Goal: Transaction & Acquisition: Purchase product/service

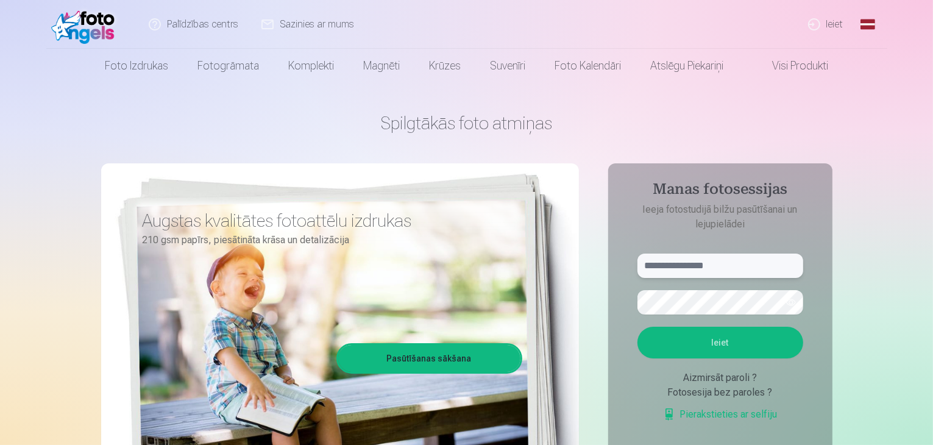
click at [673, 271] on input "text" at bounding box center [720, 265] width 166 height 24
type input "**********"
click at [637, 327] on button "Ieiet" at bounding box center [720, 343] width 166 height 32
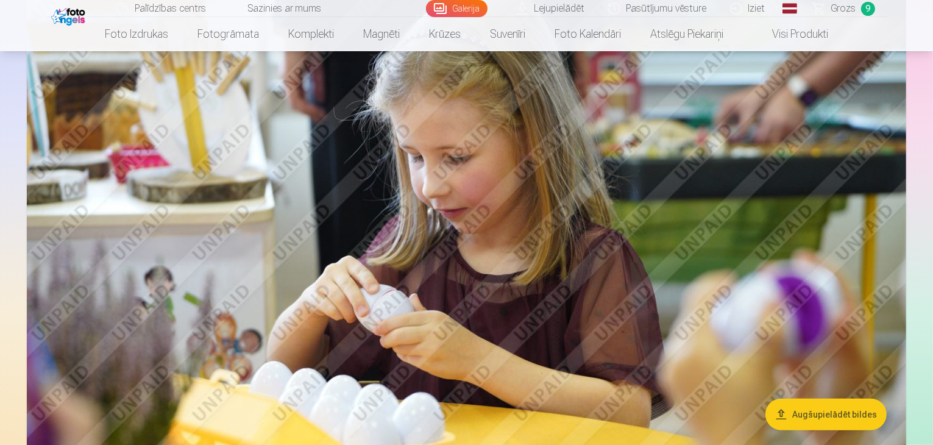
scroll to position [777, 0]
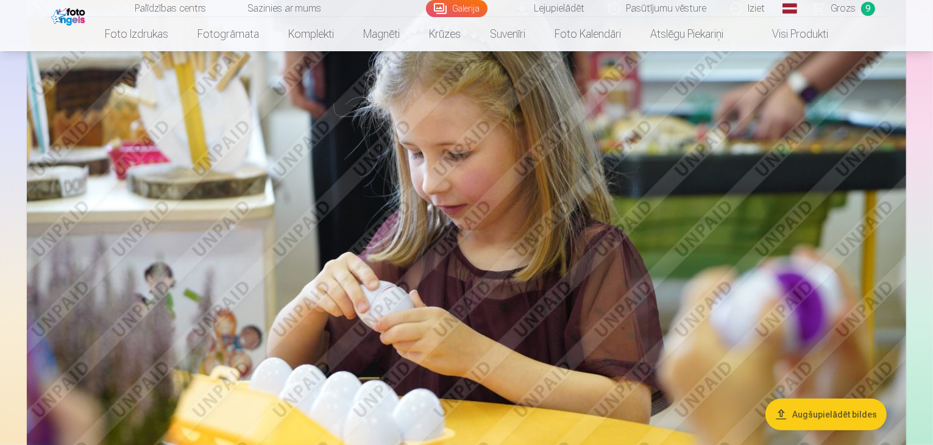
click at [846, 5] on span "Grozs" at bounding box center [843, 8] width 25 height 15
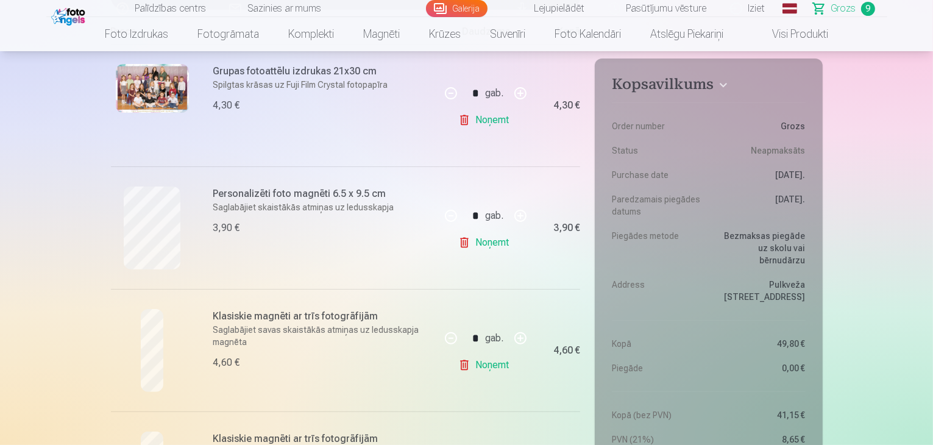
scroll to position [258, 0]
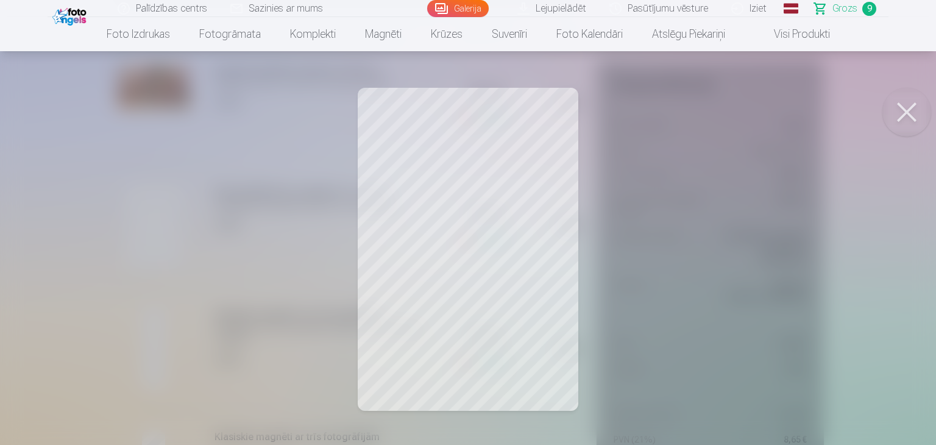
click at [913, 111] on button at bounding box center [906, 112] width 49 height 49
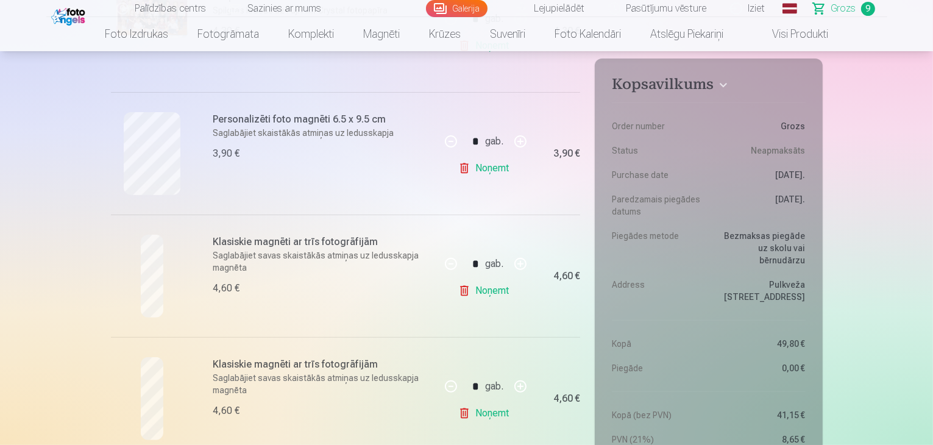
scroll to position [367, 0]
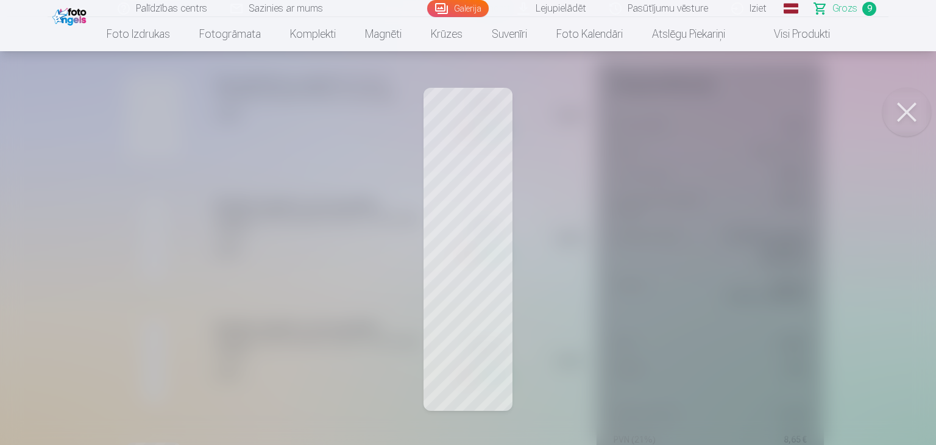
click at [915, 111] on button at bounding box center [906, 112] width 49 height 49
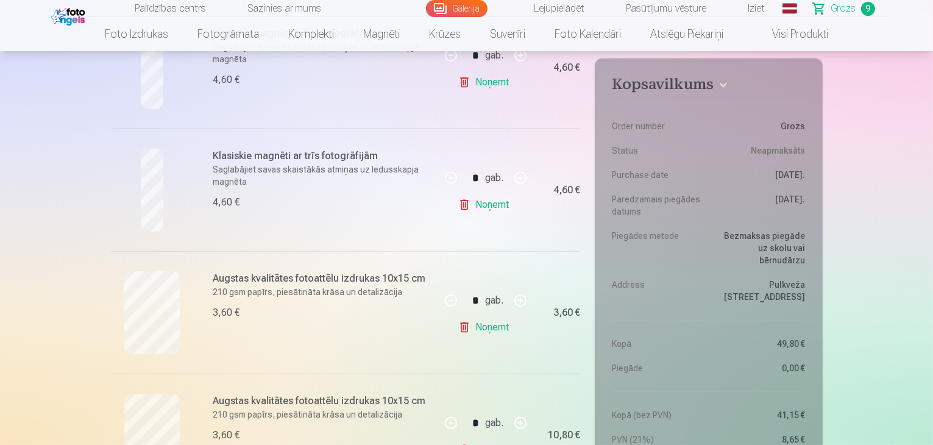
scroll to position [568, 0]
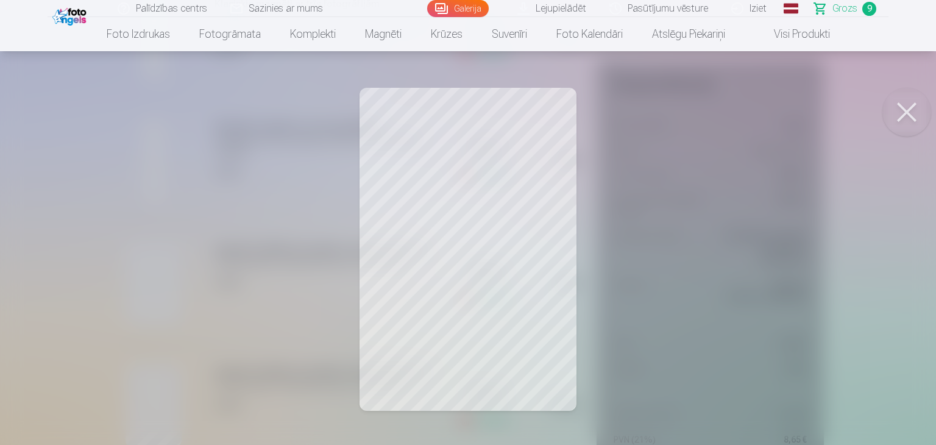
click at [910, 110] on button at bounding box center [906, 112] width 49 height 49
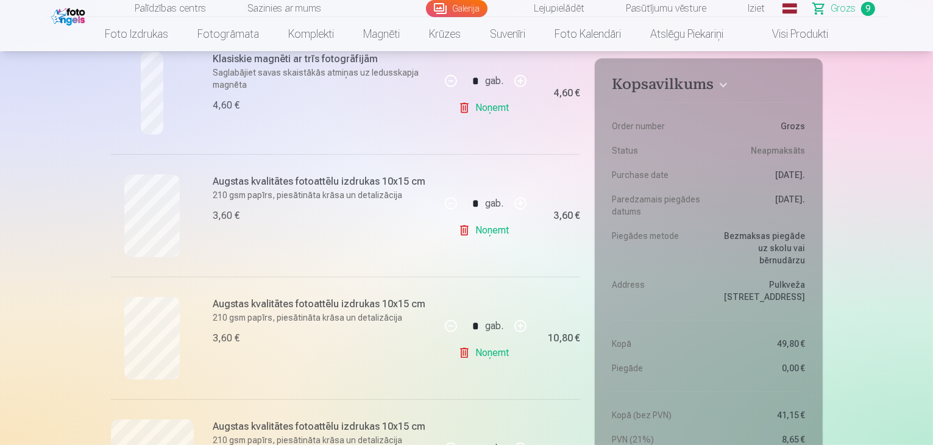
scroll to position [667, 0]
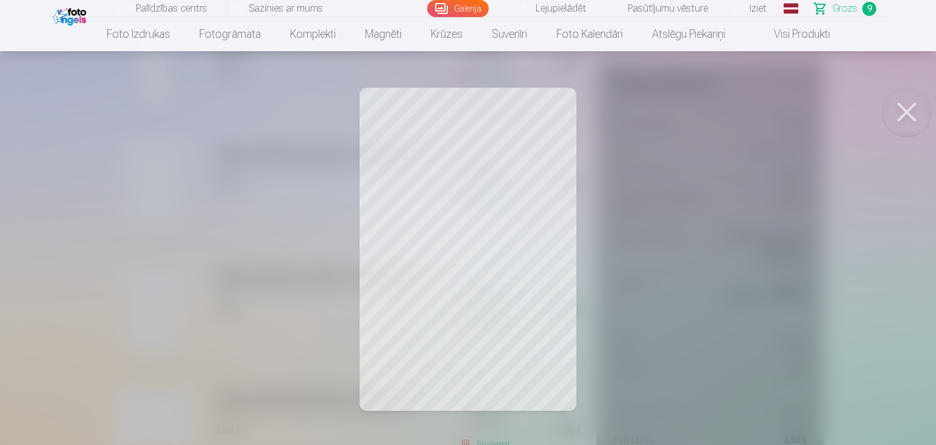
click at [892, 122] on button at bounding box center [906, 112] width 49 height 49
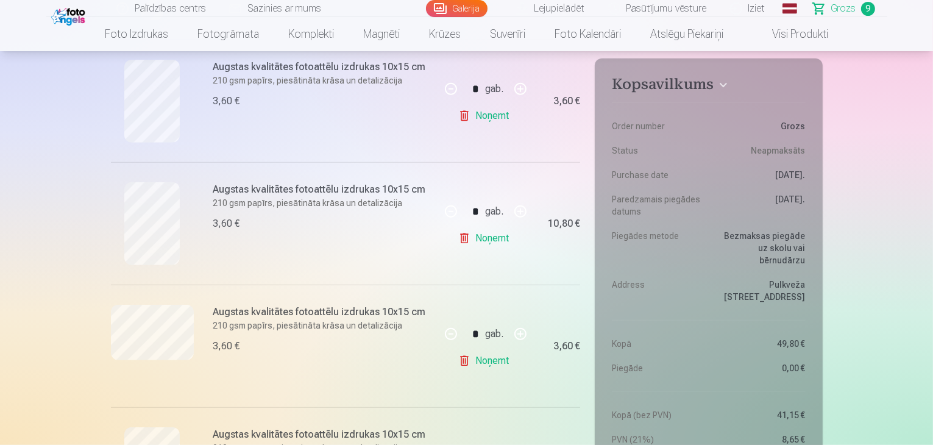
scroll to position [813, 0]
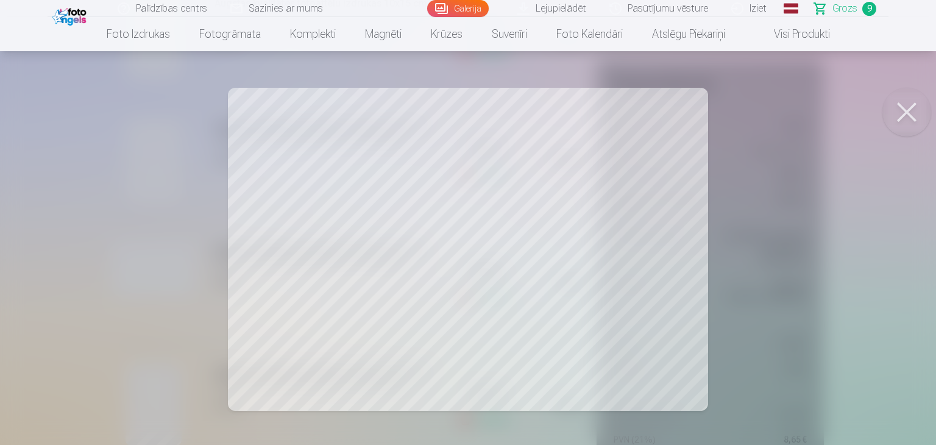
click at [912, 108] on button at bounding box center [906, 112] width 49 height 49
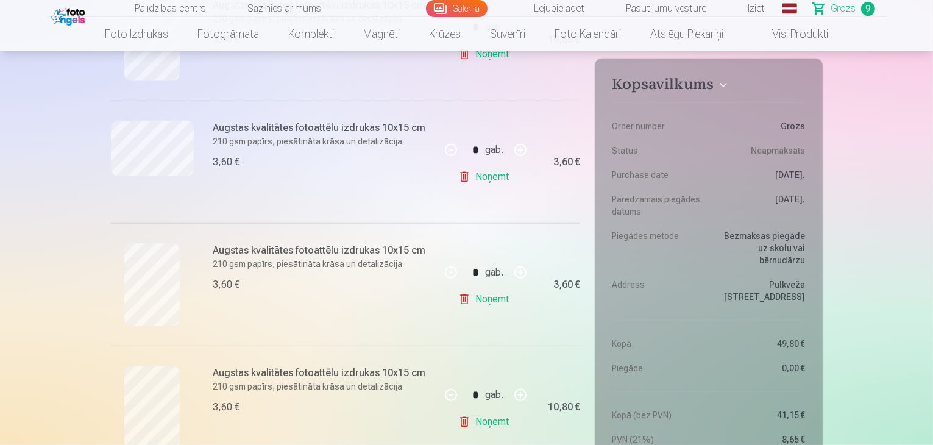
scroll to position [935, 0]
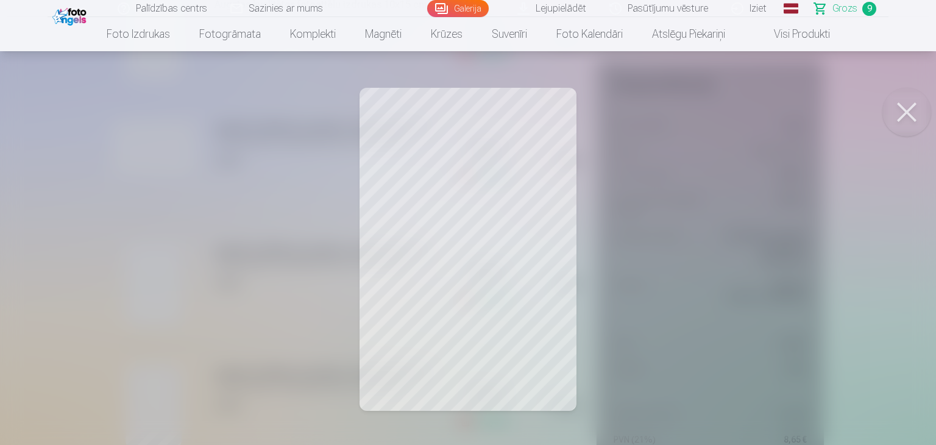
click at [906, 110] on button at bounding box center [906, 112] width 49 height 49
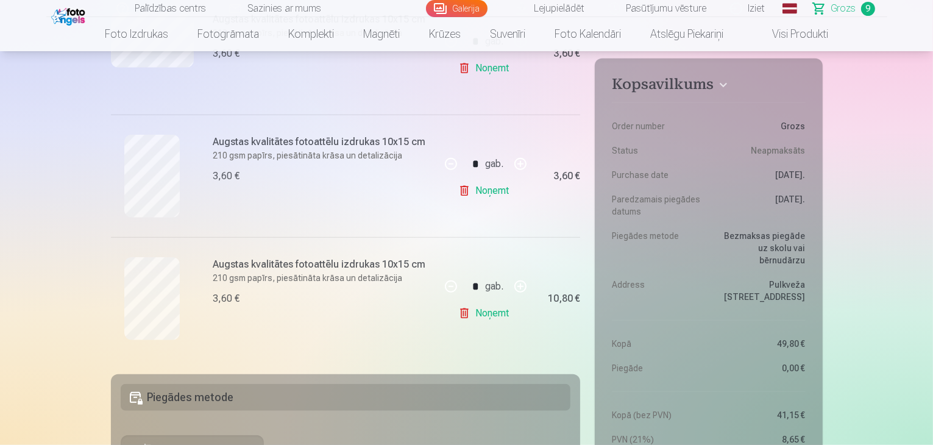
scroll to position [1062, 0]
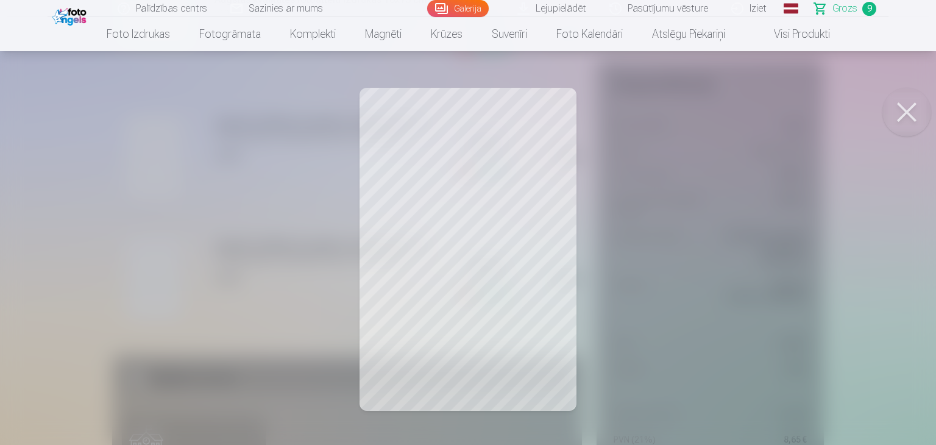
click at [901, 96] on button at bounding box center [906, 112] width 49 height 49
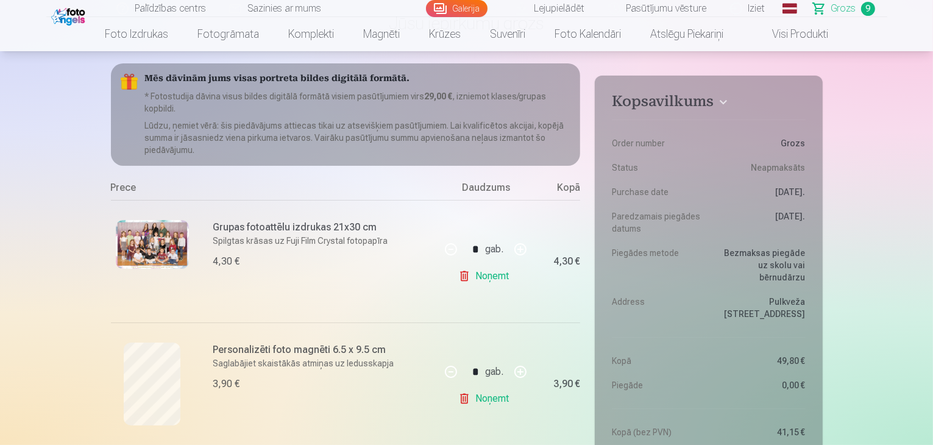
scroll to position [0, 0]
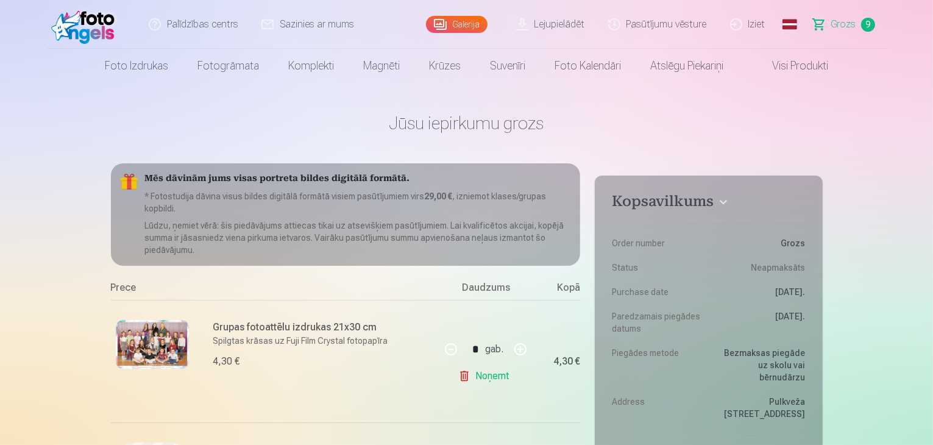
click at [797, 62] on link "Visi produkti" at bounding box center [790, 66] width 105 height 34
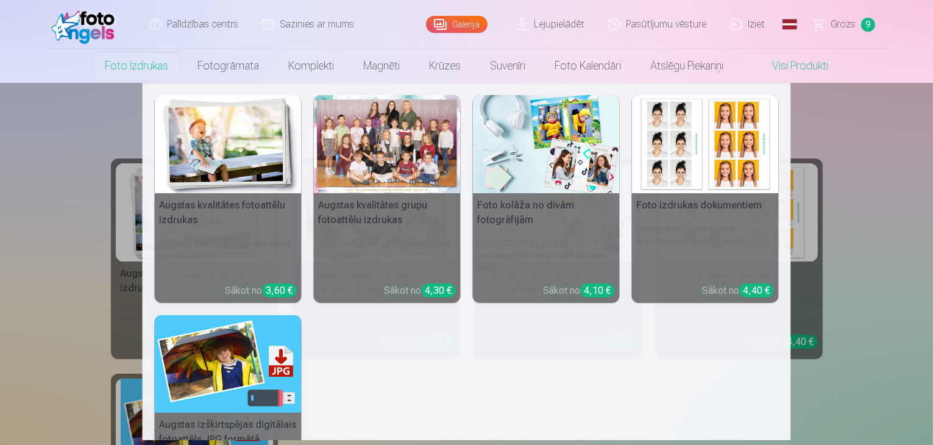
click at [148, 52] on link "Foto izdrukas" at bounding box center [136, 66] width 93 height 34
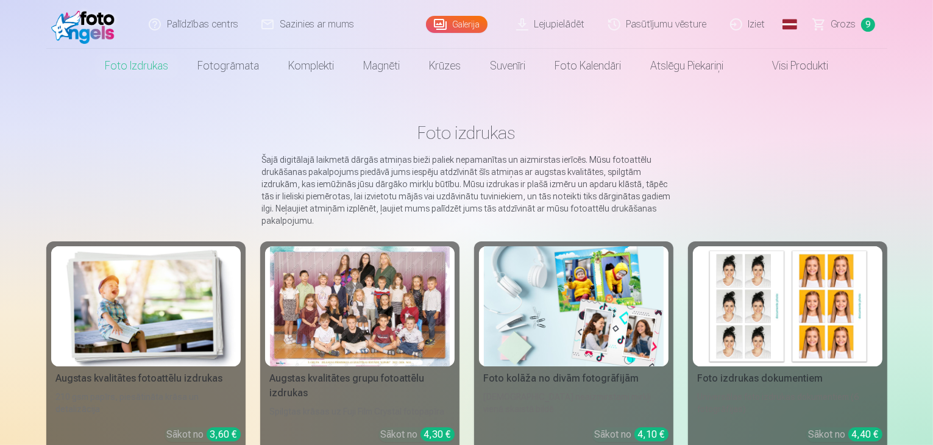
click at [270, 308] on div at bounding box center [360, 306] width 180 height 120
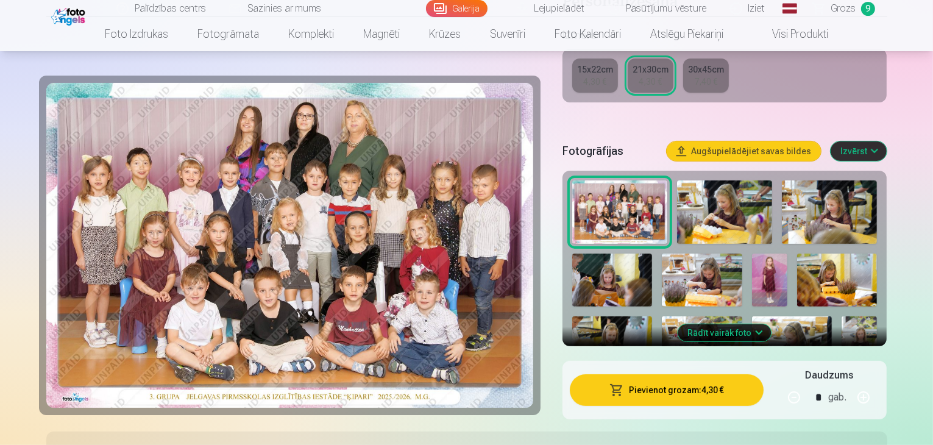
scroll to position [317, 0]
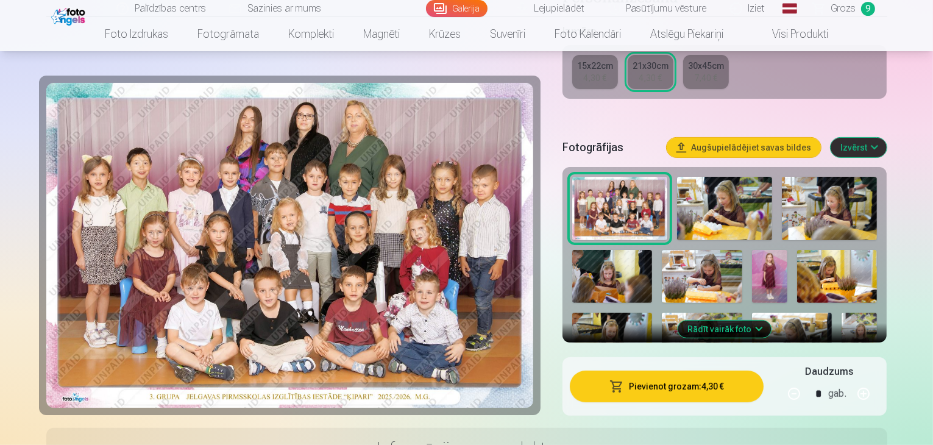
click at [700, 177] on img at bounding box center [724, 208] width 95 height 63
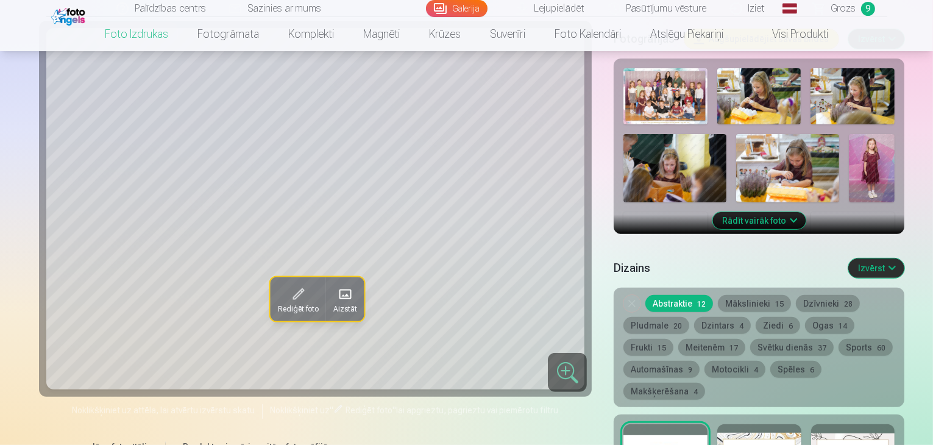
scroll to position [445, 0]
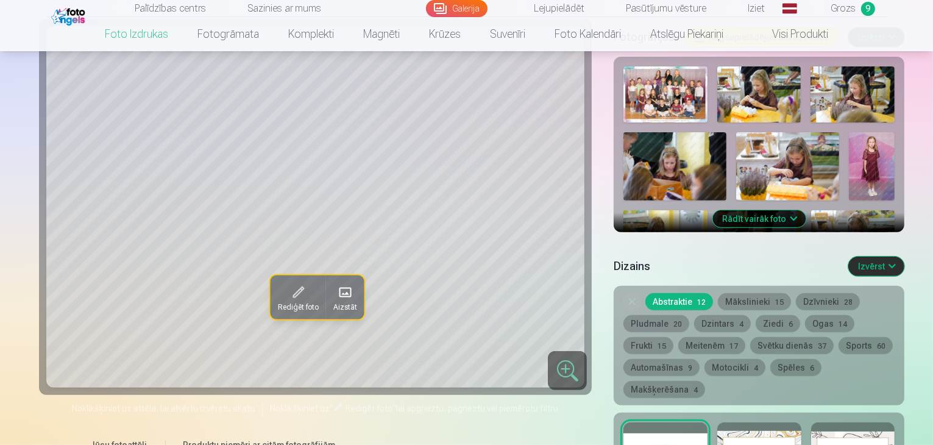
click at [836, 10] on span "Grozs" at bounding box center [843, 8] width 25 height 15
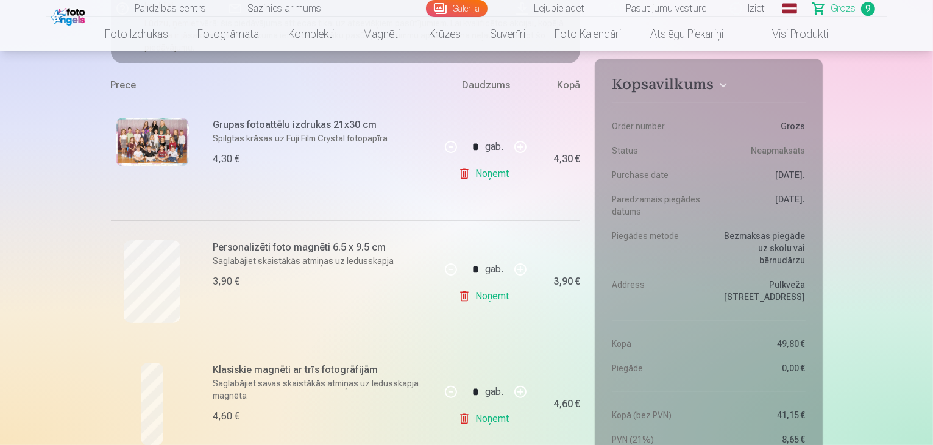
scroll to position [219, 0]
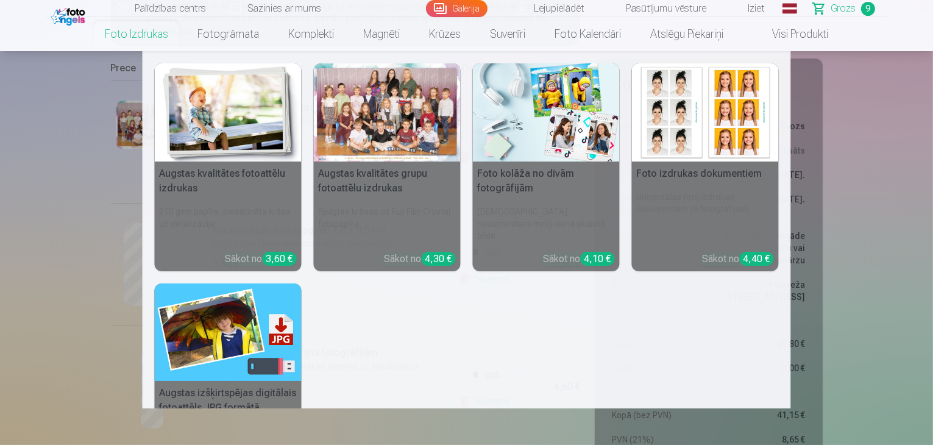
click at [368, 125] on div at bounding box center [387, 112] width 147 height 98
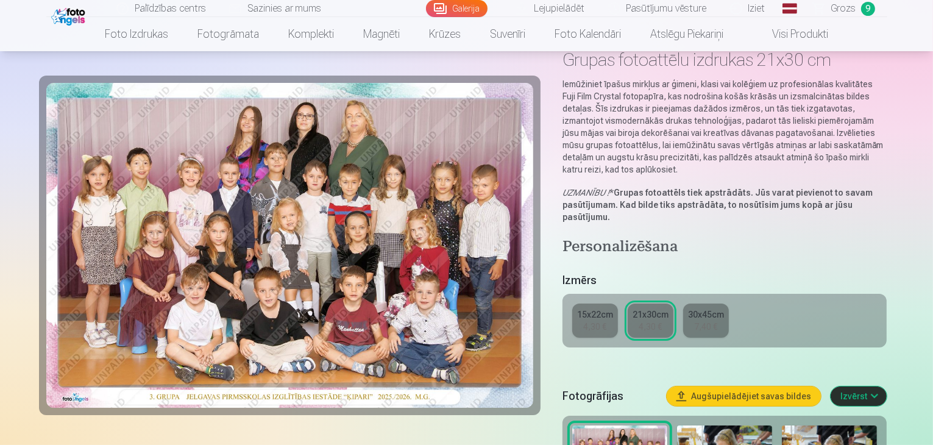
scroll to position [76, 0]
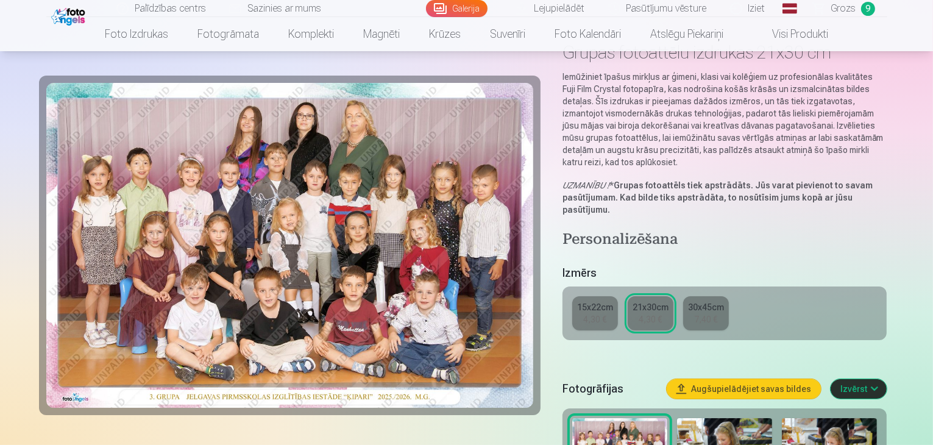
click at [851, 10] on span "Grozs" at bounding box center [843, 8] width 25 height 15
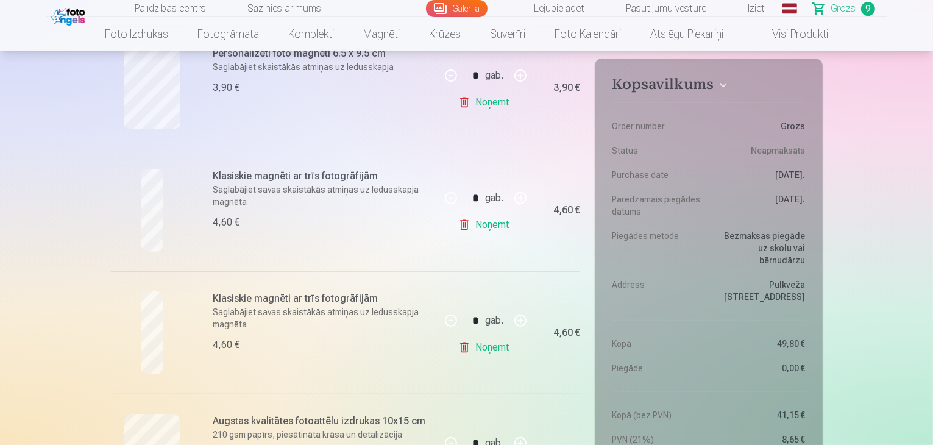
scroll to position [403, 0]
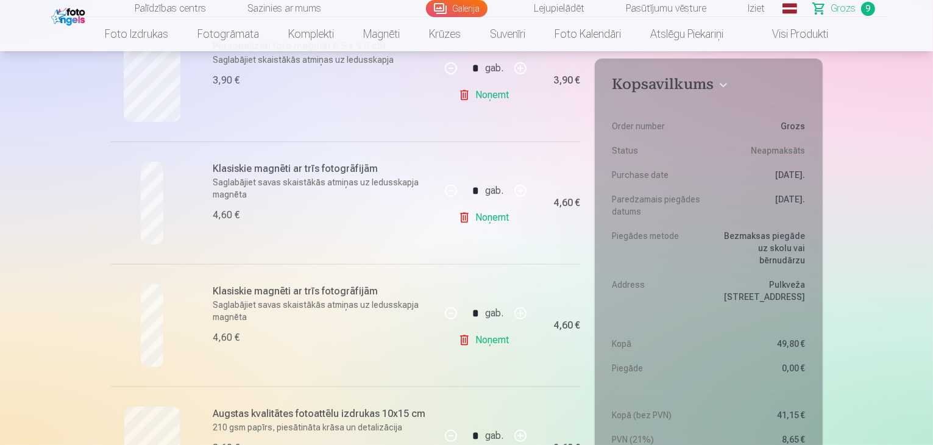
click at [138, 227] on div at bounding box center [152, 202] width 83 height 83
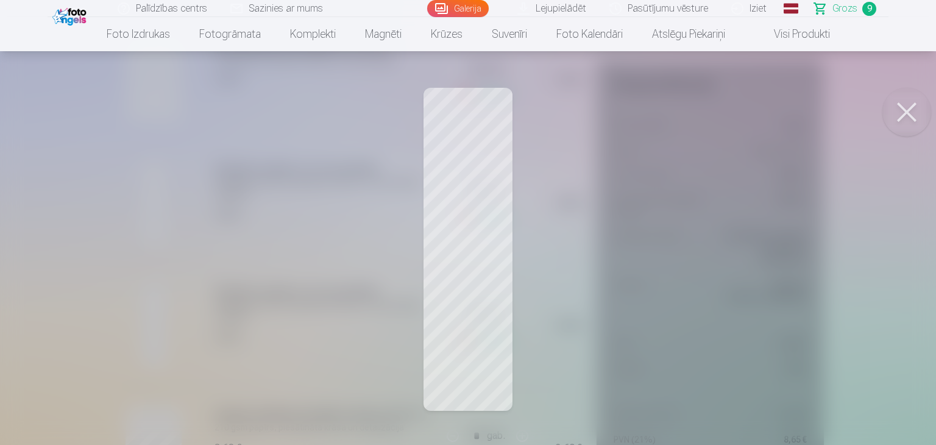
click at [907, 112] on button at bounding box center [906, 112] width 49 height 49
click at [907, 126] on button at bounding box center [906, 112] width 49 height 49
click at [906, 121] on button at bounding box center [906, 112] width 49 height 49
click at [476, 257] on div at bounding box center [468, 222] width 936 height 445
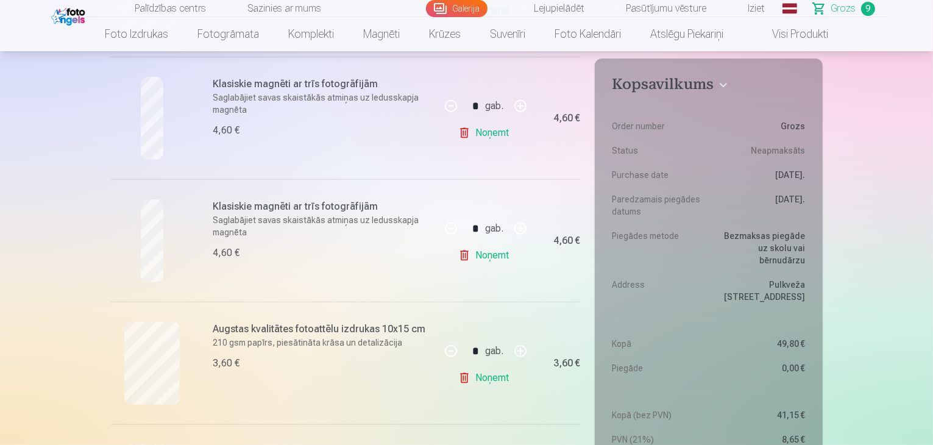
scroll to position [489, 0]
click at [267, 207] on h6 "Klasiskie magnēti ar trīs fotogrāfijām" at bounding box center [323, 206] width 220 height 15
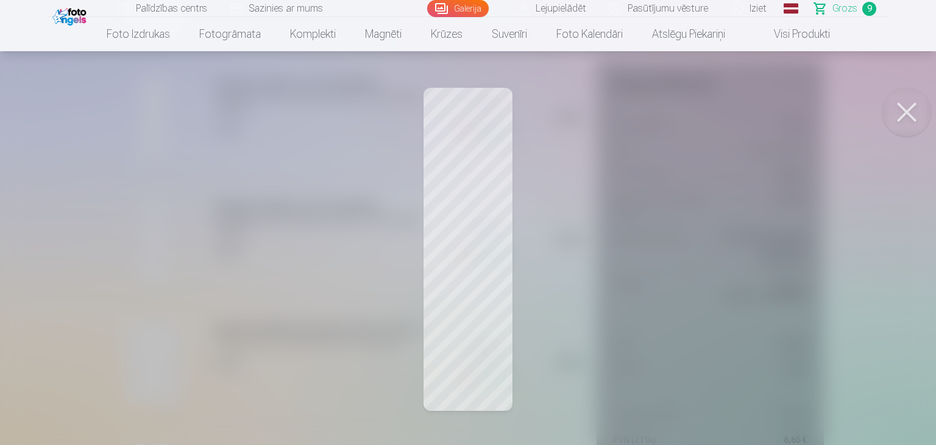
click at [473, 235] on div at bounding box center [468, 222] width 936 height 445
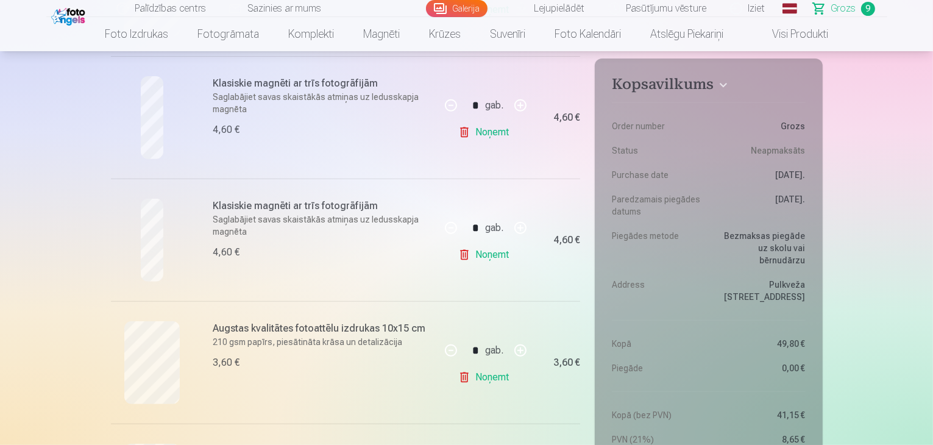
click at [473, 235] on div "* gab." at bounding box center [485, 227] width 99 height 29
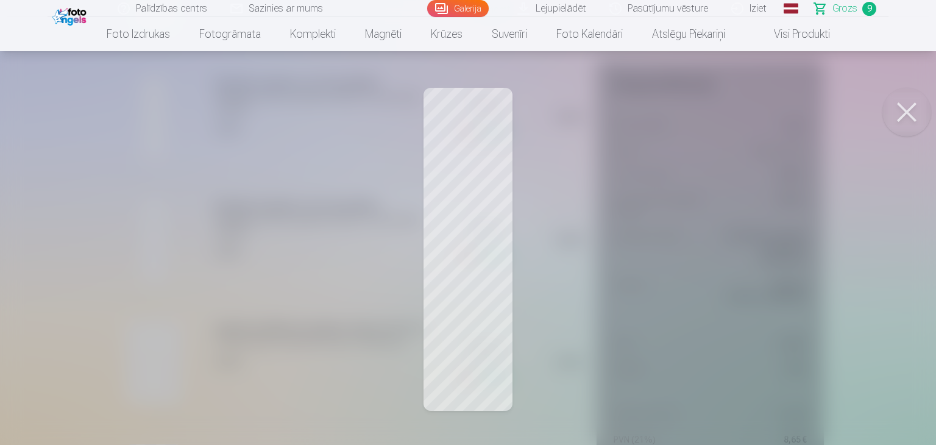
click at [899, 108] on button at bounding box center [906, 112] width 49 height 49
click at [912, 112] on button at bounding box center [906, 112] width 49 height 49
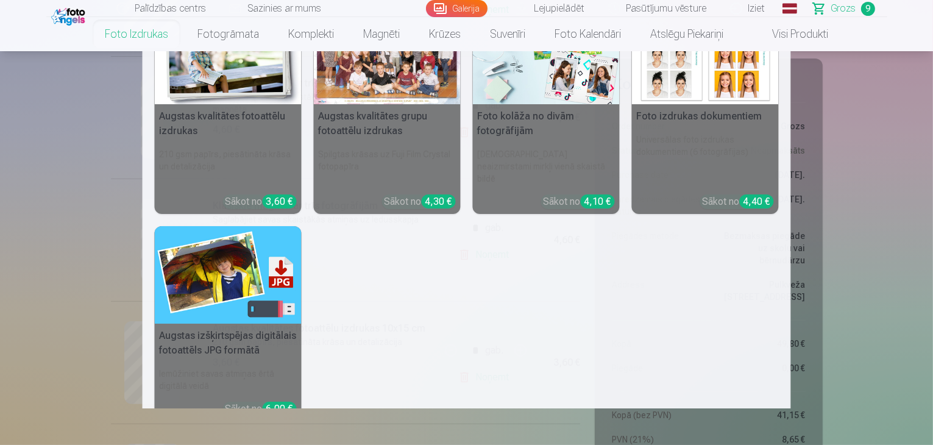
scroll to position [122, 0]
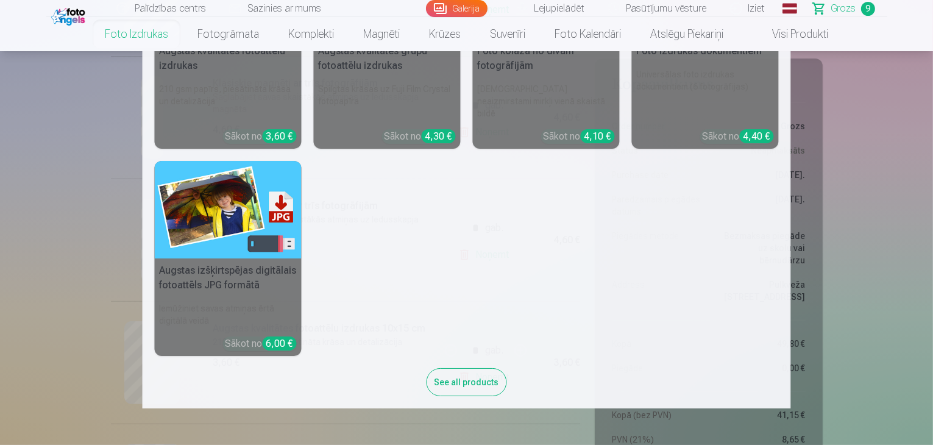
click at [469, 368] on div "See all products" at bounding box center [467, 382] width 80 height 28
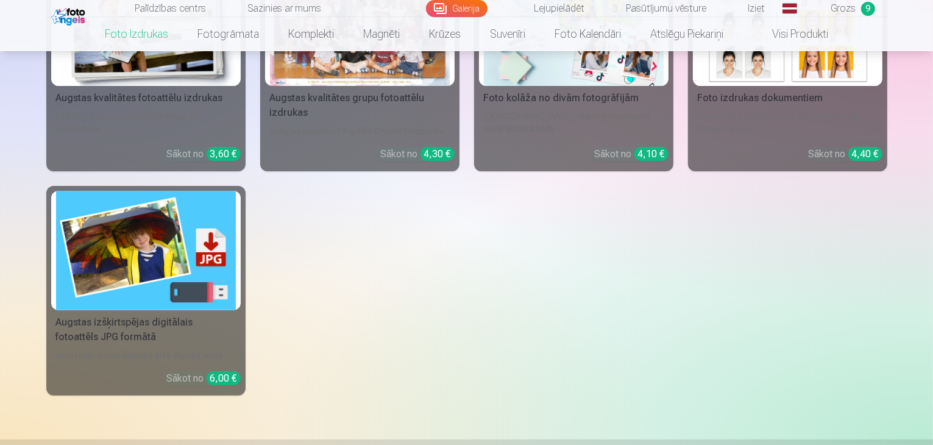
scroll to position [212, 0]
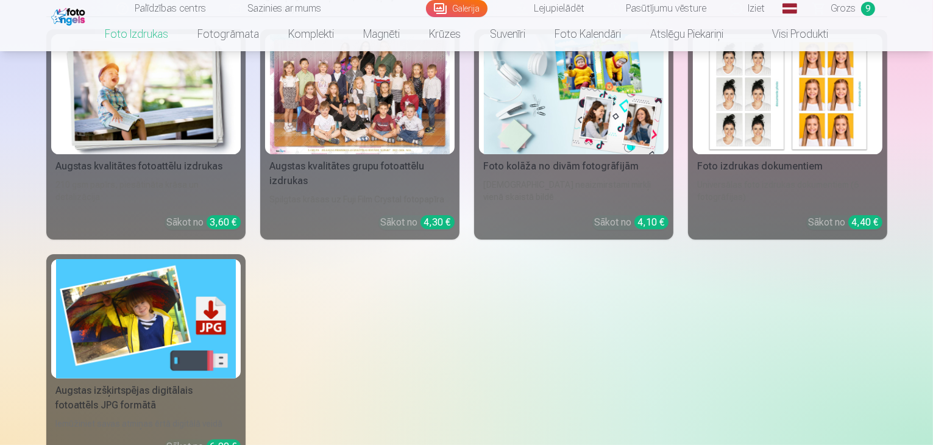
click at [630, 152] on img at bounding box center [574, 94] width 180 height 120
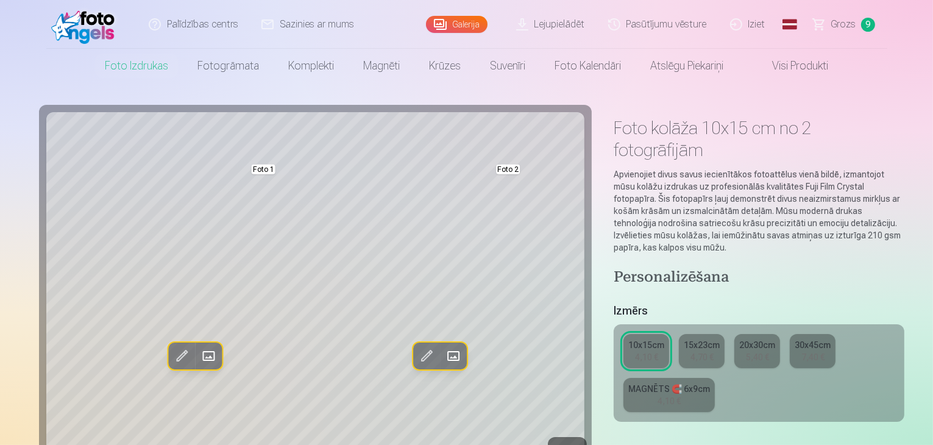
click at [469, 19] on link "Galerija" at bounding box center [457, 24] width 62 height 17
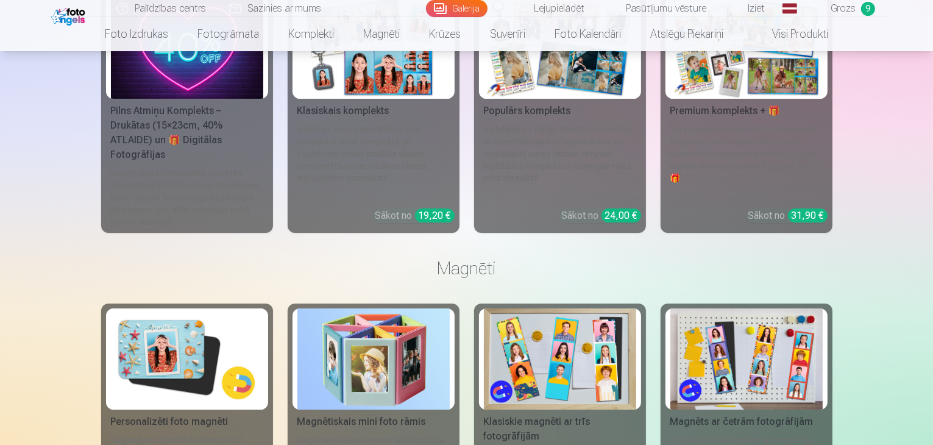
scroll to position [8956, 0]
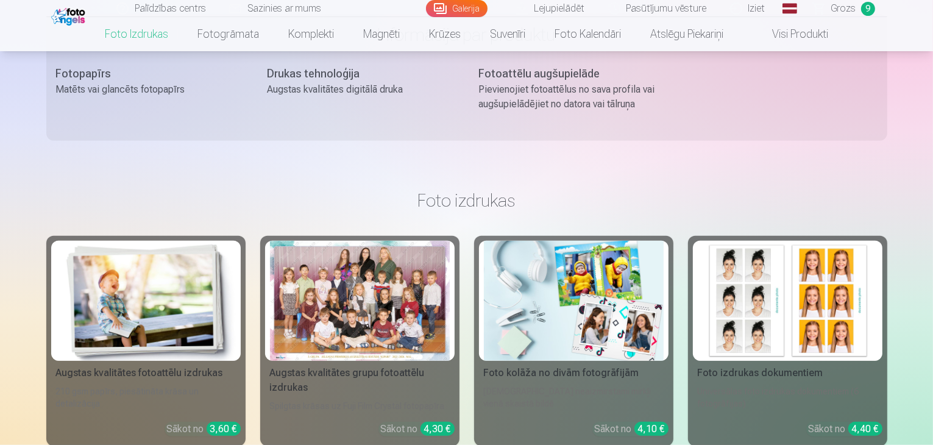
scroll to position [1102, 0]
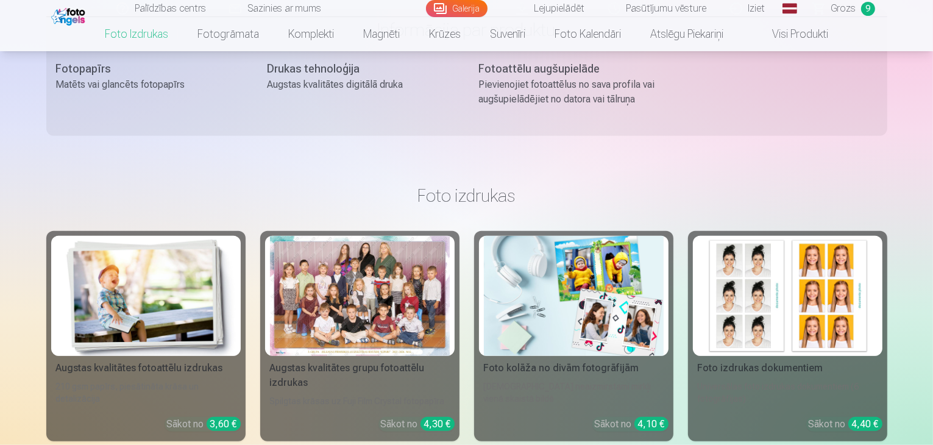
click at [561, 296] on img at bounding box center [574, 296] width 180 height 120
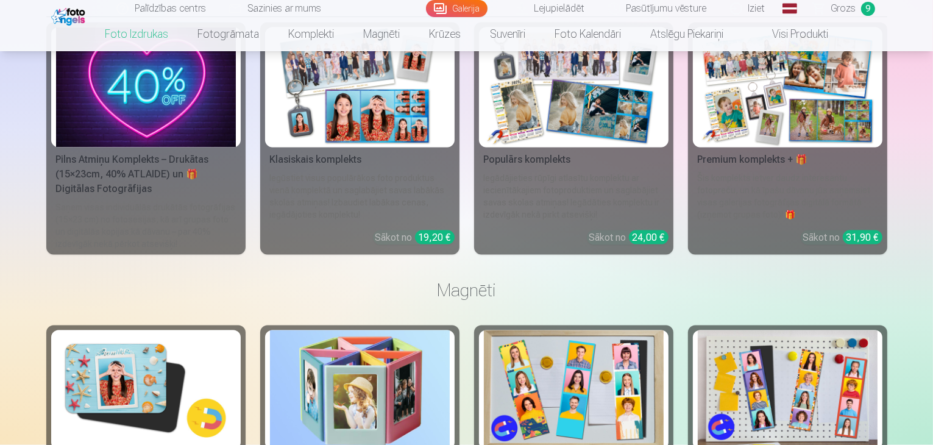
scroll to position [2156, 0]
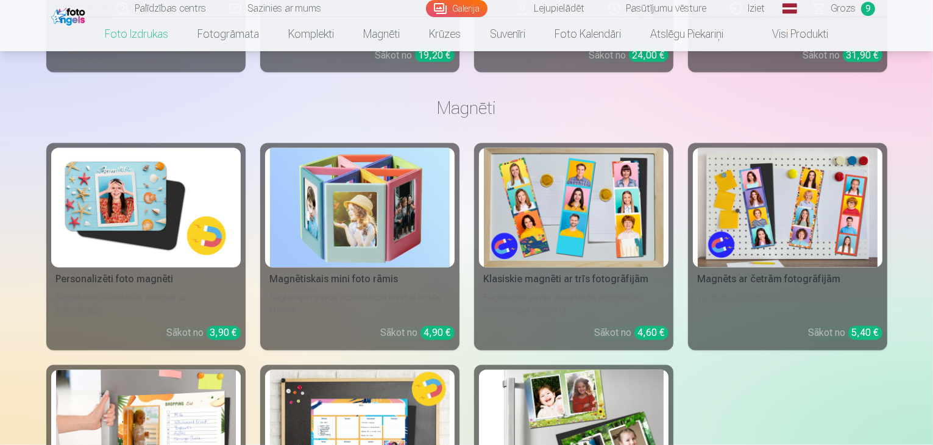
click at [643, 191] on img at bounding box center [574, 208] width 180 height 120
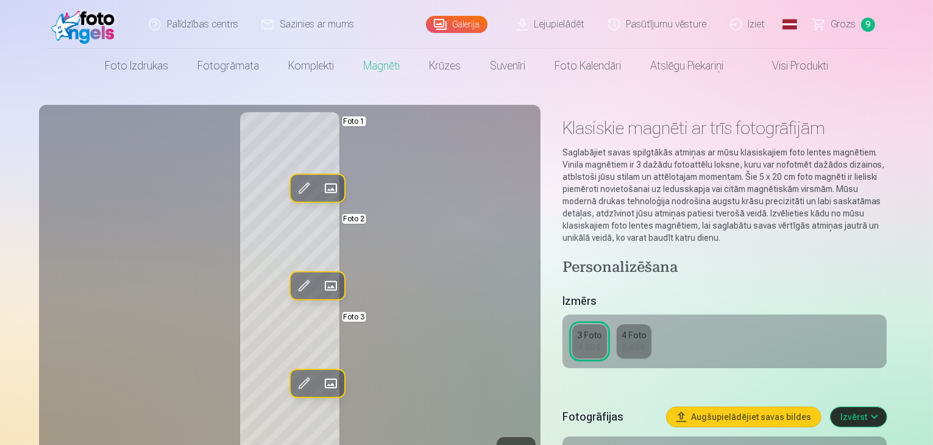
click at [294, 186] on span at bounding box center [303, 188] width 19 height 19
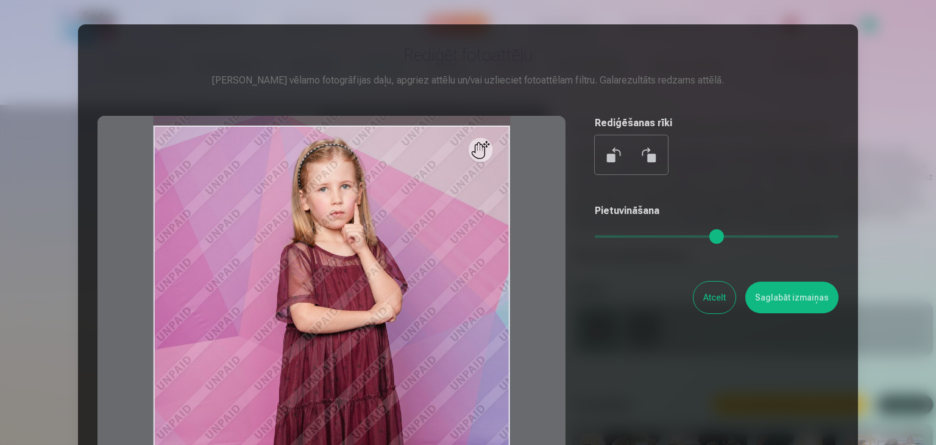
click at [714, 298] on button "Atcelt" at bounding box center [714, 298] width 42 height 32
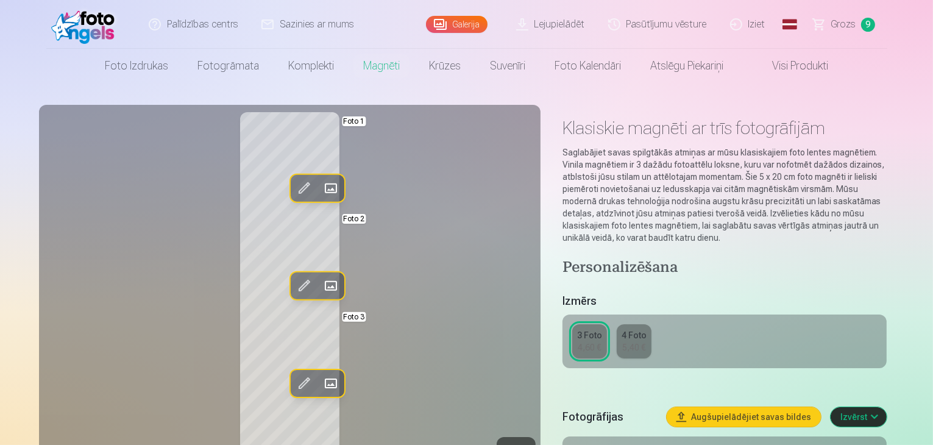
click at [321, 183] on span at bounding box center [330, 188] width 19 height 19
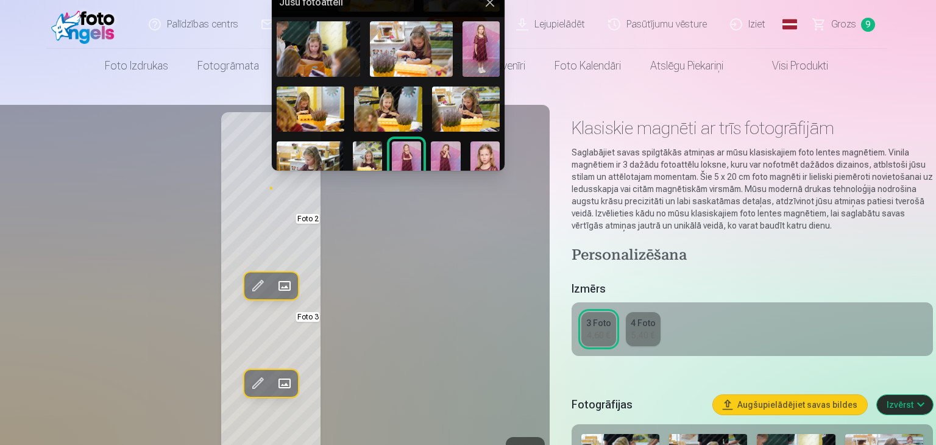
scroll to position [73, 0]
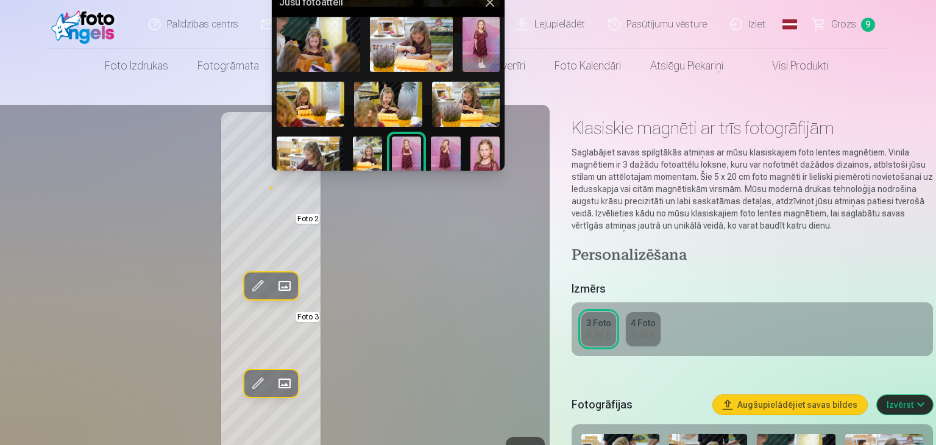
click at [395, 104] on img at bounding box center [388, 104] width 68 height 45
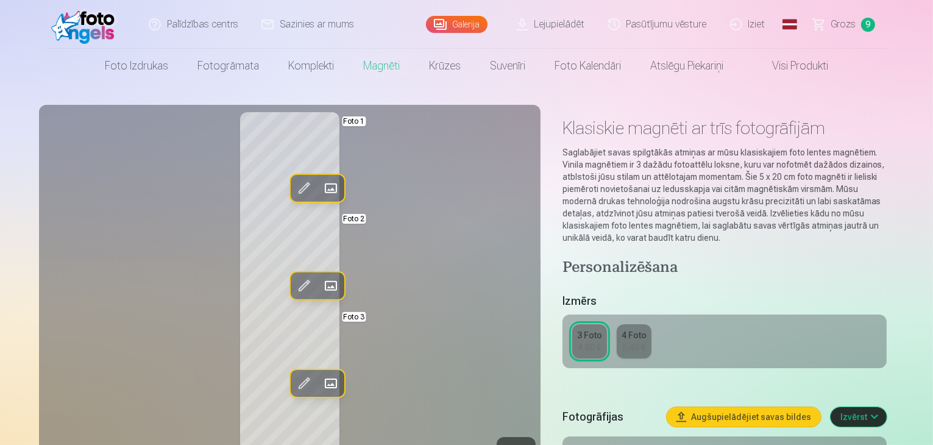
click at [294, 185] on span at bounding box center [303, 188] width 19 height 19
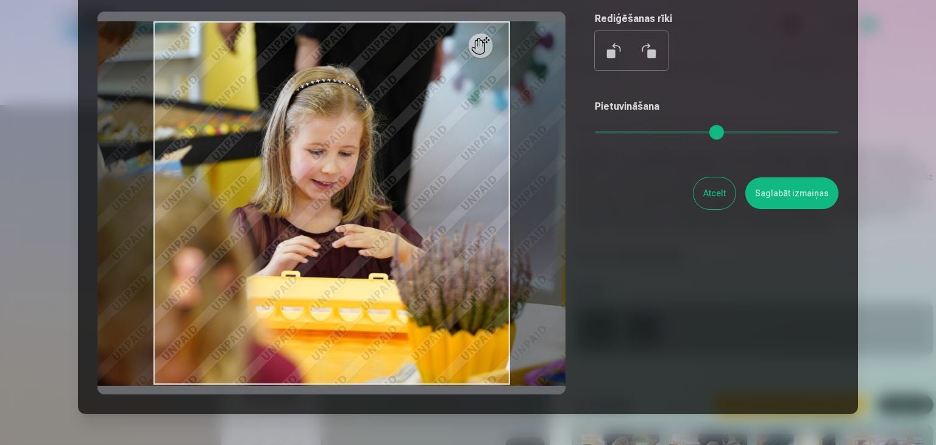
scroll to position [102, 0]
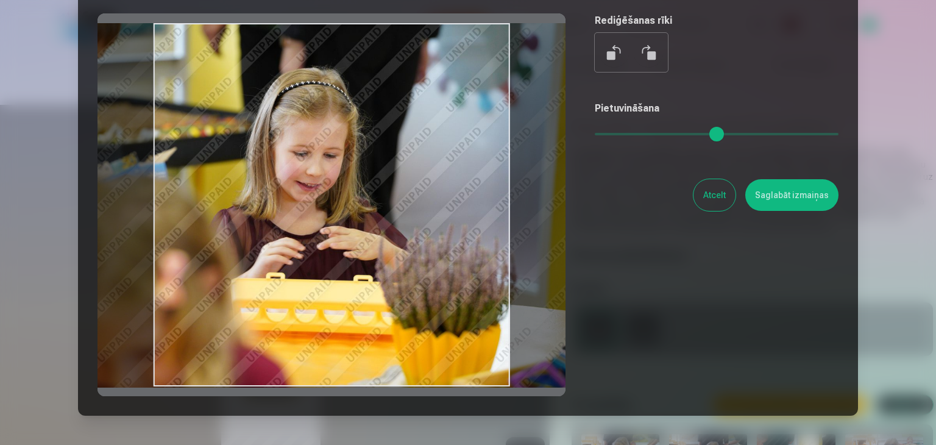
drag, startPoint x: 400, startPoint y: 219, endPoint x: 390, endPoint y: 272, distance: 54.0
click at [390, 272] on div at bounding box center [331, 204] width 468 height 383
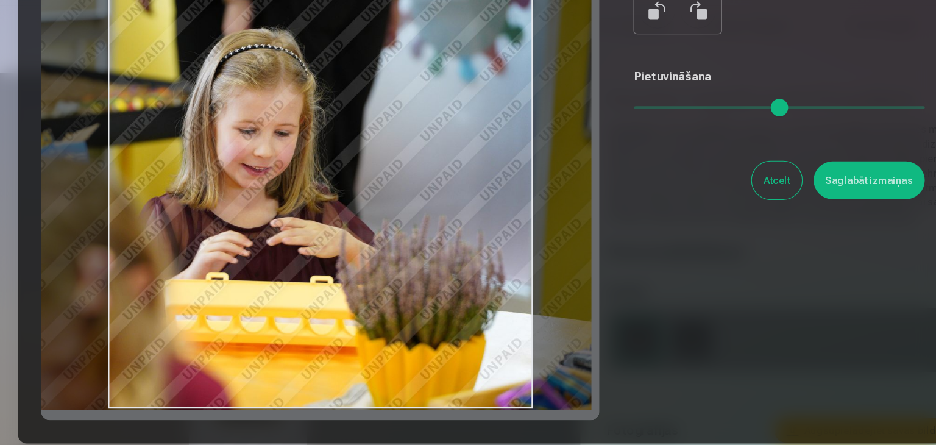
drag, startPoint x: 329, startPoint y: 233, endPoint x: 294, endPoint y: 243, distance: 36.7
click at [294, 243] on div at bounding box center [331, 204] width 468 height 383
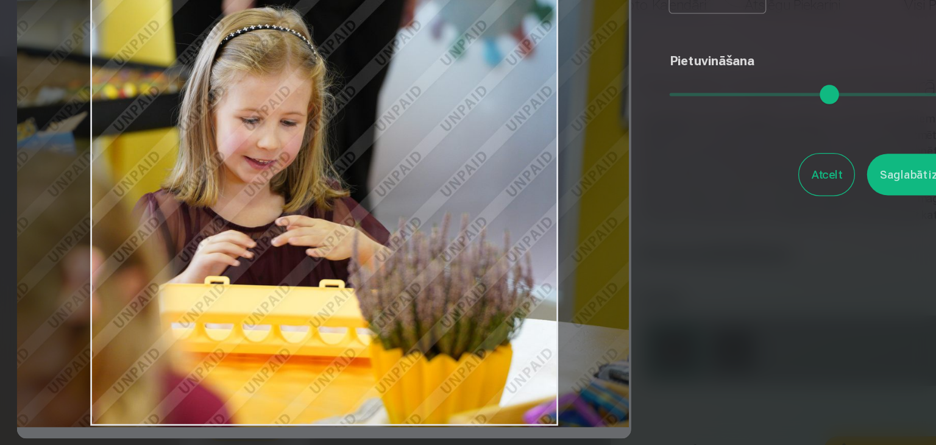
drag, startPoint x: 311, startPoint y: 253, endPoint x: 316, endPoint y: 285, distance: 32.1
click at [316, 285] on div at bounding box center [331, 204] width 468 height 383
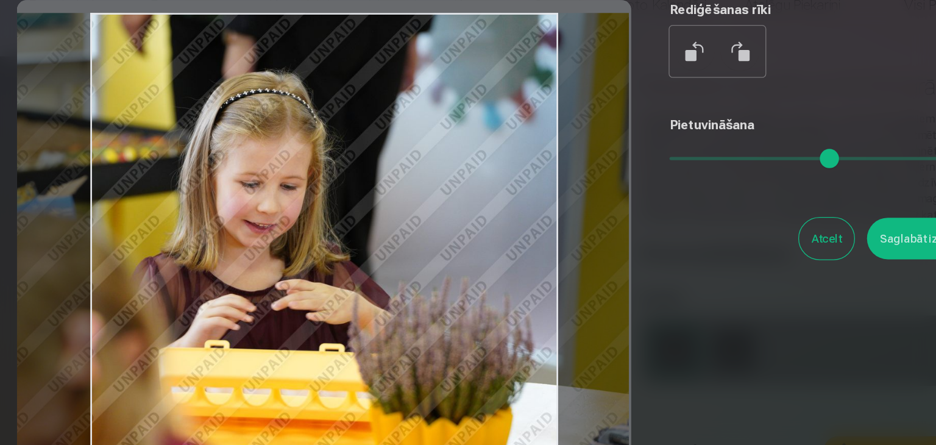
scroll to position [54, 0]
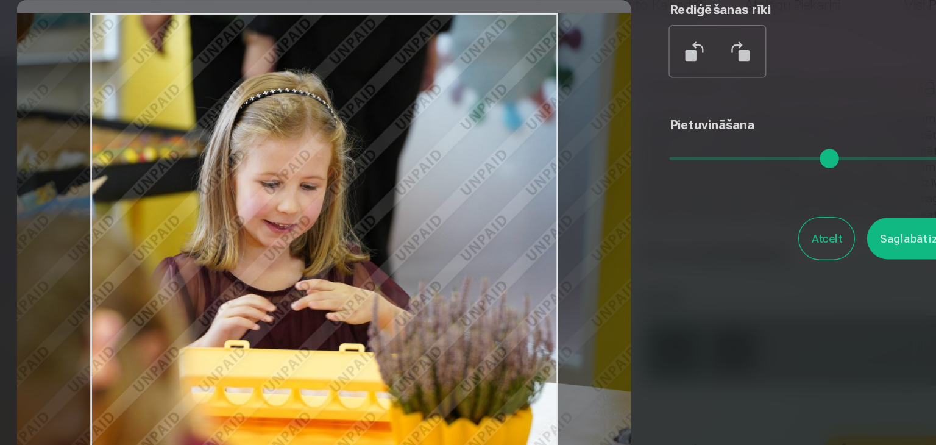
drag, startPoint x: 451, startPoint y: 285, endPoint x: 466, endPoint y: 278, distance: 16.6
click at [466, 278] on div at bounding box center [331, 253] width 468 height 383
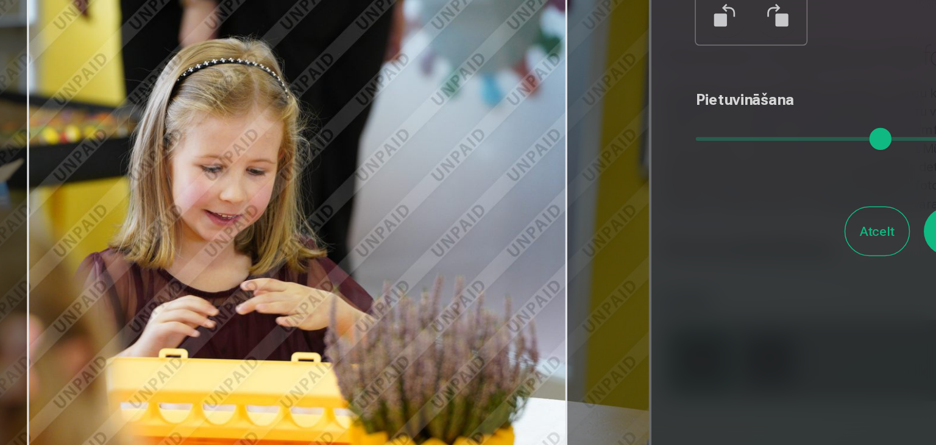
drag, startPoint x: 402, startPoint y: 274, endPoint x: 386, endPoint y: 275, distance: 15.2
click at [386, 275] on div at bounding box center [331, 253] width 468 height 383
click at [752, 243] on button "Saglabāt izmaiņas" at bounding box center [791, 244] width 93 height 32
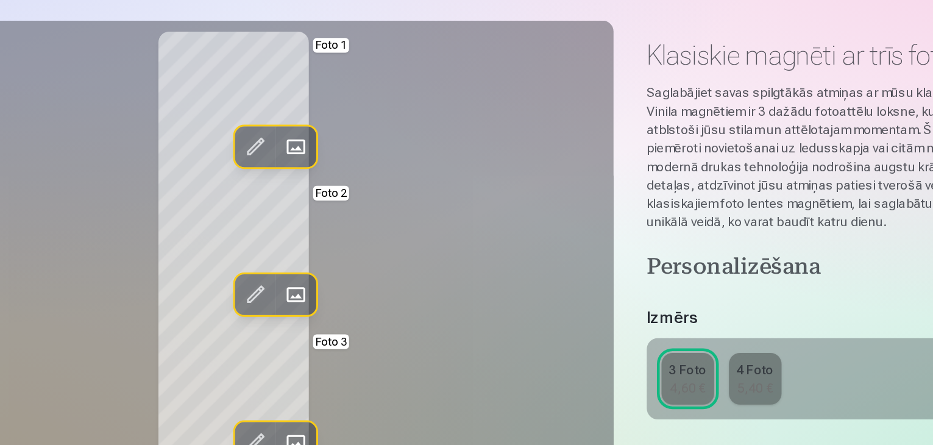
click at [321, 189] on span at bounding box center [330, 188] width 19 height 19
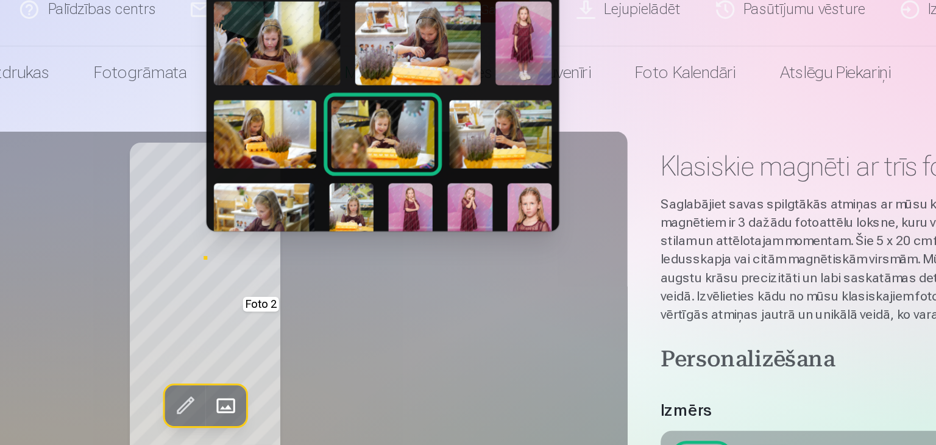
scroll to position [71, 0]
click at [457, 94] on img at bounding box center [466, 106] width 68 height 45
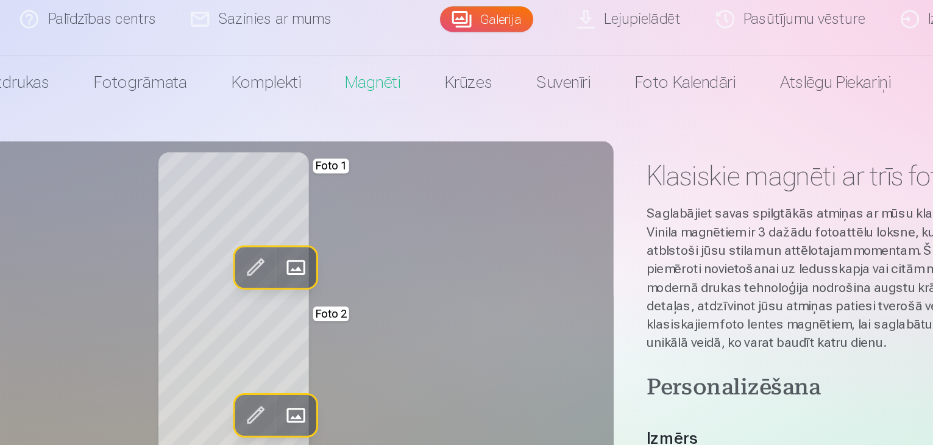
click at [294, 192] on span at bounding box center [303, 188] width 19 height 19
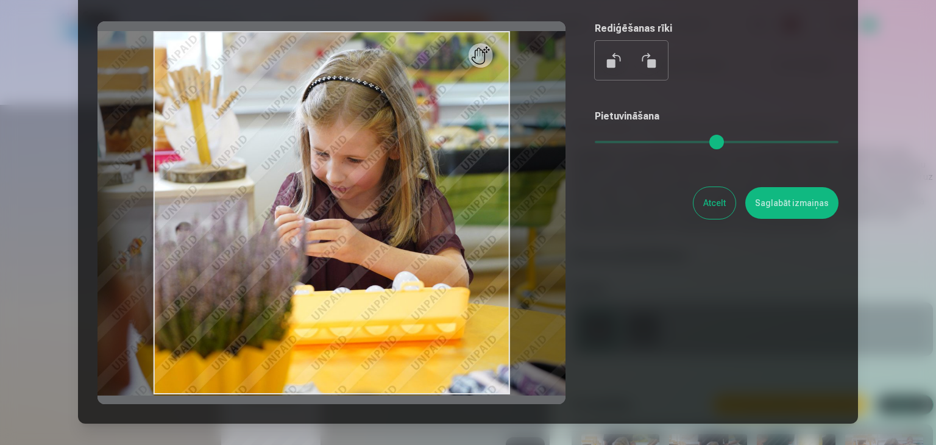
scroll to position [94, 0]
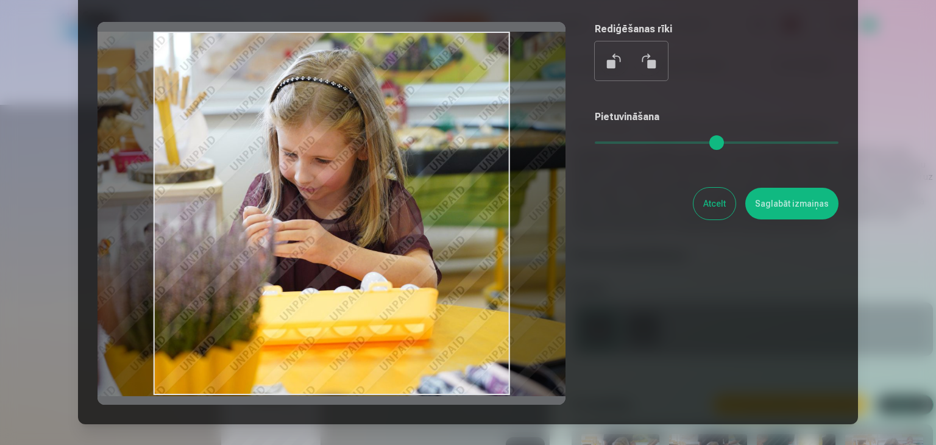
drag, startPoint x: 415, startPoint y: 207, endPoint x: 384, endPoint y: 196, distance: 32.2
click at [384, 196] on div at bounding box center [331, 213] width 468 height 383
click at [370, 185] on div at bounding box center [331, 213] width 468 height 383
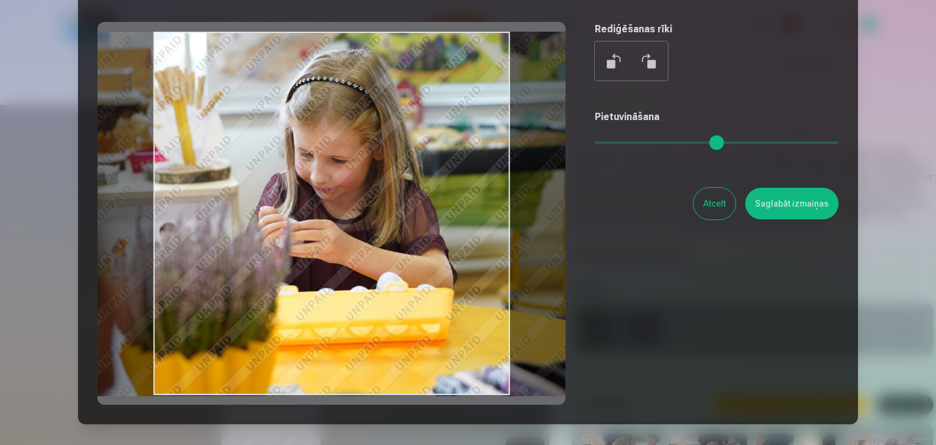
drag, startPoint x: 370, startPoint y: 185, endPoint x: 380, endPoint y: 183, distance: 10.0
click at [380, 183] on div at bounding box center [331, 213] width 468 height 383
click at [814, 202] on button "Saglabāt izmaiņas" at bounding box center [791, 204] width 93 height 32
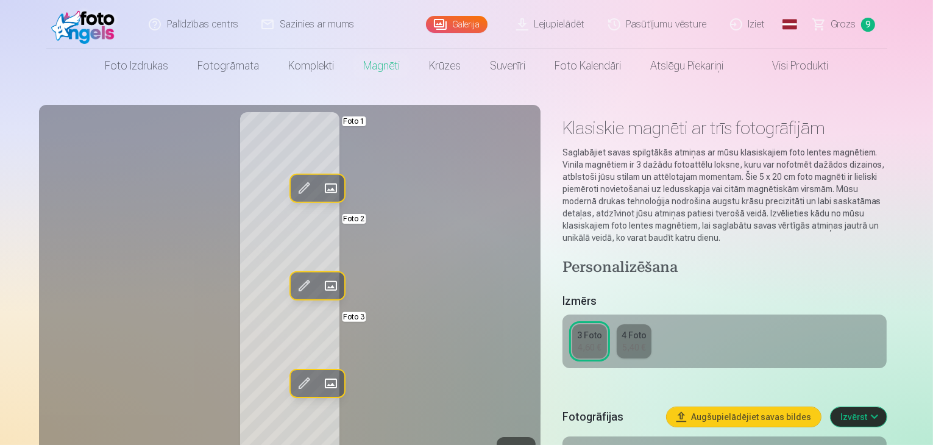
click at [321, 286] on span at bounding box center [330, 285] width 19 height 19
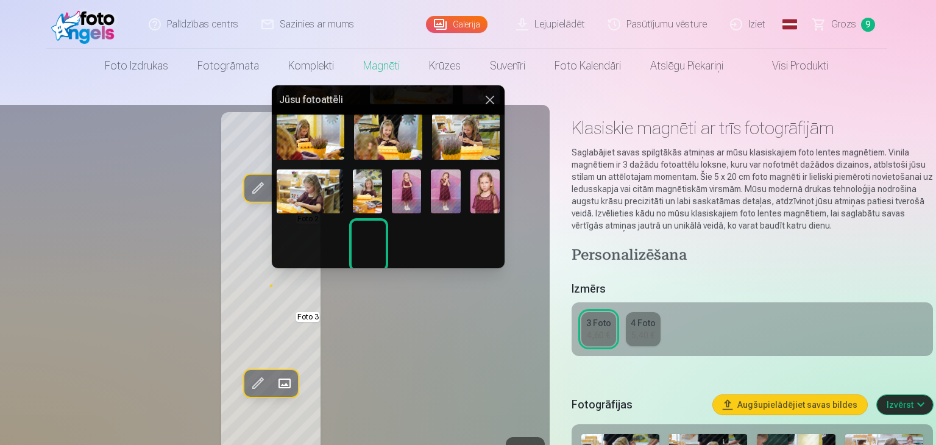
scroll to position [144, 0]
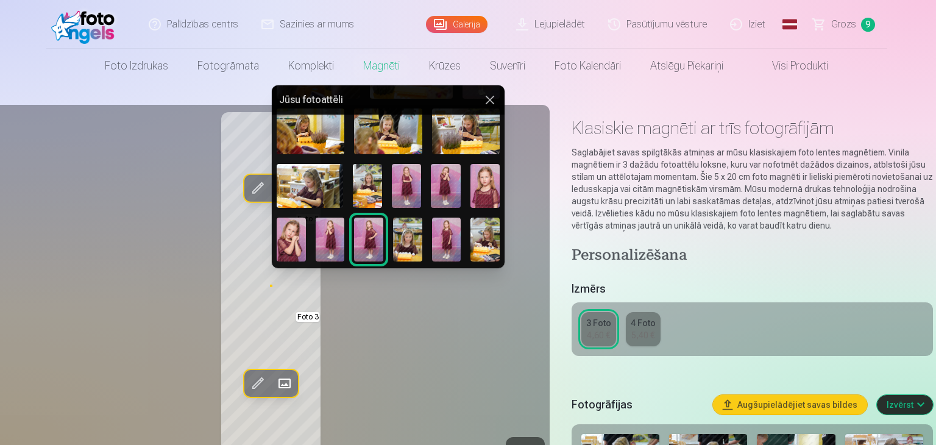
click at [406, 236] on img at bounding box center [407, 240] width 29 height 44
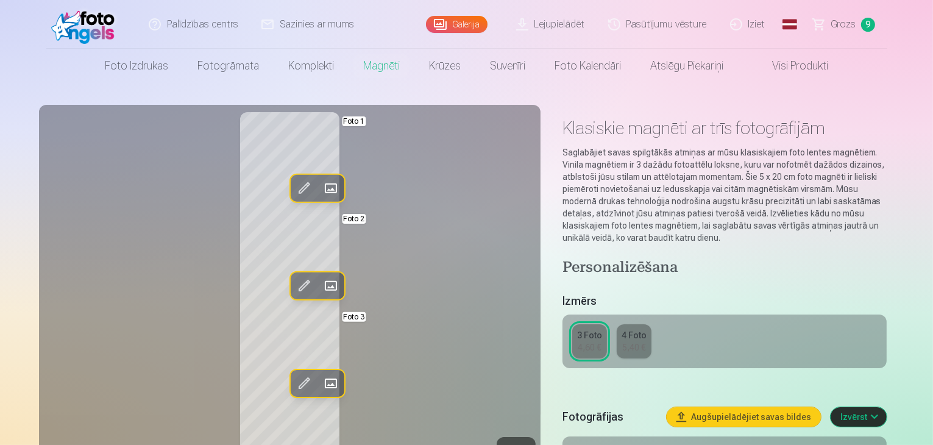
click at [321, 279] on span at bounding box center [330, 285] width 19 height 19
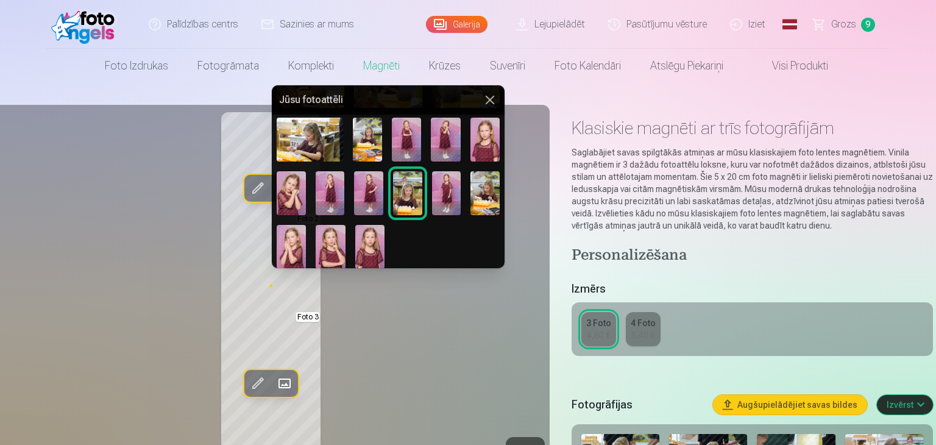
scroll to position [190, 0]
click at [487, 187] on img at bounding box center [484, 193] width 29 height 44
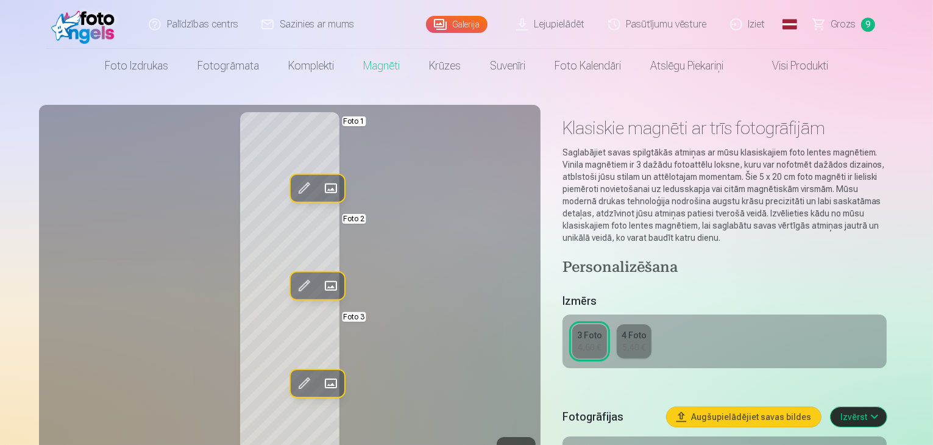
click at [321, 283] on span at bounding box center [330, 285] width 19 height 19
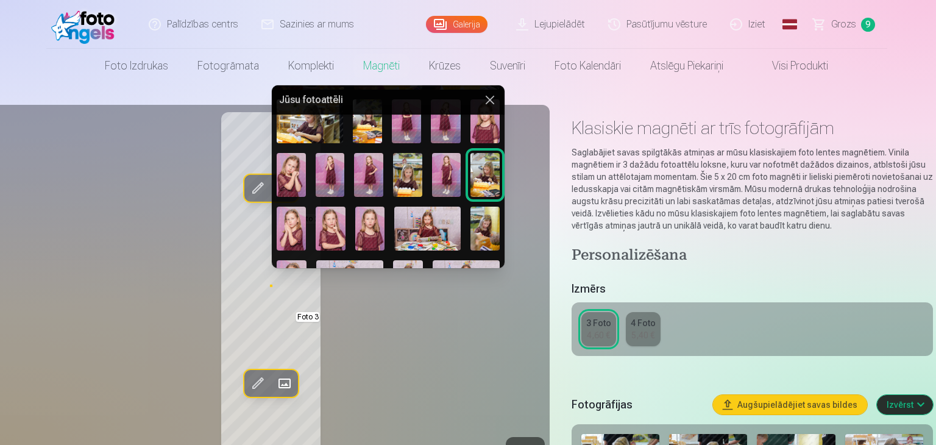
scroll to position [234, 0]
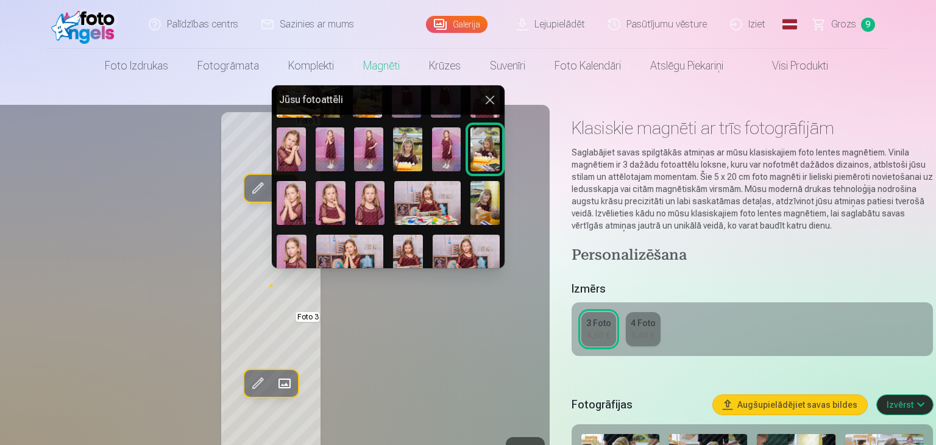
click at [469, 245] on img at bounding box center [466, 257] width 67 height 44
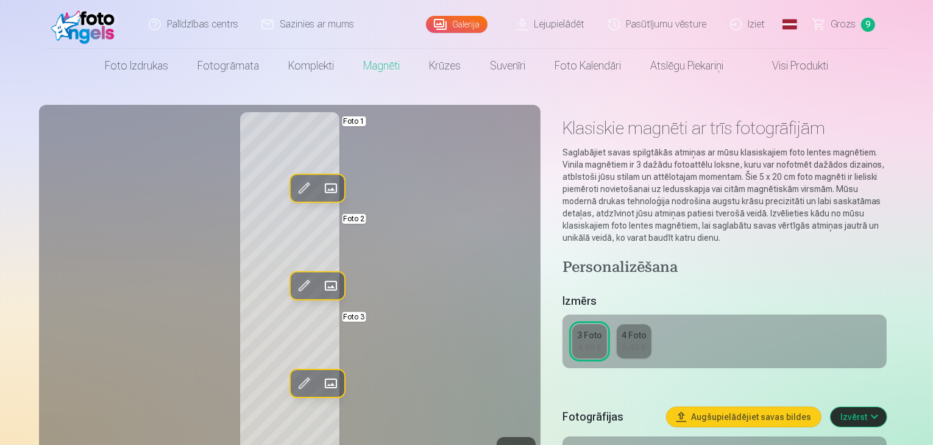
click at [294, 283] on span at bounding box center [303, 285] width 19 height 19
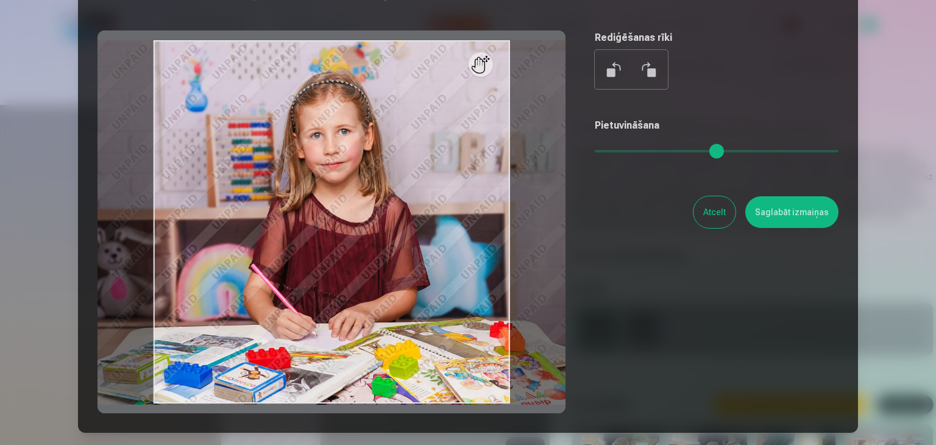
scroll to position [85, 0]
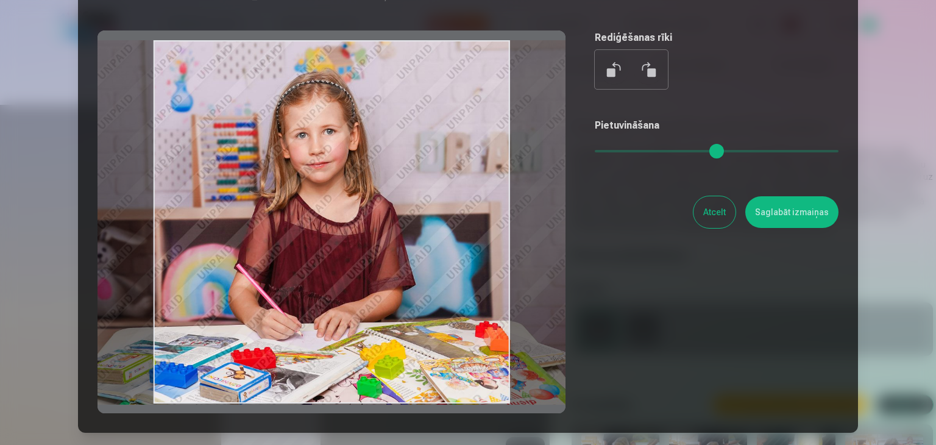
drag, startPoint x: 388, startPoint y: 246, endPoint x: 388, endPoint y: 256, distance: 9.7
click at [388, 256] on div at bounding box center [331, 221] width 468 height 383
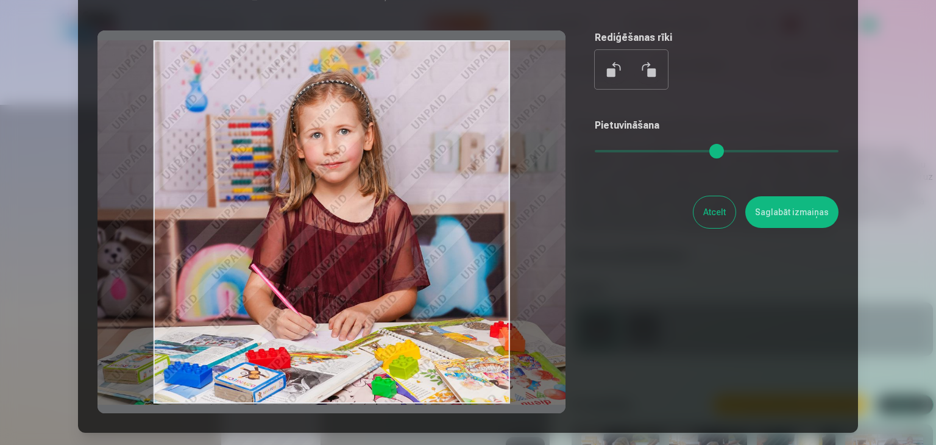
click at [798, 213] on button "Saglabāt izmaiņas" at bounding box center [791, 212] width 93 height 32
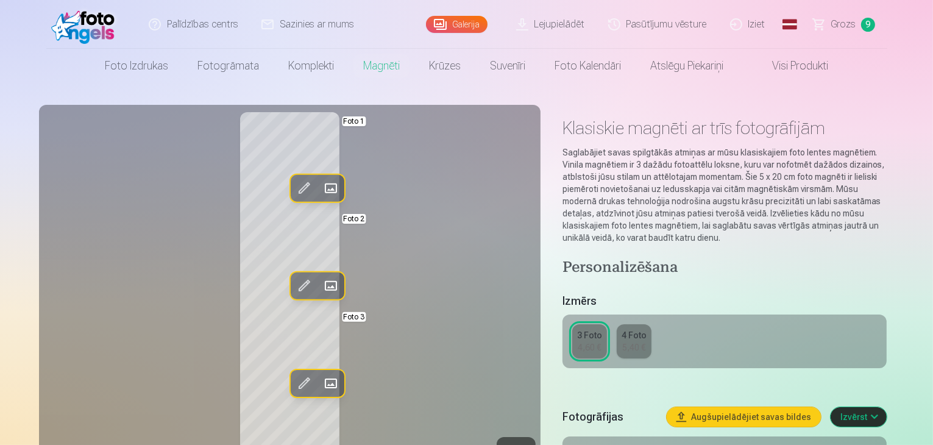
click at [321, 383] on span at bounding box center [330, 383] width 19 height 19
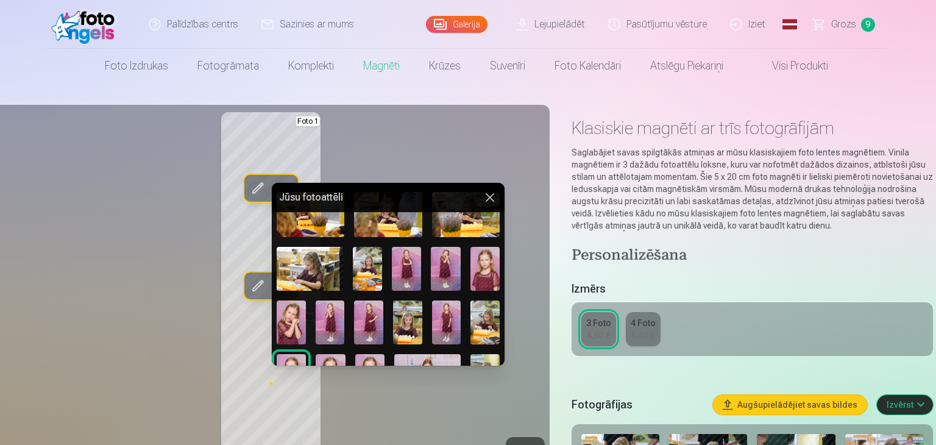
scroll to position [160, 0]
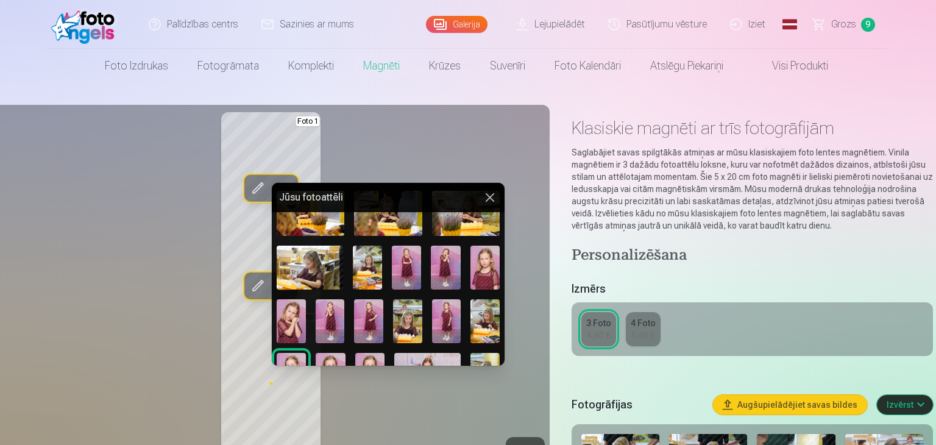
click at [403, 321] on img at bounding box center [407, 321] width 29 height 44
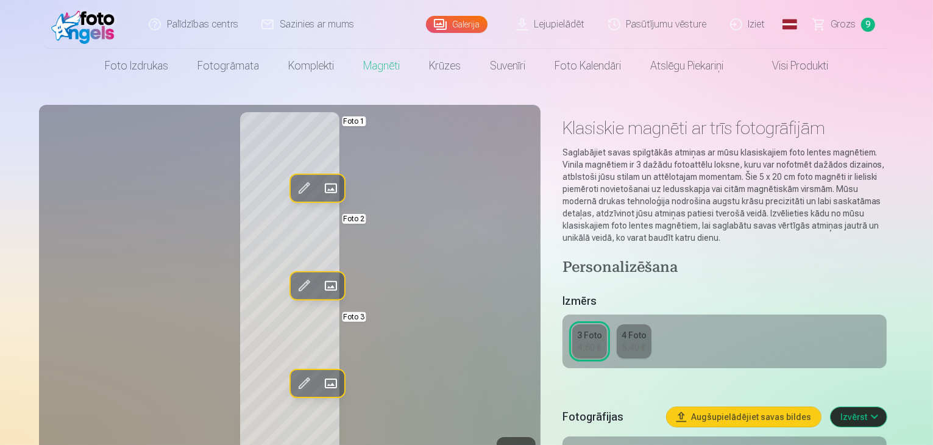
click at [321, 382] on span at bounding box center [330, 383] width 19 height 19
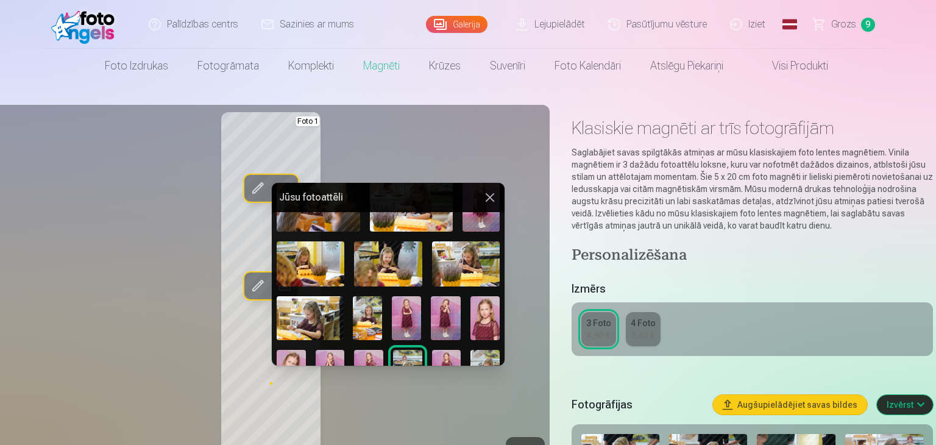
scroll to position [180, 0]
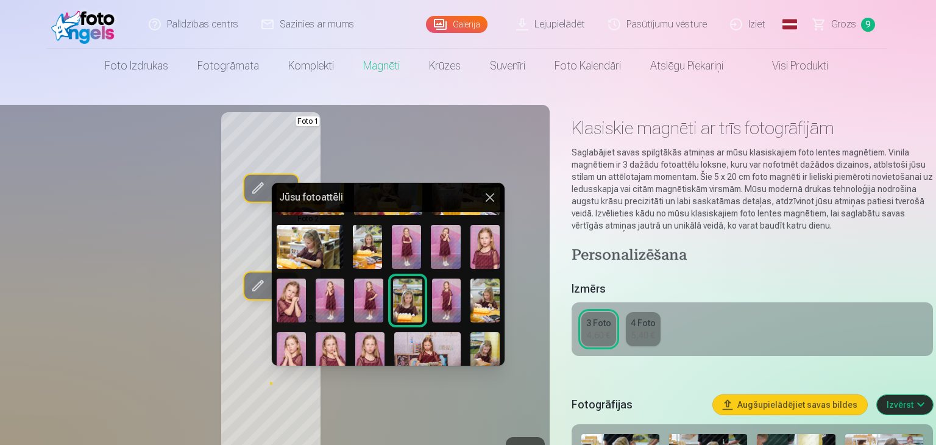
click at [484, 238] on img at bounding box center [484, 247] width 29 height 44
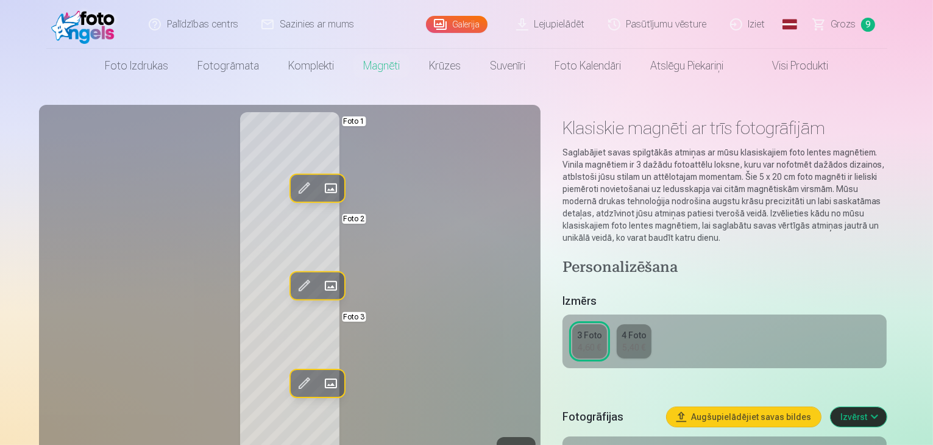
click at [294, 381] on span at bounding box center [303, 383] width 19 height 19
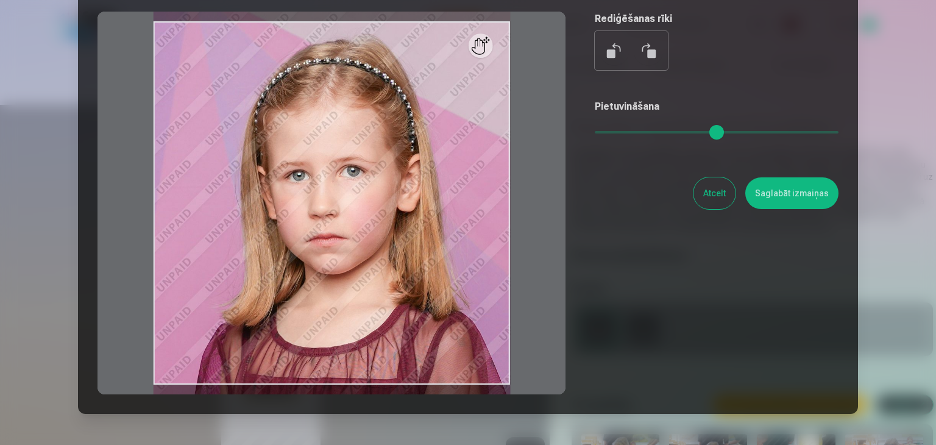
scroll to position [110, 0]
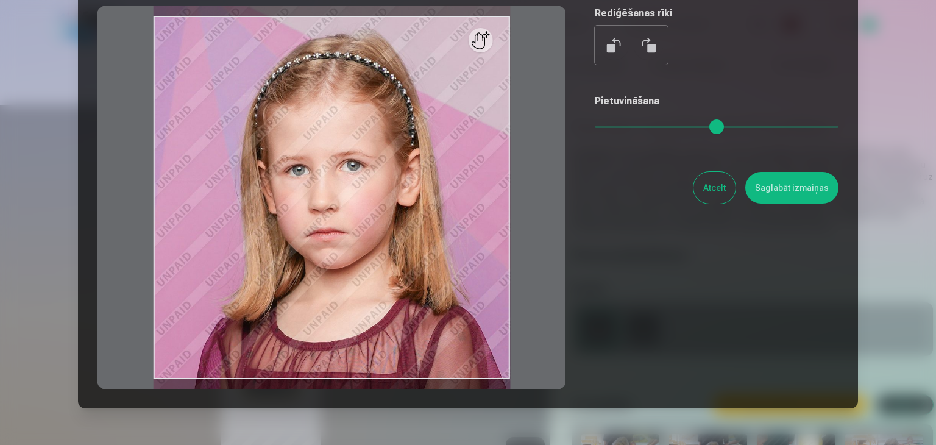
click at [799, 193] on button "Saglabāt izmaiņas" at bounding box center [791, 188] width 93 height 32
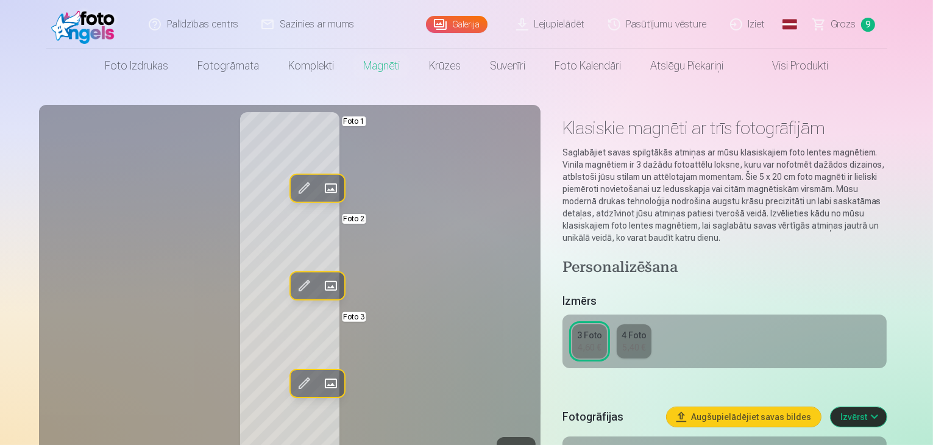
click at [321, 381] on span at bounding box center [330, 383] width 19 height 19
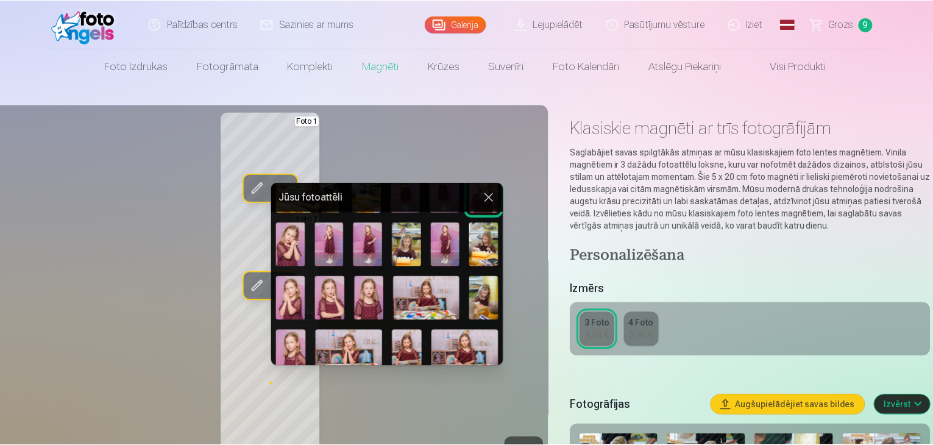
scroll to position [236, 0]
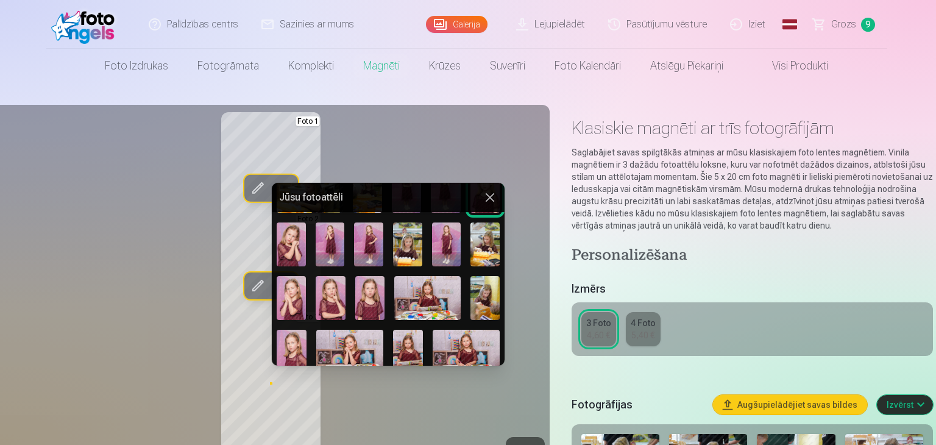
click at [290, 337] on img at bounding box center [292, 352] width 30 height 44
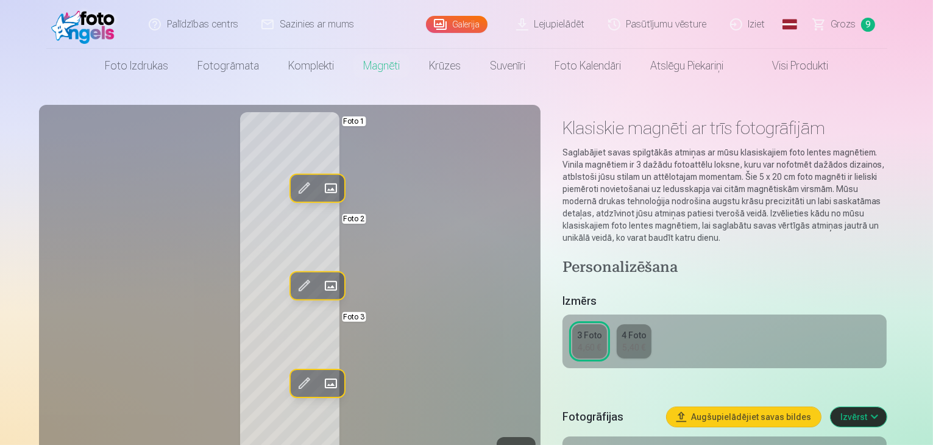
click at [458, 342] on div "Rediģēt foto Aizstāt Foto 1 Rediģēt foto Aizstāt Foto 2 Rediģēt foto Aizstāt Fo…" at bounding box center [289, 292] width 487 height 361
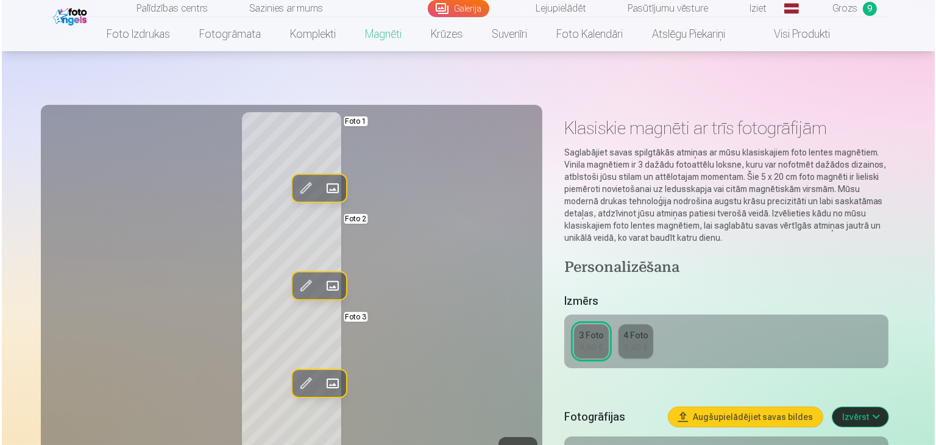
scroll to position [88, 0]
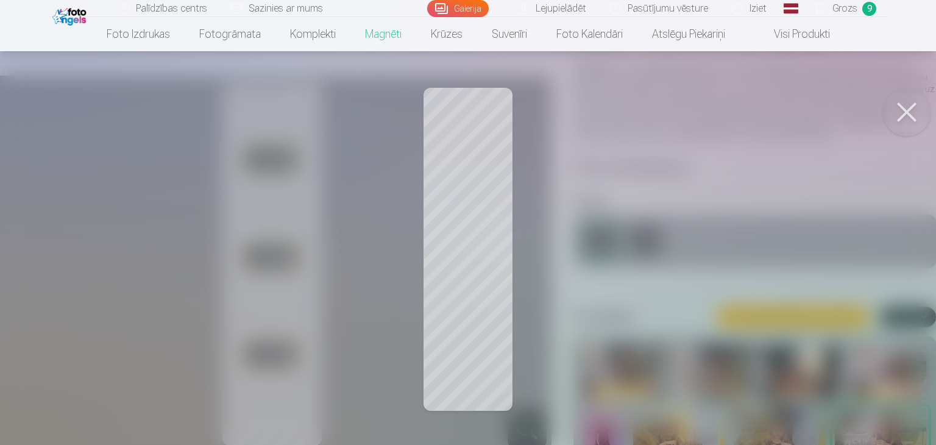
click at [899, 112] on button at bounding box center [906, 112] width 49 height 49
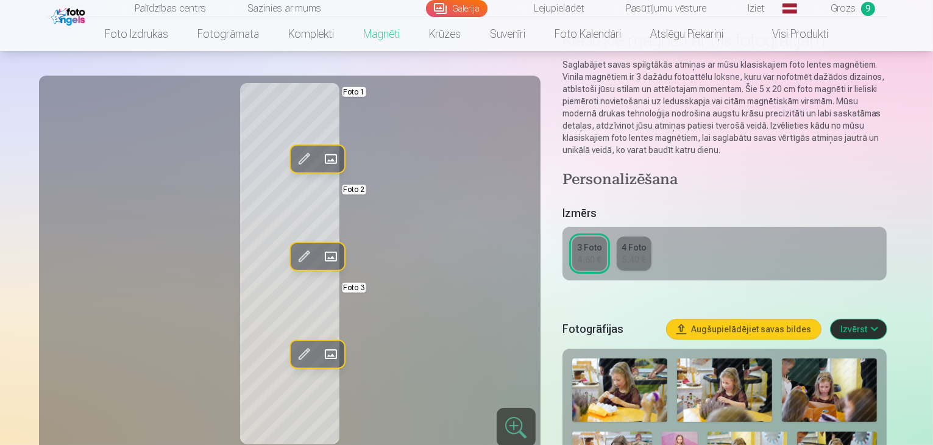
click at [321, 252] on span at bounding box center [330, 256] width 19 height 19
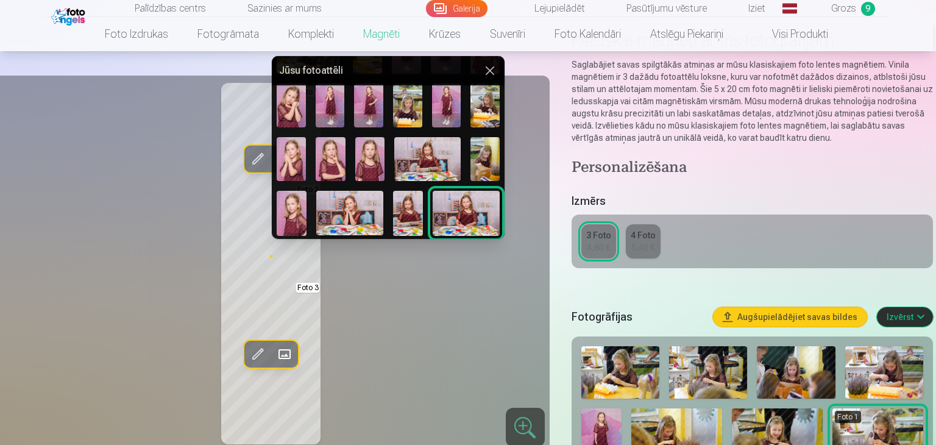
scroll to position [294, 0]
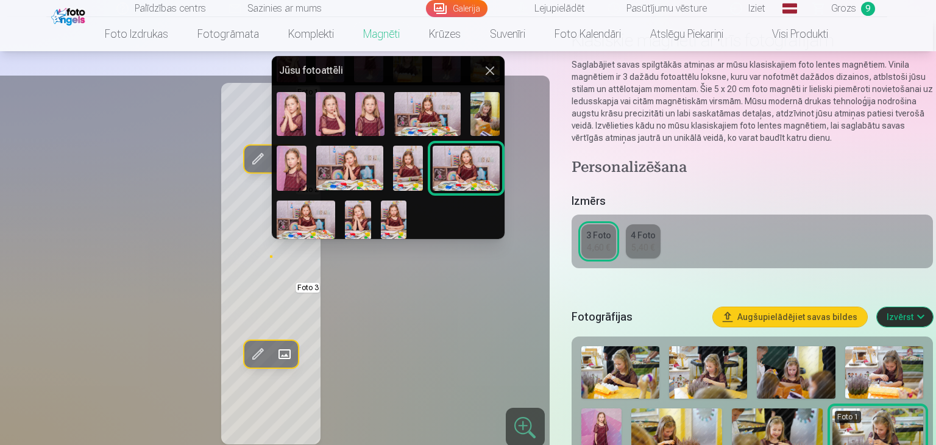
click at [417, 211] on img at bounding box center [429, 219] width 26 height 39
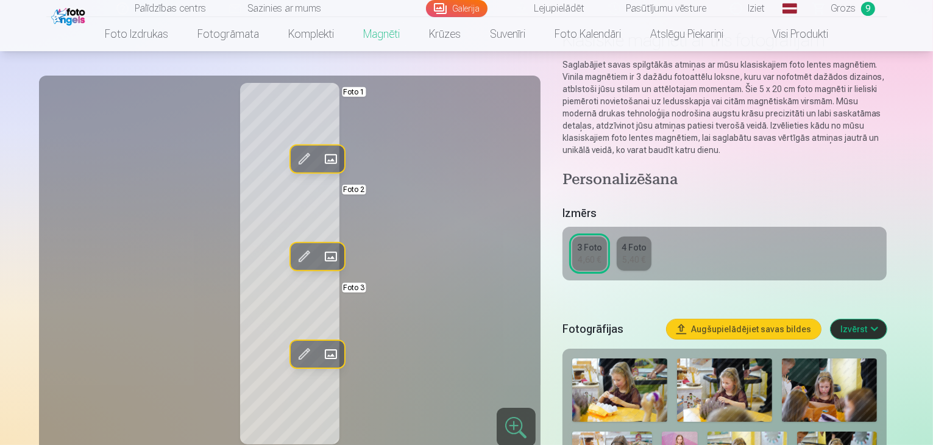
click at [294, 253] on span at bounding box center [303, 256] width 19 height 19
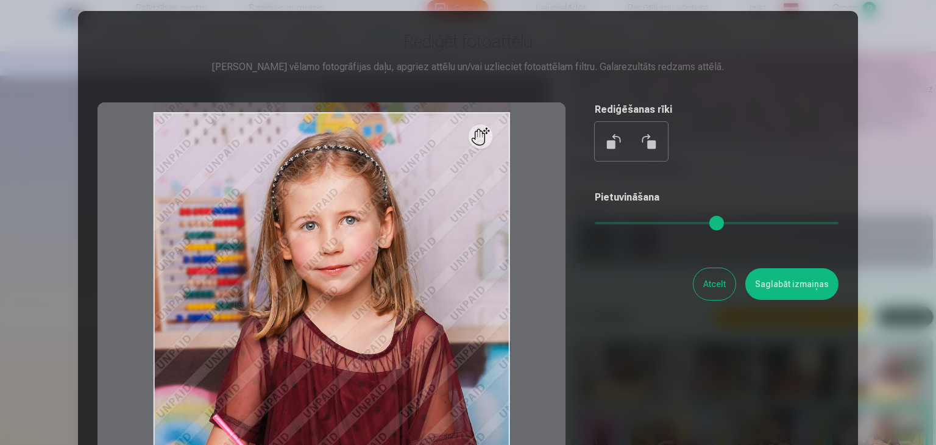
scroll to position [12, 0]
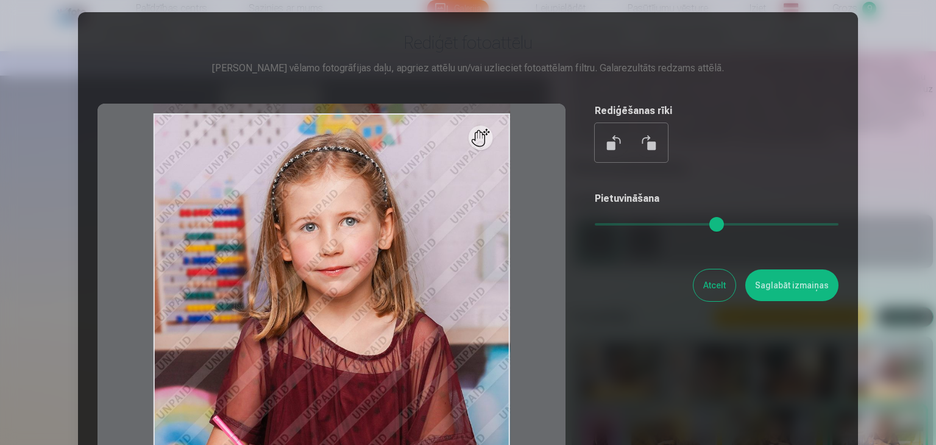
click at [372, 192] on div at bounding box center [331, 295] width 468 height 383
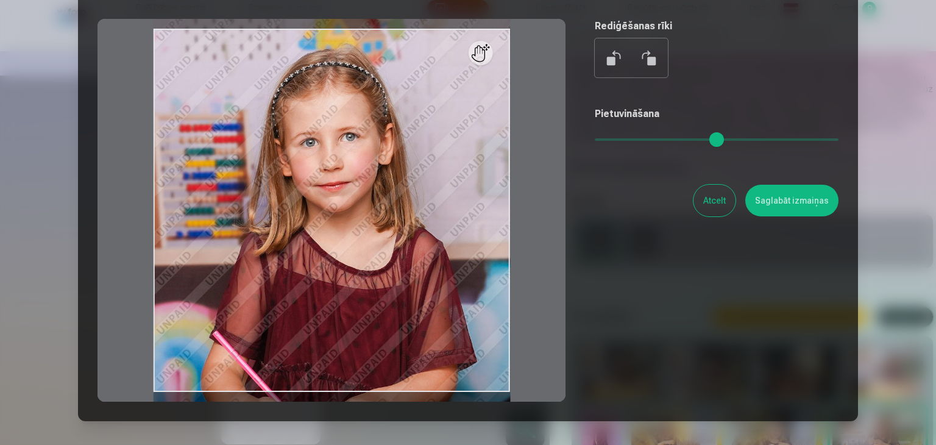
scroll to position [97, 0]
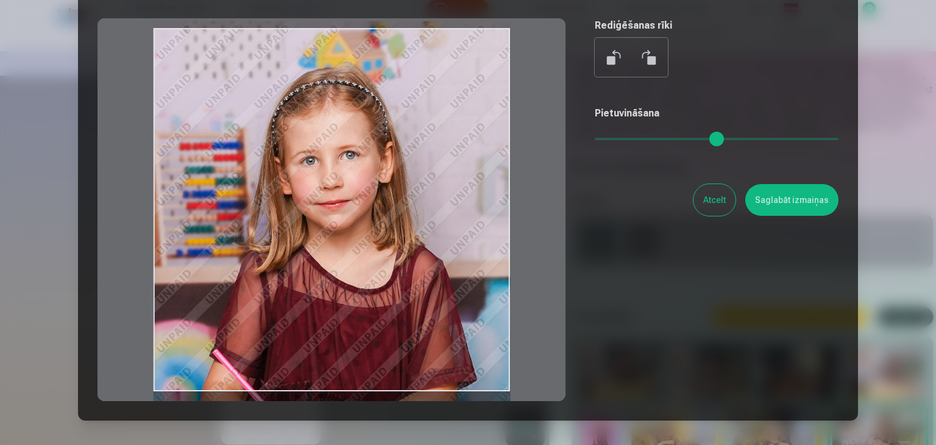
drag, startPoint x: 372, startPoint y: 192, endPoint x: 368, endPoint y: 210, distance: 18.8
click at [368, 210] on div at bounding box center [331, 209] width 468 height 383
click at [510, 100] on div at bounding box center [331, 209] width 468 height 383
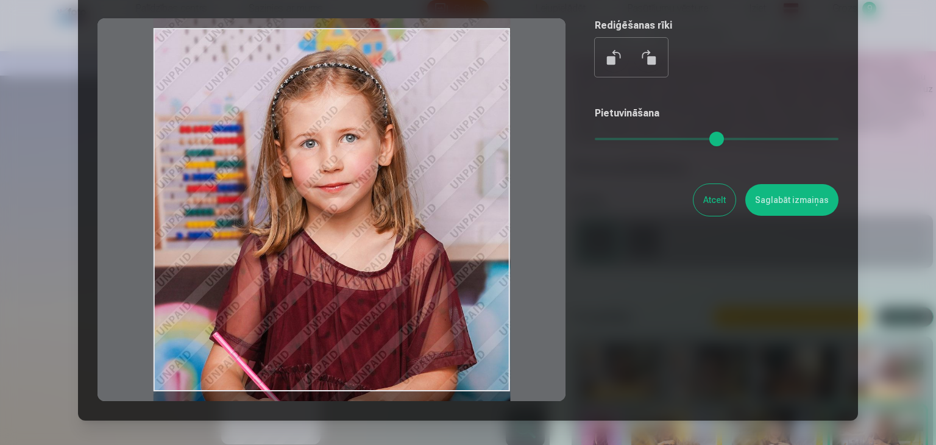
drag, startPoint x: 411, startPoint y: 147, endPoint x: 433, endPoint y: 130, distance: 27.4
click at [433, 130] on div at bounding box center [331, 209] width 468 height 383
click at [783, 196] on button "Saglabāt izmaiņas" at bounding box center [791, 200] width 93 height 32
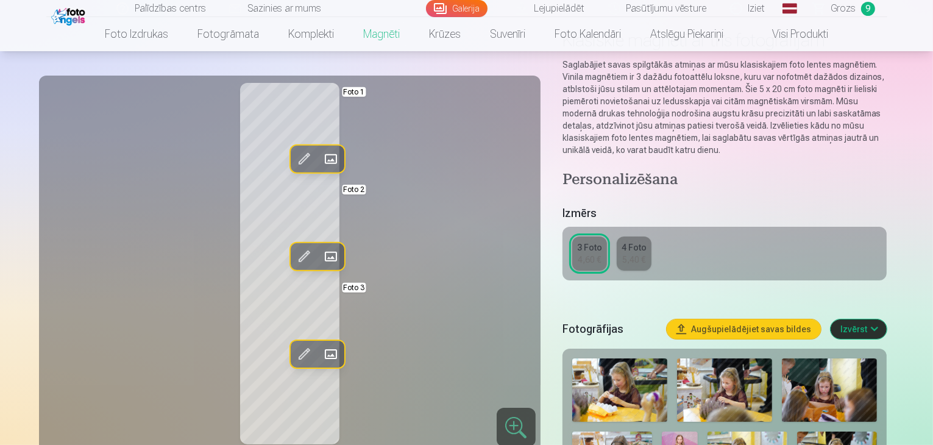
click at [321, 349] on span at bounding box center [330, 353] width 19 height 19
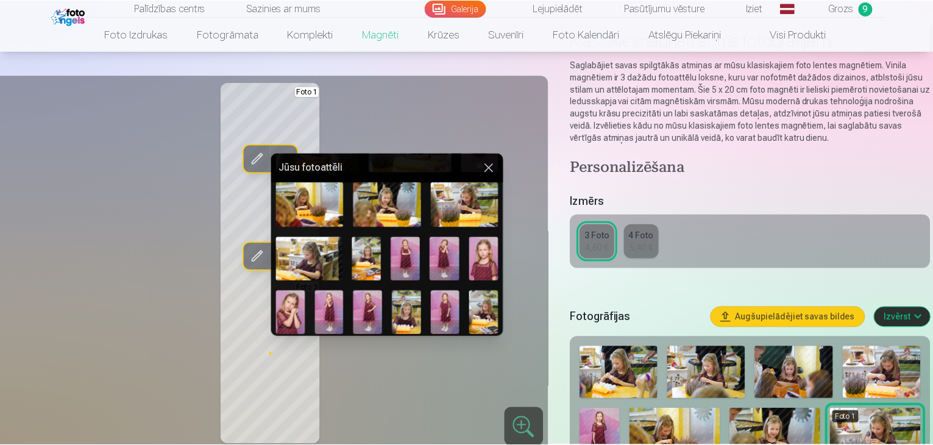
scroll to position [155, 0]
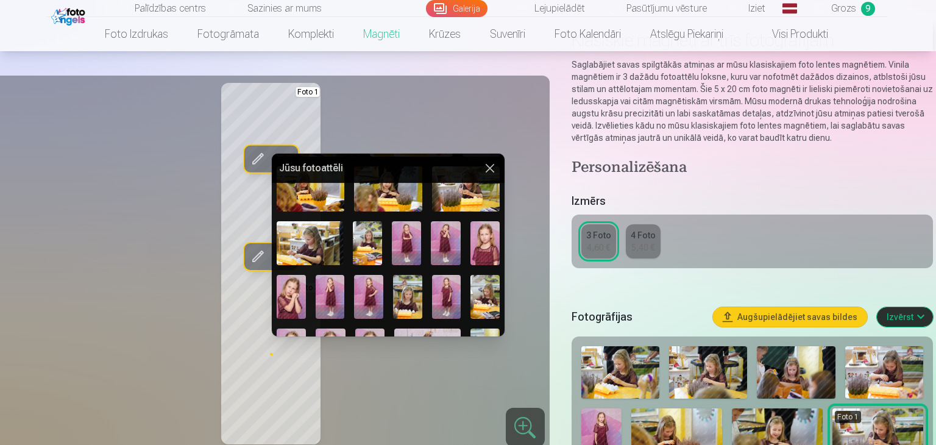
click at [478, 239] on img at bounding box center [484, 243] width 29 height 44
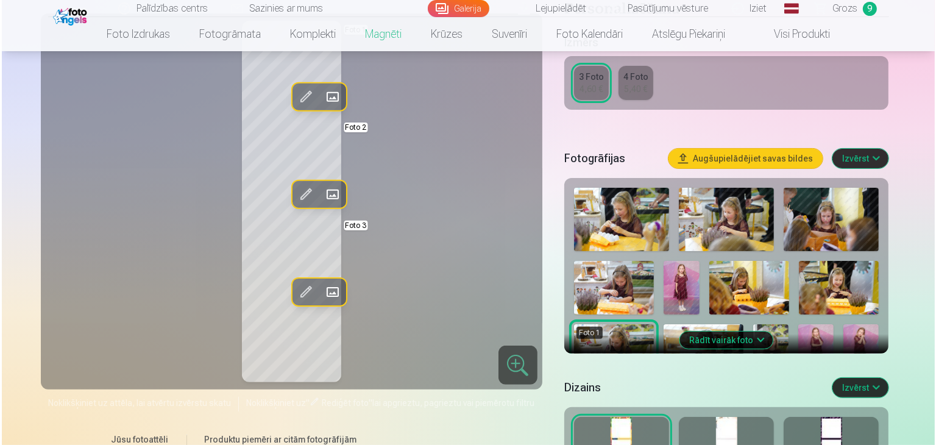
scroll to position [260, 0]
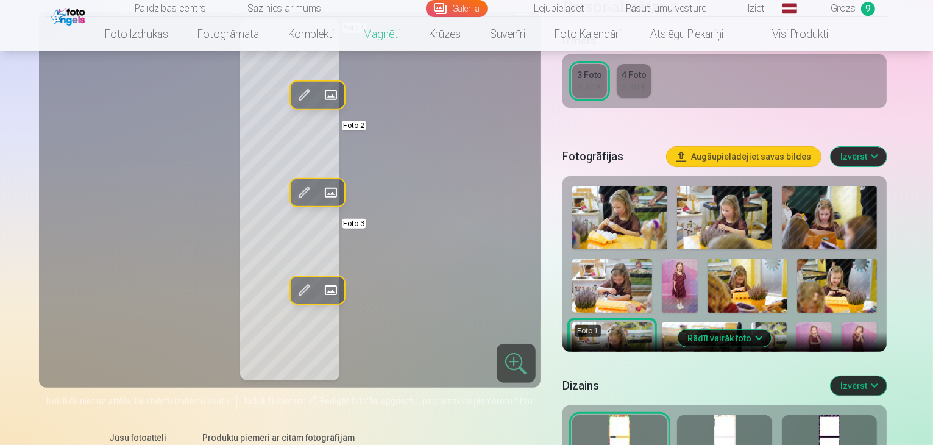
click at [321, 288] on span at bounding box center [330, 289] width 19 height 19
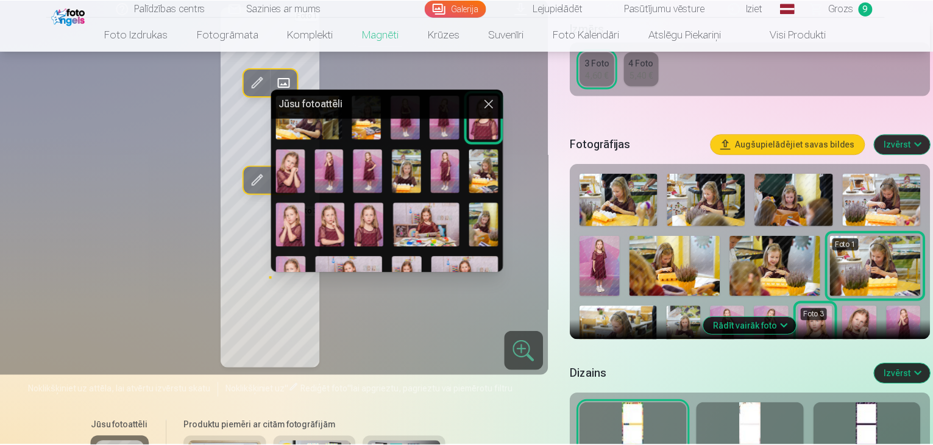
scroll to position [216, 0]
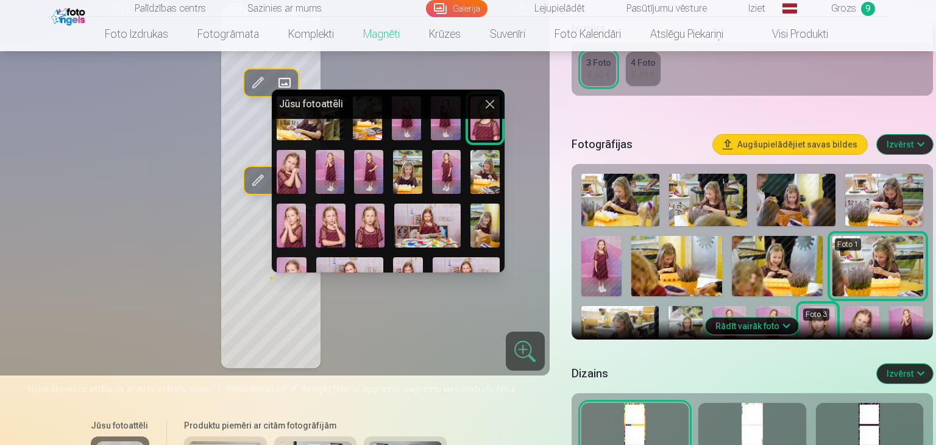
click at [333, 315] on div at bounding box center [468, 222] width 936 height 445
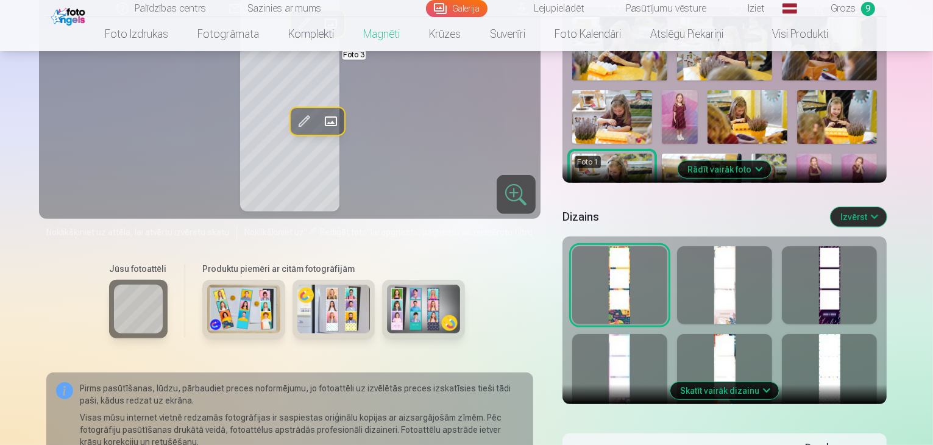
scroll to position [430, 0]
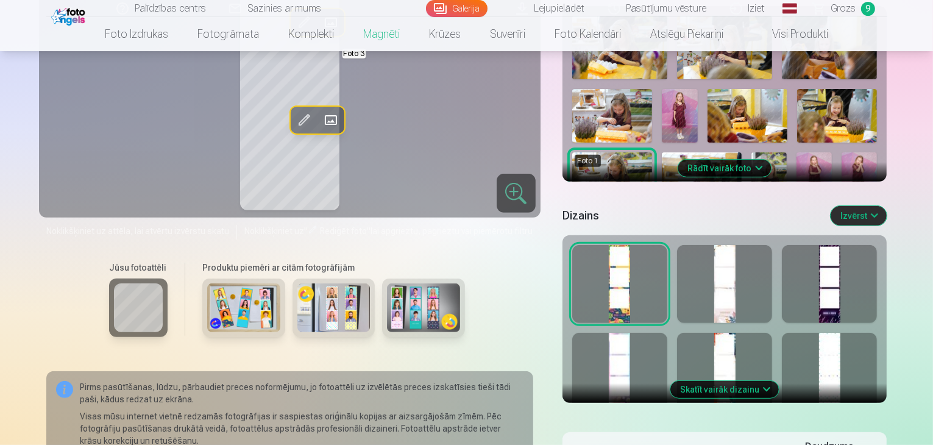
click at [764, 298] on div at bounding box center [724, 284] width 95 height 78
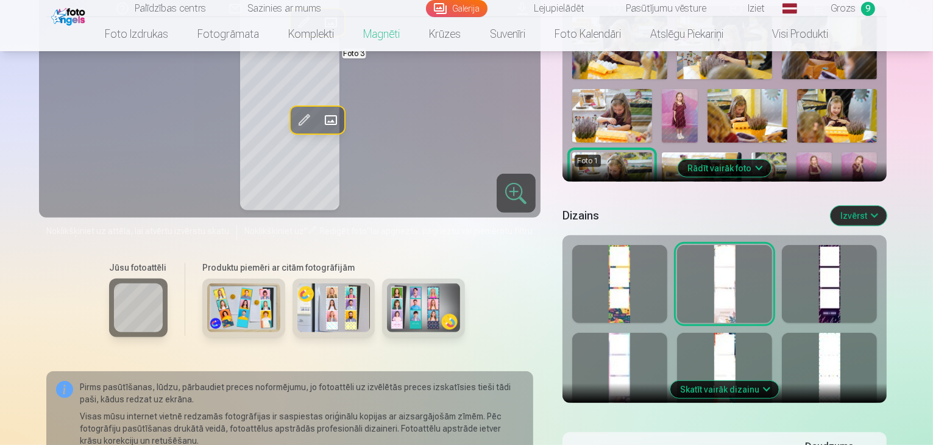
click at [651, 342] on div at bounding box center [619, 372] width 95 height 78
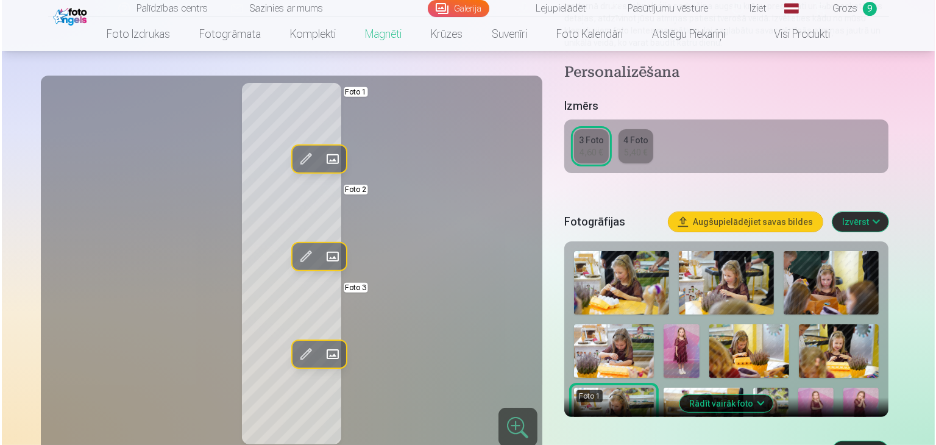
scroll to position [194, 0]
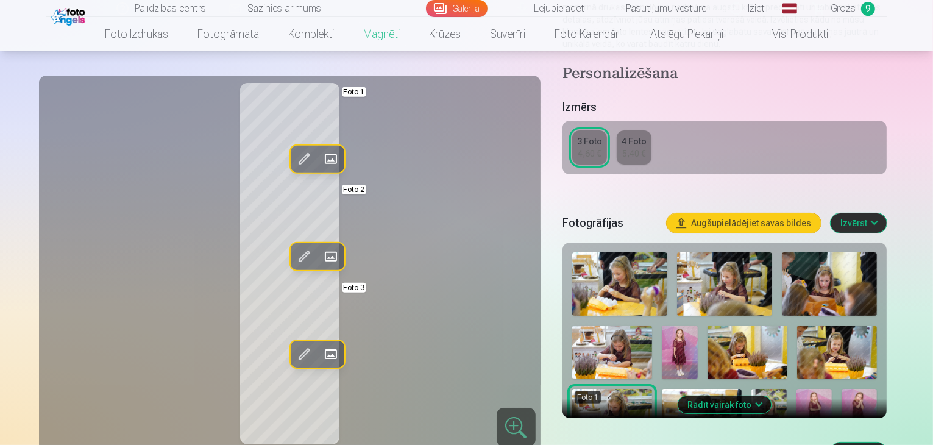
click at [321, 159] on span at bounding box center [330, 158] width 19 height 19
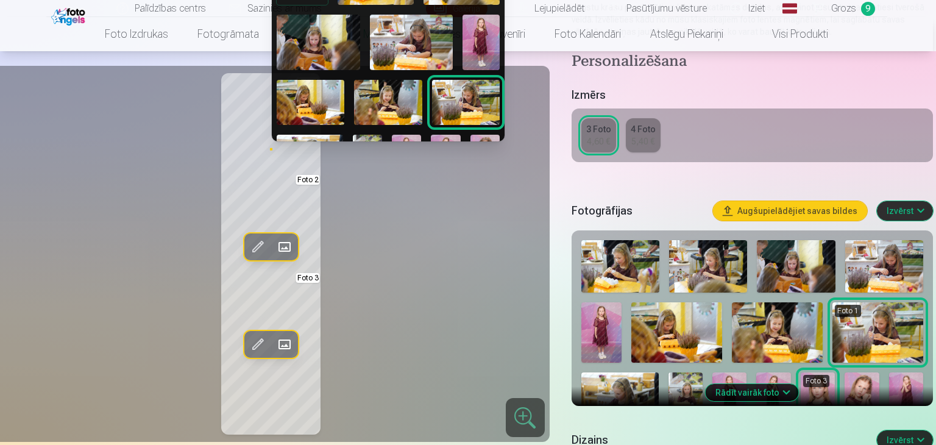
scroll to position [53, 0]
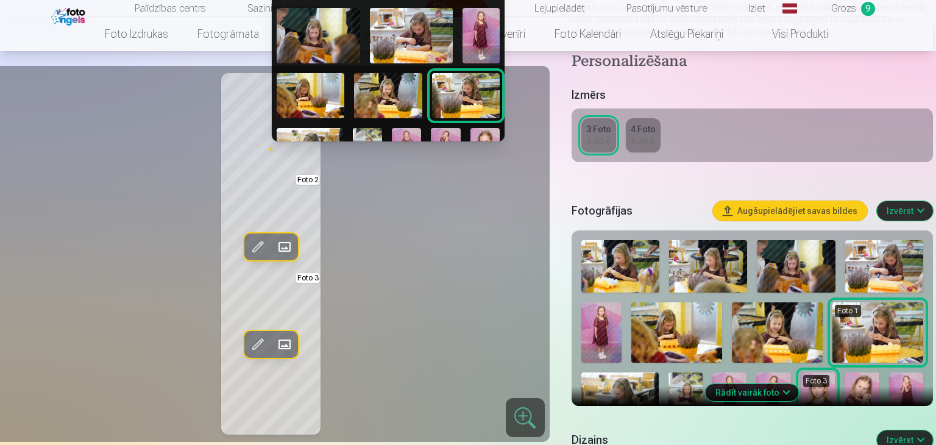
click at [391, 71] on div "Foto 1" at bounding box center [388, 164] width 233 height 445
click at [368, 93] on img at bounding box center [388, 95] width 68 height 45
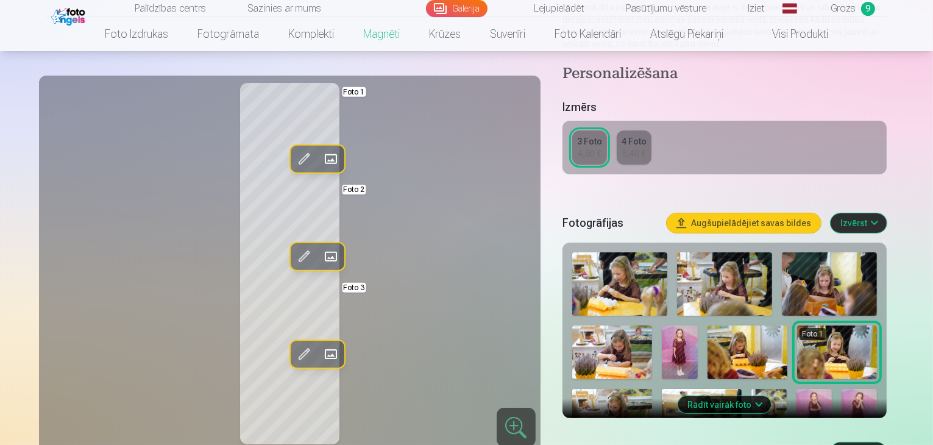
click at [294, 156] on span at bounding box center [303, 158] width 19 height 19
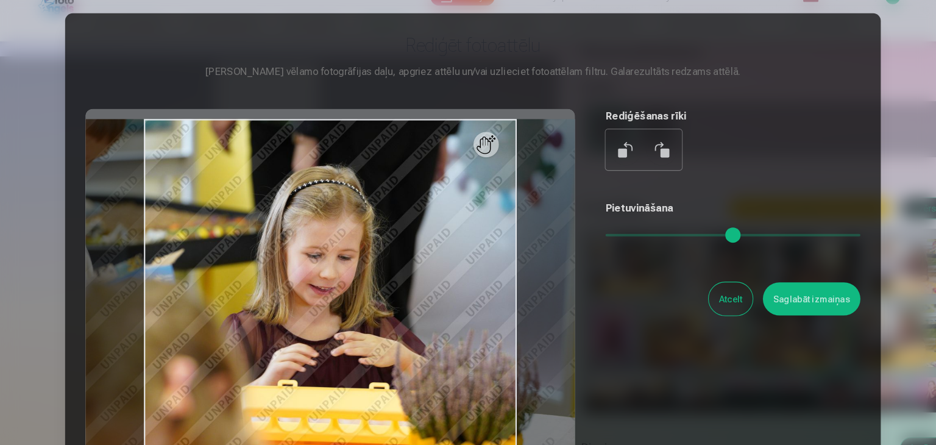
scroll to position [194, 0]
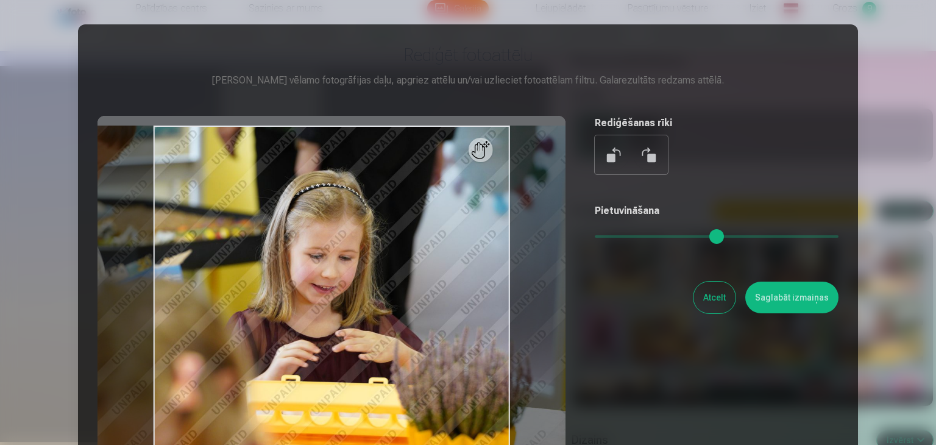
click at [360, 271] on div at bounding box center [331, 307] width 468 height 383
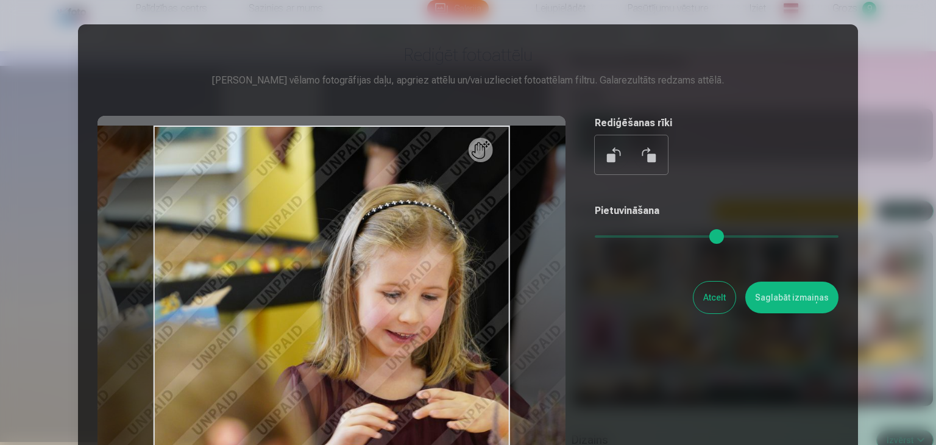
drag, startPoint x: 598, startPoint y: 237, endPoint x: 615, endPoint y: 236, distance: 17.1
click at [615, 236] on input "range" at bounding box center [717, 236] width 244 height 2
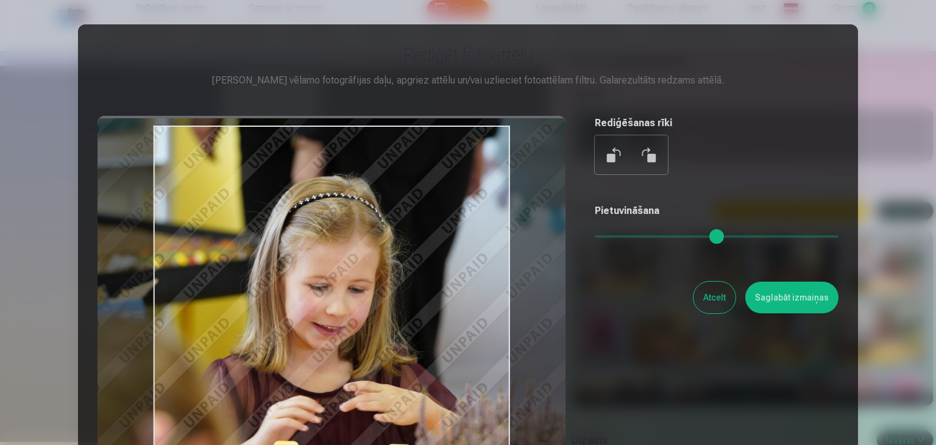
drag, startPoint x: 378, startPoint y: 282, endPoint x: 305, endPoint y: 274, distance: 73.5
click at [305, 274] on div at bounding box center [331, 307] width 468 height 383
type input "****"
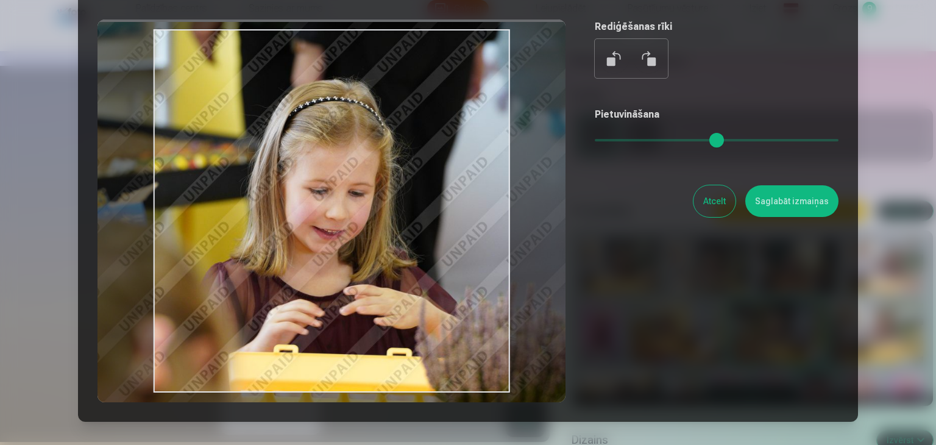
scroll to position [95, 0]
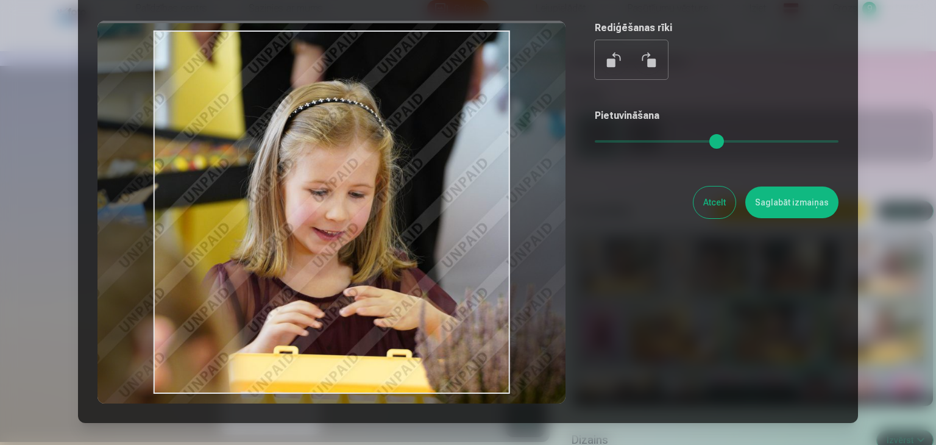
click at [802, 205] on button "Saglabāt izmaiņas" at bounding box center [791, 202] width 93 height 32
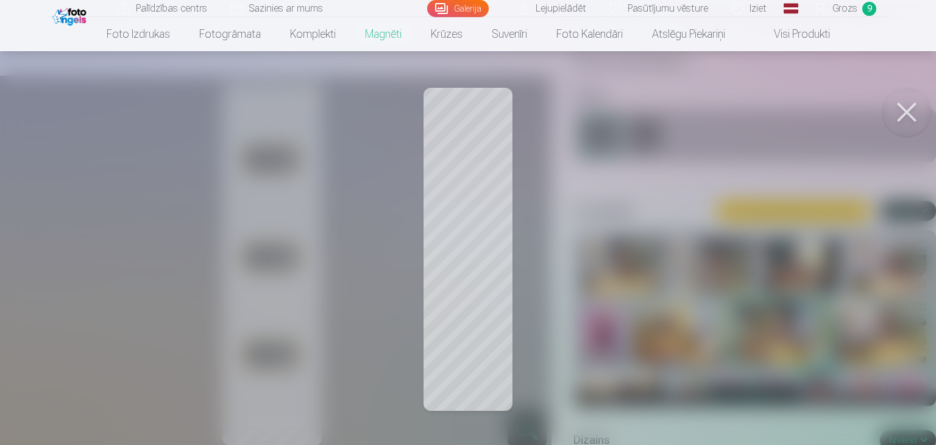
click at [907, 123] on button at bounding box center [906, 112] width 49 height 49
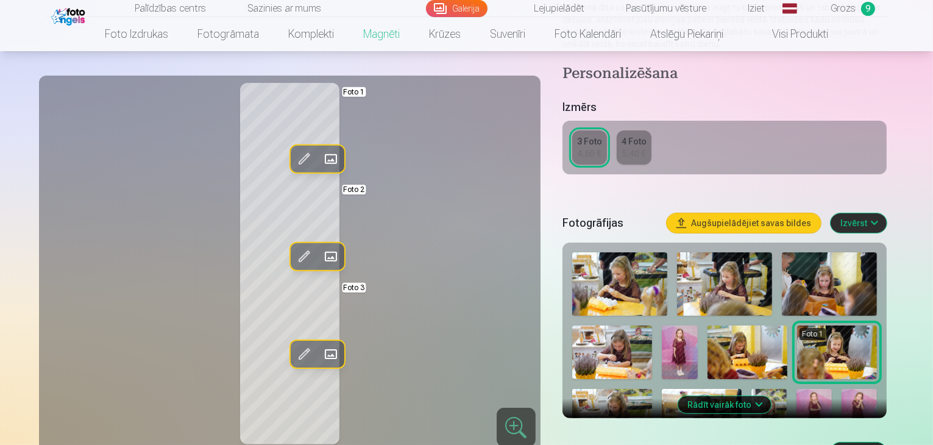
click at [321, 351] on span at bounding box center [330, 353] width 19 height 19
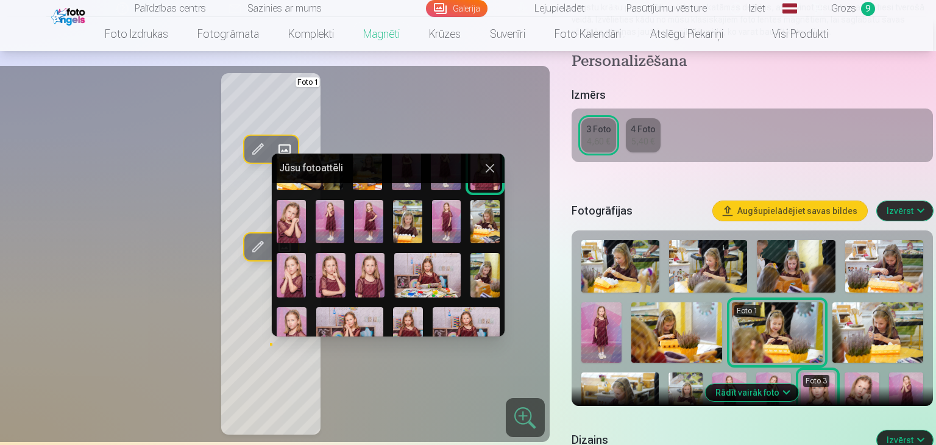
scroll to position [146, 0]
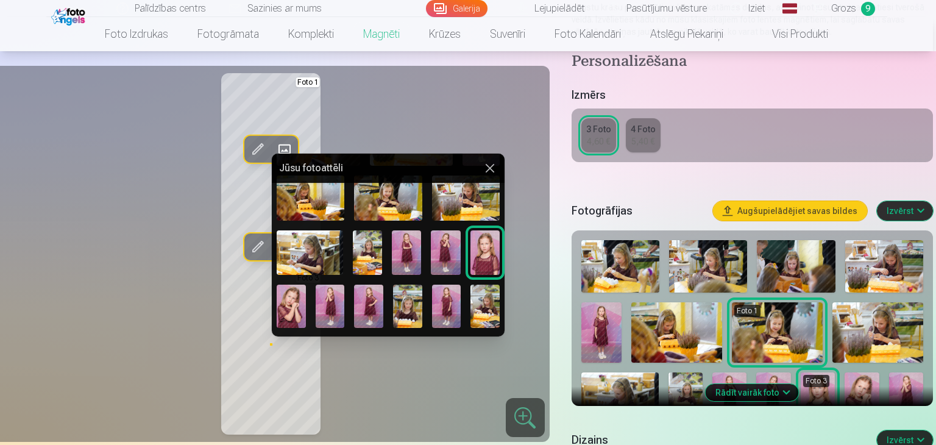
click at [370, 253] on img at bounding box center [367, 252] width 29 height 44
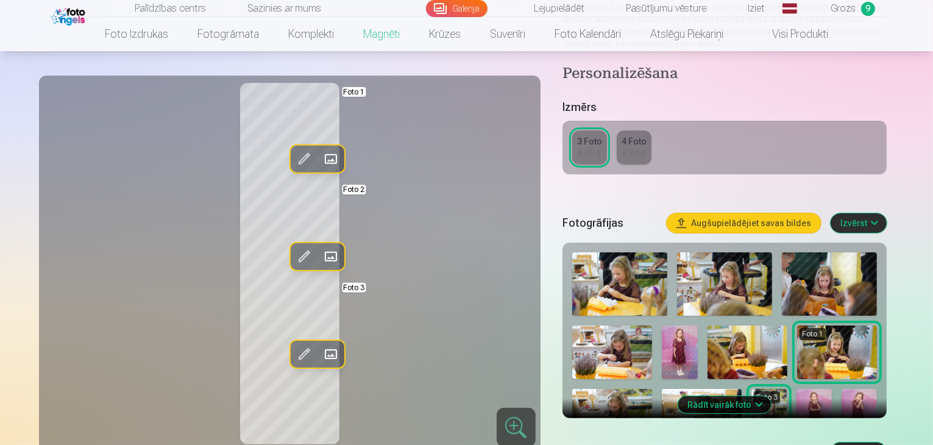
click at [321, 354] on span at bounding box center [330, 353] width 19 height 19
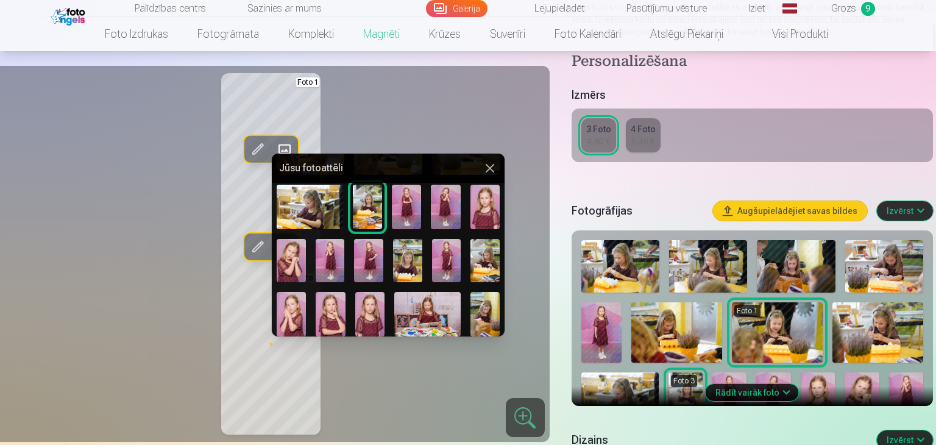
scroll to position [192, 0]
click at [413, 252] on img at bounding box center [407, 260] width 29 height 44
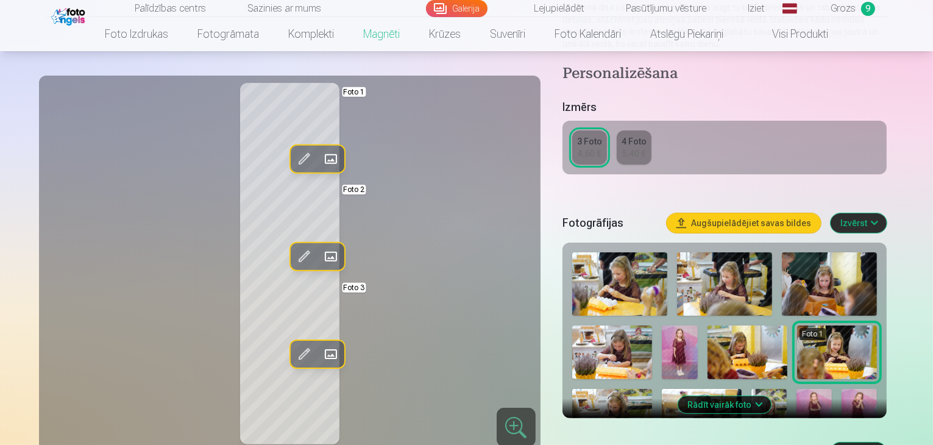
click at [294, 347] on span at bounding box center [303, 353] width 19 height 19
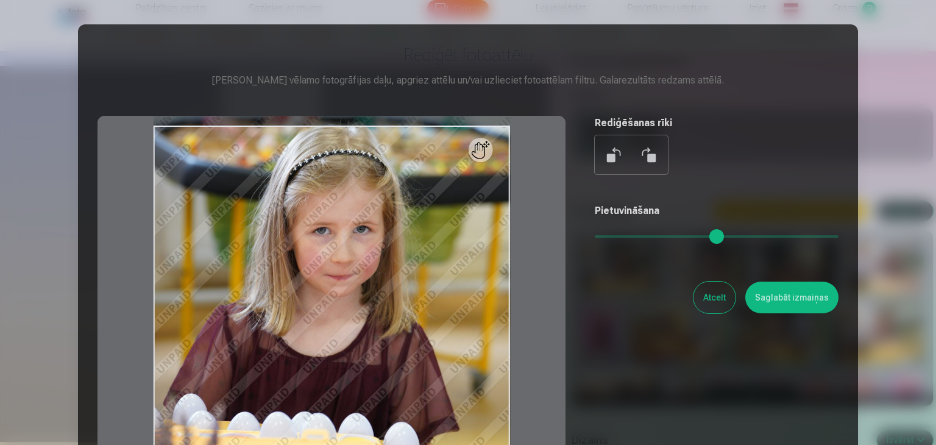
click at [399, 214] on div at bounding box center [331, 307] width 468 height 383
click at [371, 287] on div at bounding box center [331, 307] width 468 height 383
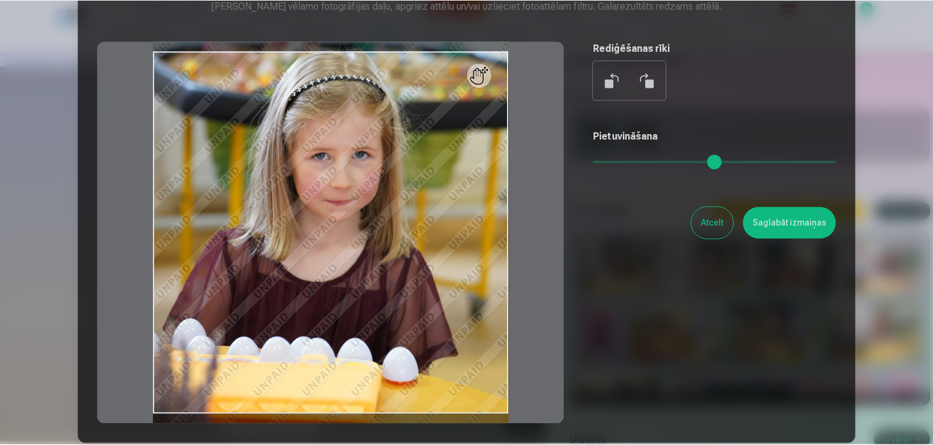
scroll to position [73, 0]
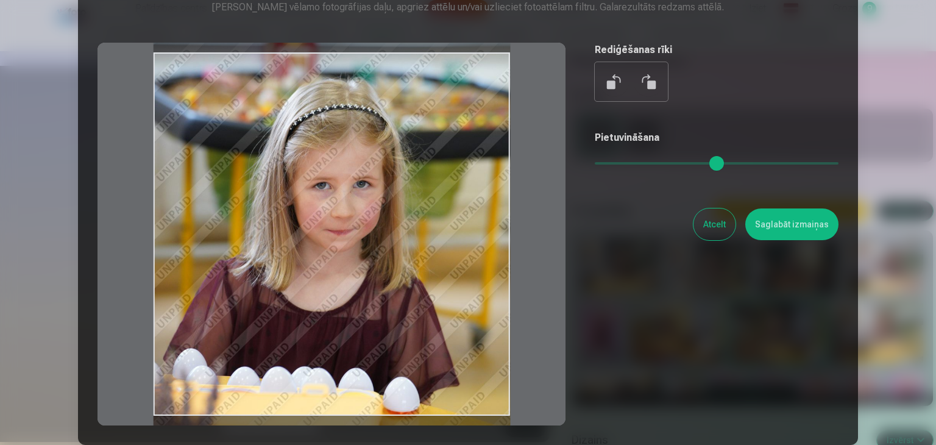
drag, startPoint x: 397, startPoint y: 257, endPoint x: 386, endPoint y: 291, distance: 36.4
click at [386, 291] on div at bounding box center [331, 234] width 468 height 383
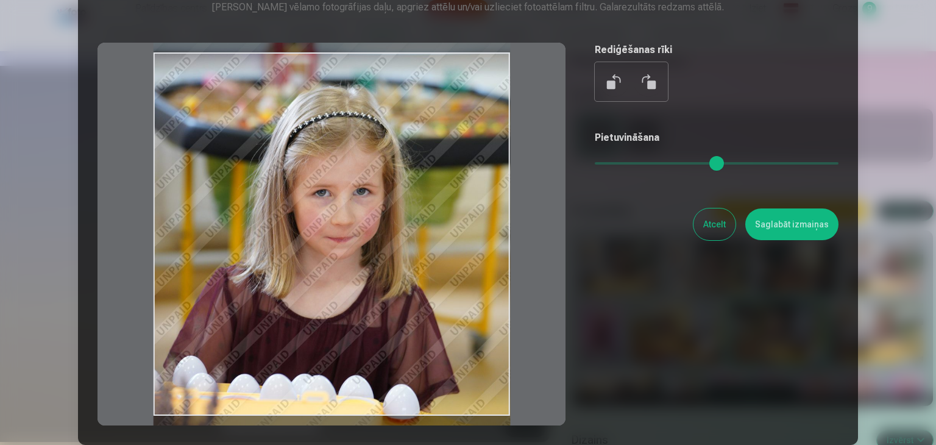
click at [773, 223] on button "Saglabāt izmaiņas" at bounding box center [791, 224] width 93 height 32
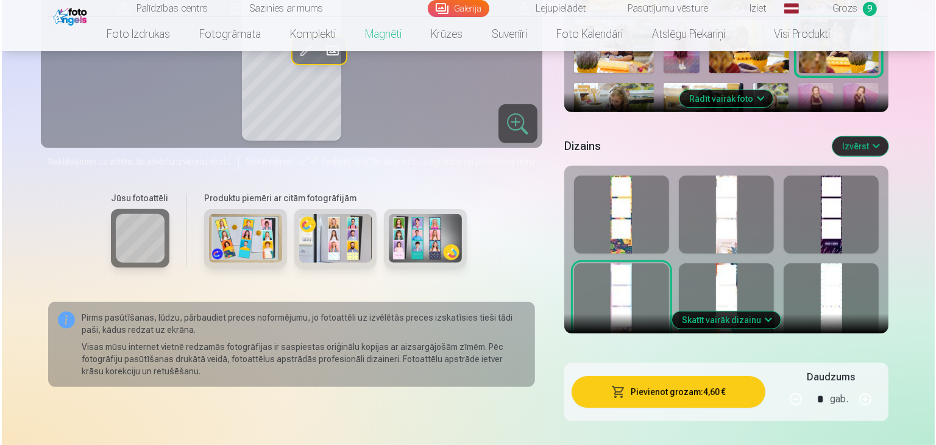
scroll to position [500, 0]
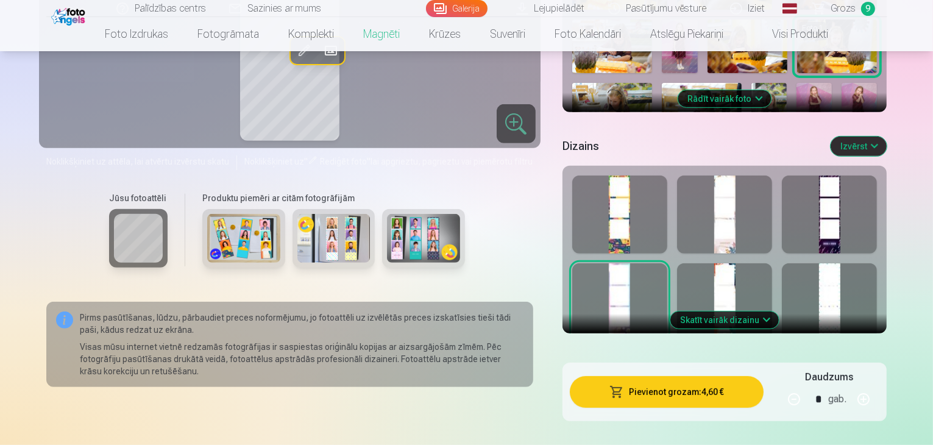
click at [646, 392] on button "Pievienot grozam : 4,60 €" at bounding box center [667, 392] width 194 height 32
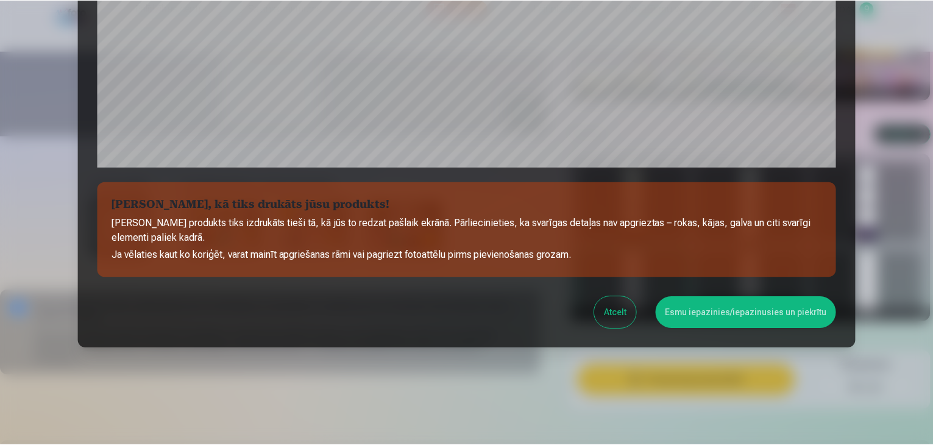
scroll to position [433, 0]
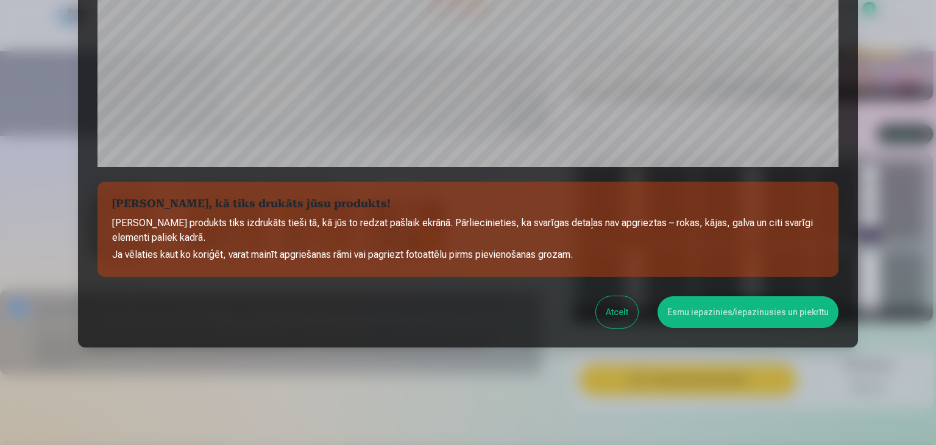
click at [724, 316] on button "Esmu iepazinies/iepazinusies un piekrītu" at bounding box center [747, 312] width 181 height 32
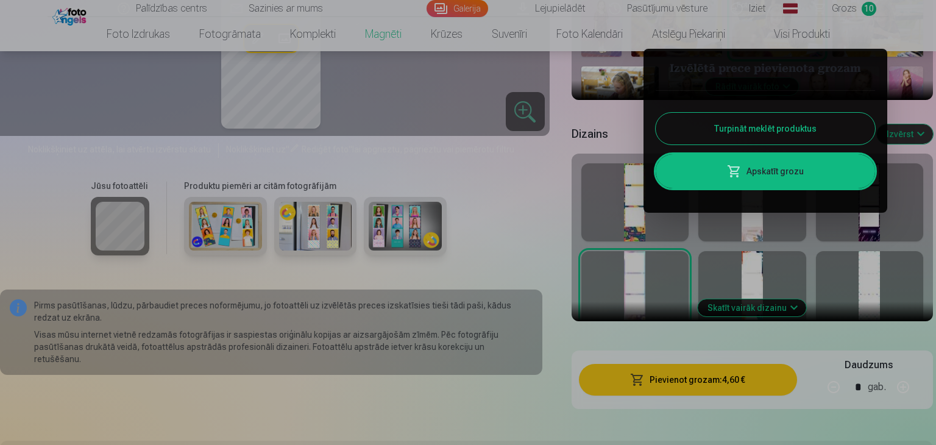
click at [791, 171] on link "Apskatīt grozu" at bounding box center [765, 171] width 219 height 34
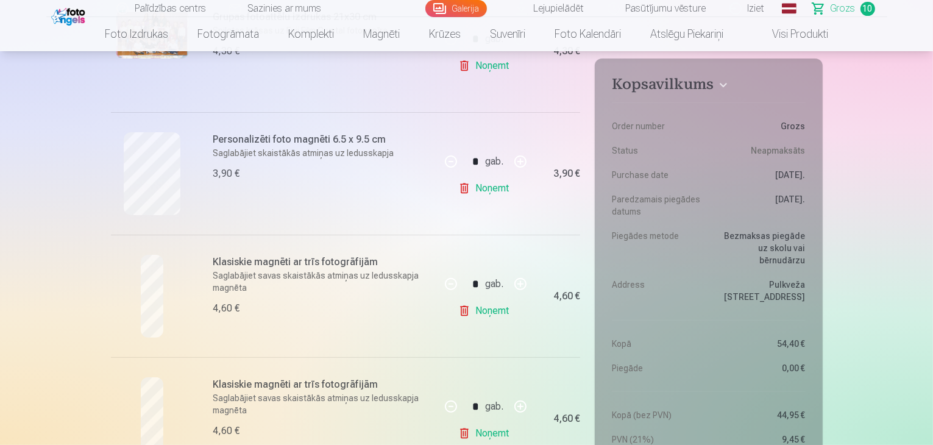
scroll to position [366, 0]
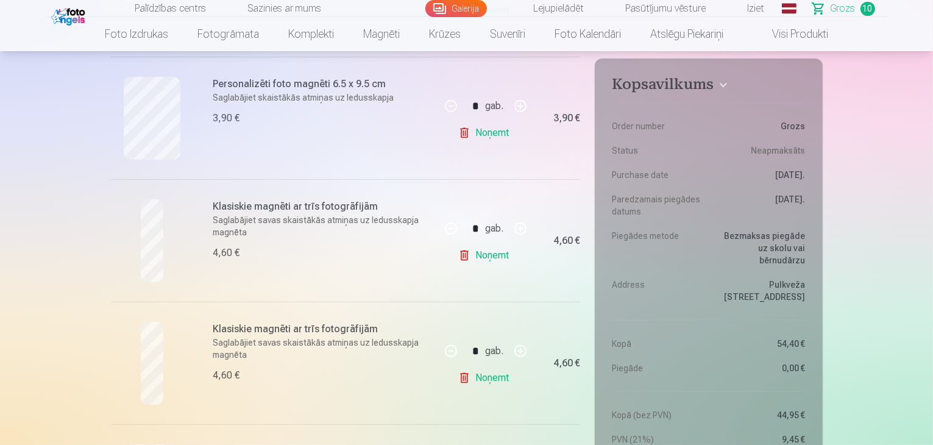
click at [502, 375] on link "Noņemt" at bounding box center [485, 378] width 55 height 24
type input "*"
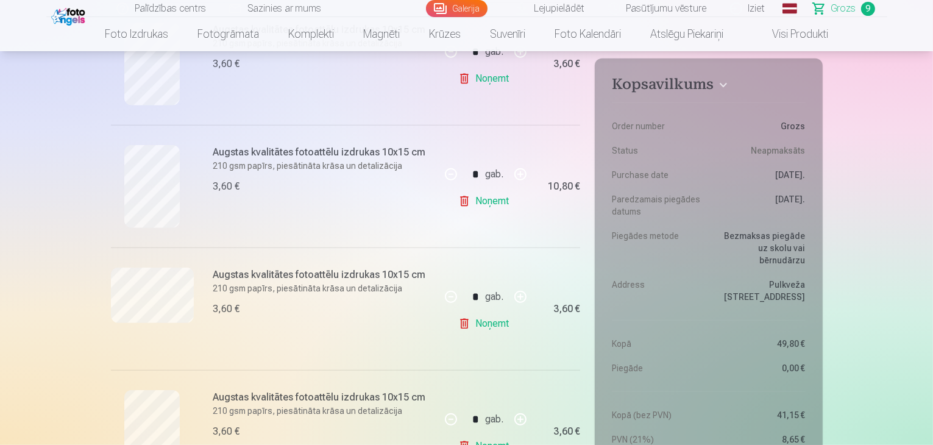
scroll to position [676, 0]
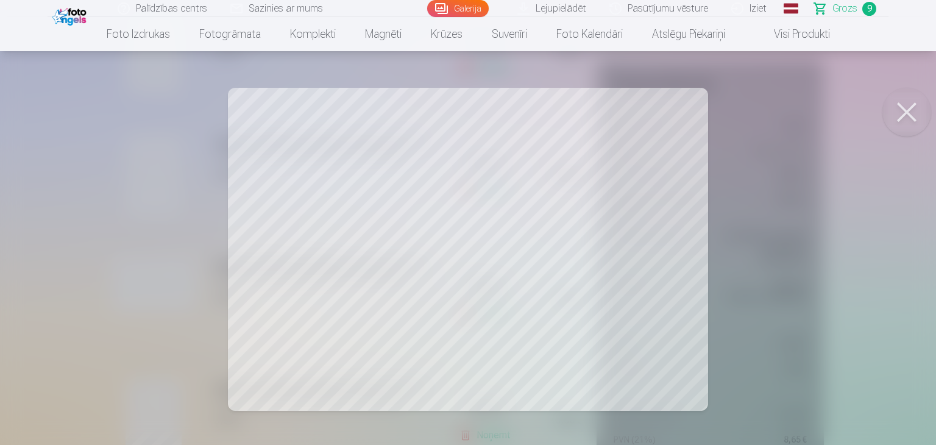
click at [907, 108] on button at bounding box center [906, 112] width 49 height 49
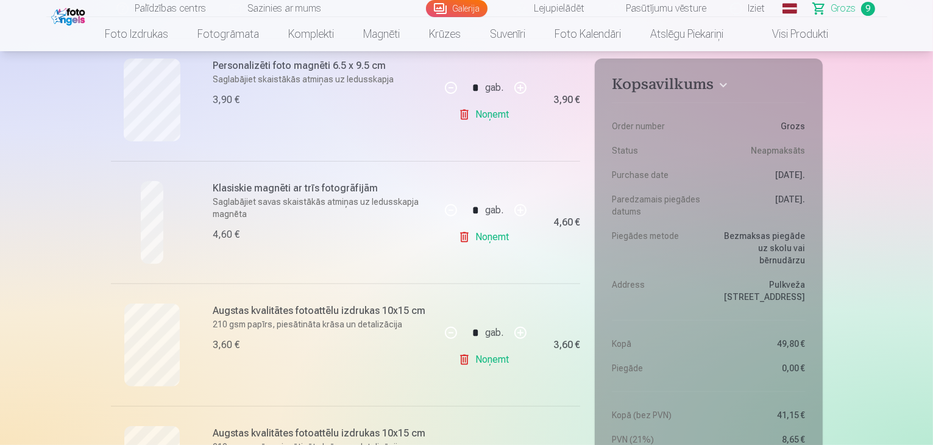
scroll to position [377, 0]
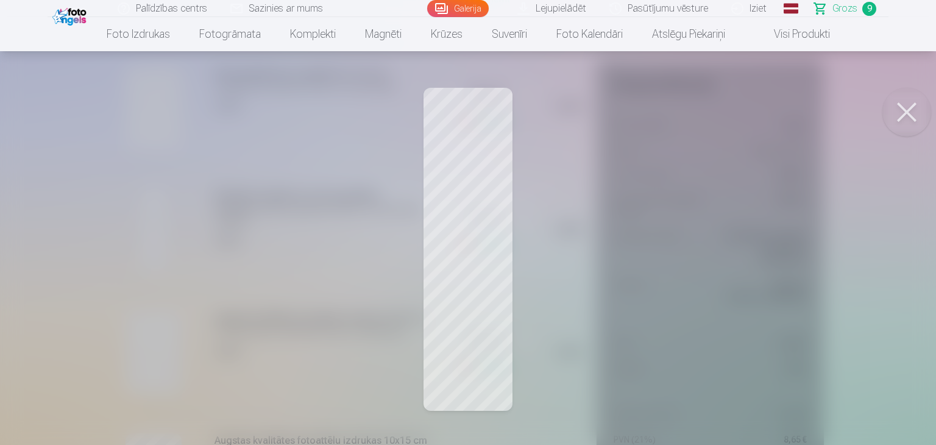
click at [910, 108] on button at bounding box center [906, 112] width 49 height 49
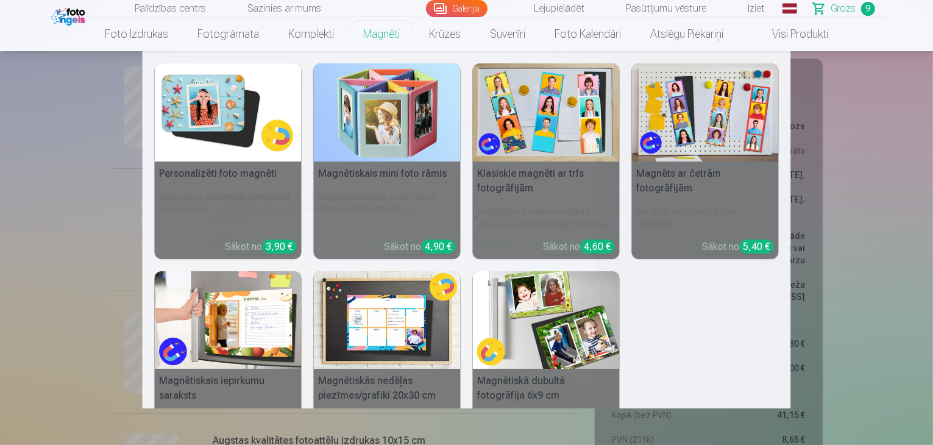
click at [372, 40] on link "Magnēti" at bounding box center [382, 34] width 66 height 34
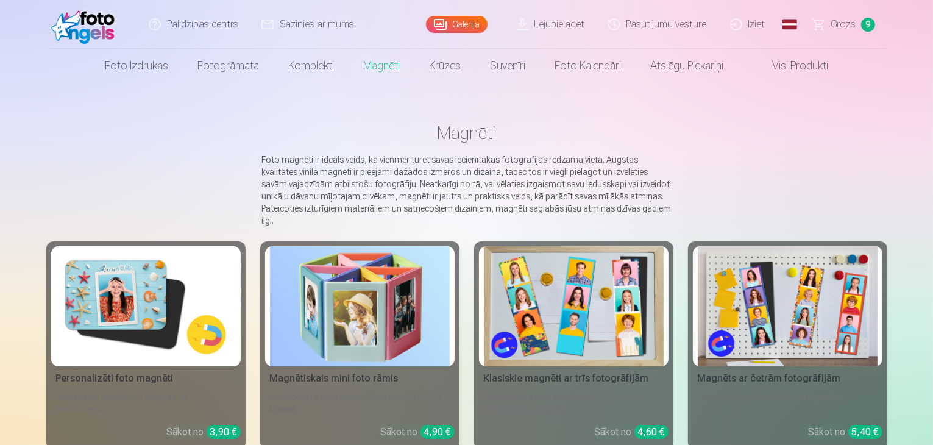
click at [574, 291] on img at bounding box center [574, 306] width 180 height 120
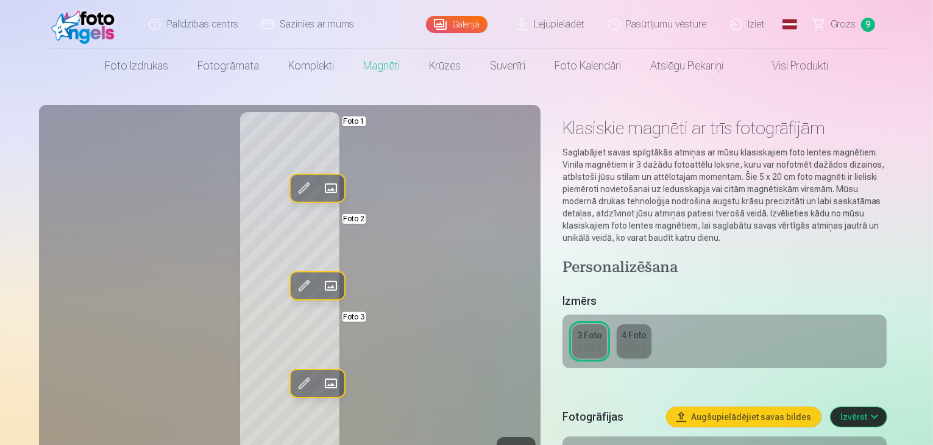
click at [294, 185] on span at bounding box center [303, 188] width 19 height 19
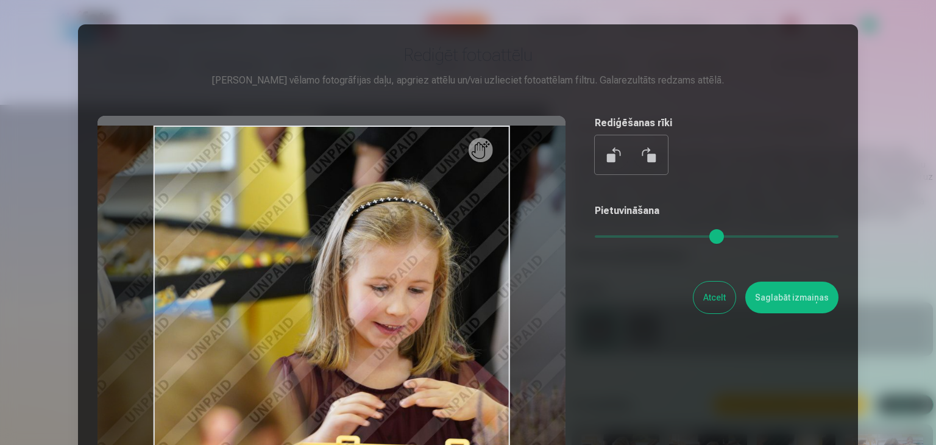
drag, startPoint x: 600, startPoint y: 236, endPoint x: 612, endPoint y: 234, distance: 13.0
click at [612, 235] on input "range" at bounding box center [717, 236] width 244 height 2
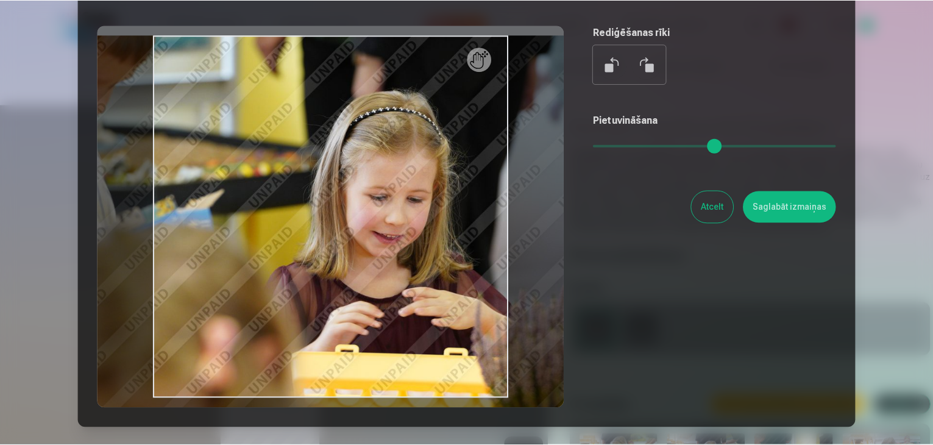
scroll to position [102, 0]
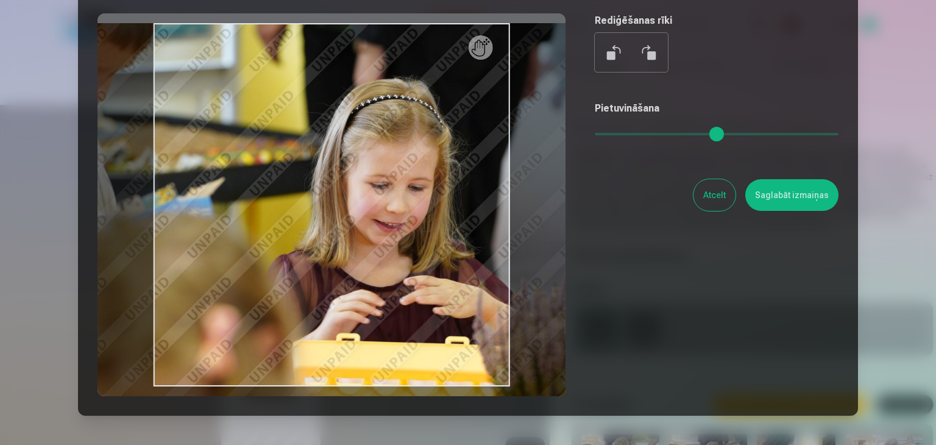
click at [363, 253] on div at bounding box center [331, 204] width 468 height 383
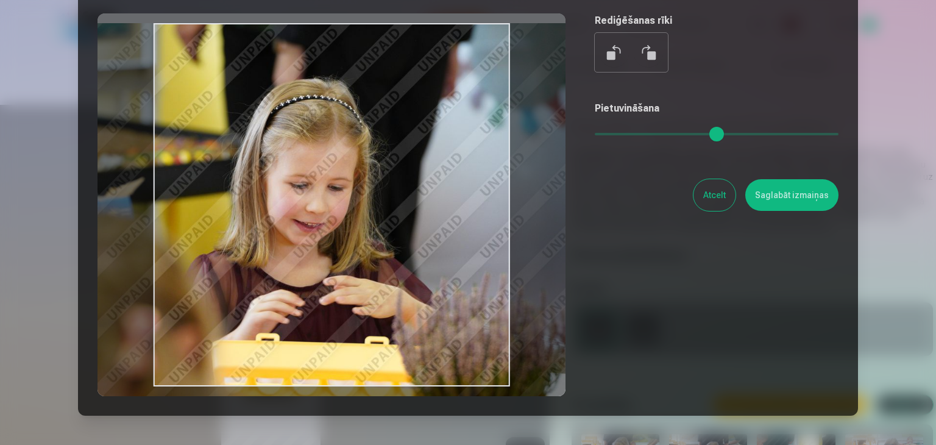
drag, startPoint x: 350, startPoint y: 247, endPoint x: 269, endPoint y: 263, distance: 82.0
click at [269, 263] on div at bounding box center [331, 204] width 468 height 383
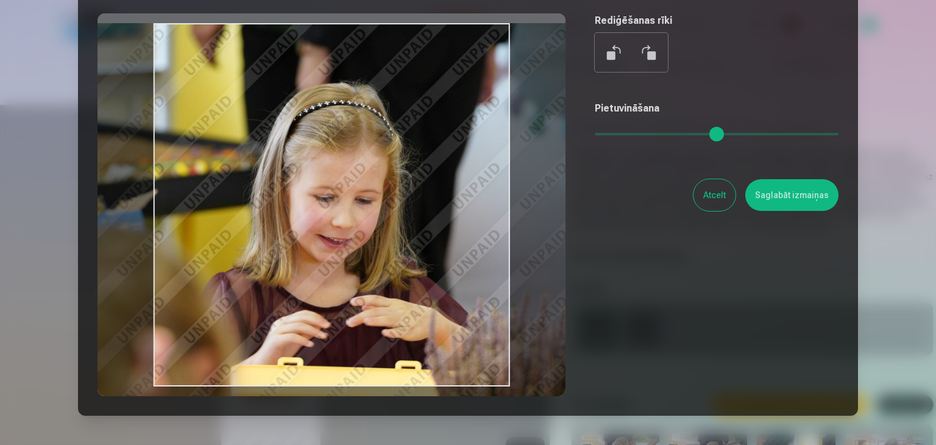
click at [616, 133] on input "range" at bounding box center [717, 134] width 244 height 2
click at [373, 161] on div at bounding box center [331, 204] width 468 height 383
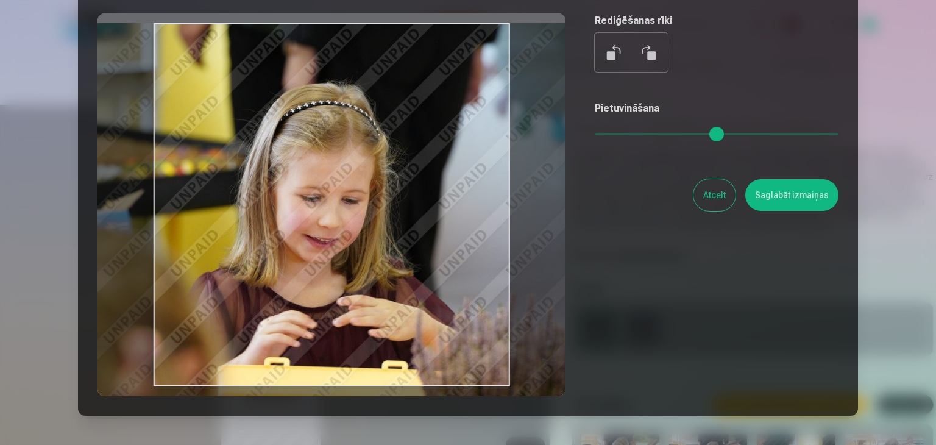
drag, startPoint x: 373, startPoint y: 161, endPoint x: 360, endPoint y: 175, distance: 19.4
click at [360, 175] on div at bounding box center [331, 204] width 468 height 383
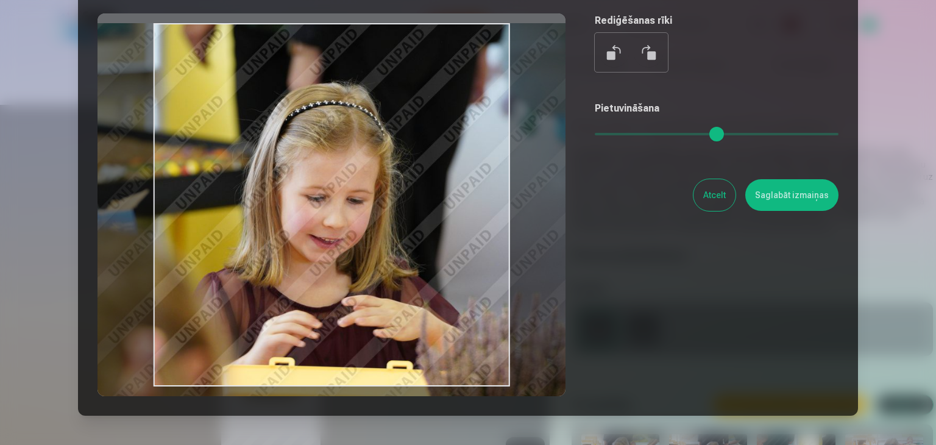
drag, startPoint x: 452, startPoint y: 240, endPoint x: 456, endPoint y: 278, distance: 38.1
click at [456, 278] on div at bounding box center [331, 204] width 468 height 383
type input "****"
click at [785, 200] on button "Saglabāt izmaiņas" at bounding box center [791, 195] width 93 height 32
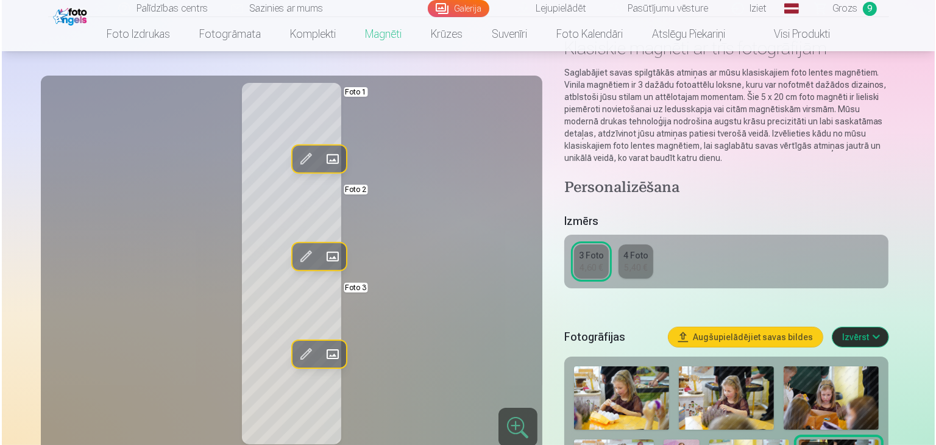
scroll to position [80, 0]
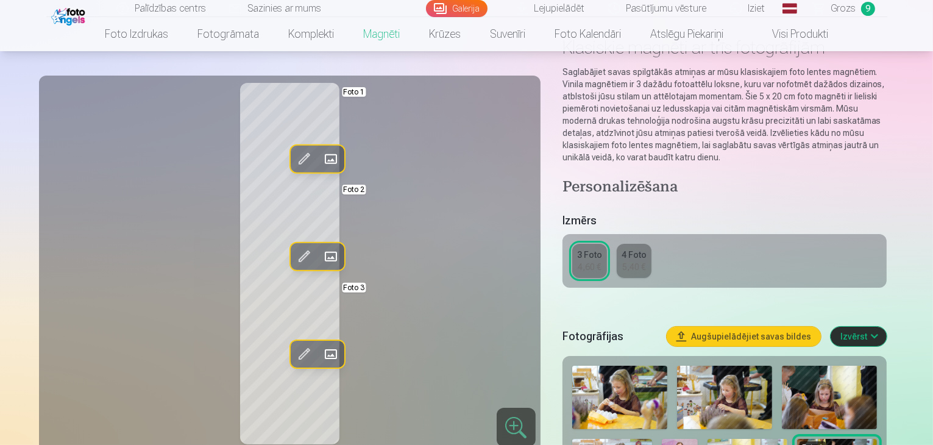
click at [321, 253] on span at bounding box center [330, 256] width 19 height 19
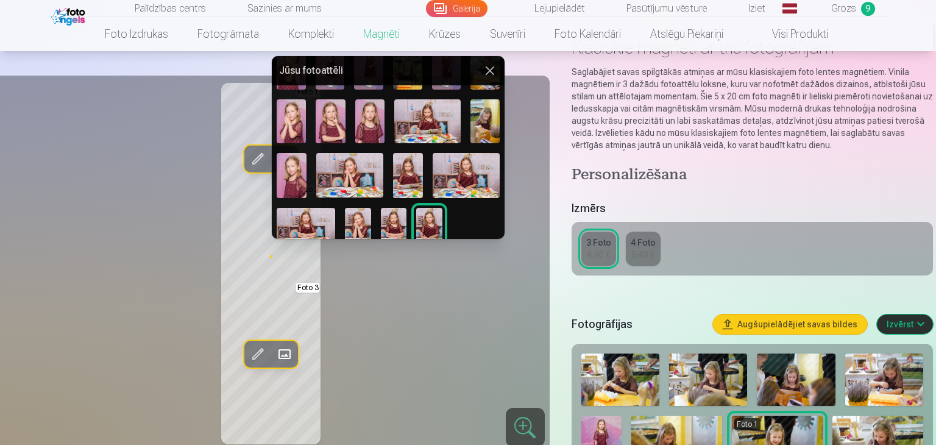
scroll to position [288, 0]
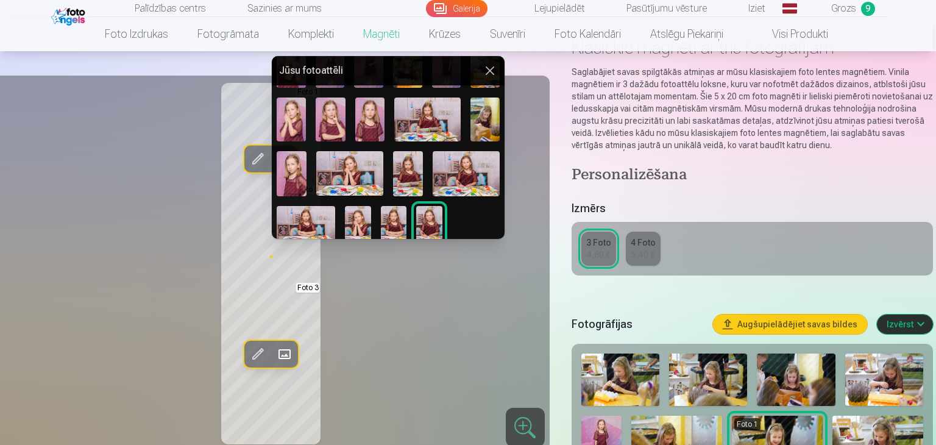
click at [436, 212] on img at bounding box center [429, 225] width 26 height 39
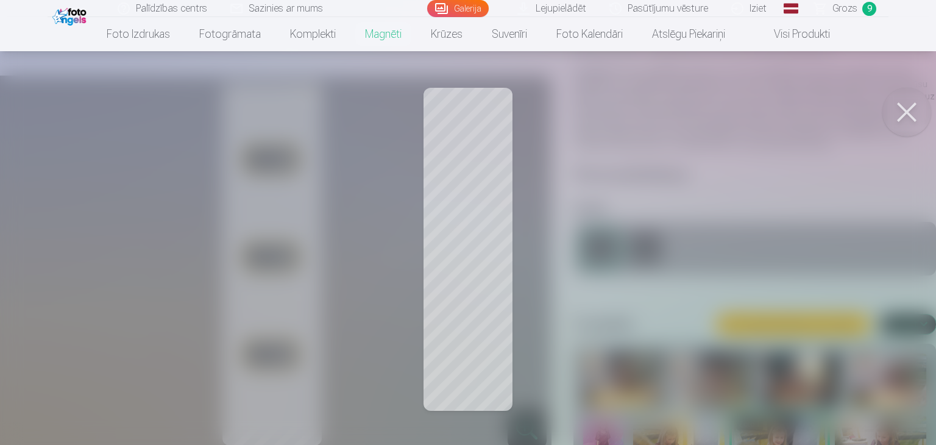
click at [898, 118] on button at bounding box center [906, 112] width 49 height 49
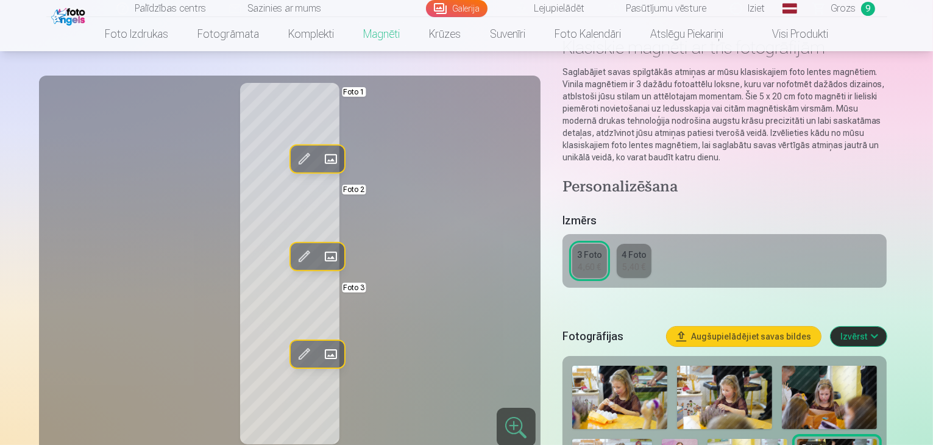
click at [294, 353] on span at bounding box center [303, 353] width 19 height 19
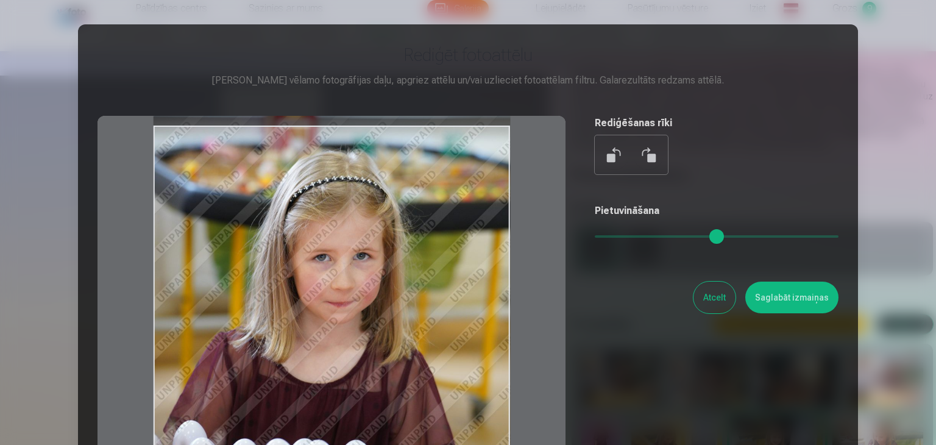
drag, startPoint x: 343, startPoint y: 276, endPoint x: 358, endPoint y: 303, distance: 30.5
click at [358, 303] on div at bounding box center [331, 307] width 468 height 383
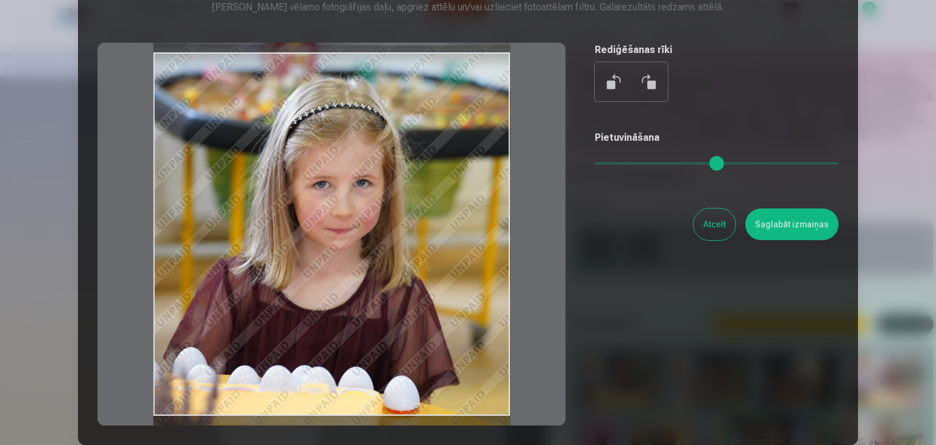
scroll to position [73, 0]
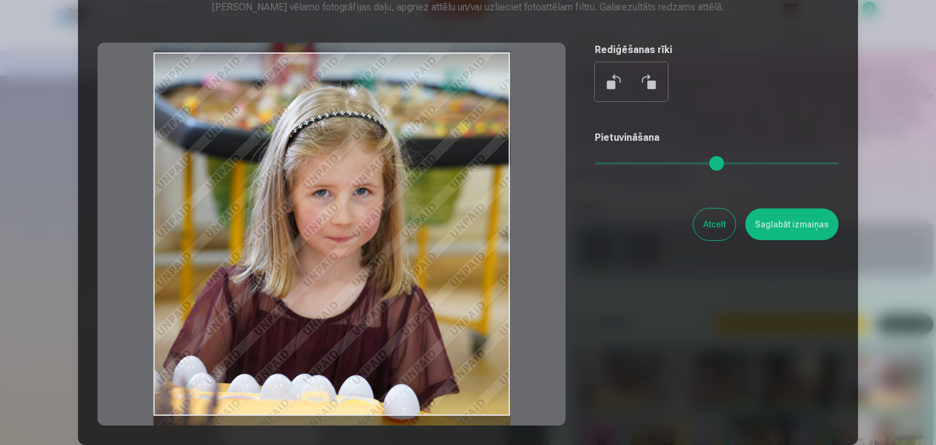
drag, startPoint x: 358, startPoint y: 303, endPoint x: 375, endPoint y: 311, distance: 19.1
click at [375, 311] on div at bounding box center [331, 234] width 468 height 383
click at [785, 223] on button "Saglabāt izmaiņas" at bounding box center [791, 224] width 93 height 32
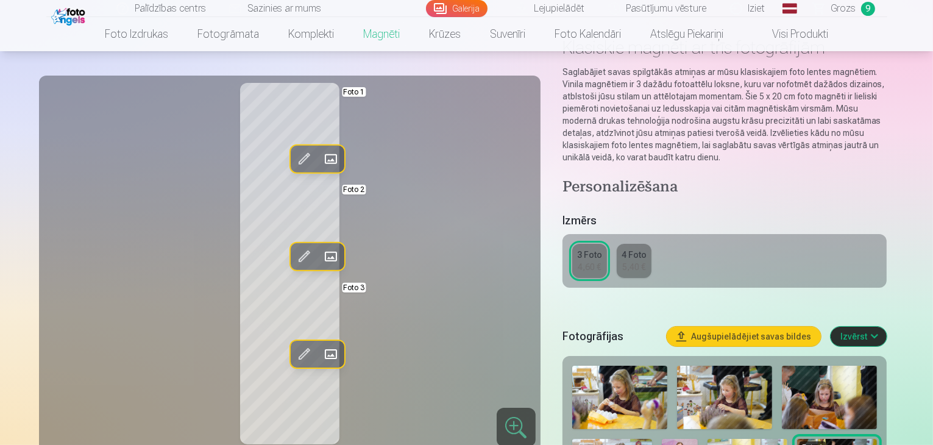
click at [290, 169] on button "Rediģēt foto" at bounding box center [303, 159] width 27 height 27
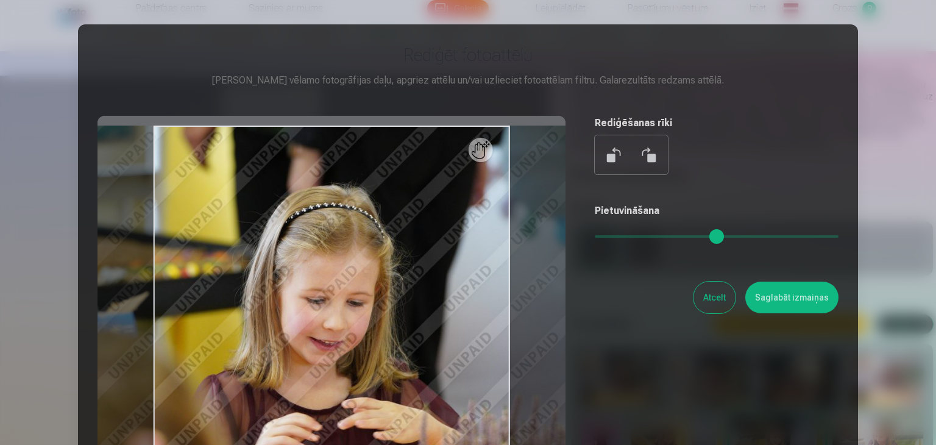
click at [445, 280] on div at bounding box center [331, 307] width 468 height 383
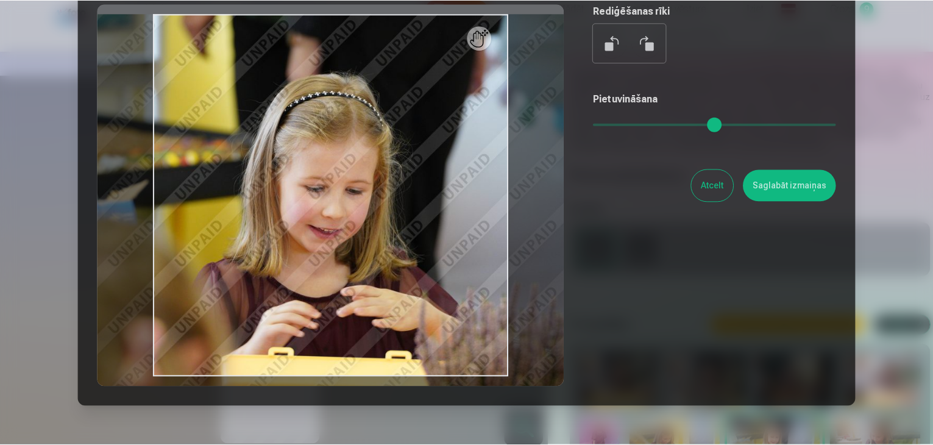
scroll to position [112, 0]
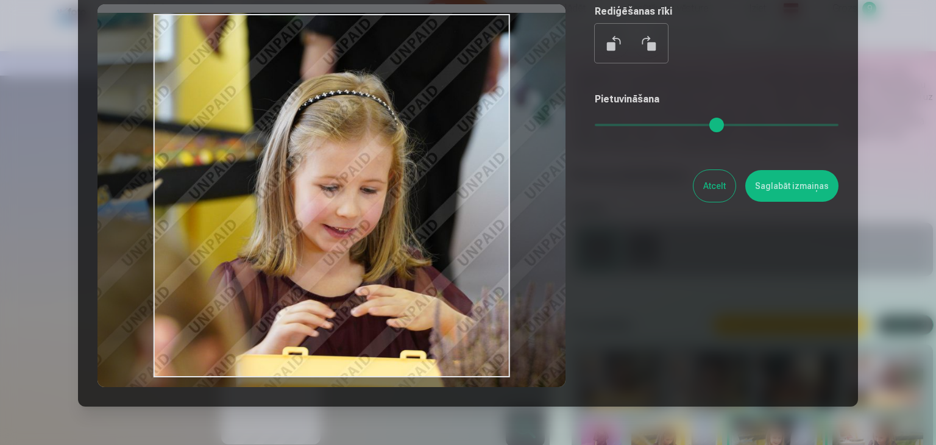
drag, startPoint x: 429, startPoint y: 266, endPoint x: 442, endPoint y: 264, distance: 13.5
click at [442, 264] on div at bounding box center [331, 195] width 468 height 383
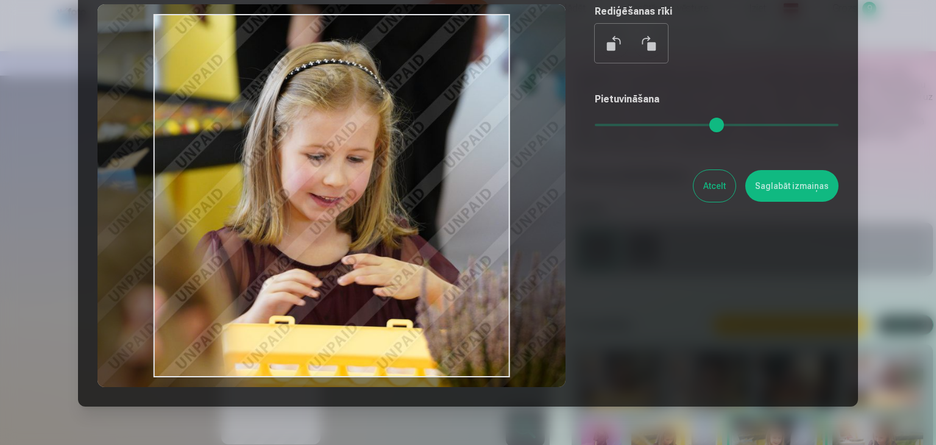
drag, startPoint x: 442, startPoint y: 263, endPoint x: 429, endPoint y: 232, distance: 33.8
click at [429, 232] on div at bounding box center [331, 195] width 468 height 383
type input "****"
click at [776, 182] on button "Saglabāt izmaiņas" at bounding box center [791, 186] width 93 height 32
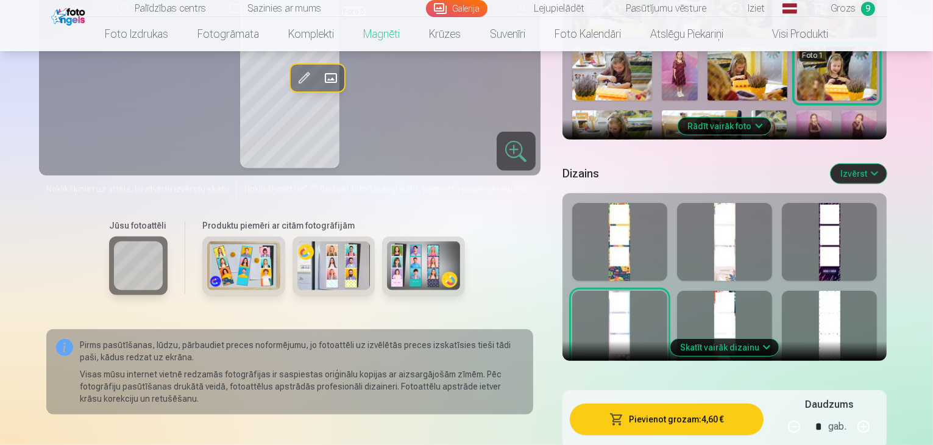
scroll to position [475, 0]
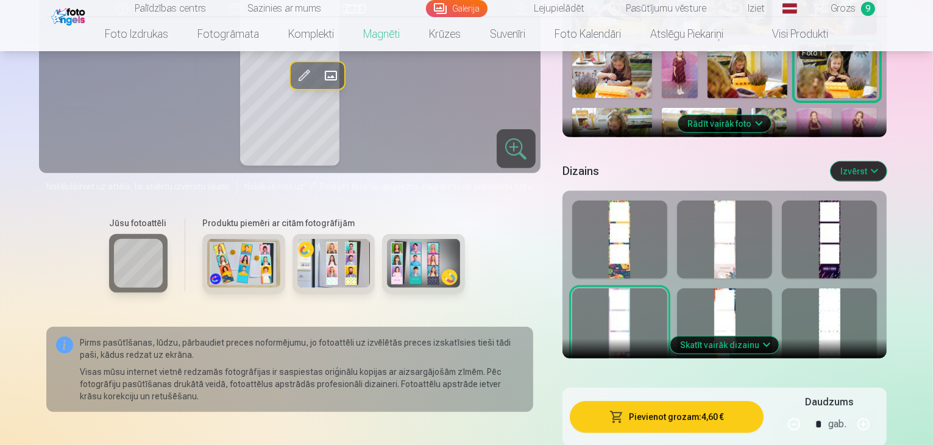
click at [651, 311] on div at bounding box center [619, 327] width 95 height 78
click at [866, 288] on div at bounding box center [829, 327] width 95 height 78
click at [779, 336] on button "Skatīt vairāk dizainu" at bounding box center [724, 344] width 108 height 17
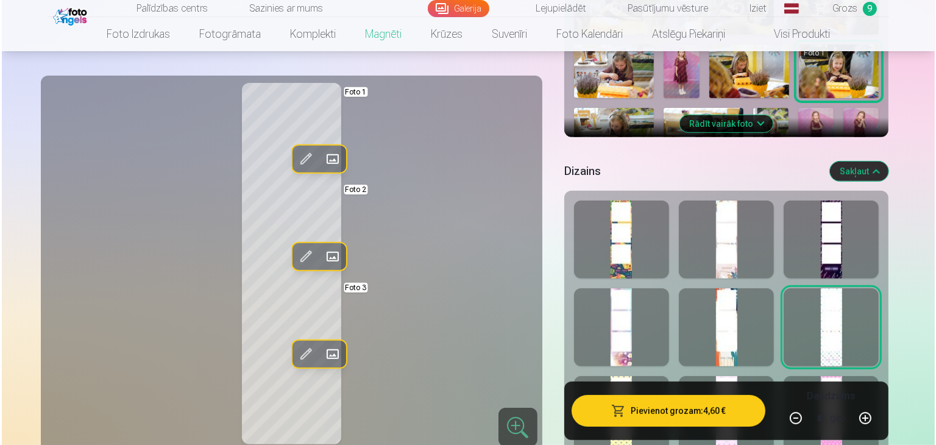
scroll to position [599, 0]
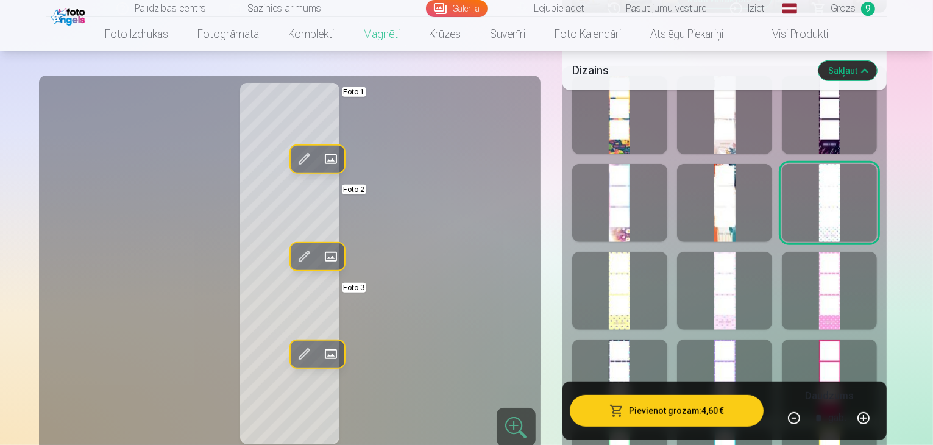
click at [772, 291] on div at bounding box center [724, 291] width 95 height 78
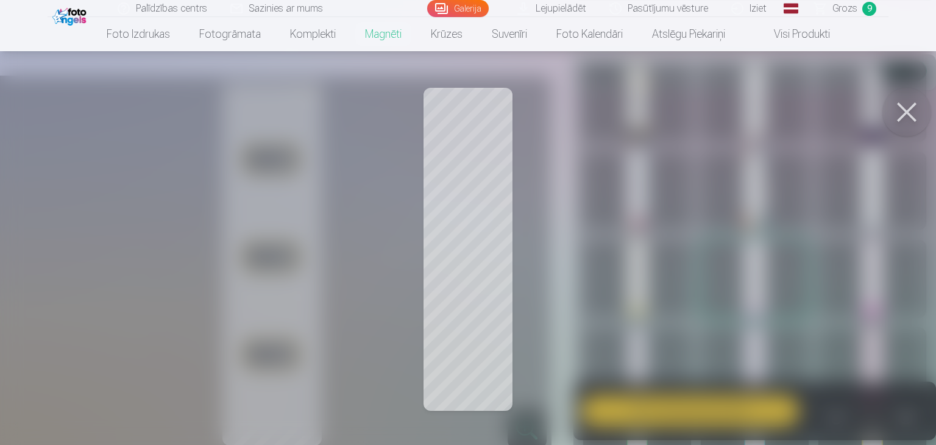
click at [905, 103] on button at bounding box center [906, 112] width 49 height 49
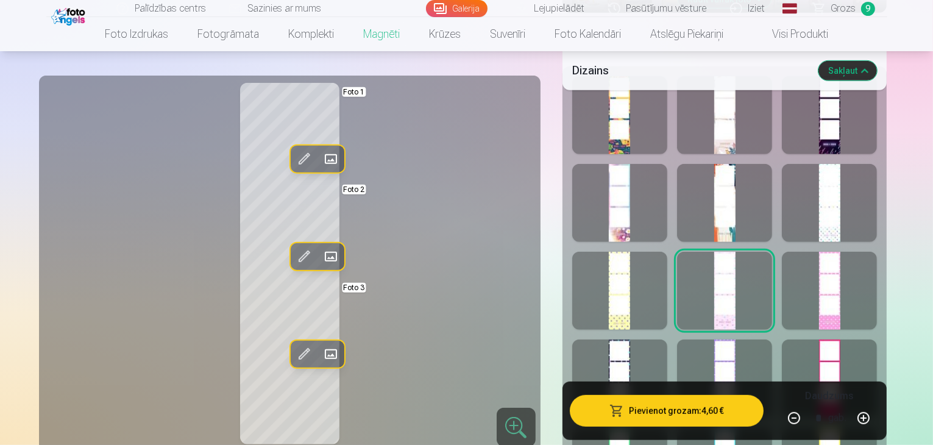
click at [294, 157] on span at bounding box center [303, 158] width 19 height 19
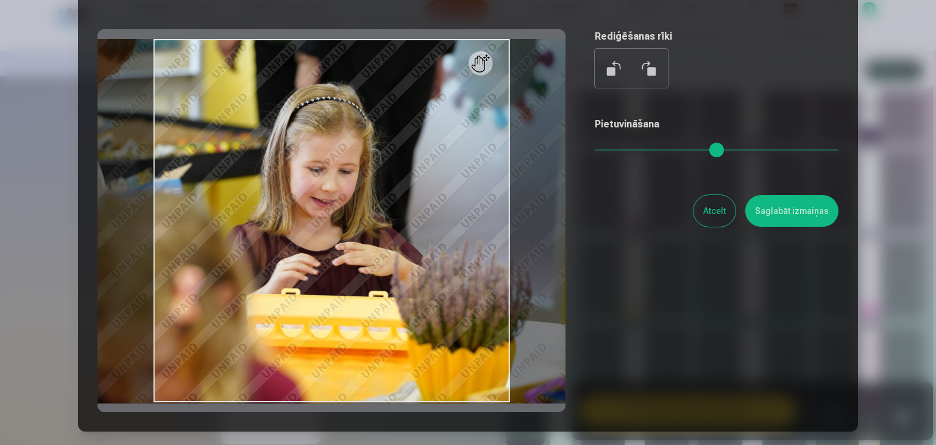
scroll to position [94, 0]
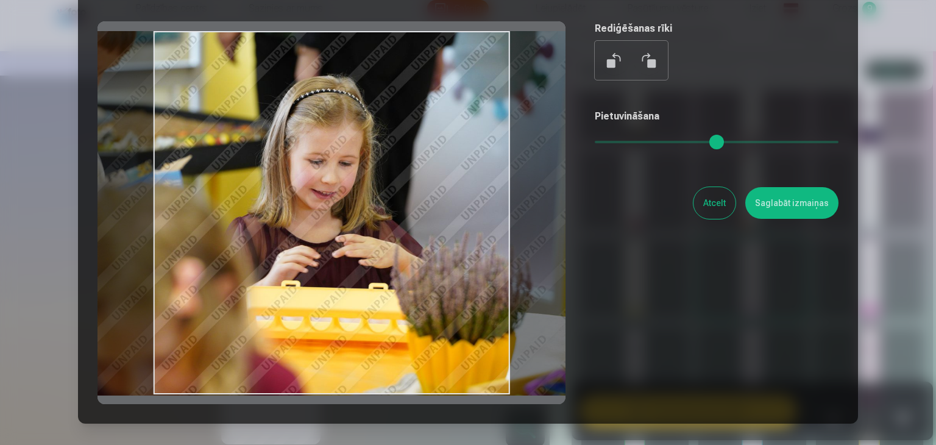
click at [417, 184] on div at bounding box center [331, 212] width 468 height 383
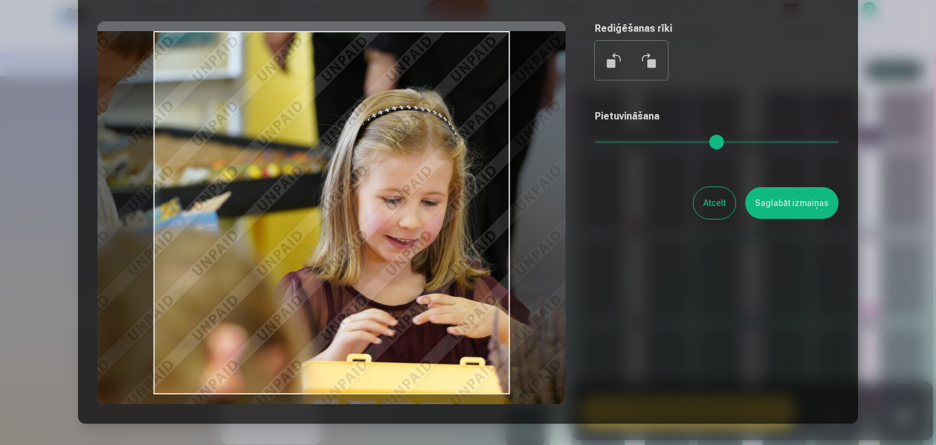
drag, startPoint x: 600, startPoint y: 141, endPoint x: 613, endPoint y: 141, distance: 12.8
click at [613, 141] on input "range" at bounding box center [717, 142] width 244 height 2
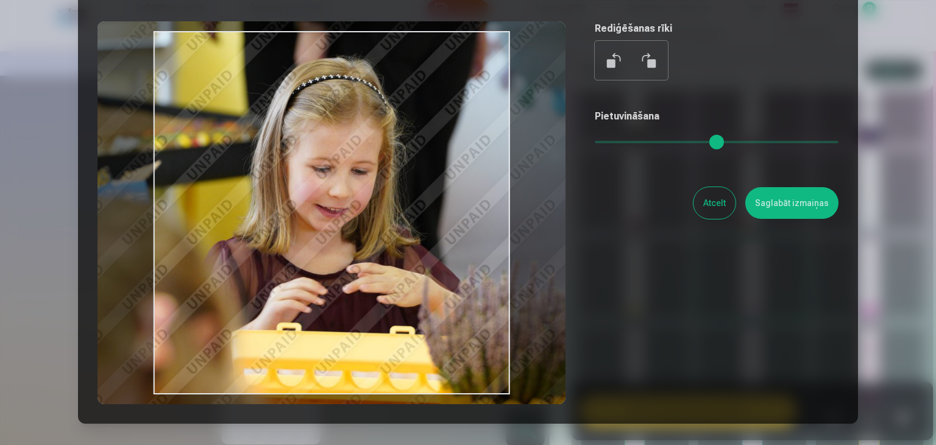
drag, startPoint x: 391, startPoint y: 219, endPoint x: 321, endPoint y: 188, distance: 76.7
click at [321, 188] on div at bounding box center [331, 212] width 468 height 383
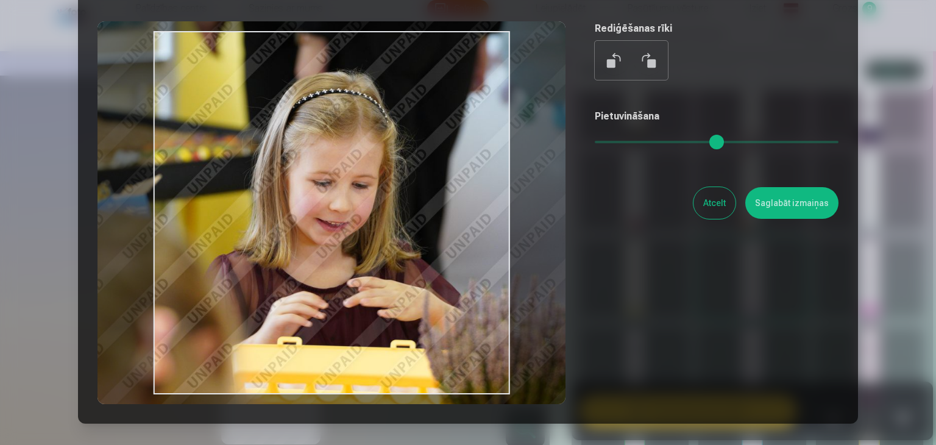
drag, startPoint x: 321, startPoint y: 188, endPoint x: 321, endPoint y: 200, distance: 12.2
click at [321, 200] on div at bounding box center [331, 212] width 468 height 383
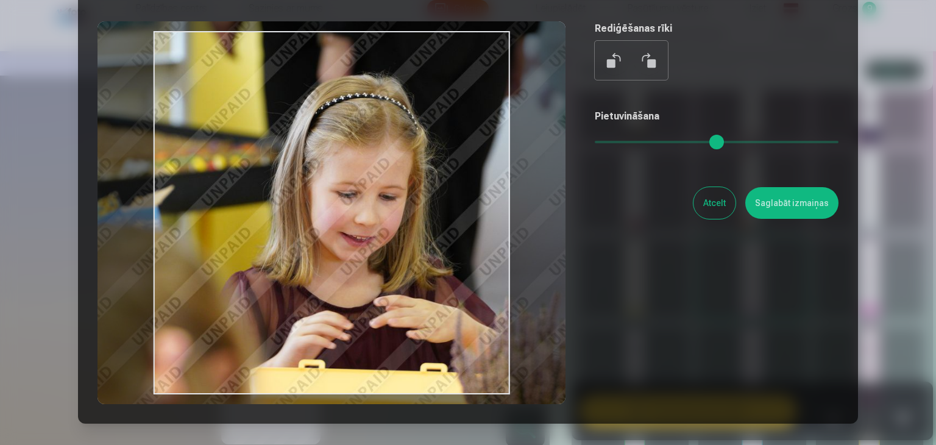
drag, startPoint x: 612, startPoint y: 142, endPoint x: 619, endPoint y: 143, distance: 7.3
click at [619, 143] on input "range" at bounding box center [717, 142] width 244 height 2
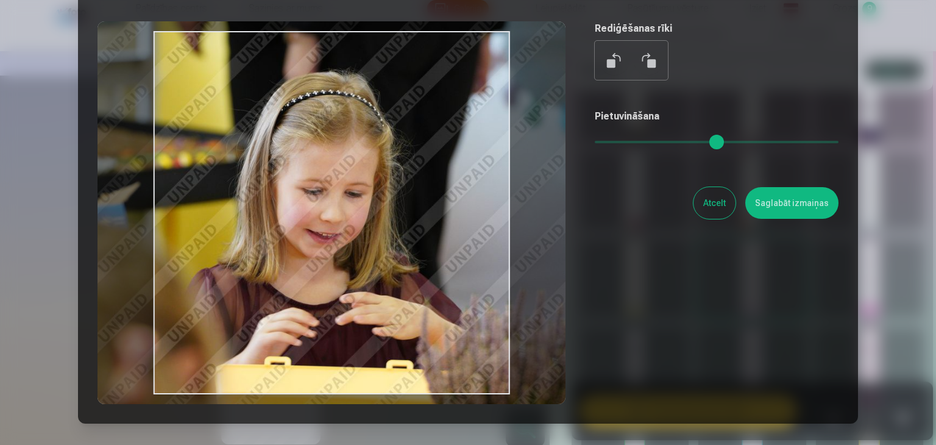
drag, startPoint x: 434, startPoint y: 219, endPoint x: 400, endPoint y: 216, distance: 34.3
click at [400, 216] on div at bounding box center [331, 212] width 468 height 383
type input "****"
click at [788, 200] on button "Saglabāt izmaiņas" at bounding box center [791, 203] width 93 height 32
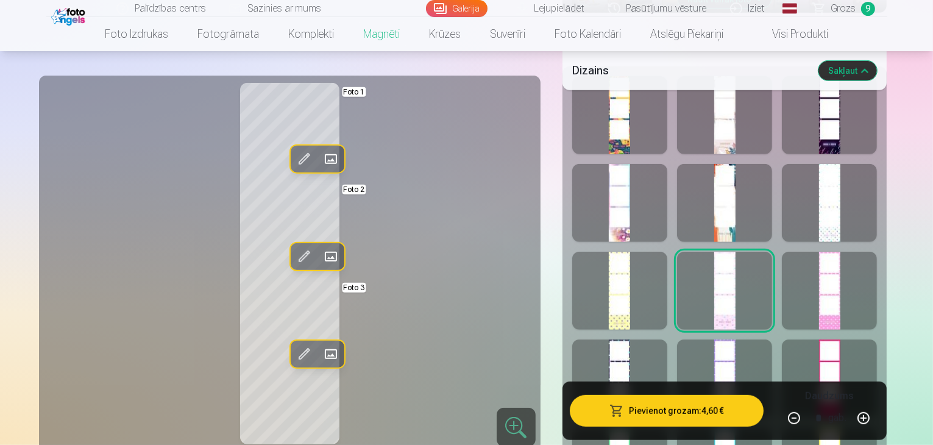
click at [294, 353] on span at bounding box center [303, 353] width 19 height 19
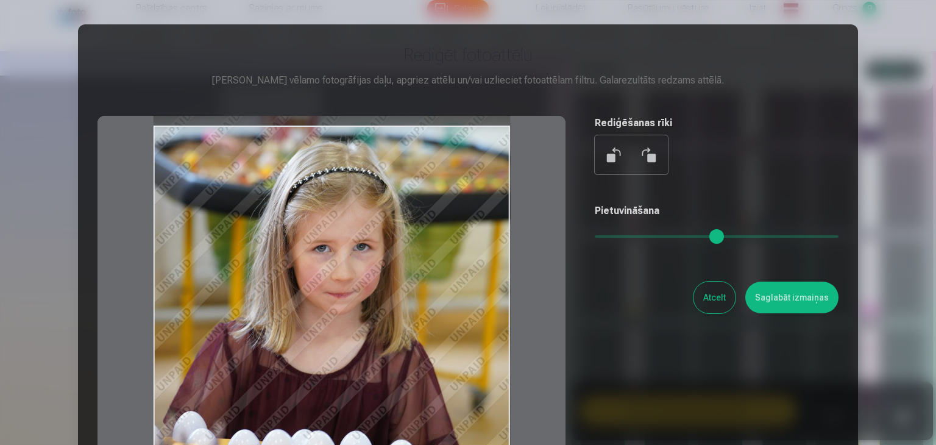
drag, startPoint x: 365, startPoint y: 272, endPoint x: 378, endPoint y: 289, distance: 21.8
click at [378, 289] on div at bounding box center [331, 307] width 468 height 383
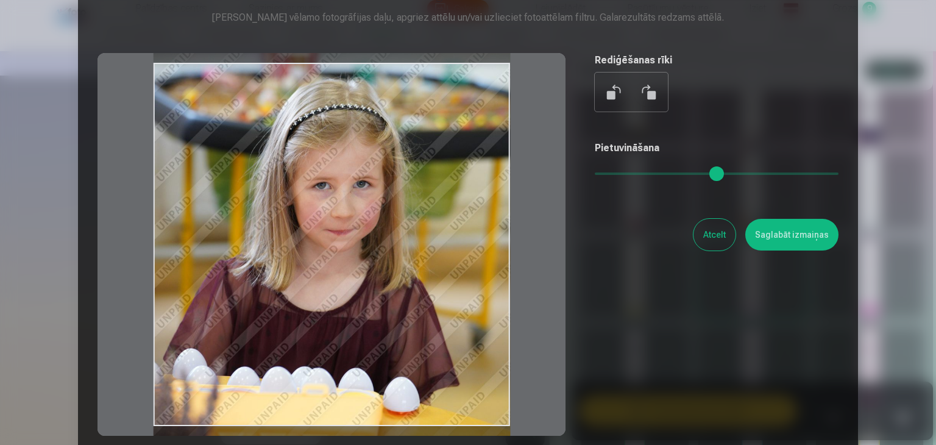
scroll to position [62, 0]
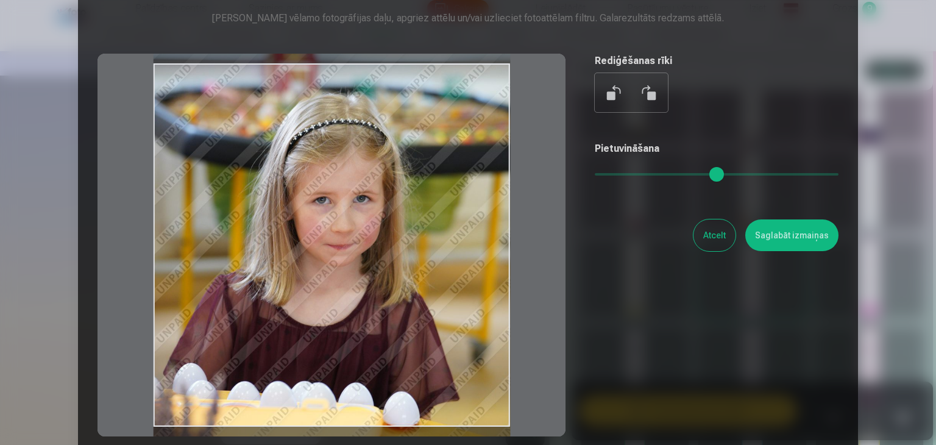
drag, startPoint x: 378, startPoint y: 289, endPoint x: 370, endPoint y: 303, distance: 15.8
click at [370, 303] on div at bounding box center [331, 245] width 468 height 383
click at [804, 237] on button "Saglabāt izmaiņas" at bounding box center [791, 235] width 93 height 32
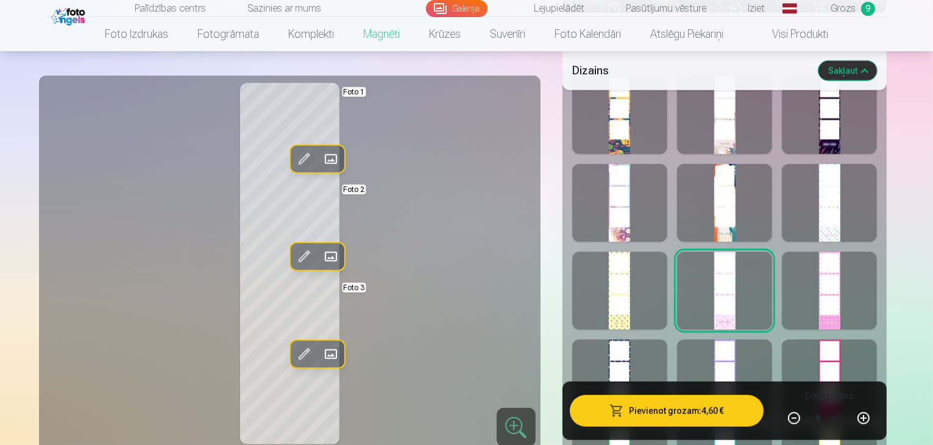
click at [704, 414] on button "Pievienot grozam : 4,60 €" at bounding box center [667, 411] width 194 height 32
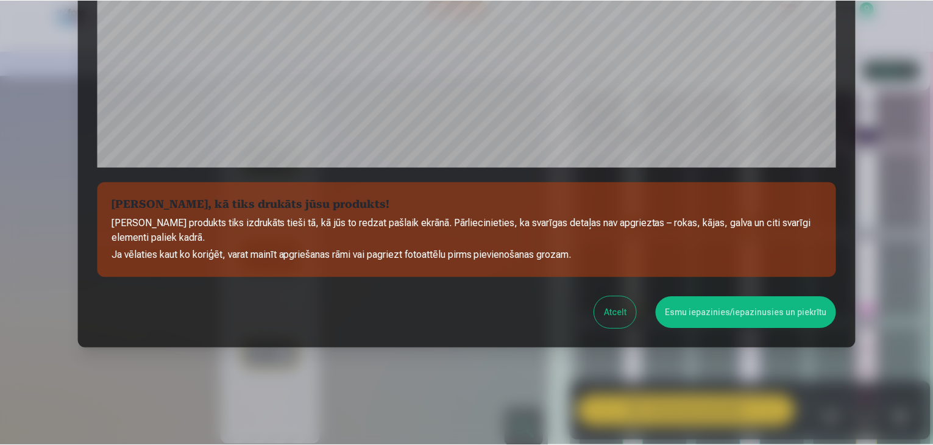
scroll to position [433, 0]
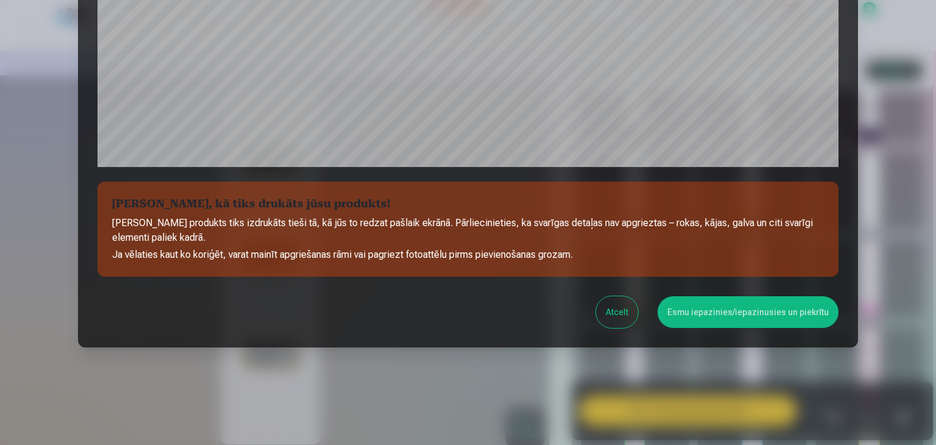
click at [772, 313] on button "Esmu iepazinies/iepazinusies un piekrītu" at bounding box center [747, 312] width 181 height 32
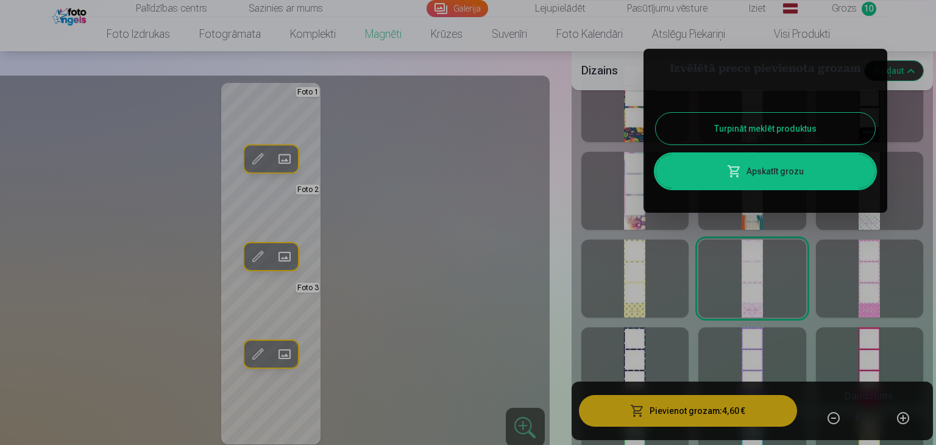
click at [814, 176] on link "Apskatīt grozu" at bounding box center [765, 171] width 219 height 34
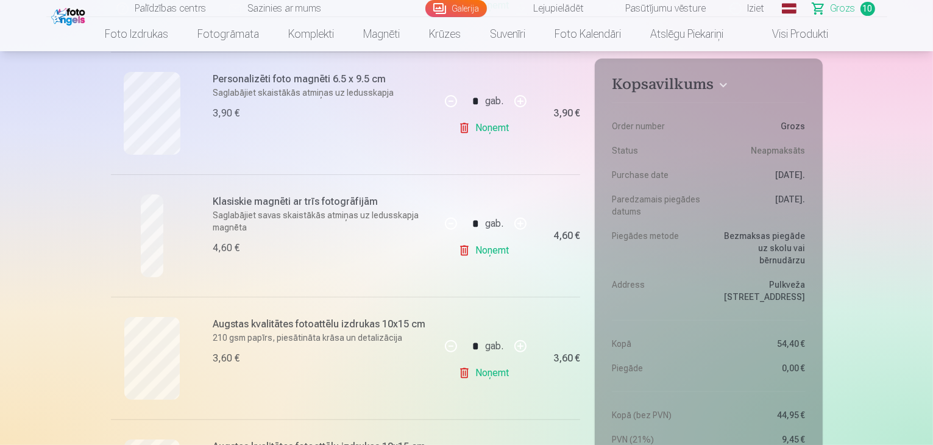
scroll to position [372, 0]
click at [492, 246] on link "Noņemt" at bounding box center [485, 248] width 55 height 24
type input "*"
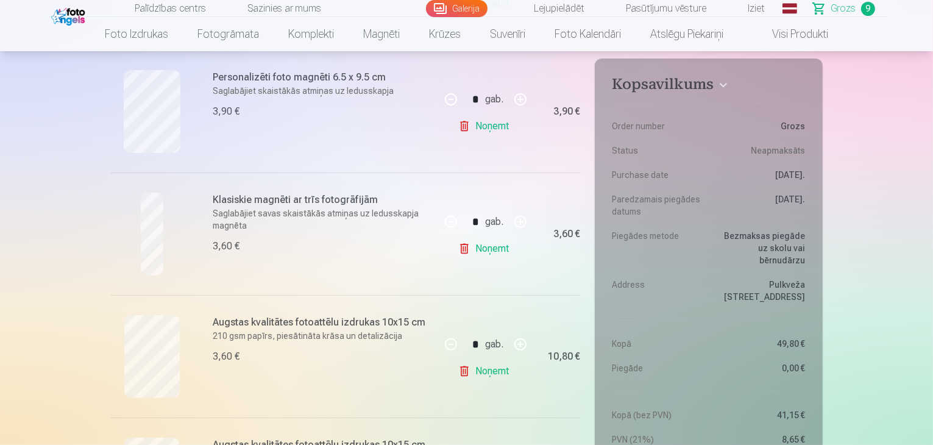
type input "*"
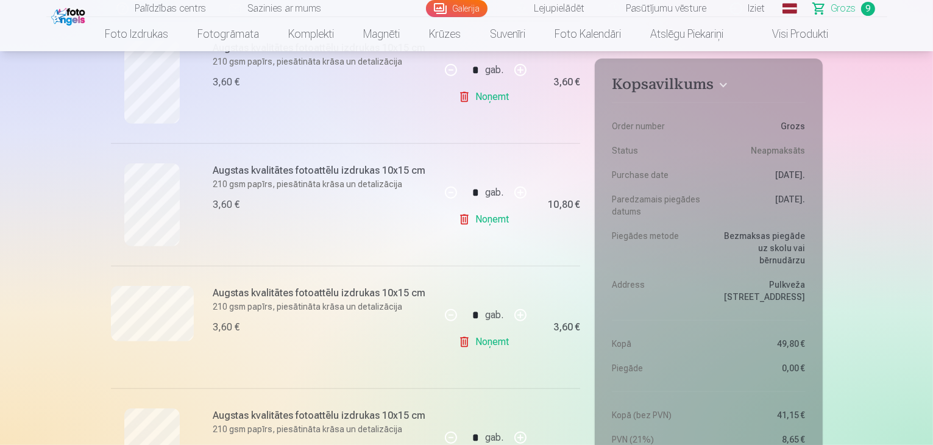
scroll to position [528, 0]
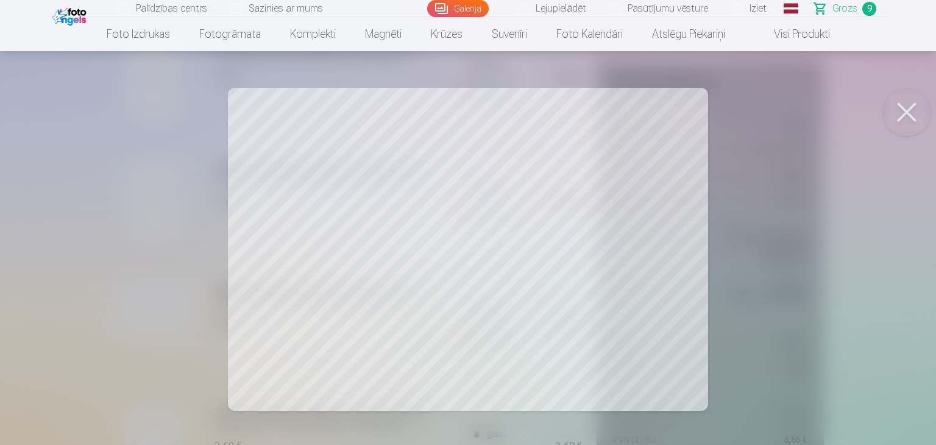
click at [910, 116] on button at bounding box center [906, 112] width 49 height 49
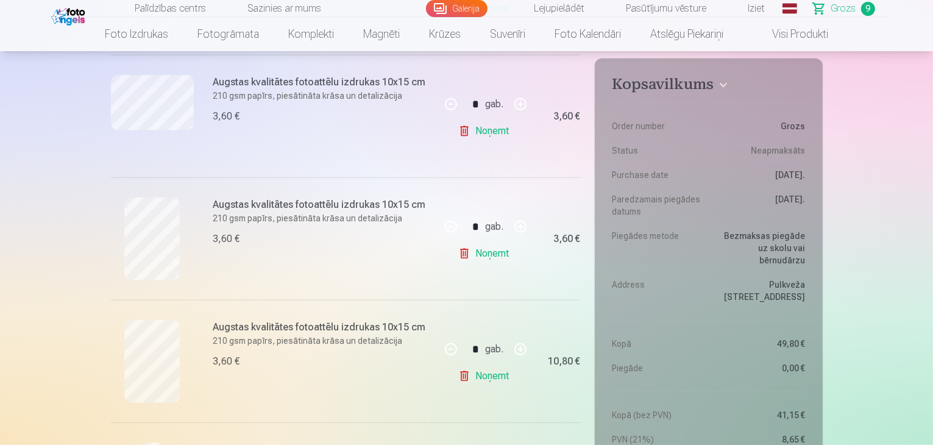
scroll to position [779, 0]
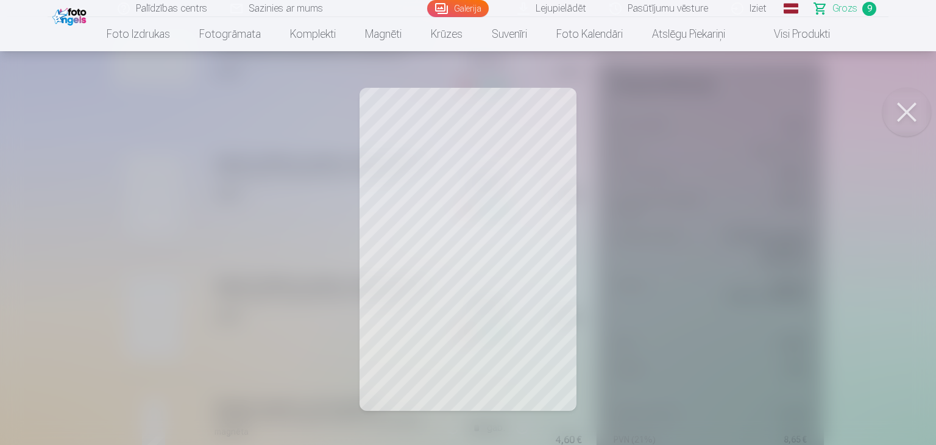
click at [913, 119] on button at bounding box center [906, 112] width 49 height 49
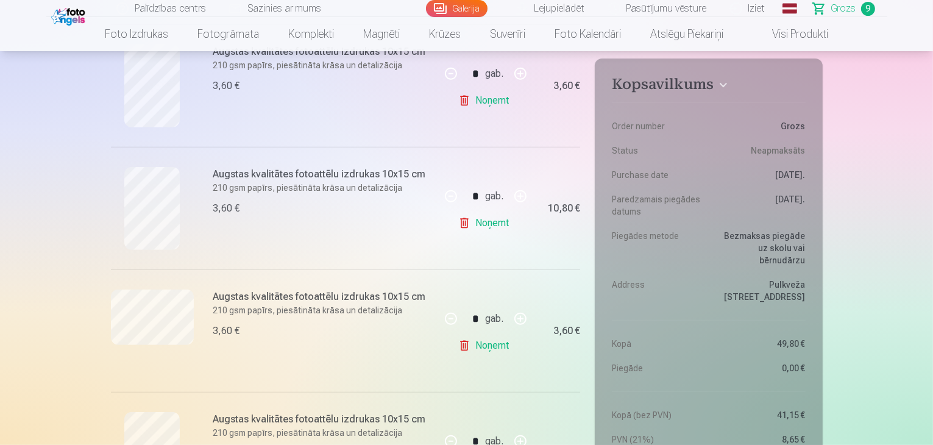
scroll to position [516, 0]
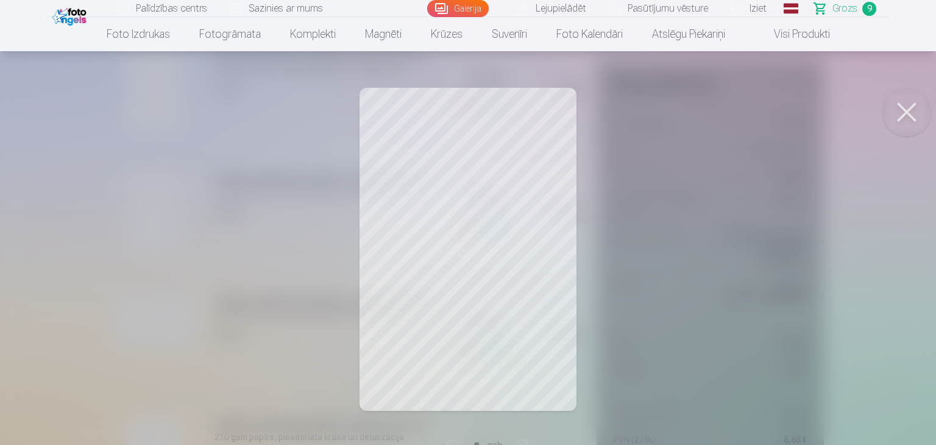
click at [912, 114] on button at bounding box center [906, 112] width 49 height 49
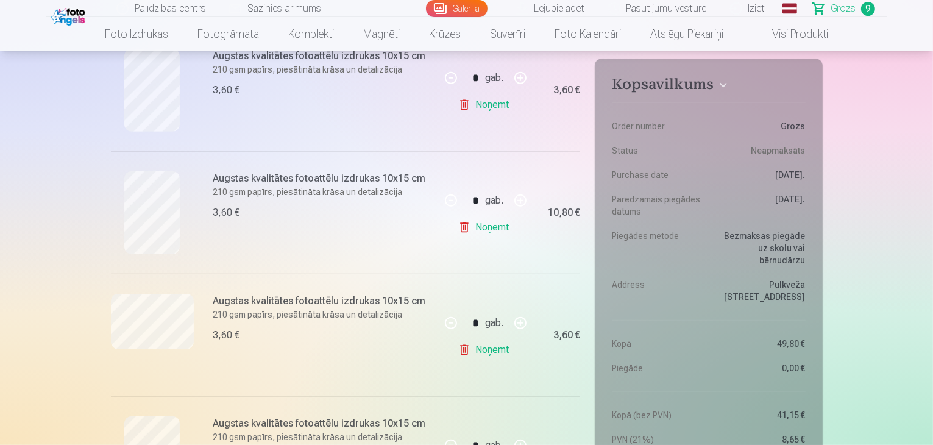
click at [446, 198] on button "button" at bounding box center [450, 200] width 29 height 29
click at [446, 198] on div "* gab." at bounding box center [485, 200] width 99 height 29
click at [446, 198] on button "button" at bounding box center [450, 200] width 29 height 29
type input "*"
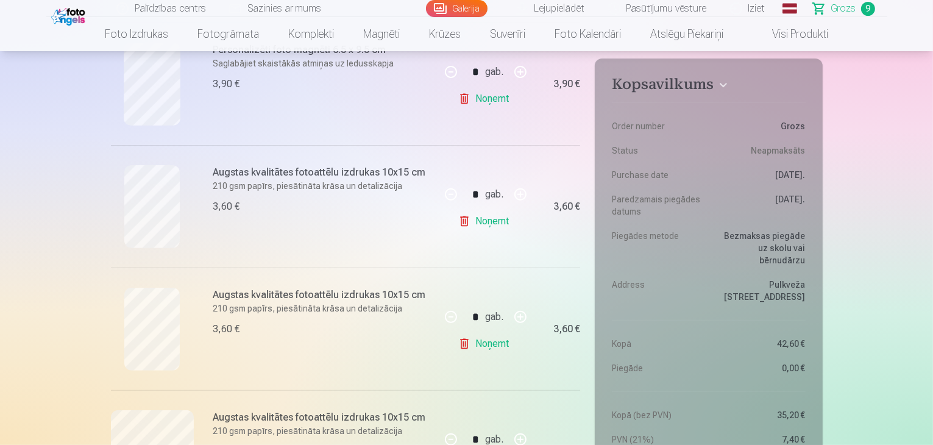
scroll to position [397, 0]
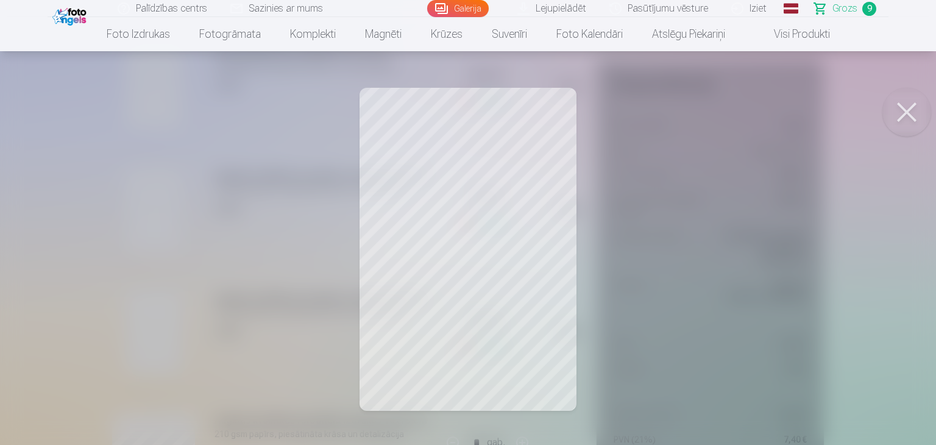
click at [904, 99] on button at bounding box center [906, 112] width 49 height 49
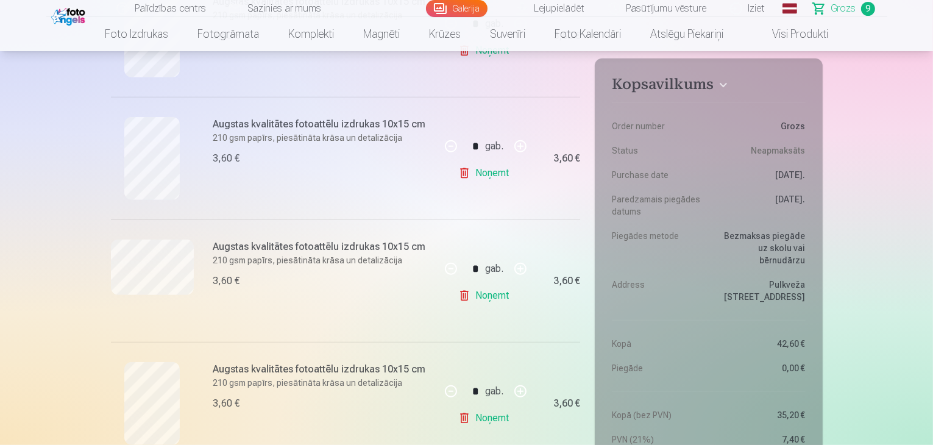
scroll to position [570, 0]
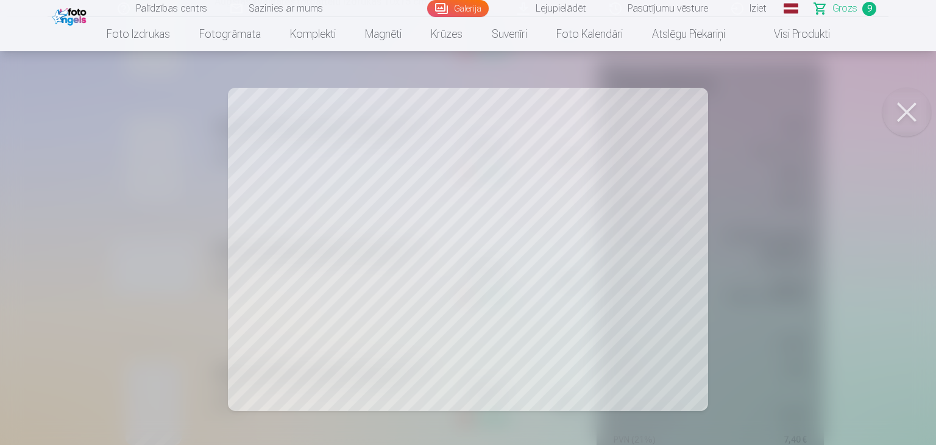
click at [896, 120] on button at bounding box center [906, 112] width 49 height 49
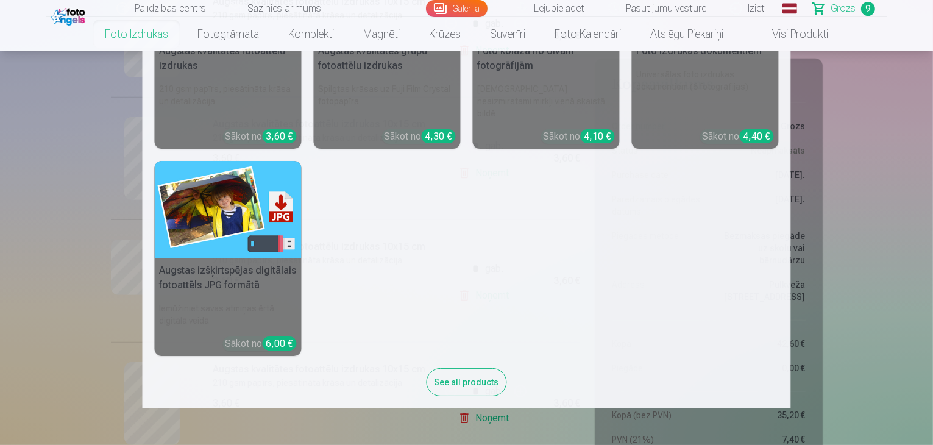
click at [225, 95] on h6 "210 gsm papīrs, piesātināta krāsa un detalizācija" at bounding box center [228, 101] width 147 height 46
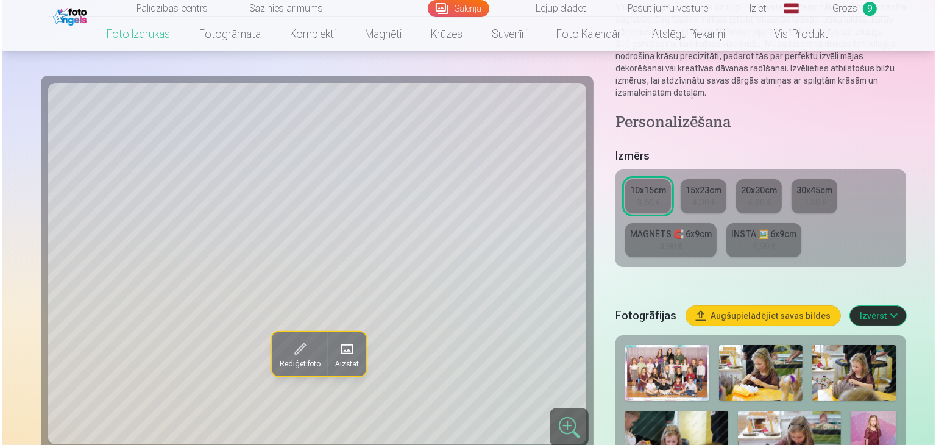
scroll to position [171, 0]
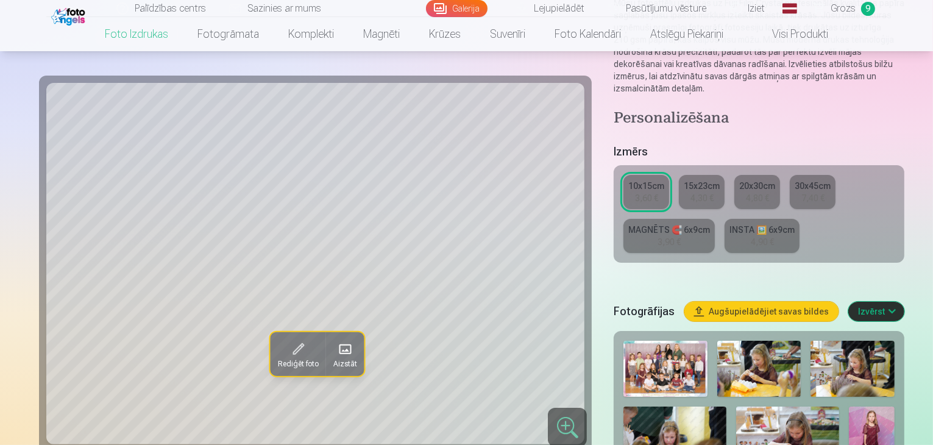
click at [335, 352] on span at bounding box center [344, 348] width 19 height 19
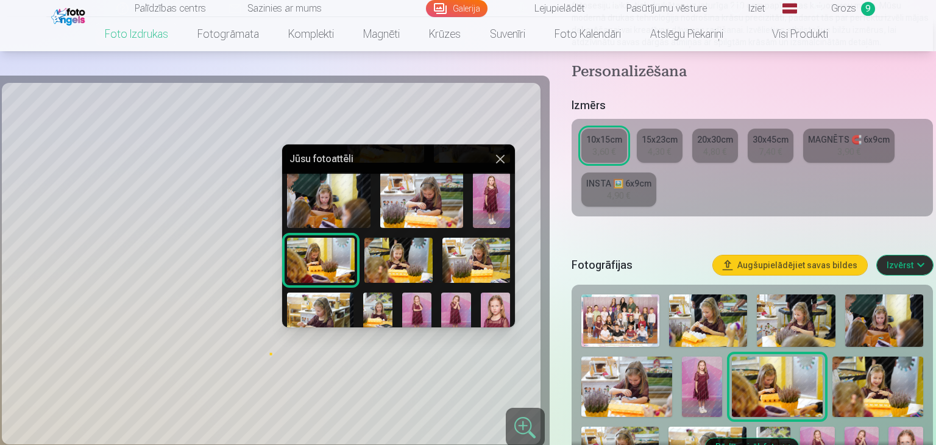
scroll to position [75, 0]
click at [475, 266] on img at bounding box center [476, 259] width 68 height 45
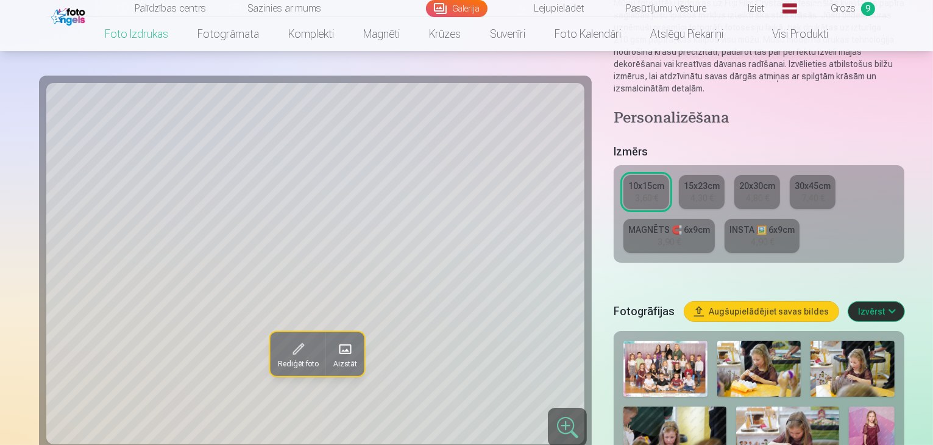
click at [277, 361] on span "Rediģēt foto" at bounding box center [297, 364] width 41 height 10
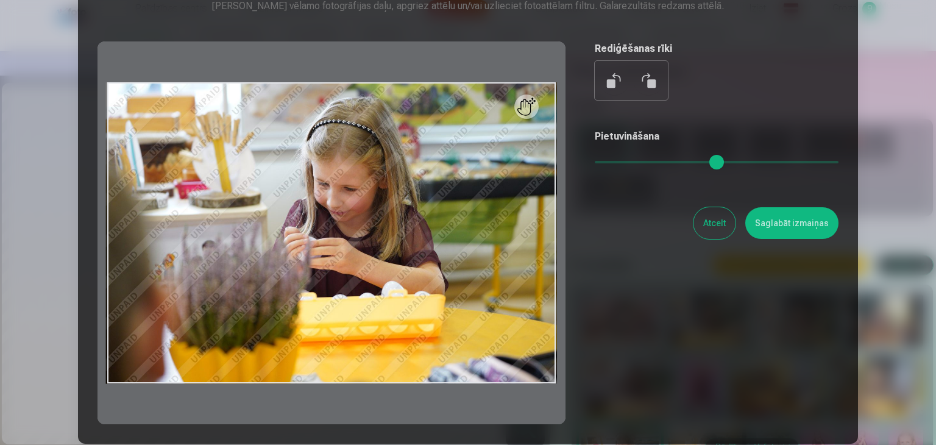
scroll to position [112, 0]
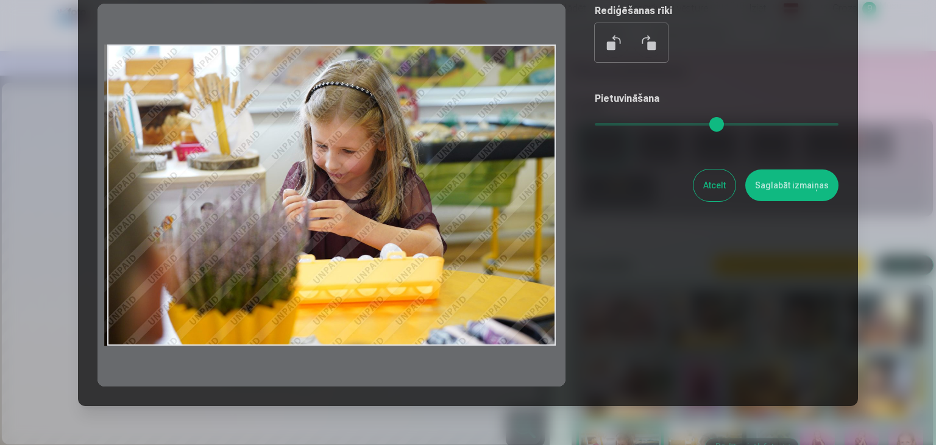
drag, startPoint x: 453, startPoint y: 211, endPoint x: 425, endPoint y: 216, distance: 28.4
click at [425, 216] on div at bounding box center [331, 195] width 468 height 383
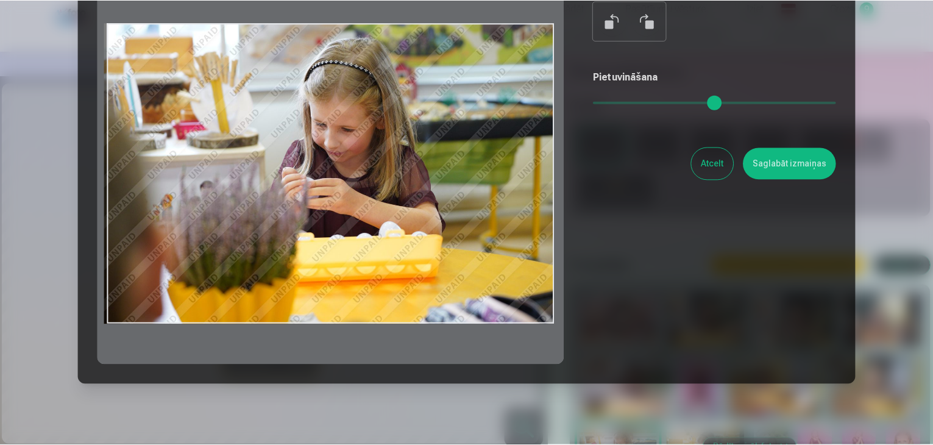
scroll to position [73, 0]
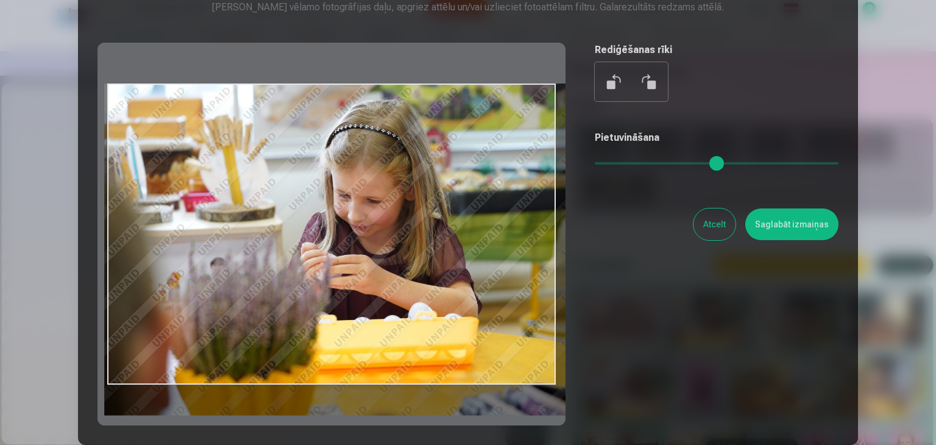
drag, startPoint x: 601, startPoint y: 164, endPoint x: 612, endPoint y: 164, distance: 10.4
click at [612, 164] on input "range" at bounding box center [717, 163] width 244 height 2
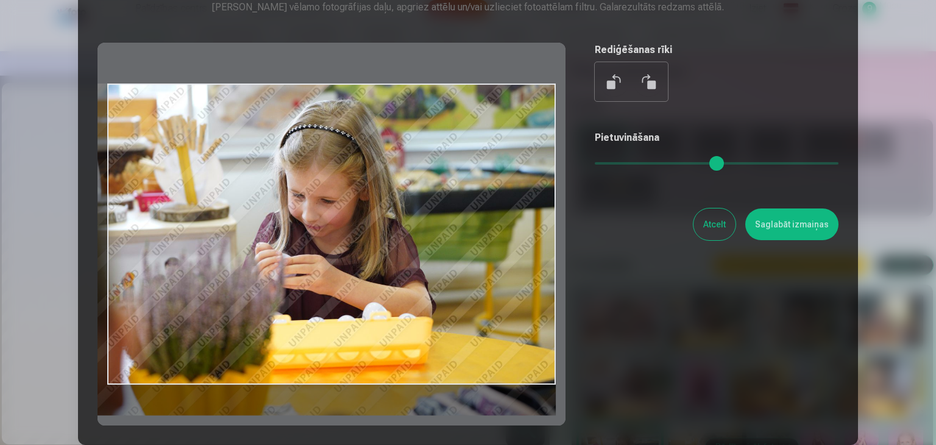
drag, startPoint x: 410, startPoint y: 244, endPoint x: 326, endPoint y: 250, distance: 84.3
click at [326, 250] on div at bounding box center [331, 234] width 468 height 383
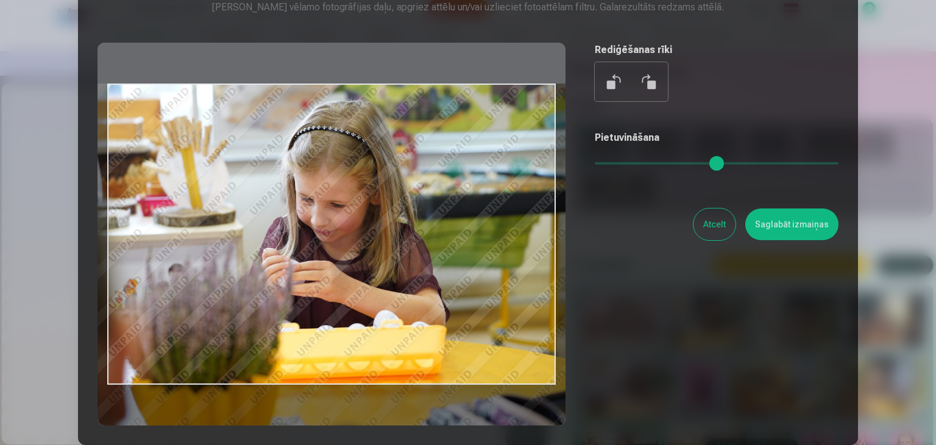
click at [615, 162] on input "range" at bounding box center [717, 163] width 244 height 2
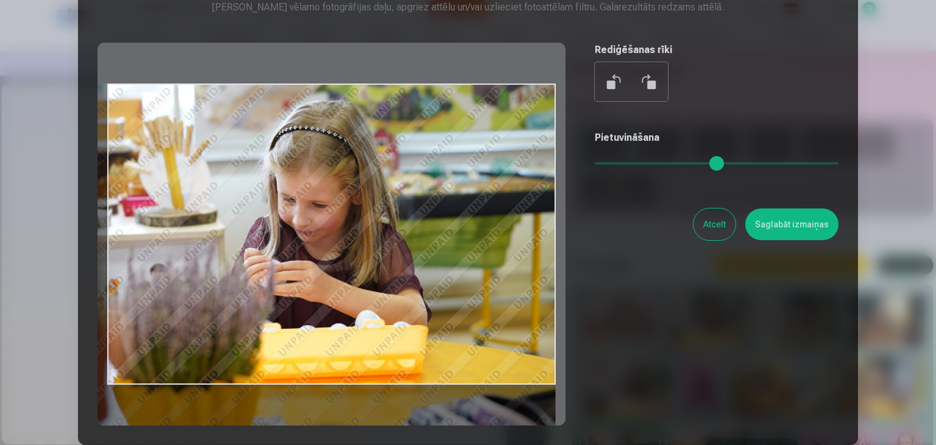
type input "****"
drag, startPoint x: 436, startPoint y: 255, endPoint x: 355, endPoint y: 301, distance: 93.3
click at [355, 301] on div at bounding box center [331, 234] width 468 height 383
click at [807, 225] on button "Saglabāt izmaiņas" at bounding box center [791, 224] width 93 height 32
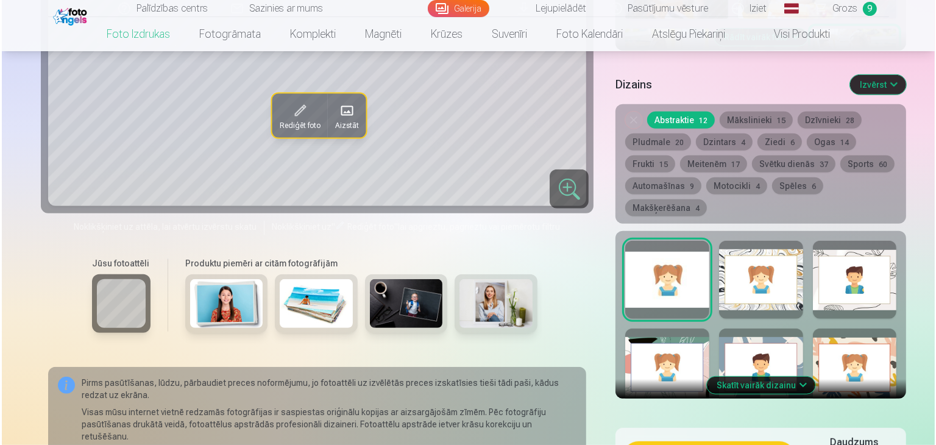
scroll to position [628, 0]
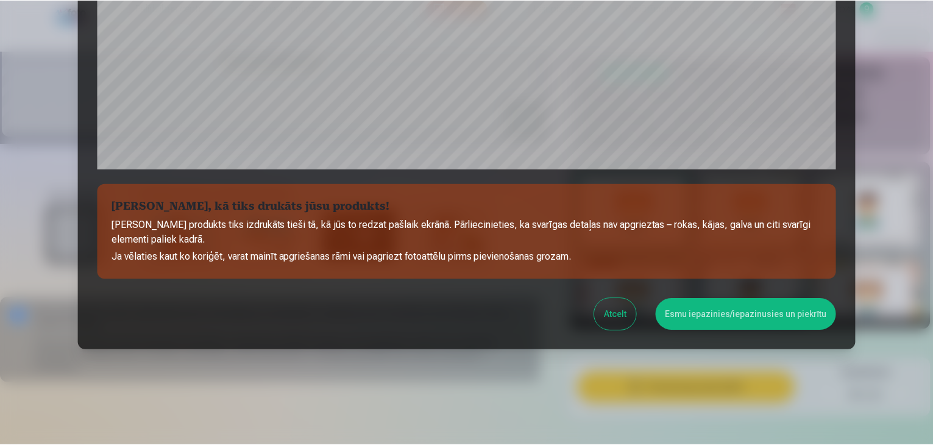
scroll to position [433, 0]
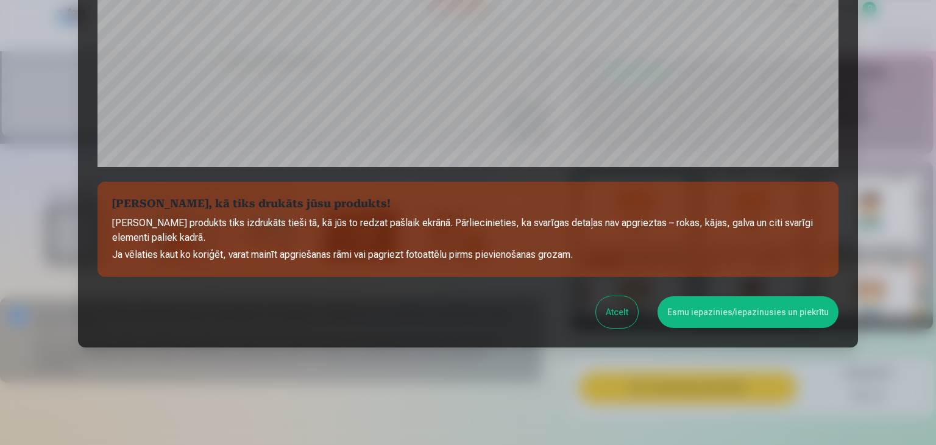
click at [812, 313] on button "Esmu iepazinies/iepazinusies un piekrītu" at bounding box center [747, 312] width 181 height 32
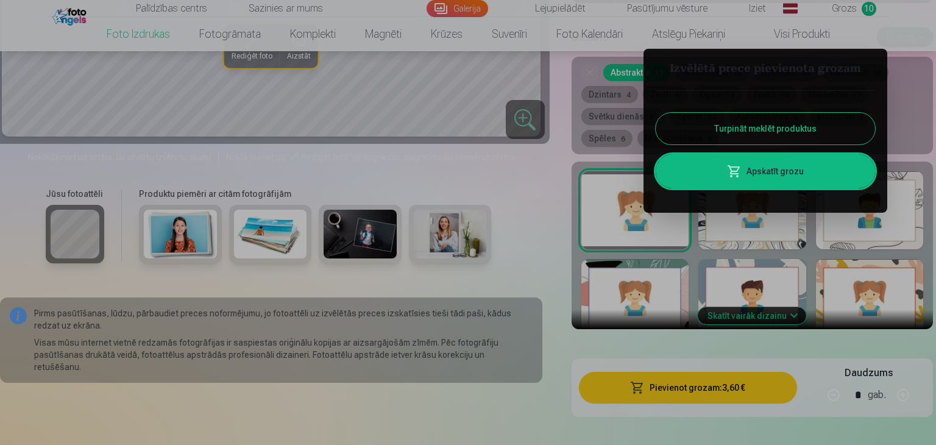
click at [788, 170] on link "Apskatīt grozu" at bounding box center [765, 171] width 219 height 34
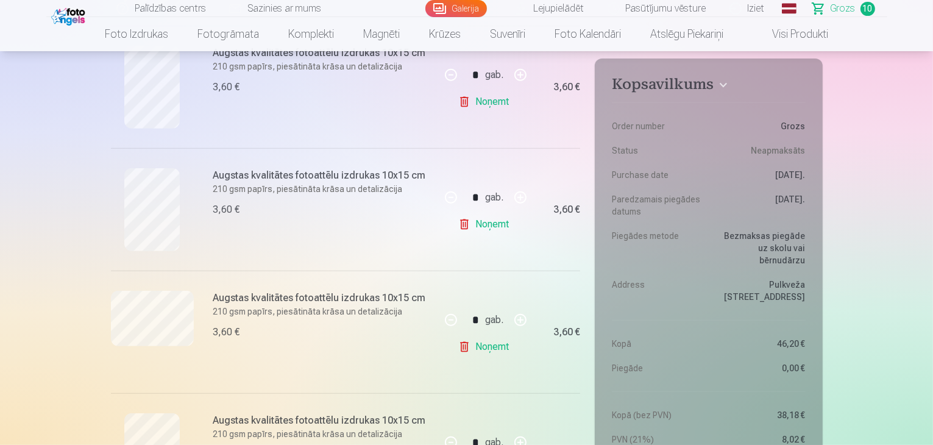
scroll to position [702, 0]
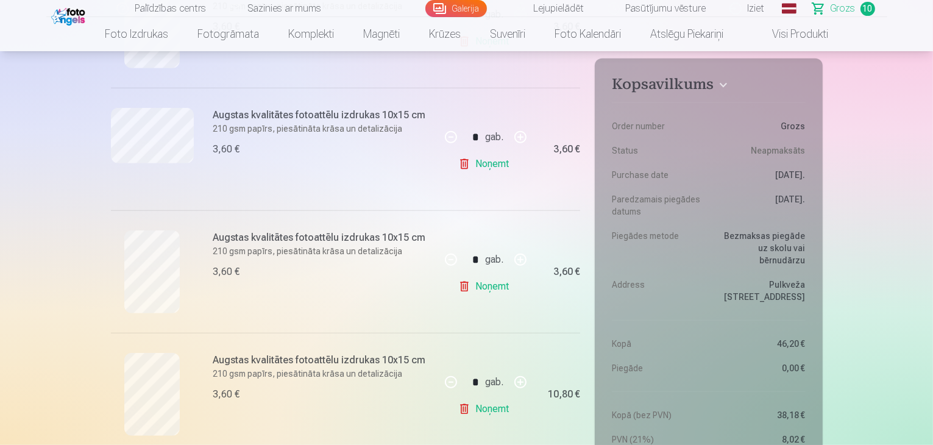
click at [491, 166] on link "Noņemt" at bounding box center [485, 164] width 55 height 24
type input "*"
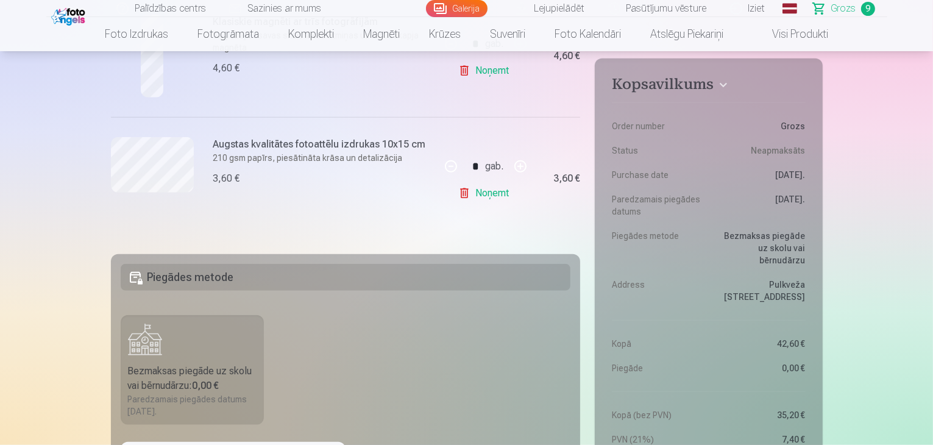
scroll to position [1161, 0]
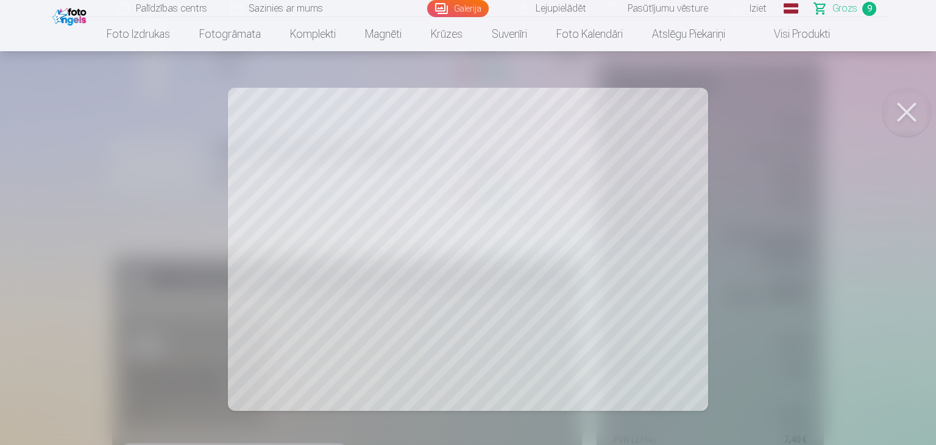
click at [908, 121] on button at bounding box center [906, 112] width 49 height 49
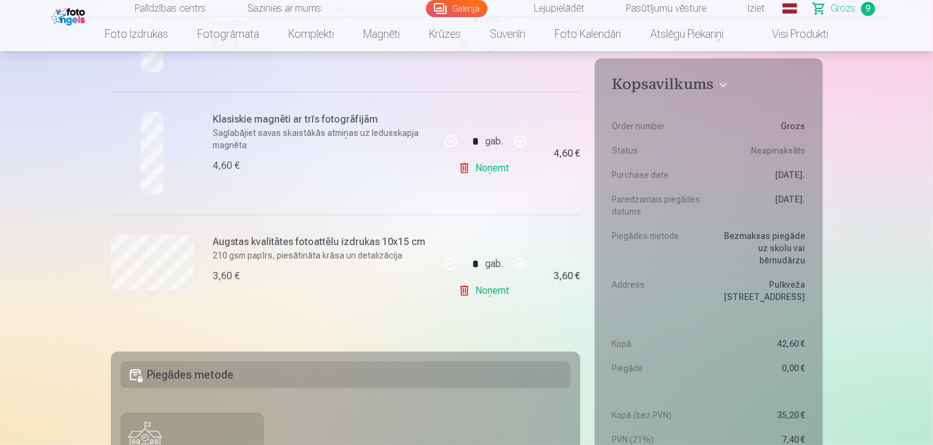
scroll to position [1065, 0]
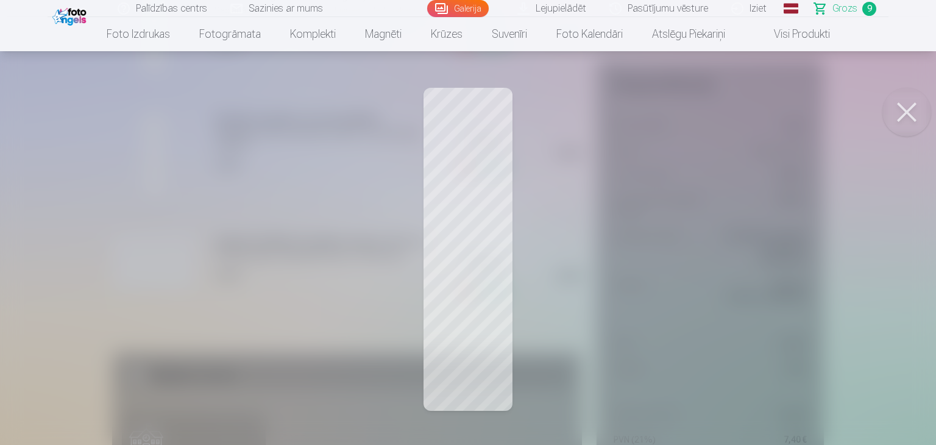
click at [918, 115] on button at bounding box center [906, 112] width 49 height 49
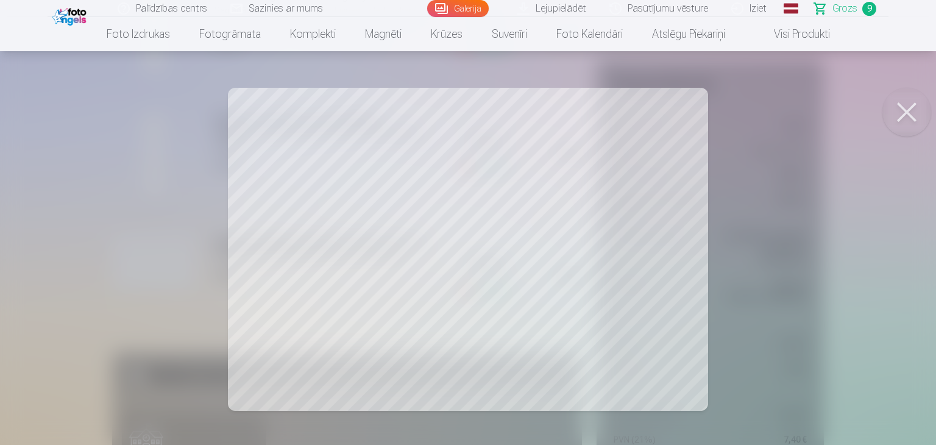
click at [894, 116] on button at bounding box center [906, 112] width 49 height 49
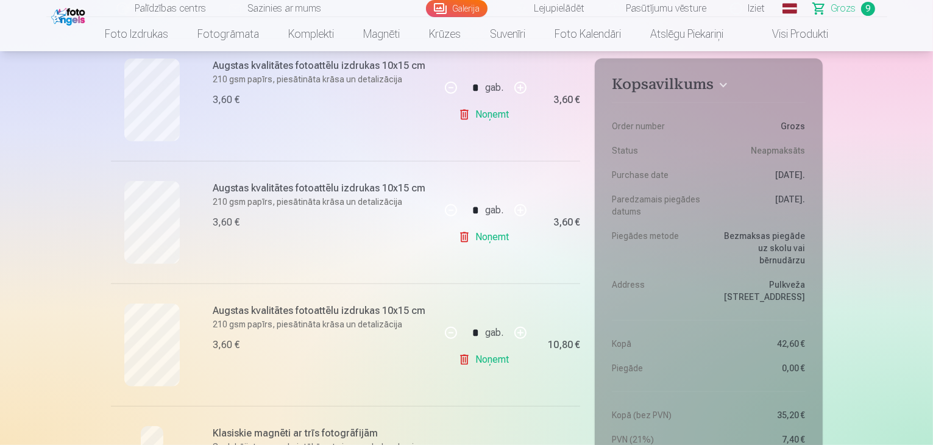
scroll to position [624, 0]
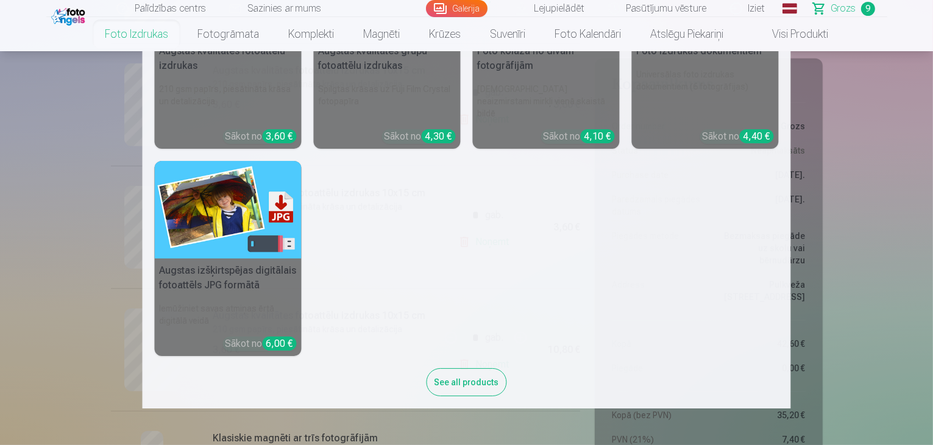
click at [151, 30] on link "Foto izdrukas" at bounding box center [136, 34] width 93 height 34
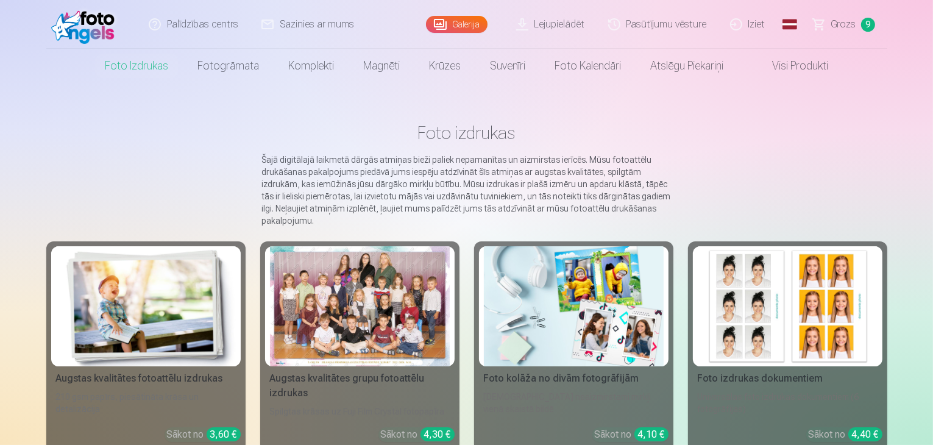
click at [156, 298] on img at bounding box center [146, 306] width 180 height 120
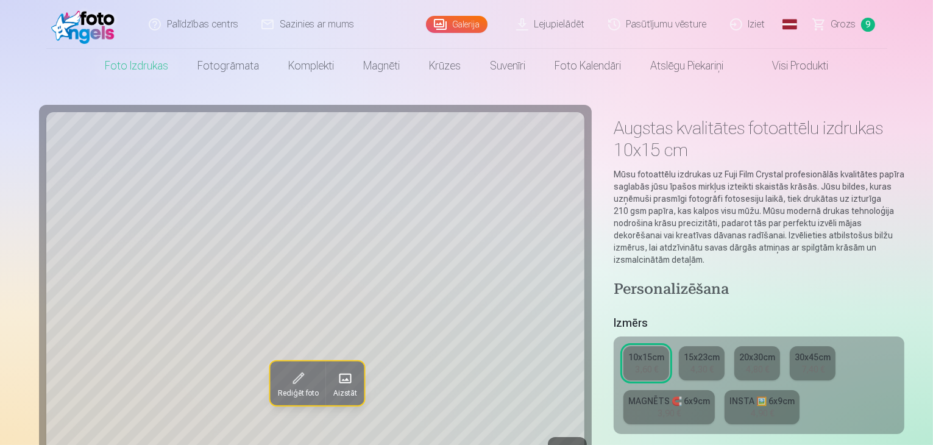
click at [335, 380] on span at bounding box center [344, 378] width 19 height 19
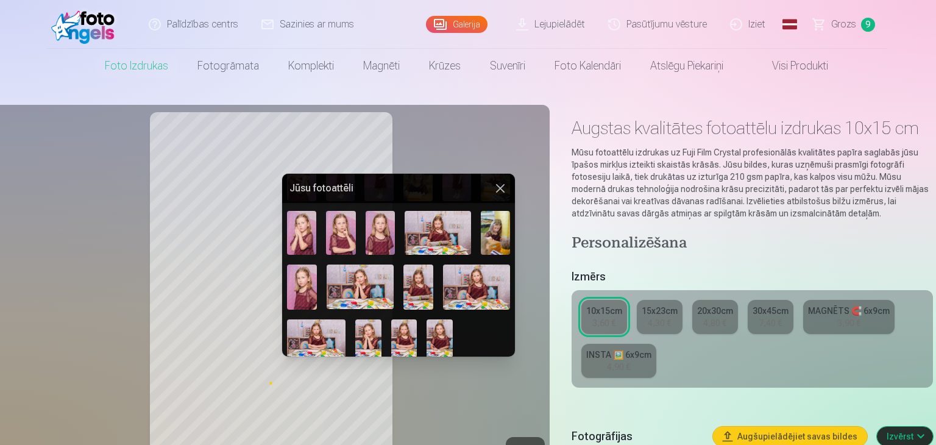
scroll to position [294, 0]
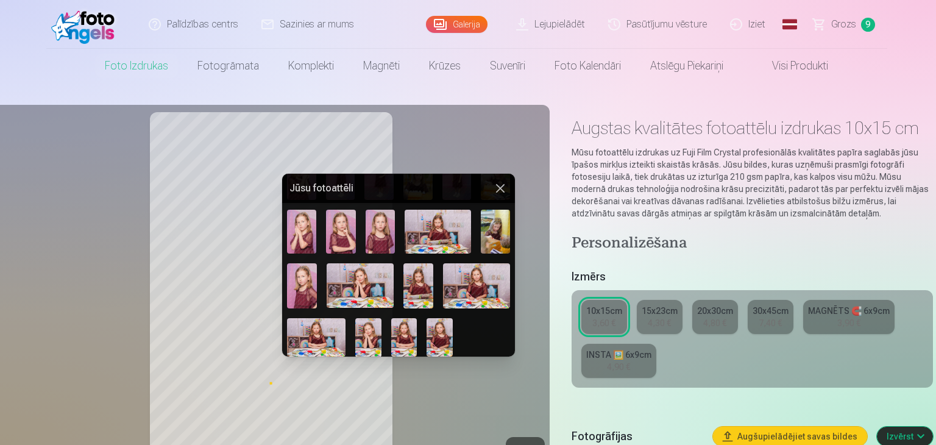
click at [442, 328] on img at bounding box center [440, 337] width 26 height 39
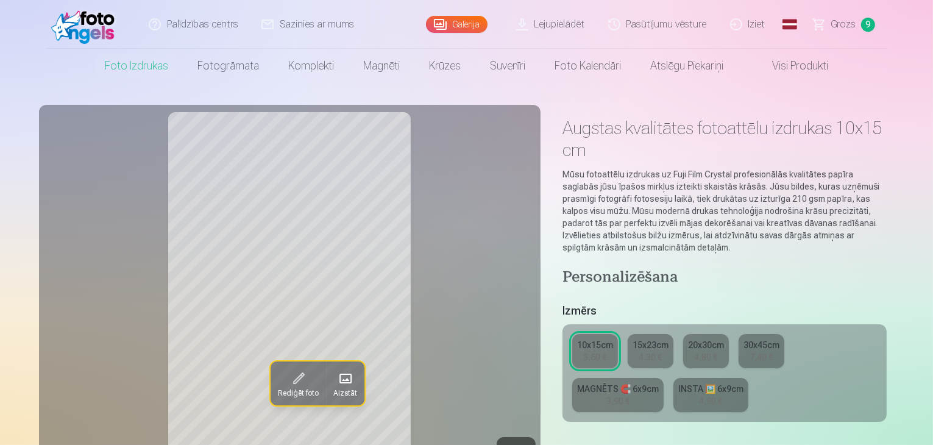
click at [288, 377] on span at bounding box center [297, 378] width 19 height 19
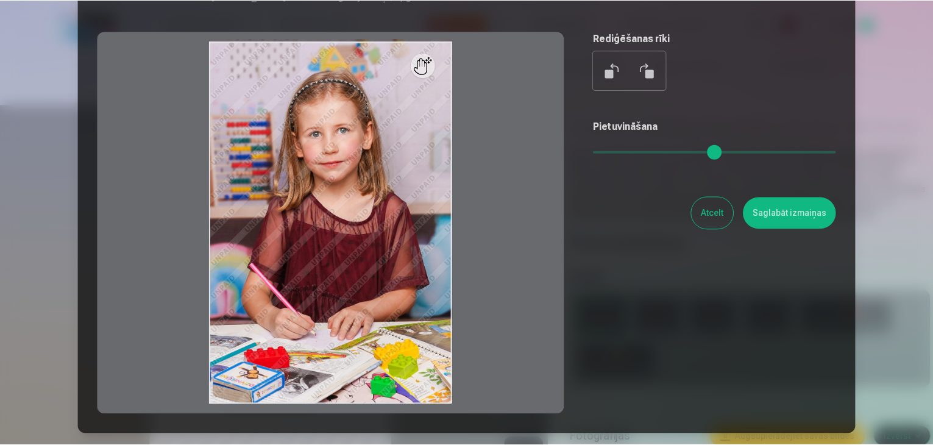
scroll to position [85, 0]
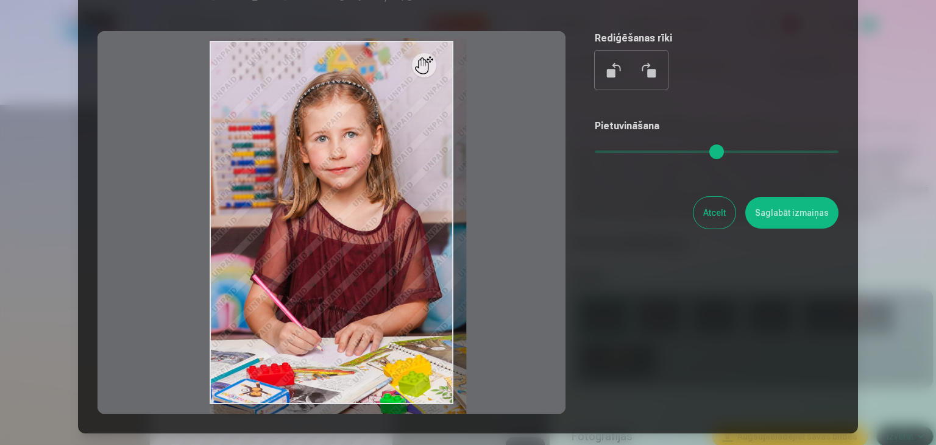
drag, startPoint x: 604, startPoint y: 146, endPoint x: 632, endPoint y: 141, distance: 29.1
click at [632, 151] on input "range" at bounding box center [717, 152] width 244 height 2
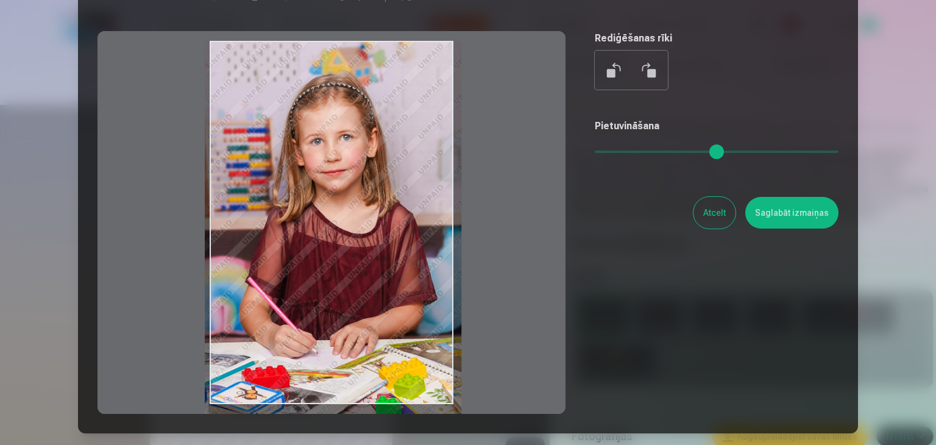
drag, startPoint x: 339, startPoint y: 202, endPoint x: 334, endPoint y: 269, distance: 66.6
click at [334, 269] on div at bounding box center [331, 222] width 468 height 383
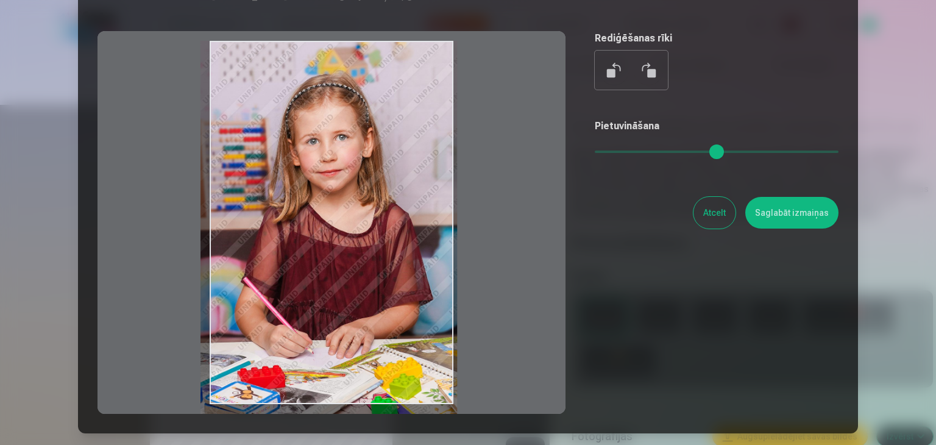
drag, startPoint x: 334, startPoint y: 269, endPoint x: 330, endPoint y: 280, distance: 12.3
click at [330, 280] on div at bounding box center [331, 222] width 468 height 383
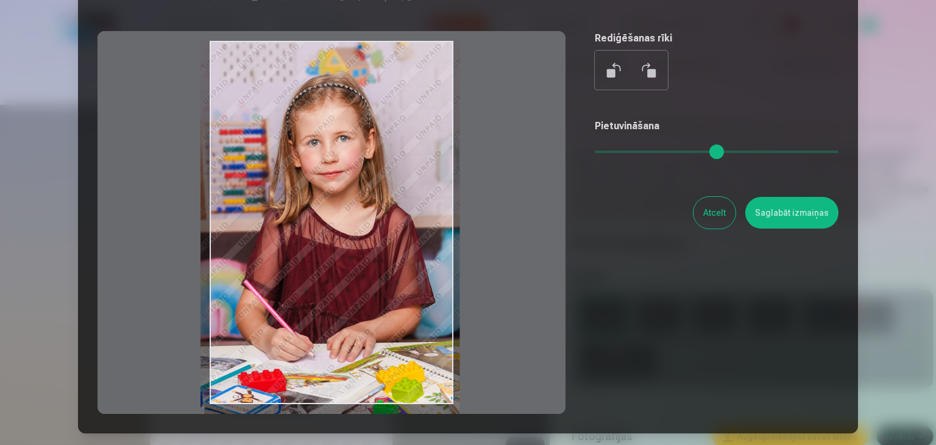
click at [639, 151] on input "range" at bounding box center [717, 152] width 244 height 2
drag, startPoint x: 388, startPoint y: 249, endPoint x: 387, endPoint y: 300, distance: 51.2
click at [387, 300] on div at bounding box center [331, 222] width 468 height 383
type input "****"
click at [805, 214] on button "Saglabāt izmaiņas" at bounding box center [791, 213] width 93 height 32
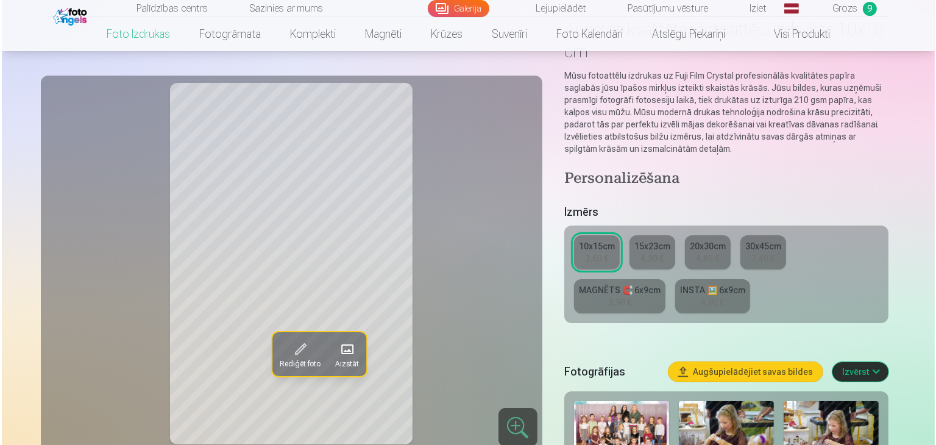
scroll to position [100, 0]
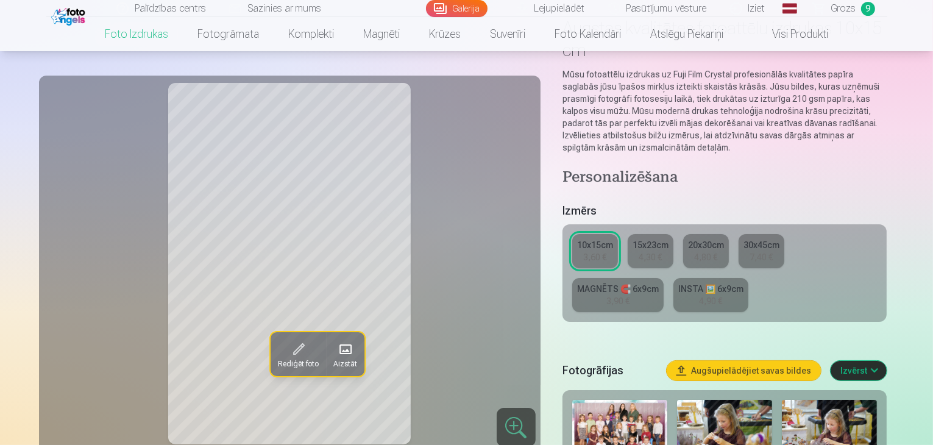
click at [288, 354] on span at bounding box center [297, 348] width 19 height 19
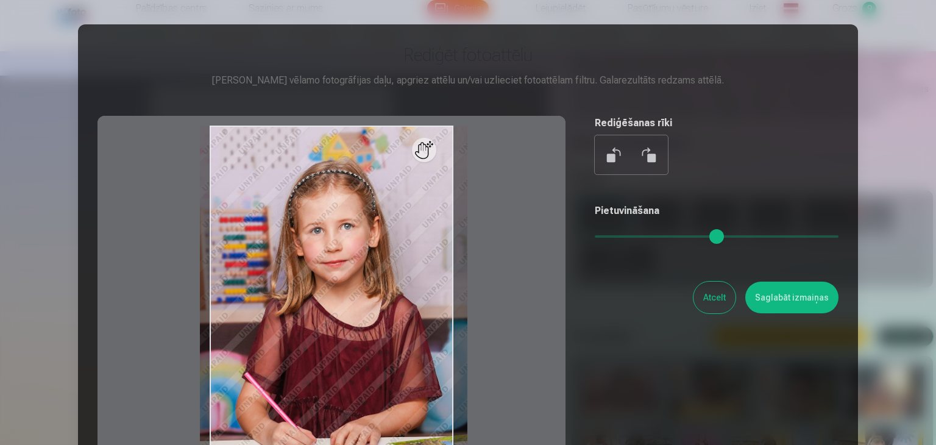
drag, startPoint x: 638, startPoint y: 237, endPoint x: 661, endPoint y: 236, distance: 22.6
click at [661, 236] on input "range" at bounding box center [717, 236] width 244 height 2
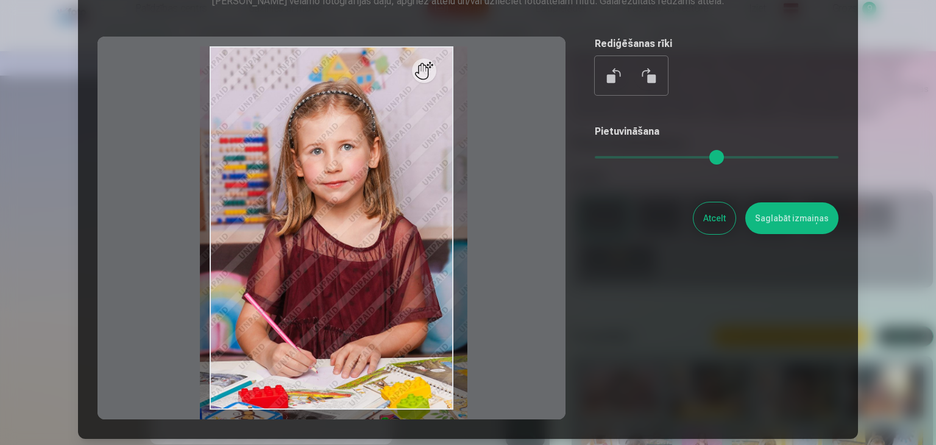
scroll to position [82, 0]
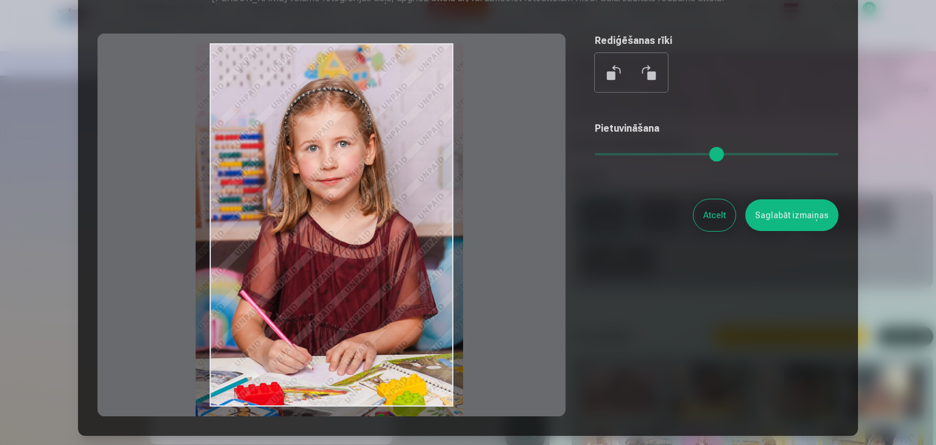
drag, startPoint x: 407, startPoint y: 286, endPoint x: 403, endPoint y: 332, distance: 45.9
click at [403, 332] on div at bounding box center [331, 225] width 468 height 383
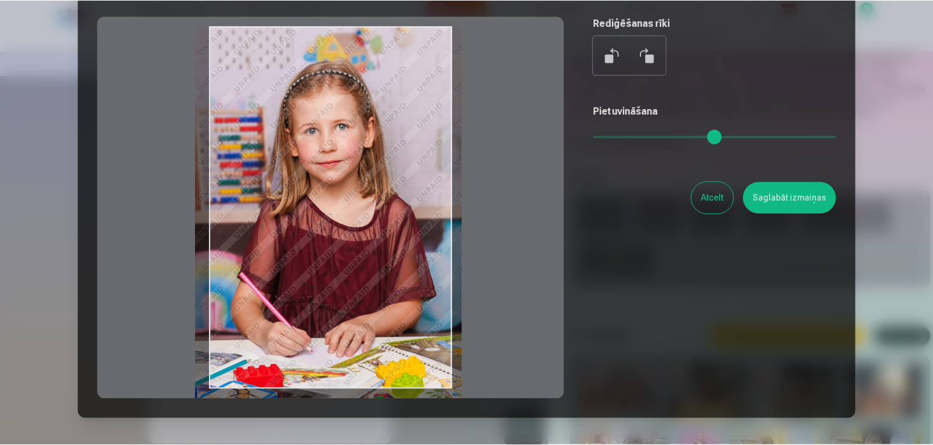
scroll to position [97, 0]
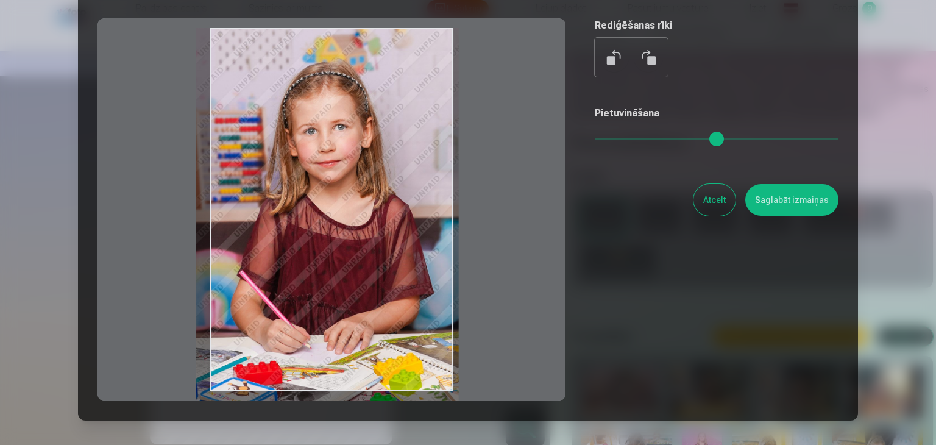
drag, startPoint x: 663, startPoint y: 139, endPoint x: 648, endPoint y: 139, distance: 15.2
click at [648, 139] on input "range" at bounding box center [717, 139] width 244 height 2
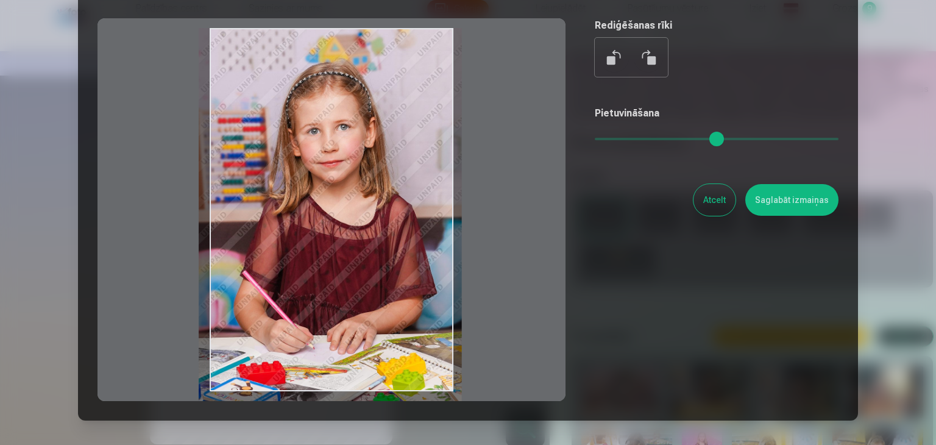
drag, startPoint x: 376, startPoint y: 159, endPoint x: 380, endPoint y: 194, distance: 35.5
click at [380, 194] on div at bounding box center [331, 209] width 468 height 383
type input "****"
click at [799, 196] on button "Saglabāt izmaiņas" at bounding box center [791, 200] width 93 height 32
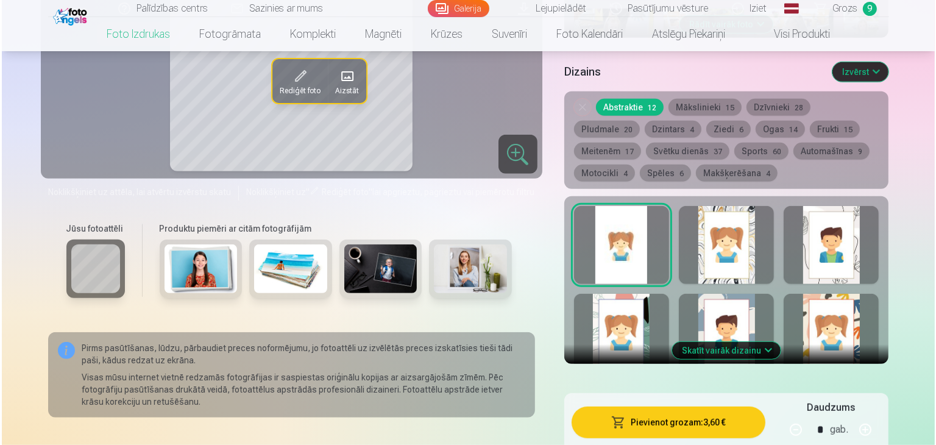
scroll to position [628, 0]
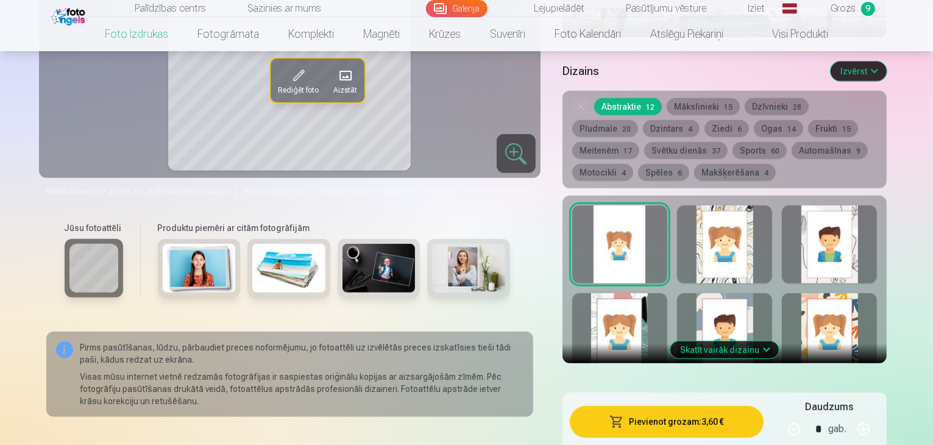
click at [680, 406] on button "Pievienot grozam : 3,60 €" at bounding box center [667, 422] width 194 height 32
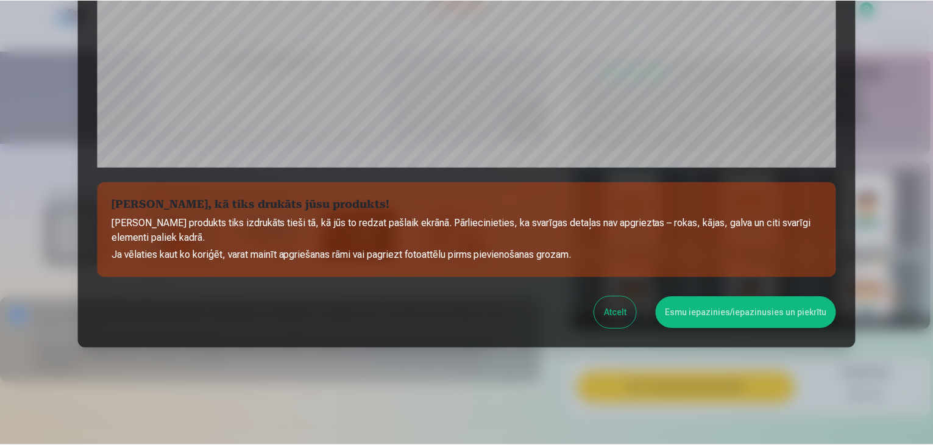
scroll to position [433, 0]
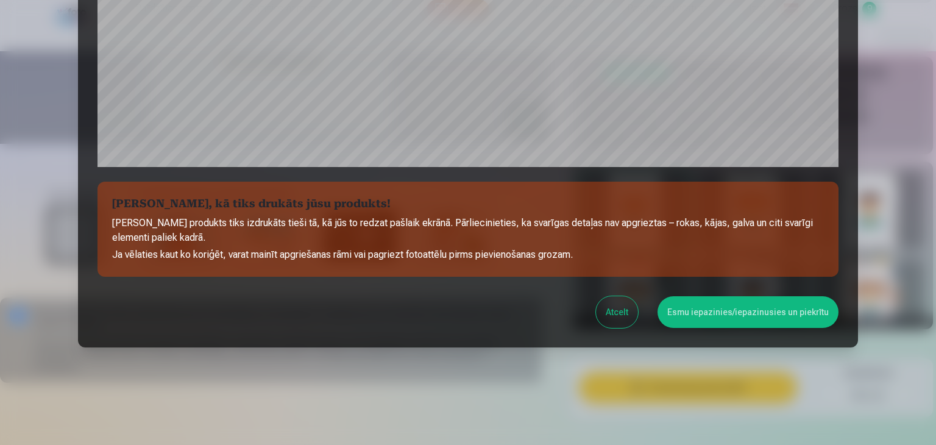
click at [695, 319] on button "Esmu iepazinies/iepazinusies un piekrītu" at bounding box center [747, 312] width 181 height 32
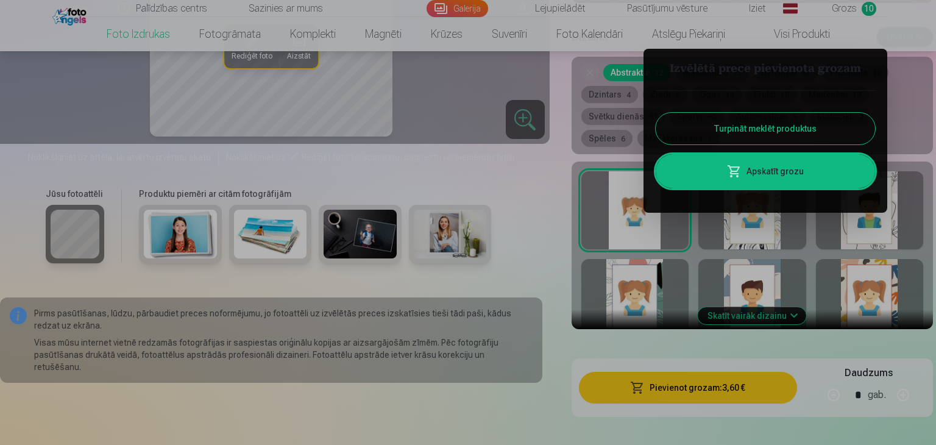
click at [818, 183] on link "Apskatīt grozu" at bounding box center [765, 171] width 219 height 34
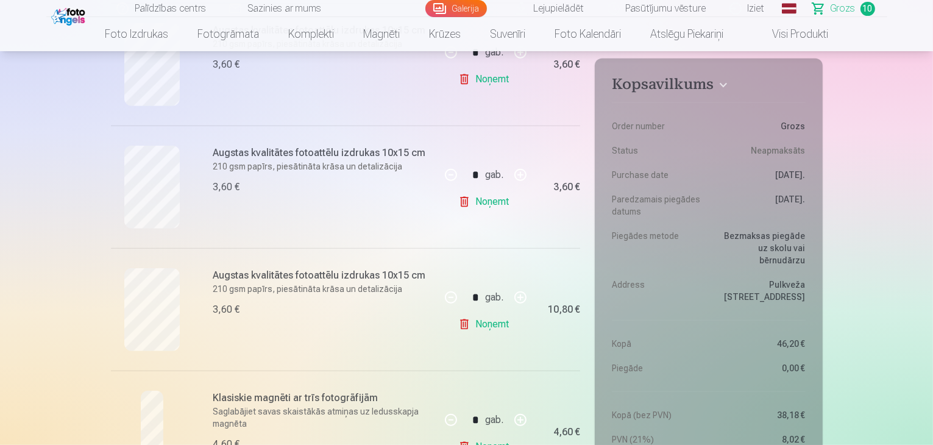
scroll to position [663, 0]
click at [499, 202] on link "Noņemt" at bounding box center [485, 203] width 55 height 24
type input "*"
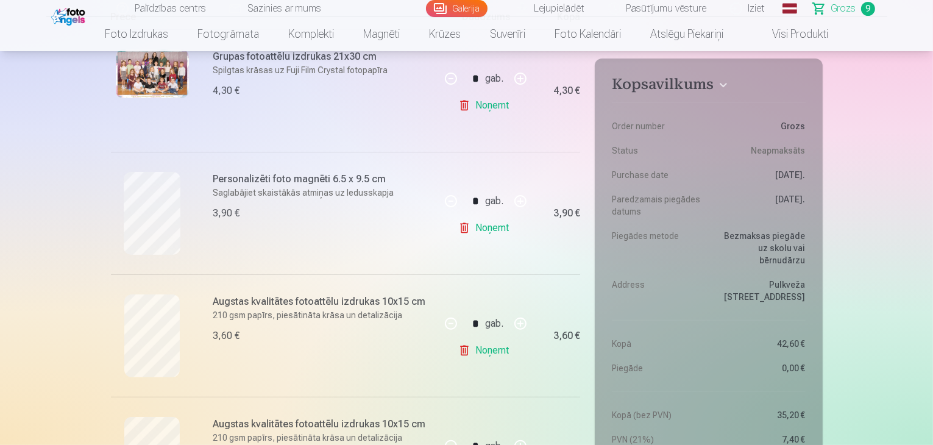
scroll to position [269, 0]
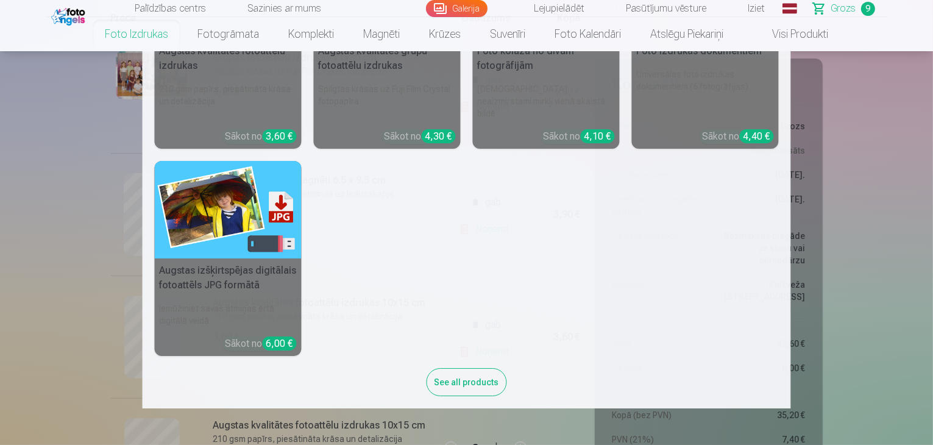
click at [188, 76] on link "Augstas kvalitātes fotoattēlu izdrukas 210 gsm papīrs, piesātināta krāsa un det…" at bounding box center [228, 45] width 147 height 208
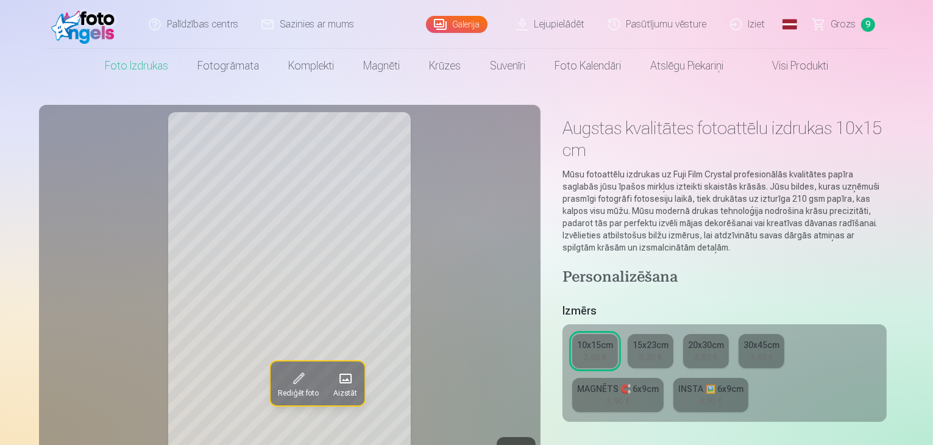
click at [335, 378] on span at bounding box center [344, 378] width 19 height 19
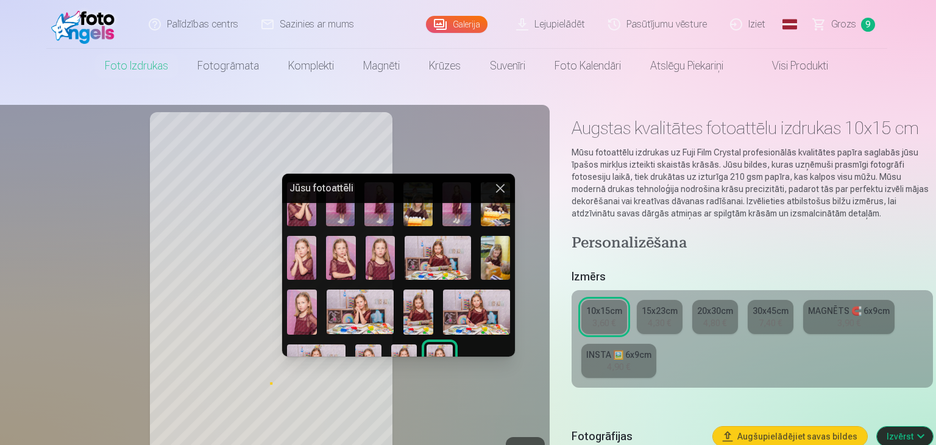
scroll to position [294, 0]
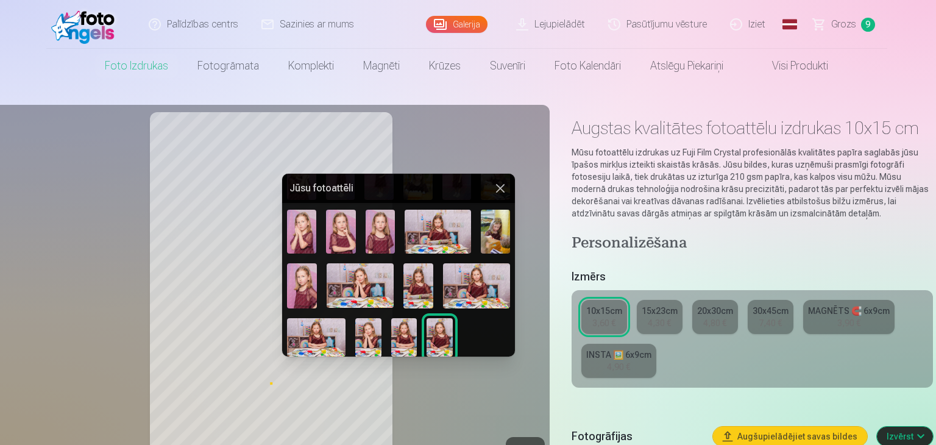
click at [378, 327] on img at bounding box center [368, 337] width 26 height 39
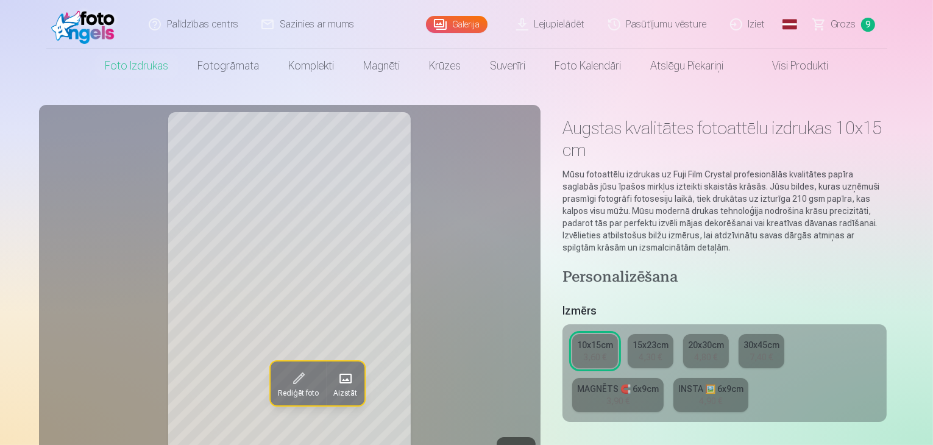
click at [288, 377] on span at bounding box center [297, 378] width 19 height 19
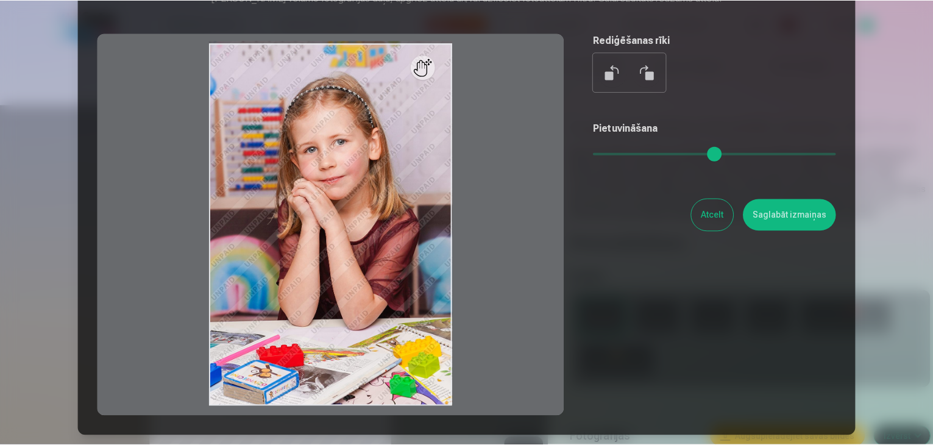
scroll to position [82, 0]
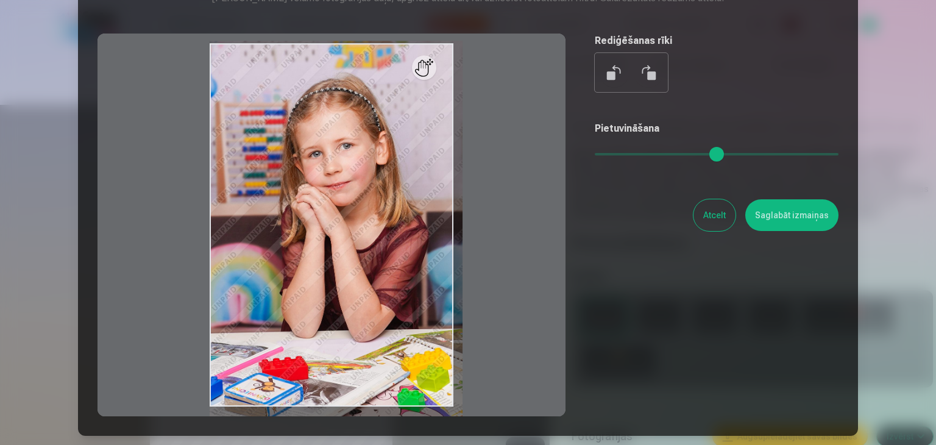
drag, startPoint x: 601, startPoint y: 150, endPoint x: 628, endPoint y: 152, distance: 26.3
click at [628, 153] on input "range" at bounding box center [717, 154] width 244 height 2
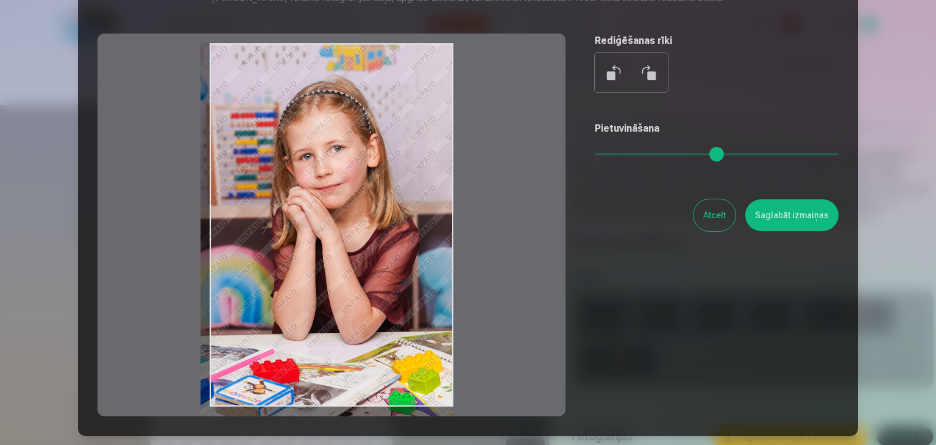
drag, startPoint x: 351, startPoint y: 222, endPoint x: 317, endPoint y: 293, distance: 79.0
click at [317, 293] on div at bounding box center [331, 225] width 468 height 383
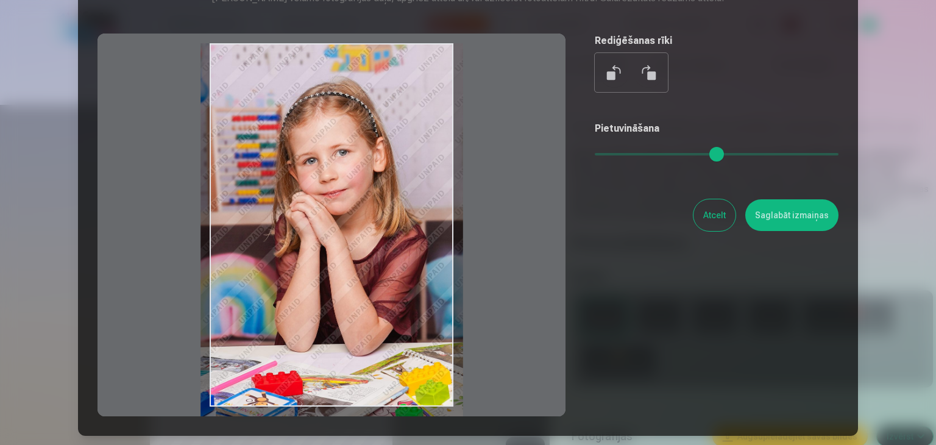
drag, startPoint x: 629, startPoint y: 148, endPoint x: 659, endPoint y: 147, distance: 29.9
click at [659, 153] on input "range" at bounding box center [717, 154] width 244 height 2
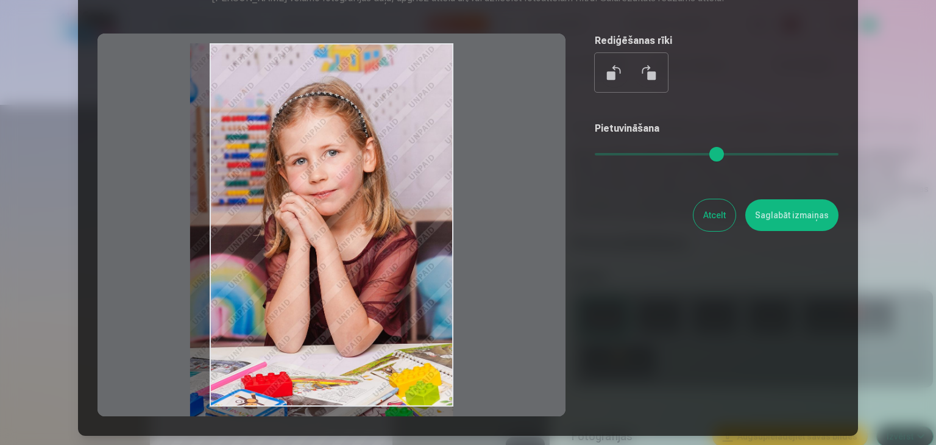
drag, startPoint x: 380, startPoint y: 246, endPoint x: 349, endPoint y: 284, distance: 49.8
click at [349, 284] on div at bounding box center [331, 225] width 468 height 383
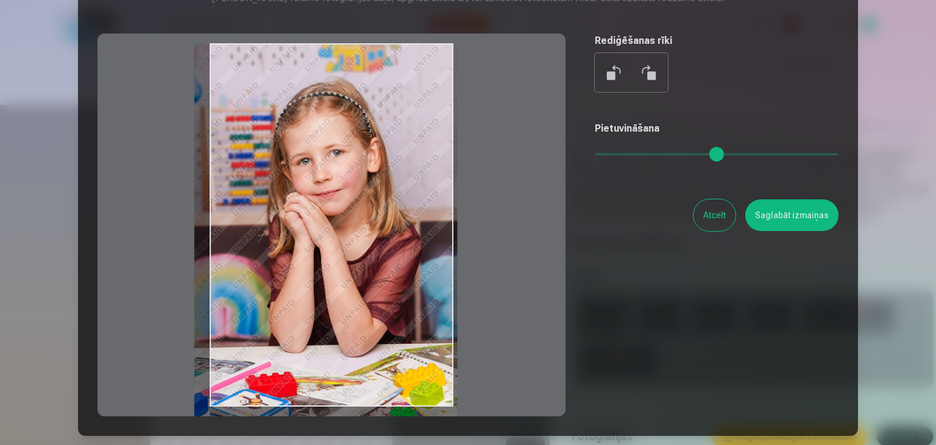
drag, startPoint x: 346, startPoint y: 288, endPoint x: 350, endPoint y: 300, distance: 13.5
click at [350, 300] on div at bounding box center [331, 225] width 468 height 383
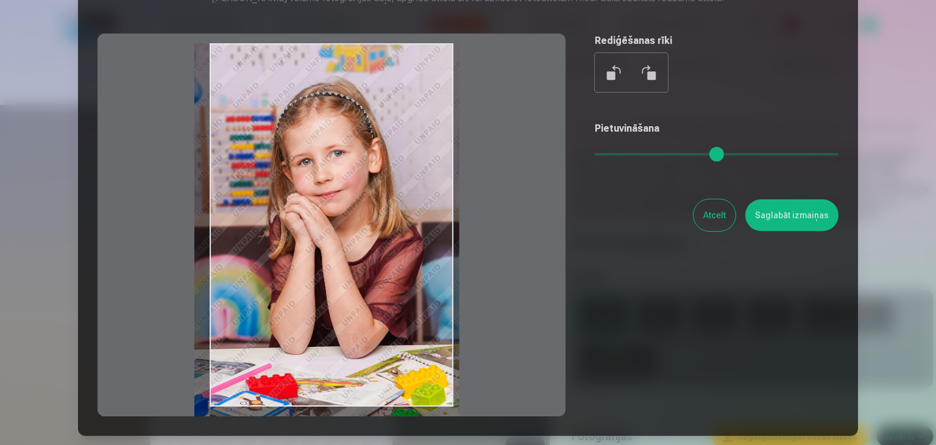
click at [664, 153] on input "range" at bounding box center [717, 154] width 244 height 2
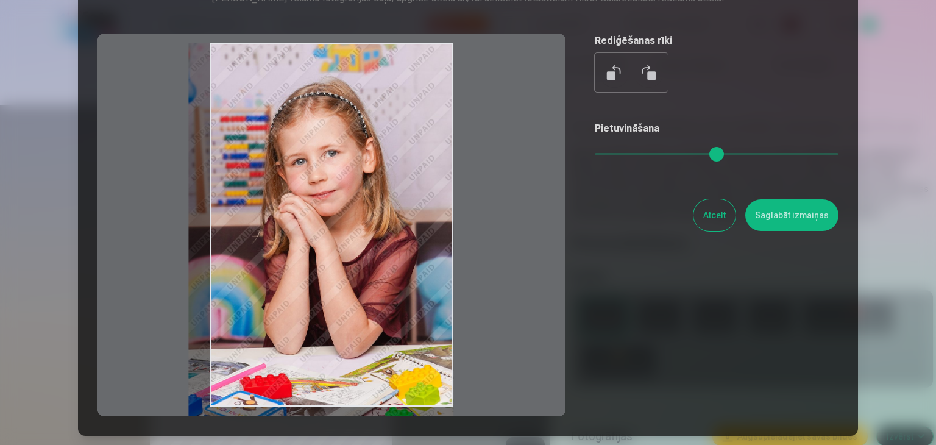
drag, startPoint x: 370, startPoint y: 261, endPoint x: 361, endPoint y: 270, distance: 13.0
click at [361, 270] on div at bounding box center [331, 225] width 468 height 383
drag, startPoint x: 319, startPoint y: 292, endPoint x: 319, endPoint y: 300, distance: 8.5
click at [319, 300] on div at bounding box center [331, 225] width 468 height 383
type input "****"
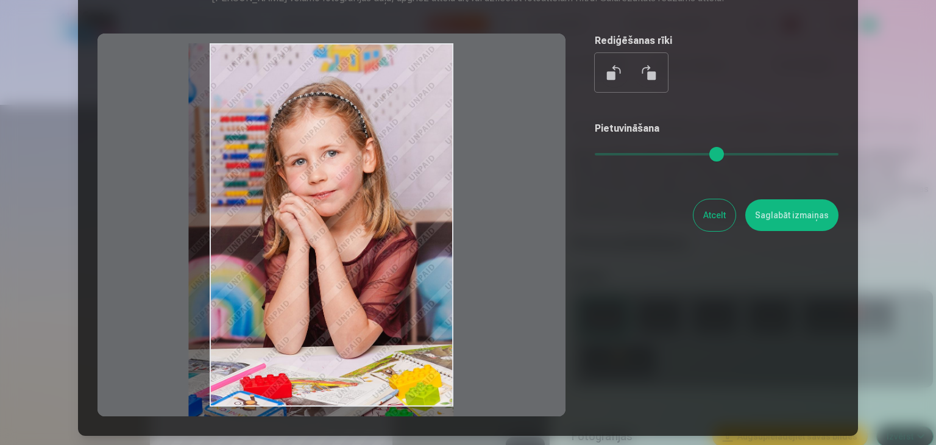
click at [799, 210] on button "Saglabāt izmaiņas" at bounding box center [791, 215] width 93 height 32
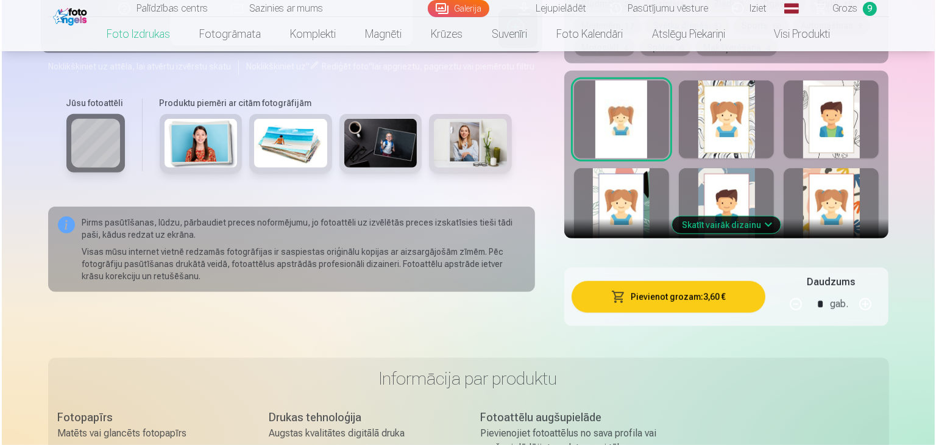
scroll to position [762, 0]
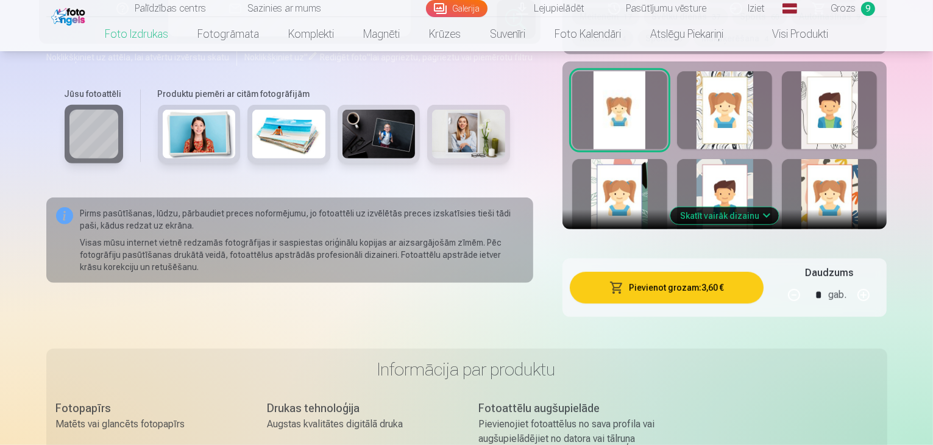
click at [658, 272] on button "Pievienot grozam : 3,60 €" at bounding box center [667, 288] width 194 height 32
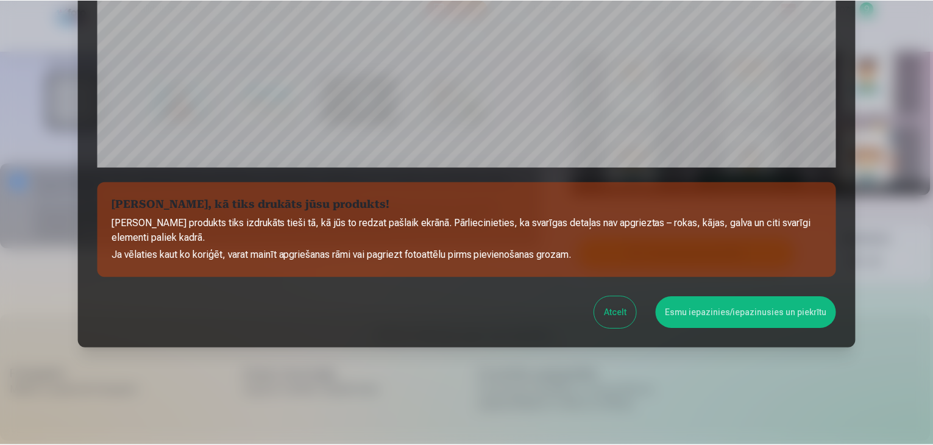
scroll to position [433, 0]
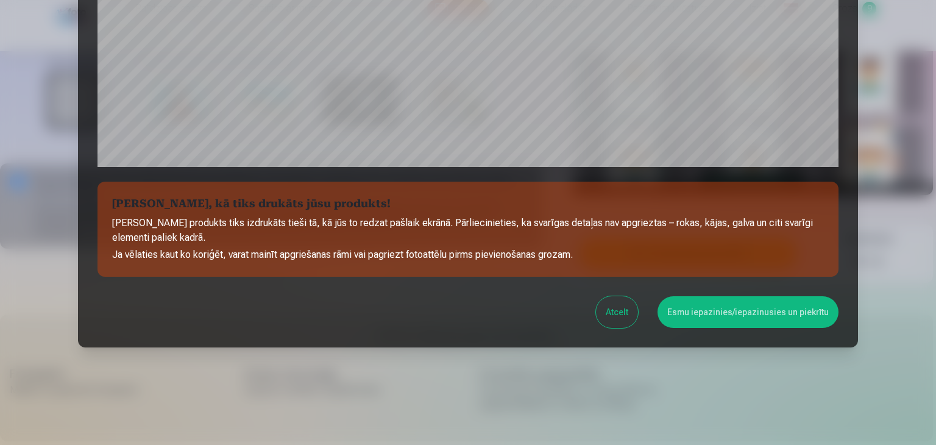
click at [704, 299] on button "Esmu iepazinies/iepazinusies un piekrītu" at bounding box center [747, 312] width 181 height 32
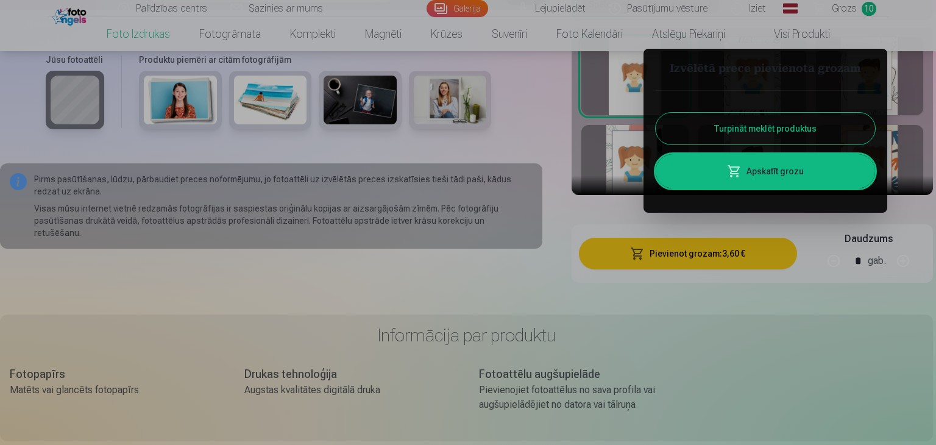
click at [780, 179] on link "Apskatīt grozu" at bounding box center [765, 171] width 219 height 34
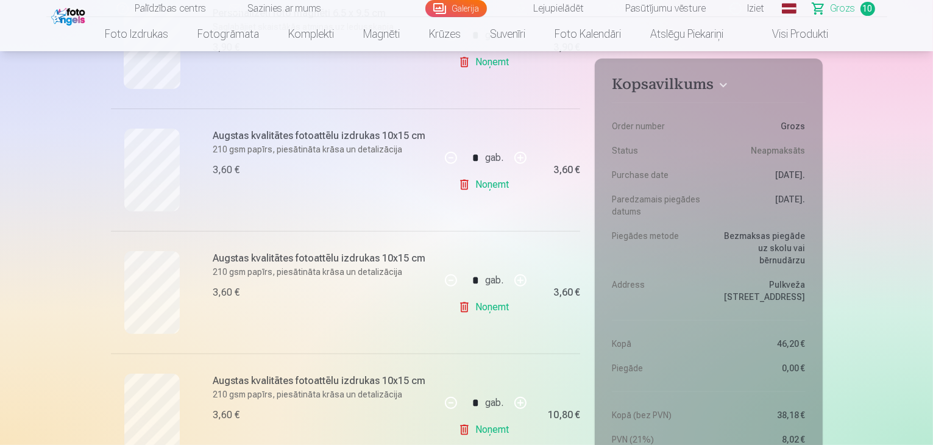
scroll to position [495, 0]
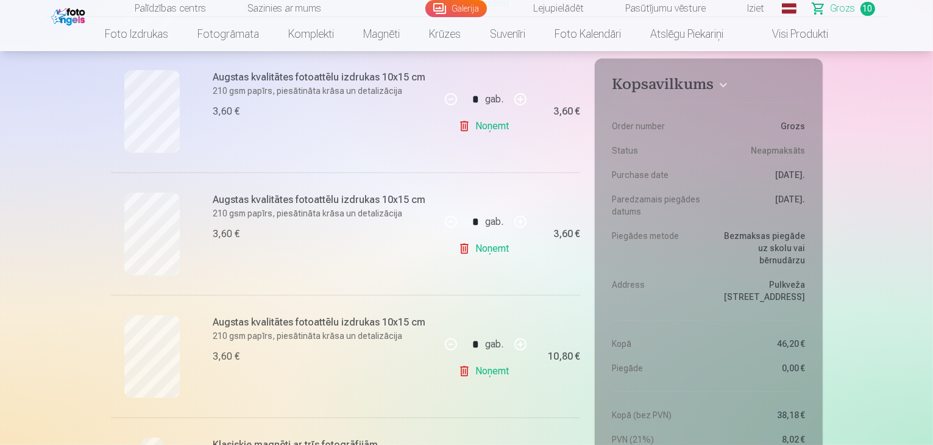
click at [489, 369] on link "Noņemt" at bounding box center [485, 371] width 55 height 24
type input "*"
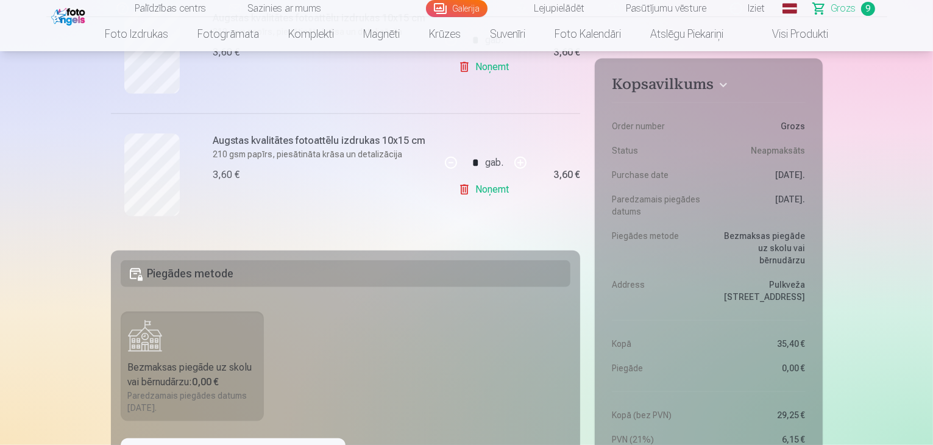
scroll to position [1165, 0]
click at [519, 165] on button "button" at bounding box center [520, 163] width 29 height 29
type input "*"
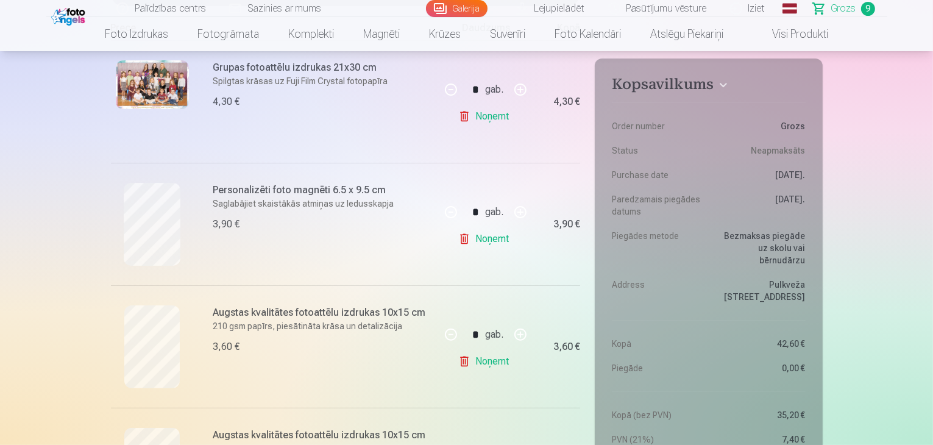
scroll to position [258, 0]
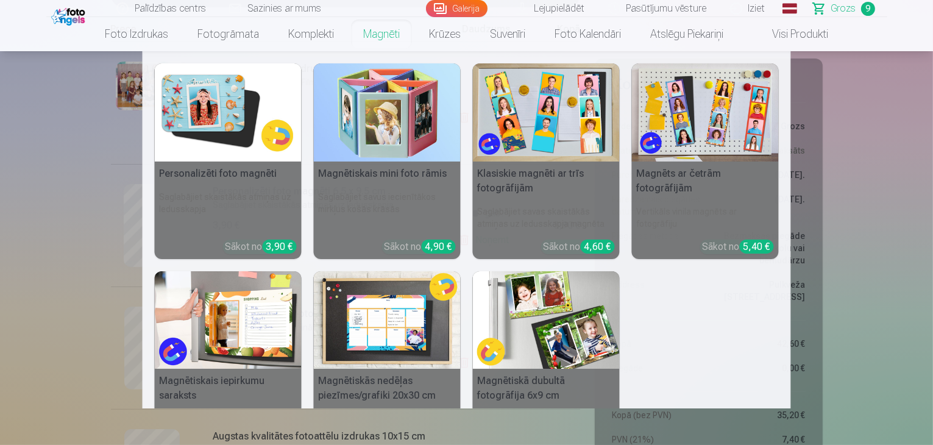
click at [232, 125] on img at bounding box center [228, 112] width 147 height 98
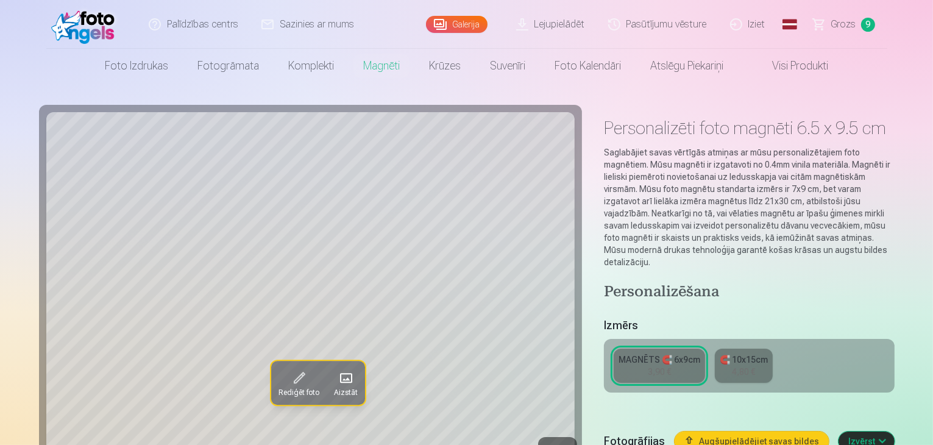
click at [325, 378] on button "Aizstāt" at bounding box center [344, 383] width 38 height 44
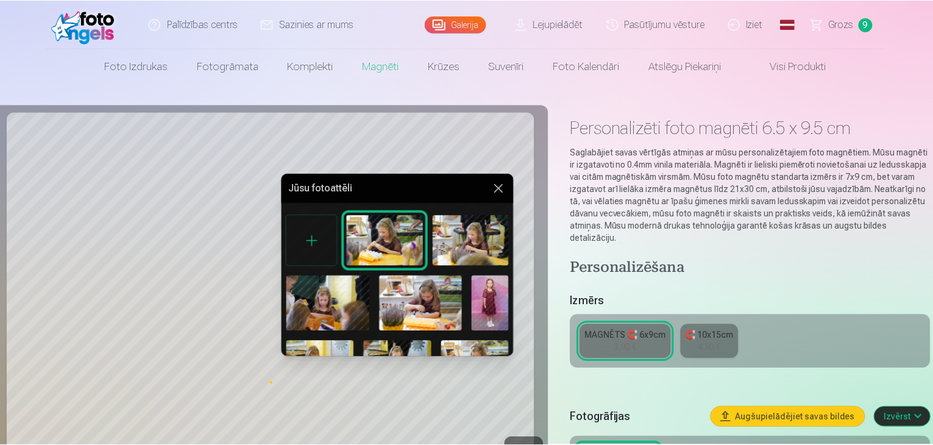
scroll to position [294, 0]
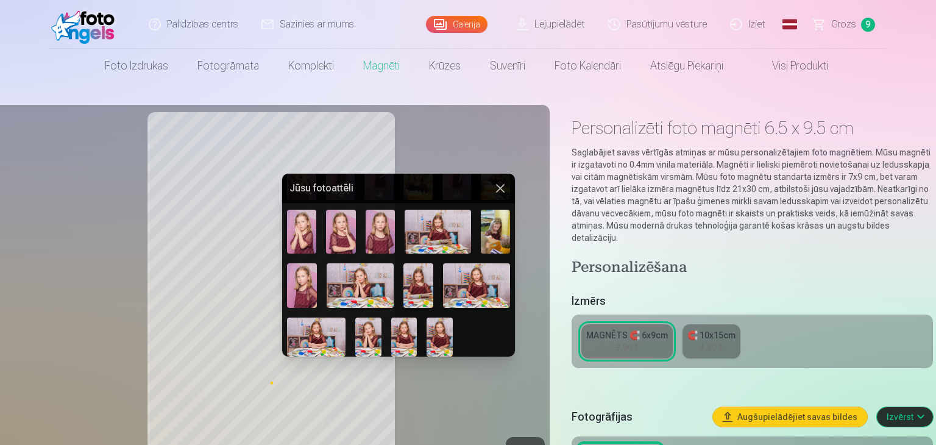
click at [366, 335] on img at bounding box center [368, 336] width 26 height 39
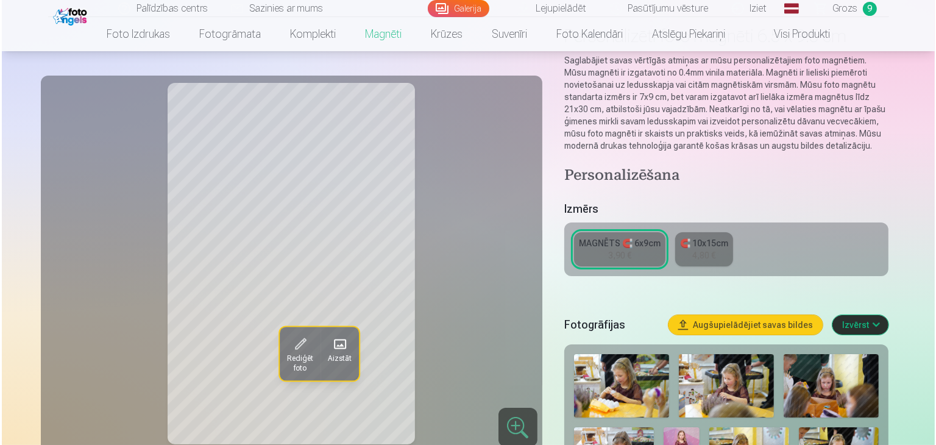
scroll to position [93, 0]
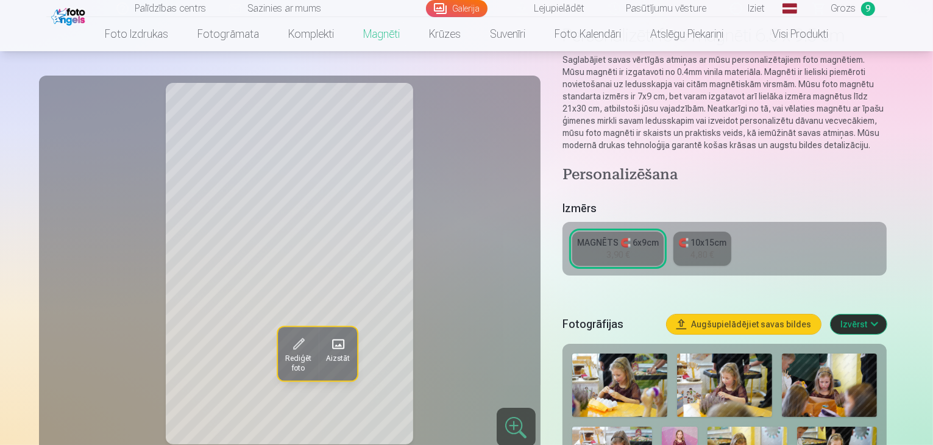
click at [288, 350] on span at bounding box center [297, 344] width 19 height 19
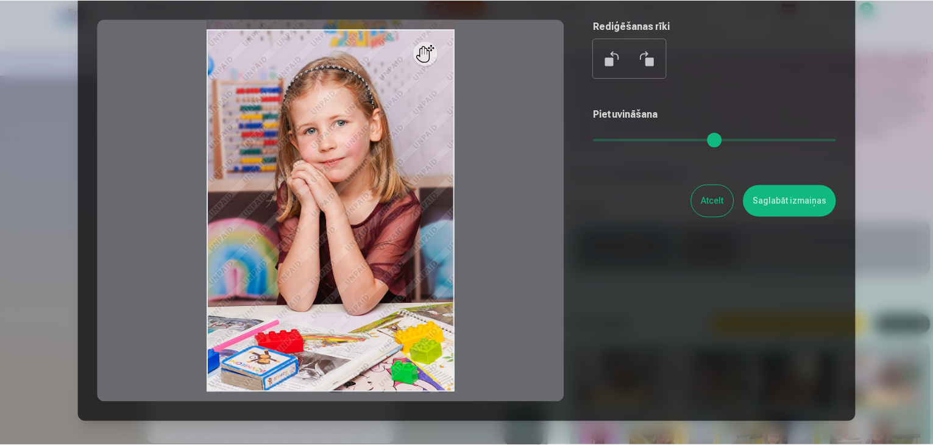
scroll to position [99, 0]
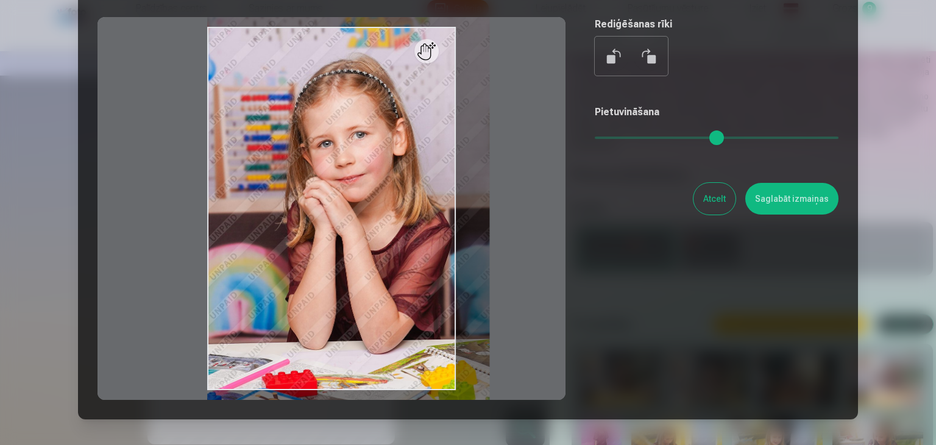
drag, startPoint x: 604, startPoint y: 131, endPoint x: 631, endPoint y: 138, distance: 28.4
click at [631, 138] on input "range" at bounding box center [717, 137] width 244 height 2
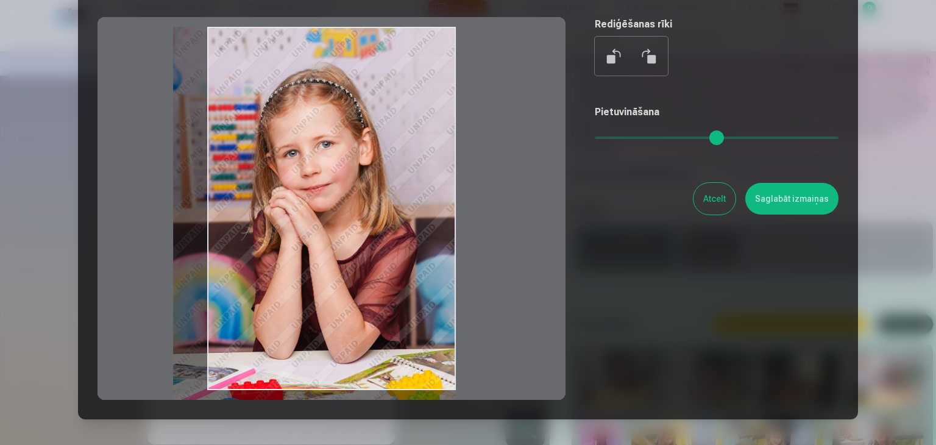
drag, startPoint x: 364, startPoint y: 214, endPoint x: 331, endPoint y: 235, distance: 39.4
click at [331, 235] on div at bounding box center [331, 208] width 468 height 383
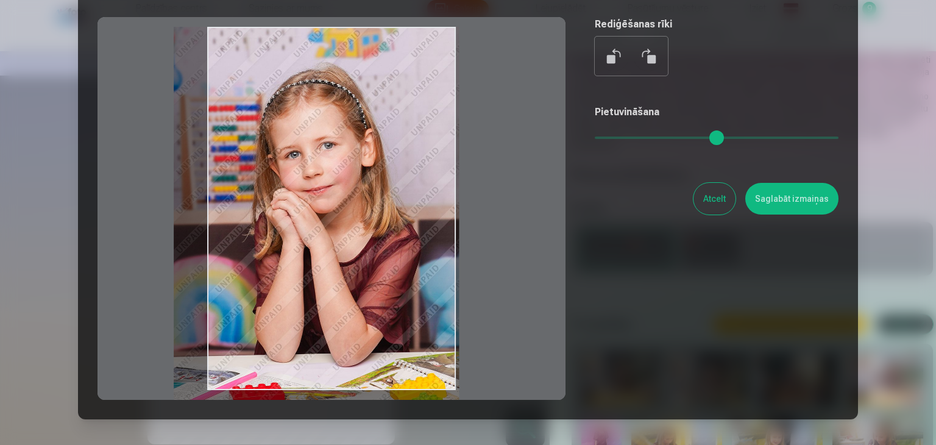
type input "****"
click at [633, 139] on input "range" at bounding box center [717, 137] width 244 height 2
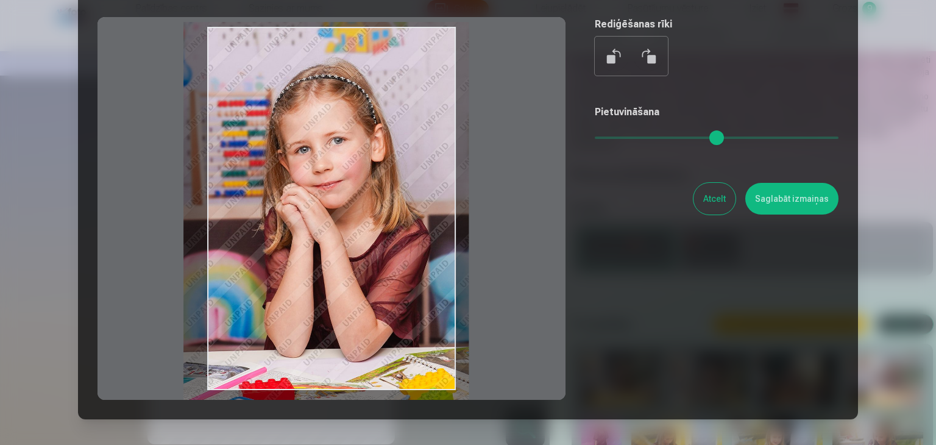
drag, startPoint x: 394, startPoint y: 163, endPoint x: 404, endPoint y: 158, distance: 10.9
click at [404, 158] on div at bounding box center [331, 208] width 468 height 383
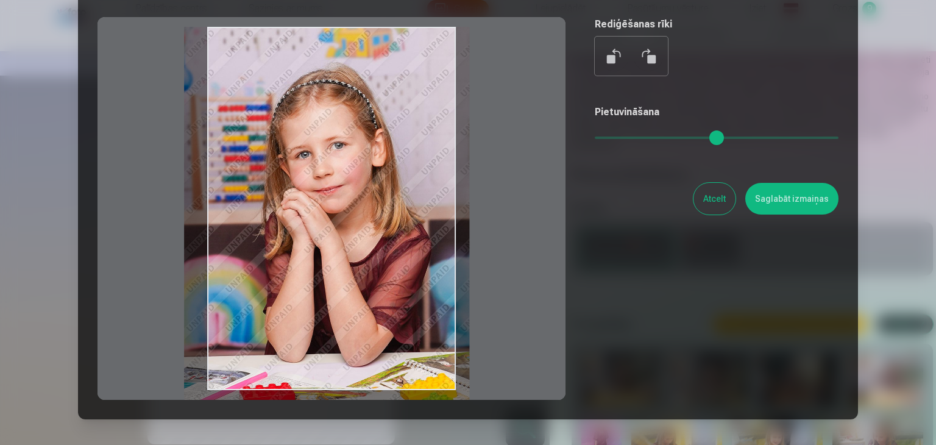
drag, startPoint x: 350, startPoint y: 185, endPoint x: 351, endPoint y: 195, distance: 9.8
click at [351, 195] on div at bounding box center [331, 208] width 468 height 383
click at [808, 199] on button "Saglabāt izmaiņas" at bounding box center [791, 199] width 93 height 32
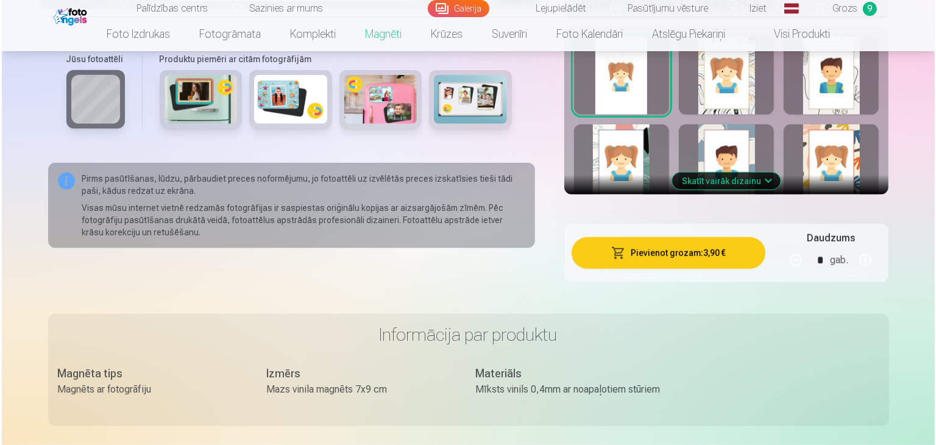
scroll to position [745, 0]
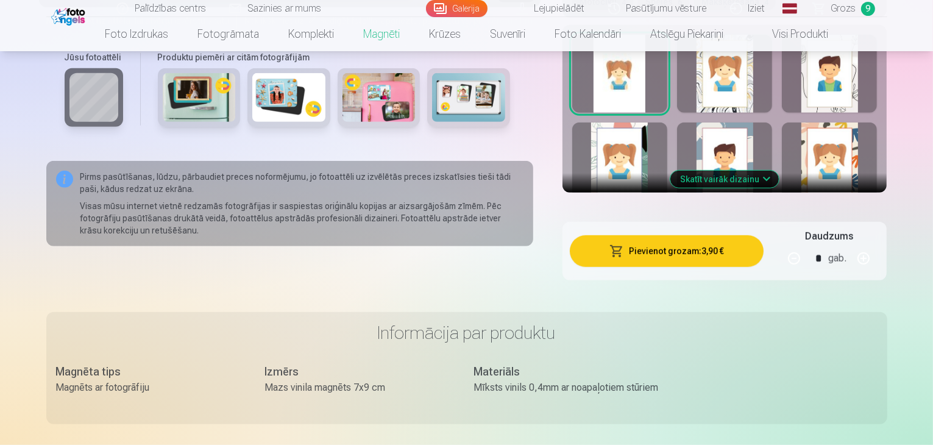
click at [657, 235] on button "Pievienot grozam : 3,90 €" at bounding box center [667, 251] width 194 height 32
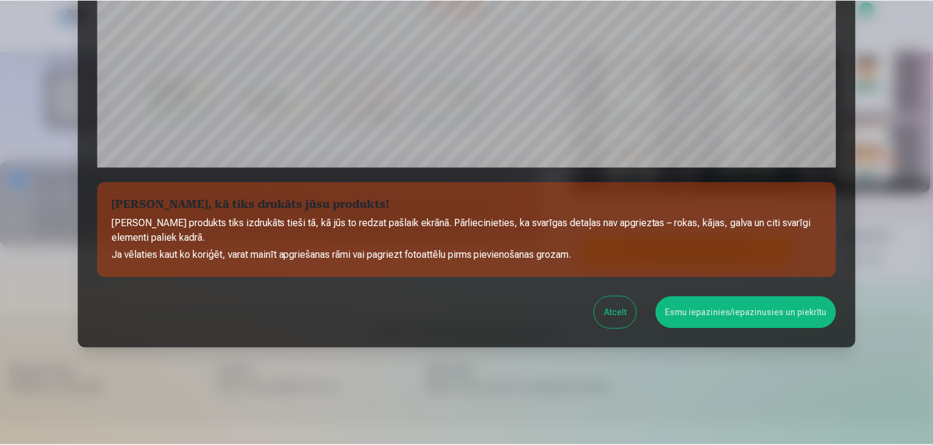
scroll to position [433, 0]
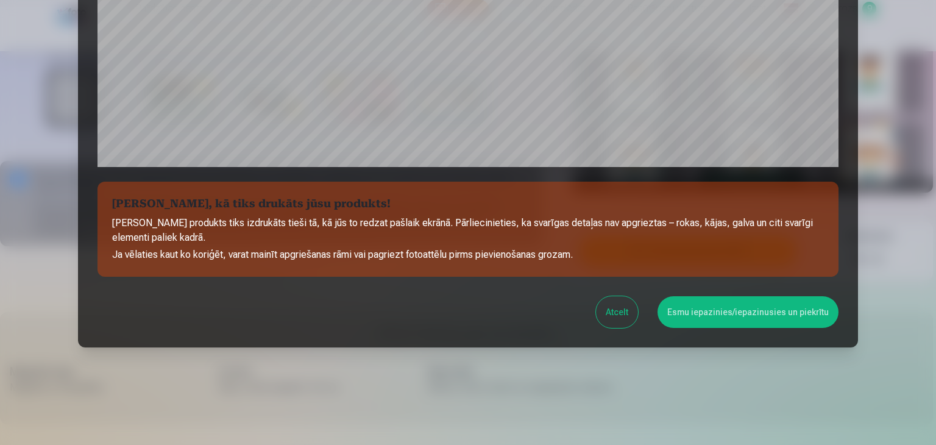
click at [693, 314] on button "Esmu iepazinies/iepazinusies un piekrītu" at bounding box center [747, 312] width 181 height 32
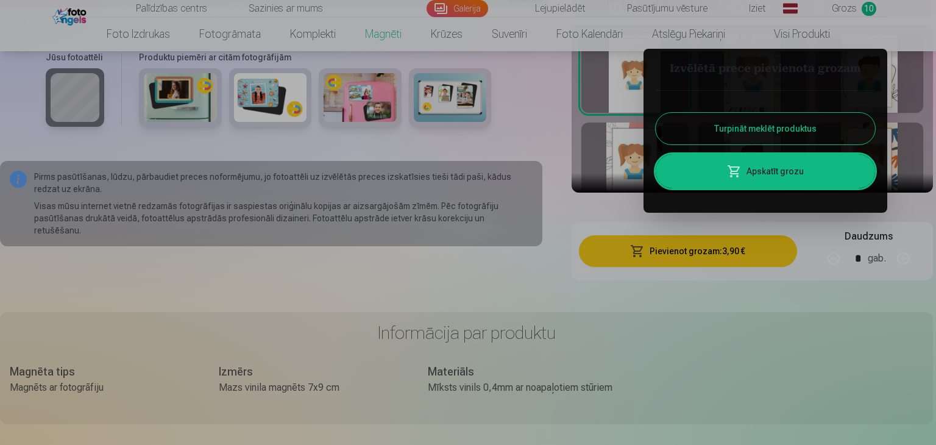
click at [777, 177] on link "Apskatīt grozu" at bounding box center [765, 171] width 219 height 34
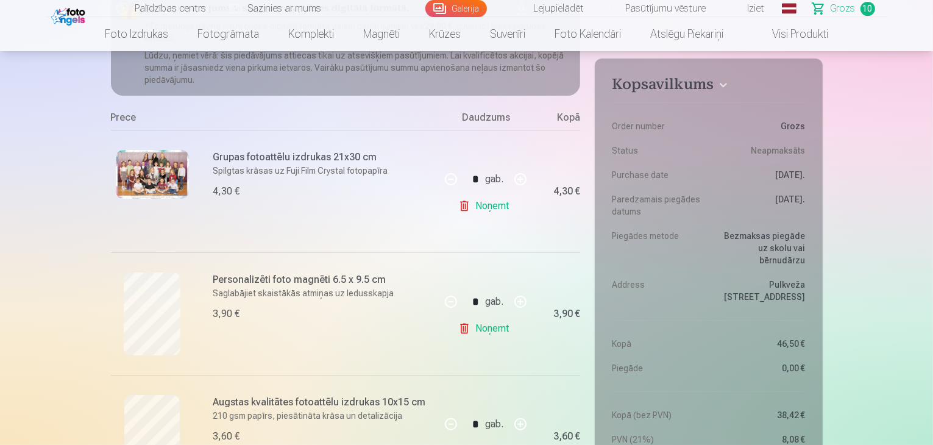
scroll to position [172, 0]
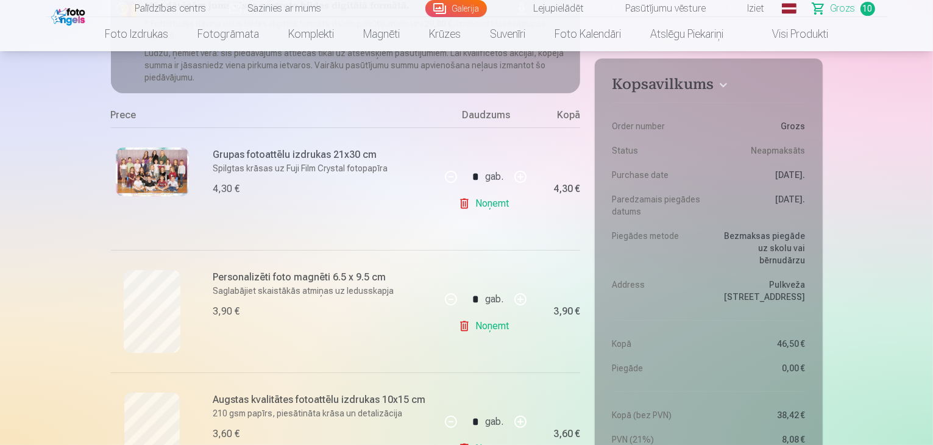
click at [483, 325] on link "Noņemt" at bounding box center [485, 326] width 55 height 24
type input "*"
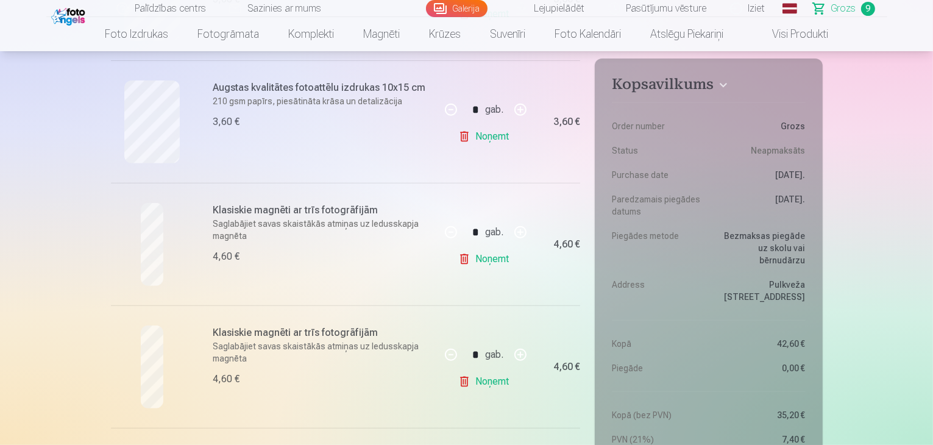
scroll to position [338, 0]
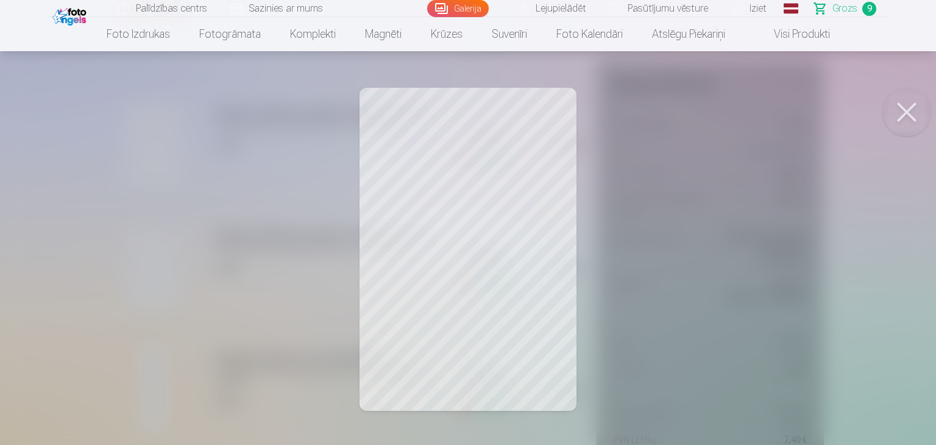
click at [913, 111] on button at bounding box center [906, 112] width 49 height 49
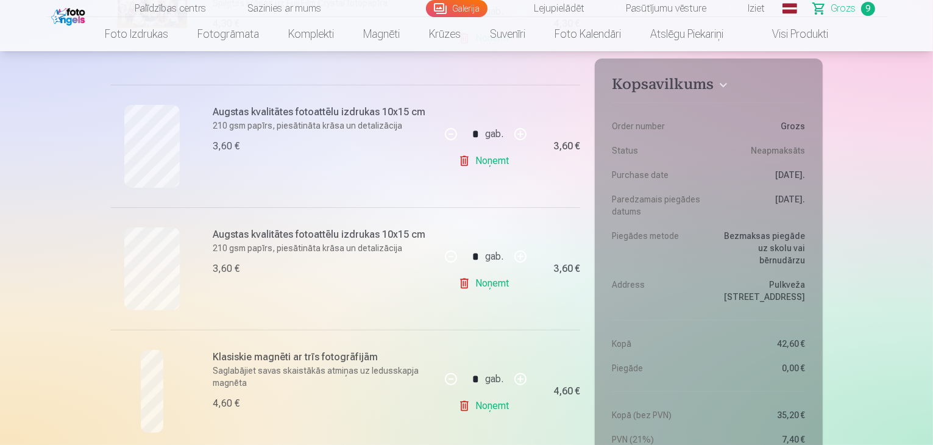
click at [522, 254] on button "button" at bounding box center [520, 256] width 29 height 29
click at [452, 258] on button "button" at bounding box center [450, 256] width 29 height 29
type input "*"
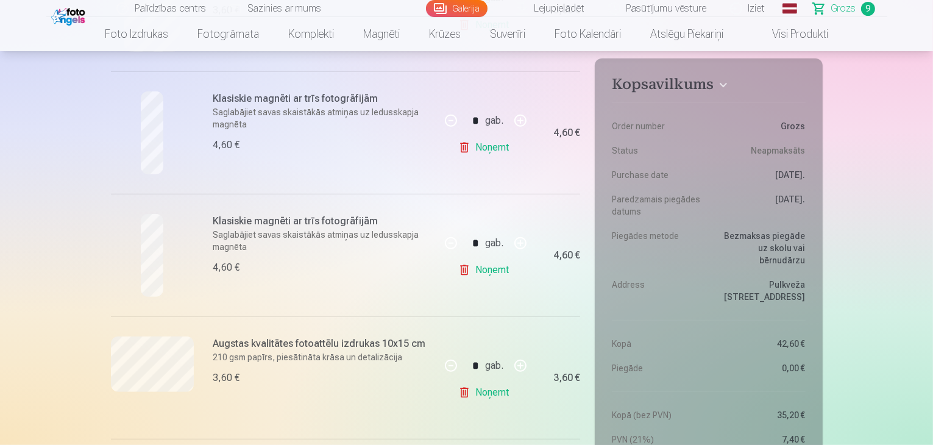
scroll to position [595, 0]
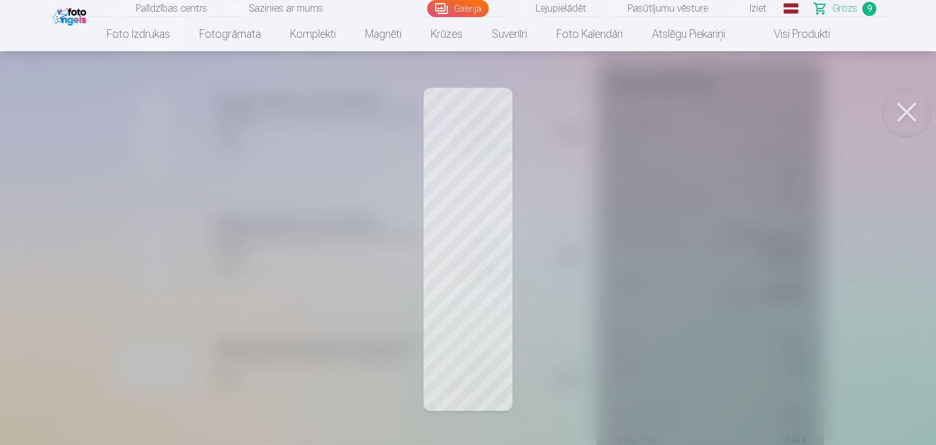
click at [906, 108] on button at bounding box center [906, 112] width 49 height 49
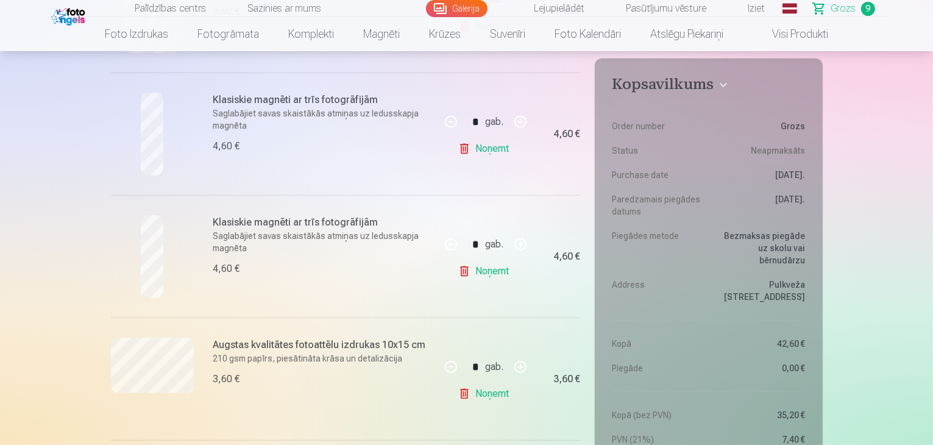
click at [136, 257] on div at bounding box center [152, 256] width 83 height 83
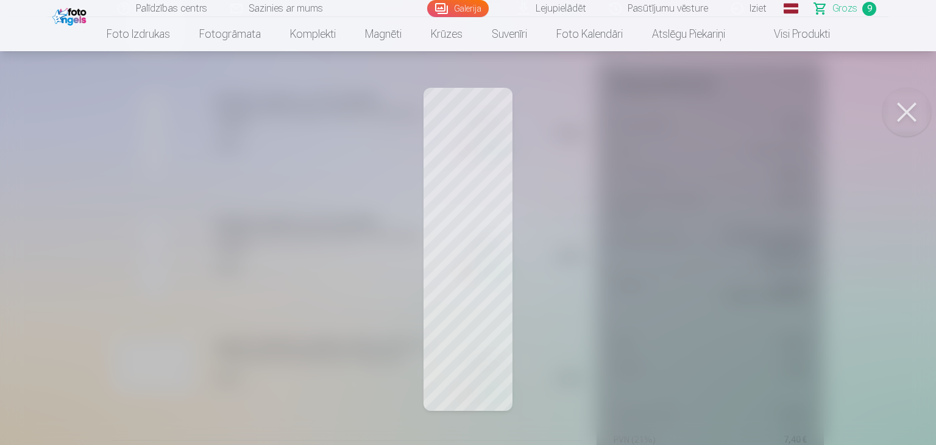
click at [909, 105] on button at bounding box center [906, 112] width 49 height 49
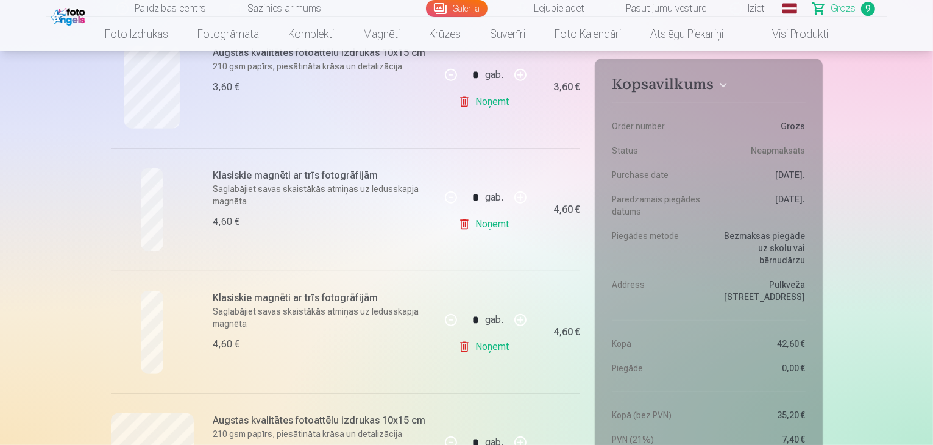
scroll to position [648, 0]
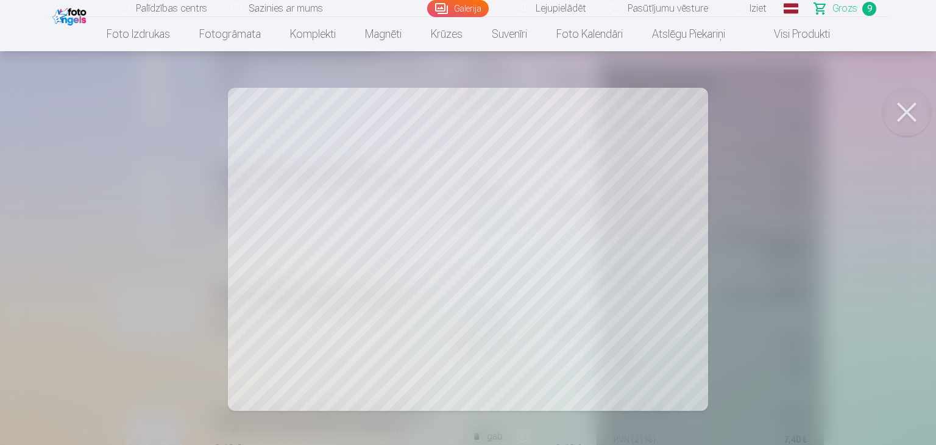
click at [910, 115] on button at bounding box center [906, 112] width 49 height 49
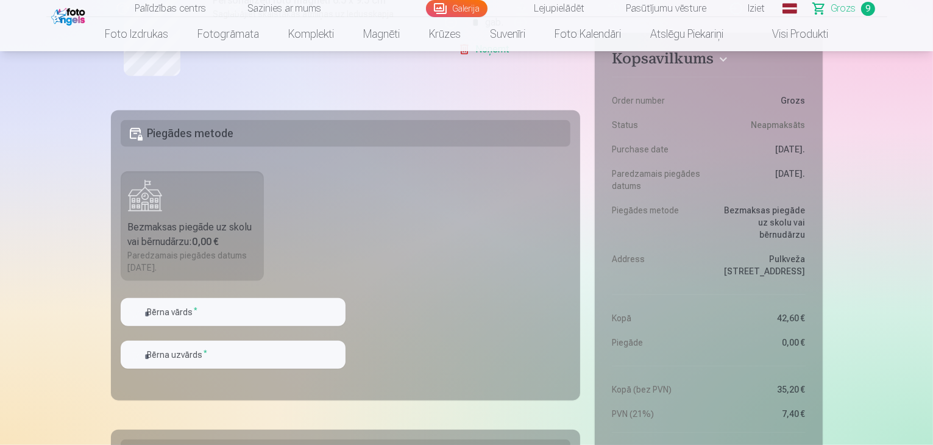
scroll to position [1306, 0]
click at [205, 314] on input "text" at bounding box center [233, 313] width 225 height 28
type input "*******"
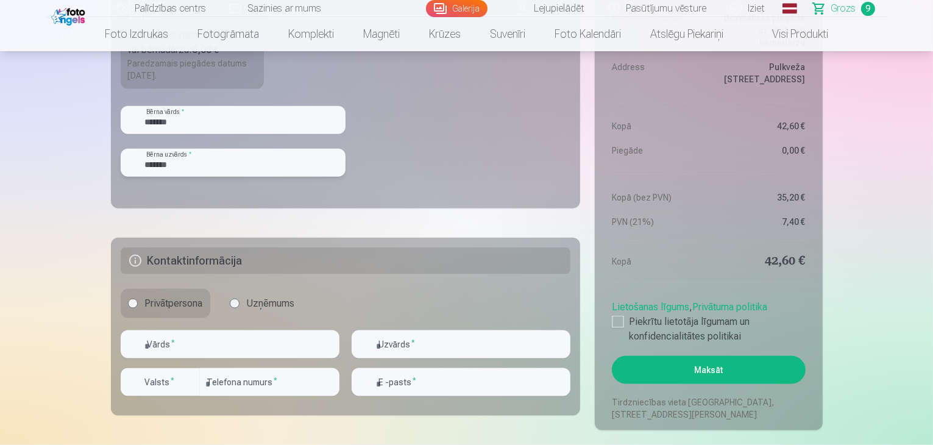
scroll to position [1499, 0]
type input "*******"
click at [193, 356] on input "text" at bounding box center [230, 344] width 219 height 28
type input "*****"
type input "*******"
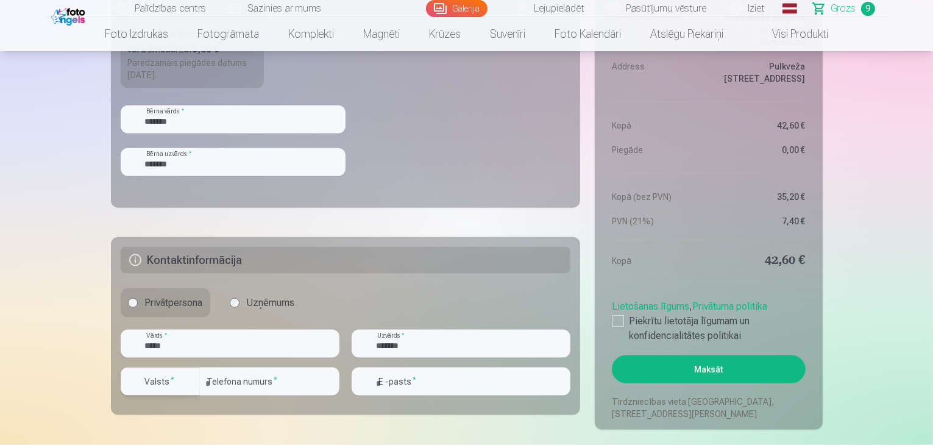
click at [181, 380] on button "Valsts *" at bounding box center [160, 381] width 79 height 28
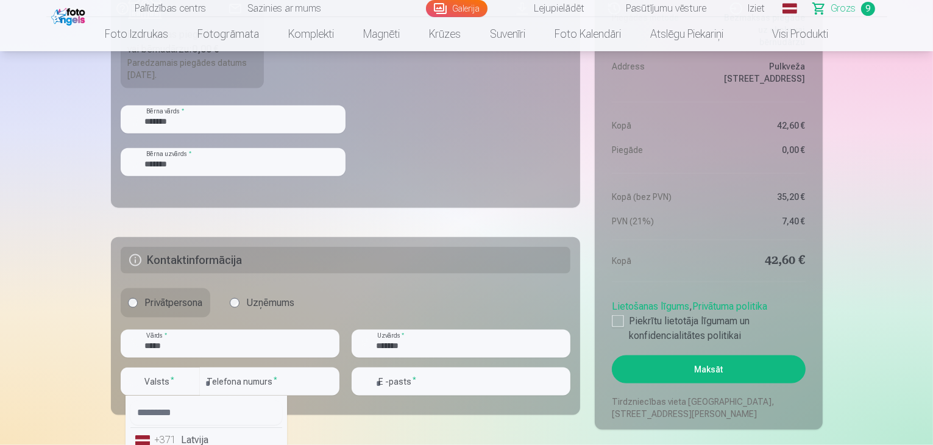
scroll to position [1506, 0]
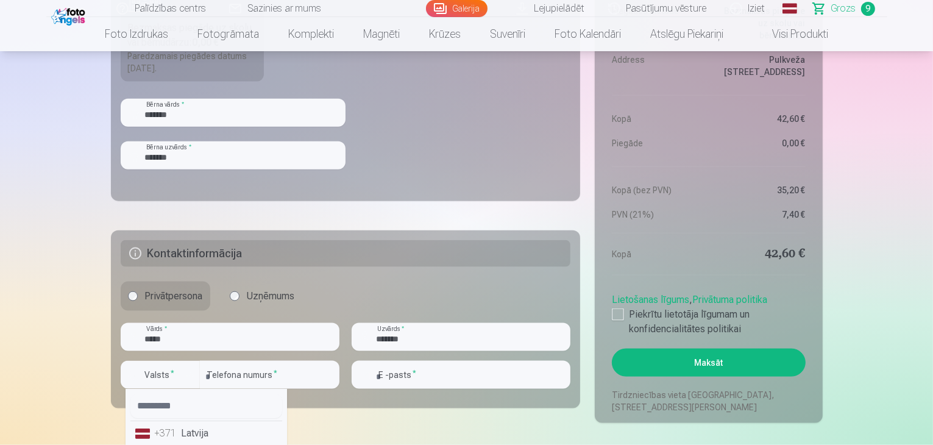
click at [216, 442] on li "+371 Latvija" at bounding box center [206, 433] width 152 height 24
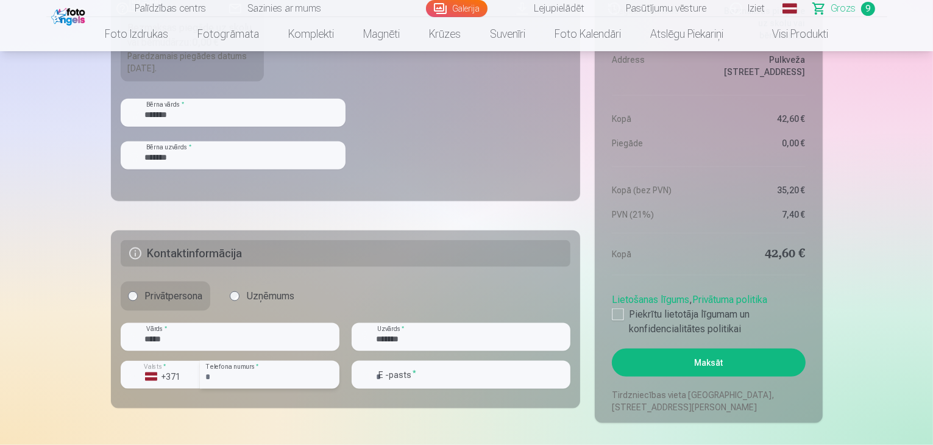
click at [254, 383] on input "number" at bounding box center [270, 375] width 140 height 28
type input "********"
click at [419, 371] on input "email" at bounding box center [461, 375] width 219 height 28
type input "**********"
click at [622, 313] on div at bounding box center [618, 314] width 12 height 12
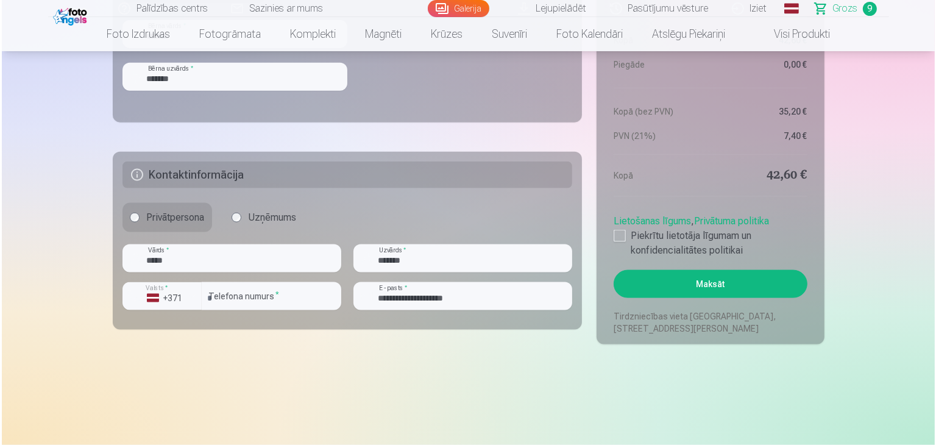
scroll to position [1592, 0]
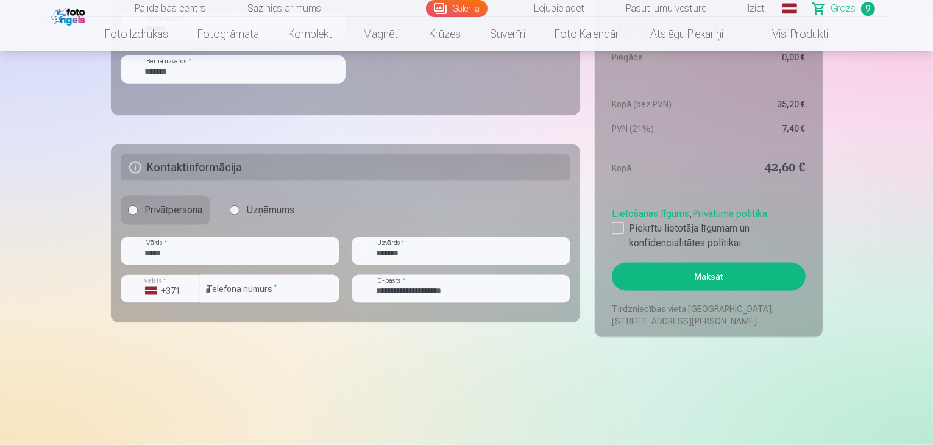
click at [760, 265] on button "Maksāt" at bounding box center [708, 277] width 193 height 28
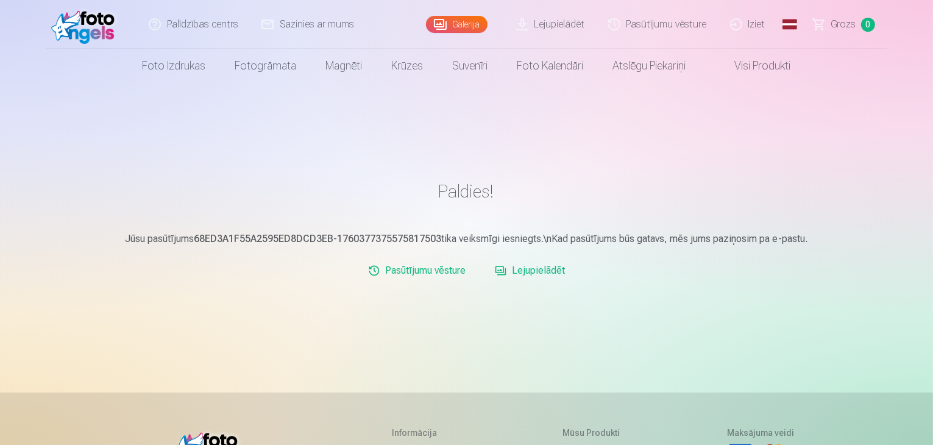
click at [552, 25] on link "Lejupielādēt" at bounding box center [551, 24] width 92 height 49
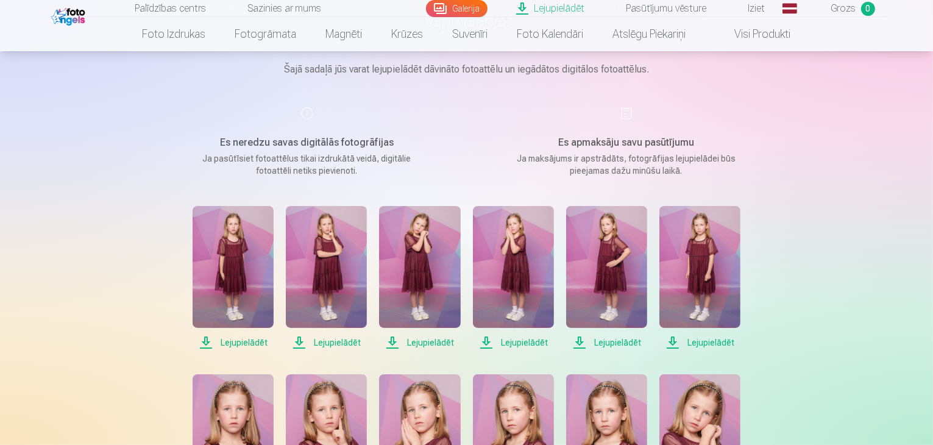
scroll to position [102, 0]
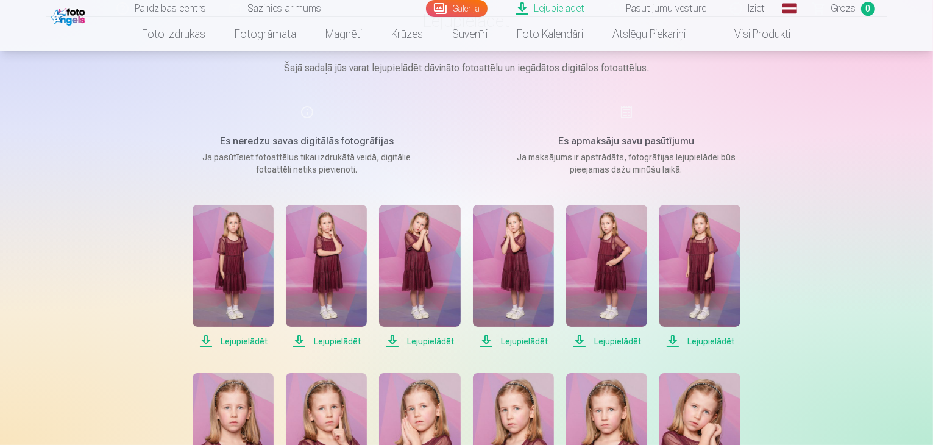
click at [258, 294] on img at bounding box center [233, 266] width 81 height 122
click at [330, 342] on span "Lejupielādēt" at bounding box center [326, 341] width 81 height 15
click at [427, 339] on span "Lejupielādēt" at bounding box center [419, 341] width 81 height 15
click at [538, 338] on span "Lejupielādēt" at bounding box center [513, 341] width 81 height 15
click at [609, 339] on span "Lejupielādēt" at bounding box center [606, 341] width 81 height 15
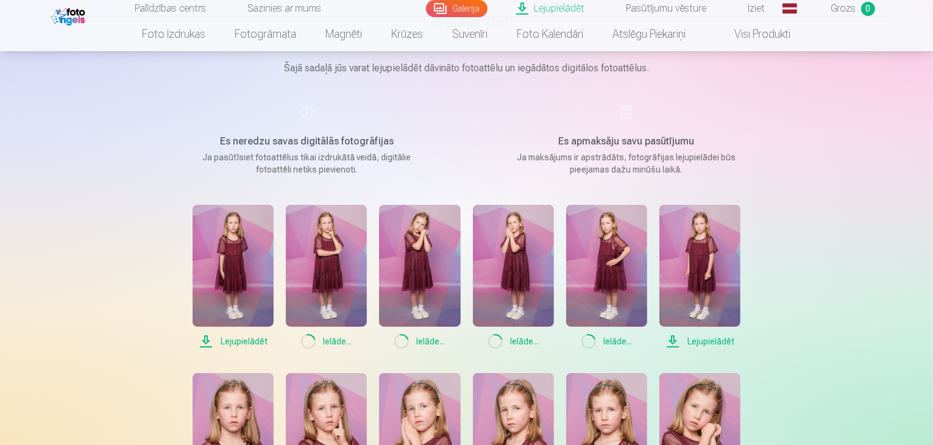
click at [693, 341] on span "Lejupielādēt" at bounding box center [699, 341] width 81 height 15
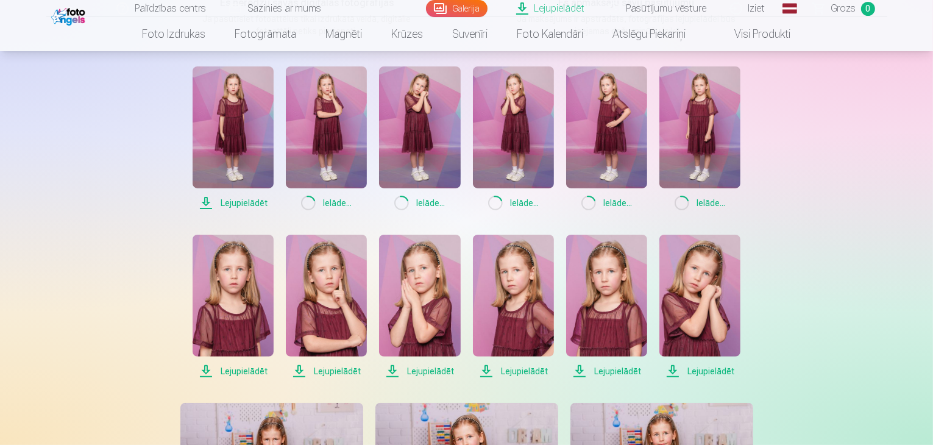
scroll to position [244, 0]
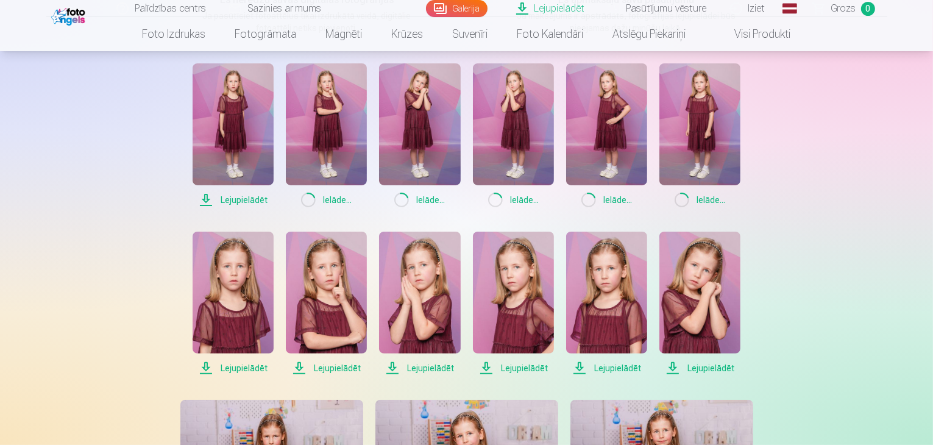
click at [232, 370] on span "Lejupielādēt" at bounding box center [233, 368] width 81 height 15
click at [326, 363] on span "Lejupielādēt" at bounding box center [326, 368] width 81 height 15
click at [439, 366] on span "Lejupielādēt" at bounding box center [419, 368] width 81 height 15
click at [541, 368] on span "Lejupielādēt" at bounding box center [513, 368] width 81 height 15
click at [614, 363] on span "Lejupielādēt" at bounding box center [606, 368] width 81 height 15
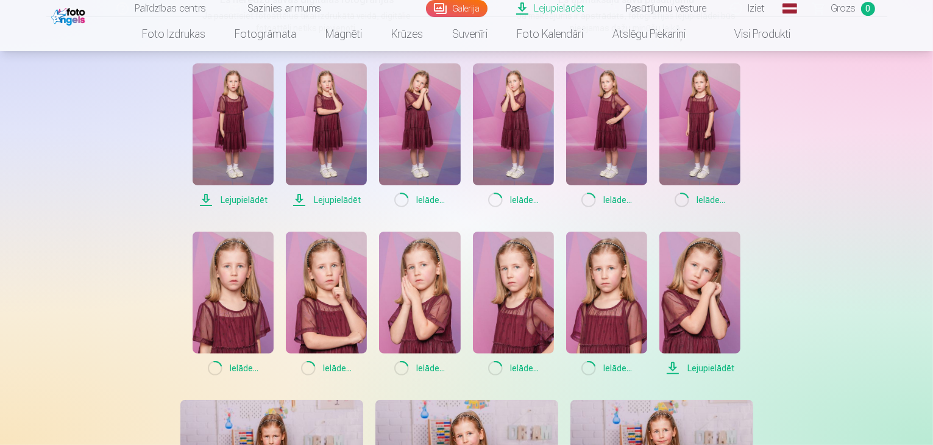
click at [701, 363] on span "Lejupielādēt" at bounding box center [699, 368] width 81 height 15
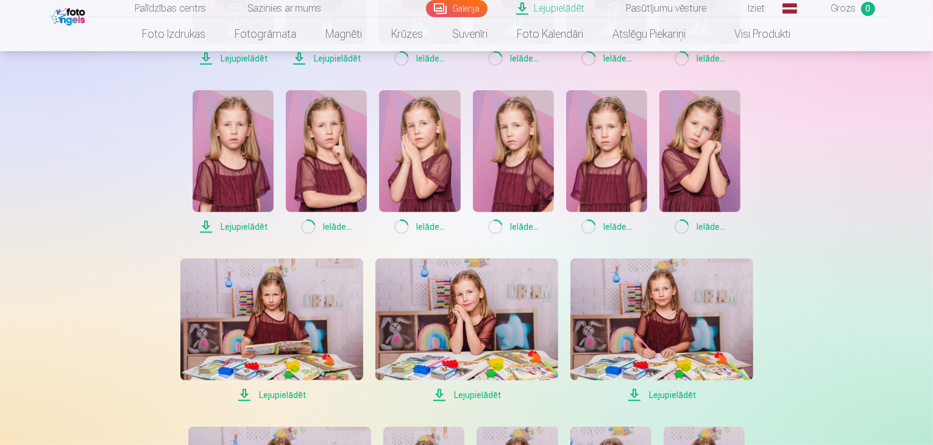
scroll to position [386, 0]
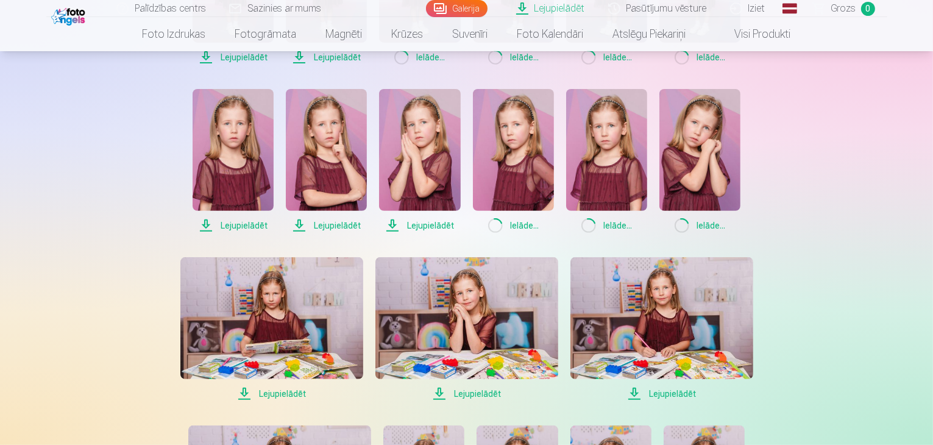
click at [284, 391] on span "Lejupielādēt" at bounding box center [271, 393] width 183 height 15
click at [480, 390] on span "Lejupielādēt" at bounding box center [466, 393] width 183 height 15
click at [684, 393] on span "Lejupielādēt" at bounding box center [661, 393] width 183 height 15
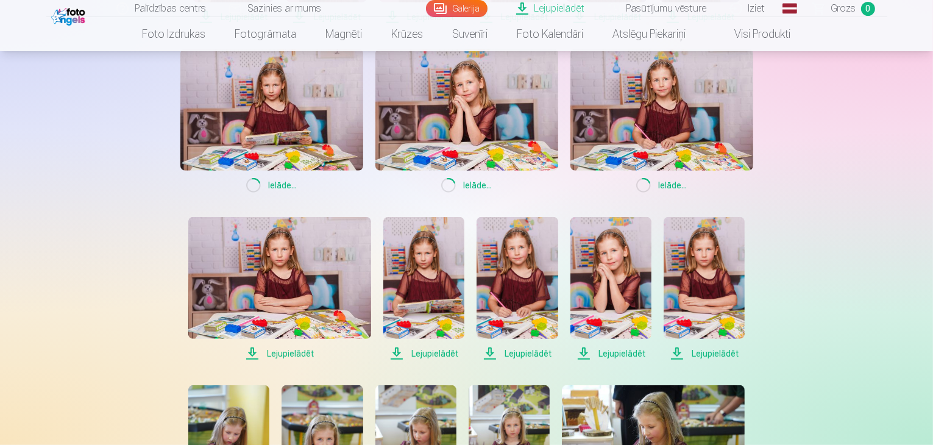
scroll to position [595, 0]
click at [300, 349] on span "Lejupielādēt" at bounding box center [279, 353] width 183 height 15
click at [431, 350] on span "Lejupielādēt" at bounding box center [423, 353] width 81 height 15
click at [527, 353] on span "Lejupielādēt" at bounding box center [516, 353] width 81 height 15
click at [611, 349] on span "Lejupielādēt" at bounding box center [610, 353] width 81 height 15
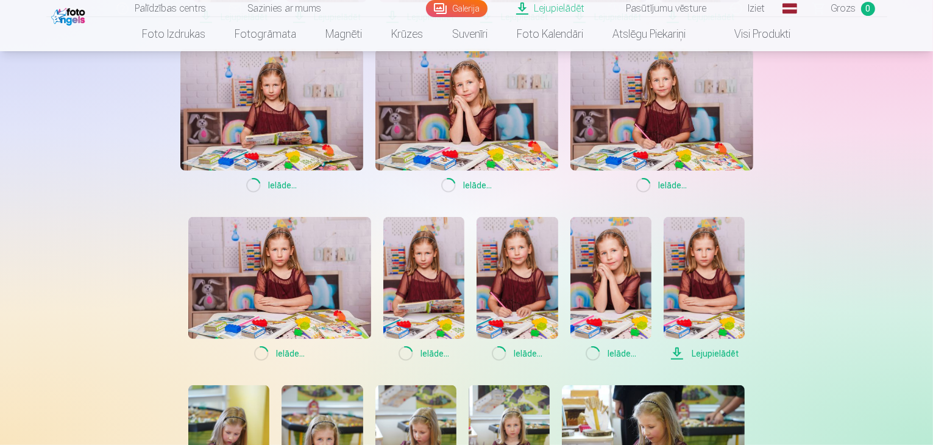
click at [716, 354] on span "Lejupielādēt" at bounding box center [704, 353] width 81 height 15
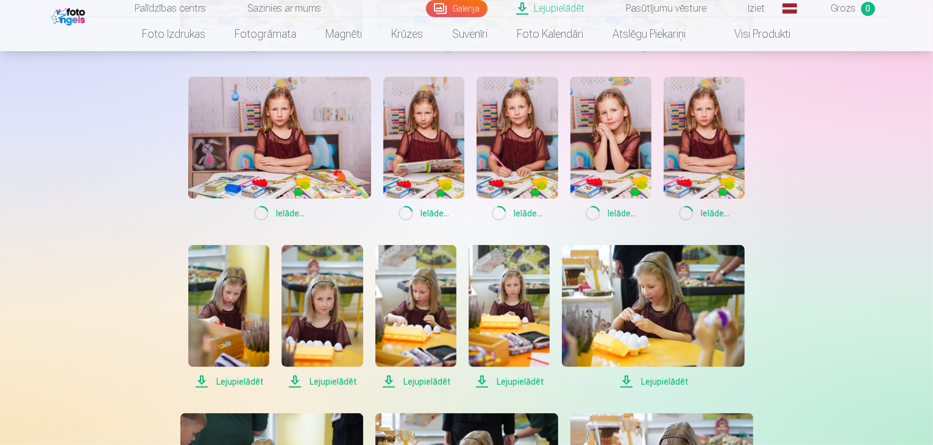
scroll to position [736, 0]
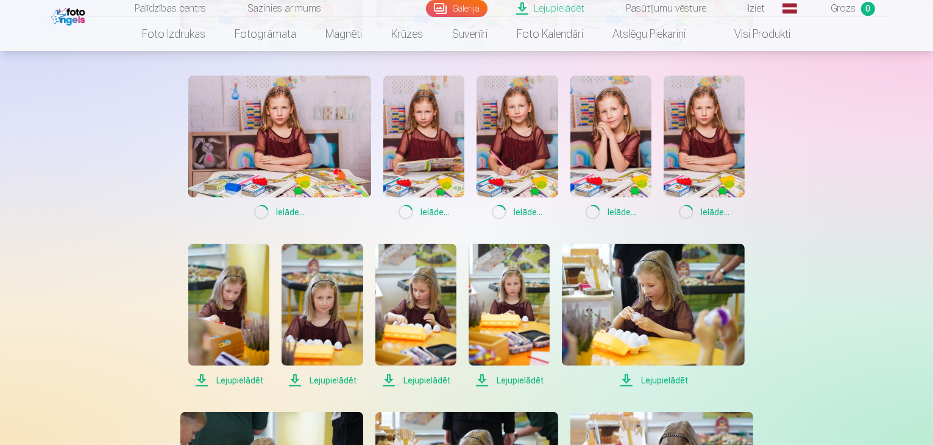
click at [240, 379] on span "Lejupielādēt" at bounding box center [228, 380] width 81 height 15
click at [316, 377] on span "Lejupielādēt" at bounding box center [322, 380] width 81 height 15
click at [417, 373] on span "Lejupielādēt" at bounding box center [415, 380] width 81 height 15
click at [526, 375] on span "Lejupielādēt" at bounding box center [509, 380] width 81 height 15
click at [674, 381] on span "Lejupielādēt" at bounding box center [653, 380] width 183 height 15
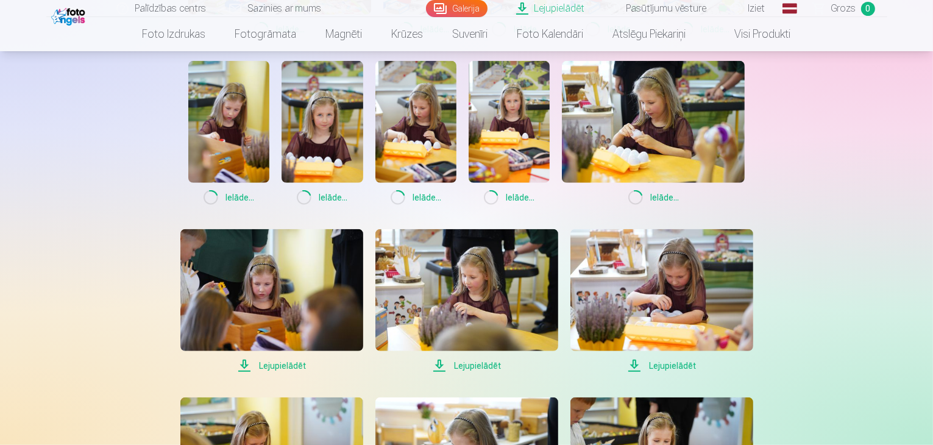
scroll to position [919, 0]
click at [288, 361] on span "Lejupielādēt" at bounding box center [271, 365] width 183 height 15
click at [463, 361] on span "Lejupielādēt" at bounding box center [466, 365] width 183 height 15
click at [685, 364] on span "Lejupielādēt" at bounding box center [661, 365] width 183 height 15
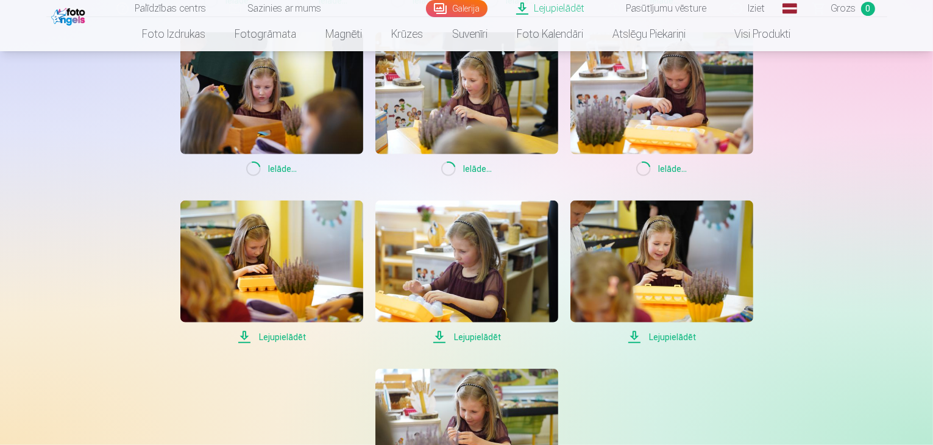
scroll to position [1120, 0]
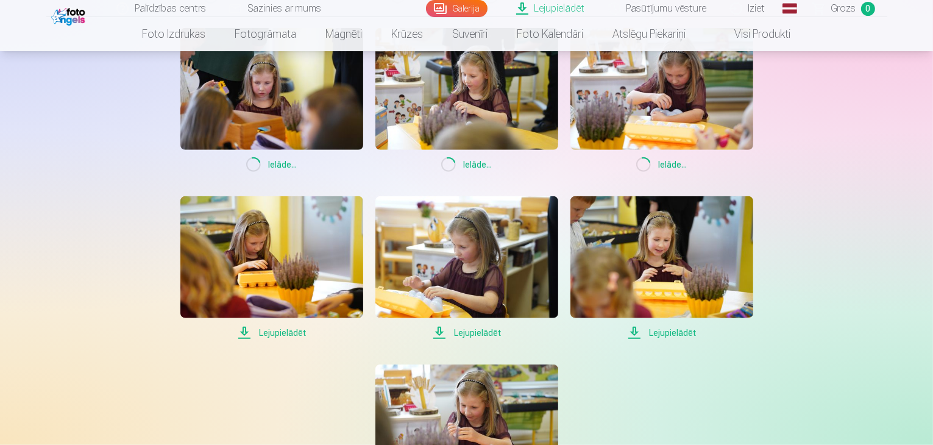
click at [285, 330] on span "Lejupielādēt" at bounding box center [271, 332] width 183 height 15
click at [491, 330] on span "Lejupielādēt" at bounding box center [466, 332] width 183 height 15
click at [668, 332] on span "Lejupielādēt" at bounding box center [661, 332] width 183 height 15
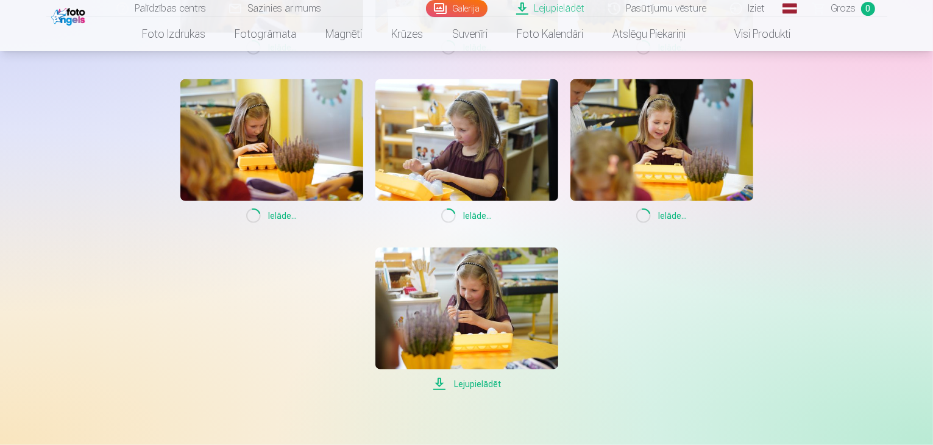
scroll to position [1238, 0]
click at [469, 386] on span "Lejupielādēt" at bounding box center [466, 383] width 183 height 15
